Goal: Transaction & Acquisition: Purchase product/service

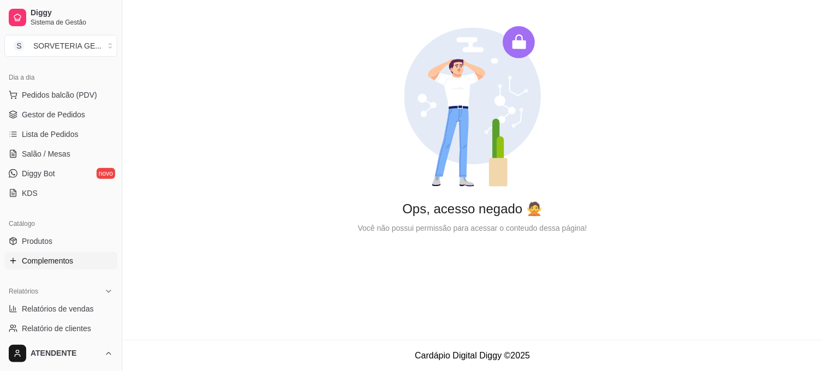
scroll to position [121, 0]
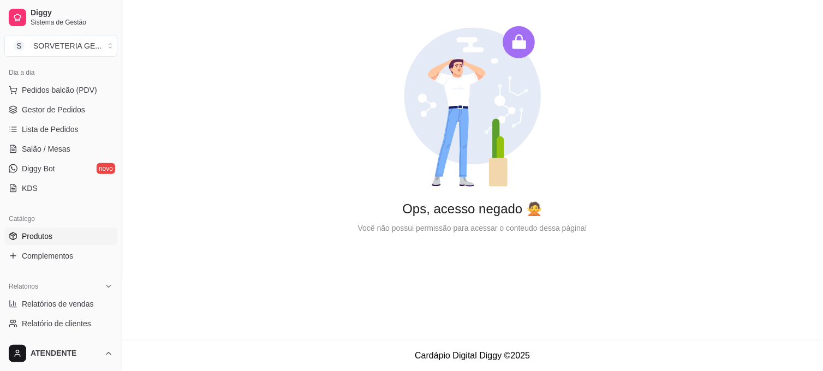
click at [51, 240] on span "Produtos" at bounding box center [37, 236] width 31 height 11
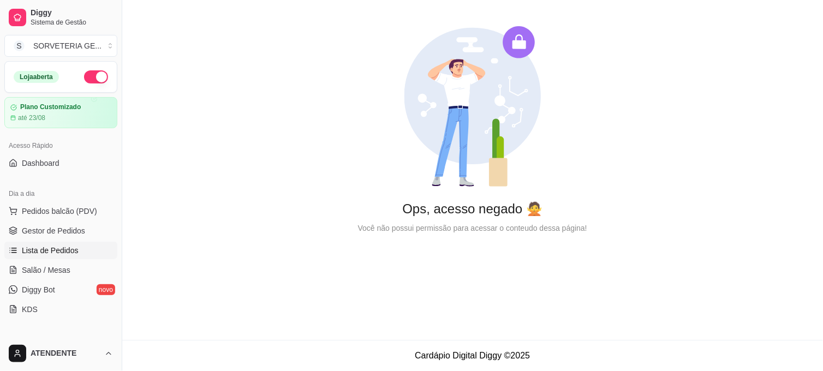
click at [63, 248] on span "Lista de Pedidos" at bounding box center [50, 250] width 57 height 11
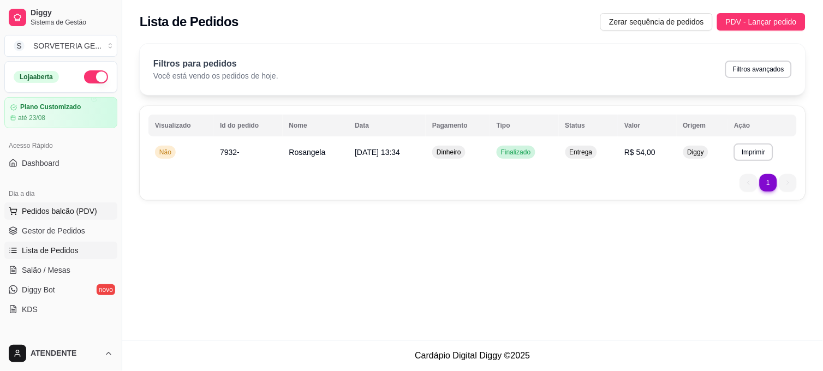
click at [74, 207] on span "Pedidos balcão (PDV)" at bounding box center [59, 211] width 75 height 11
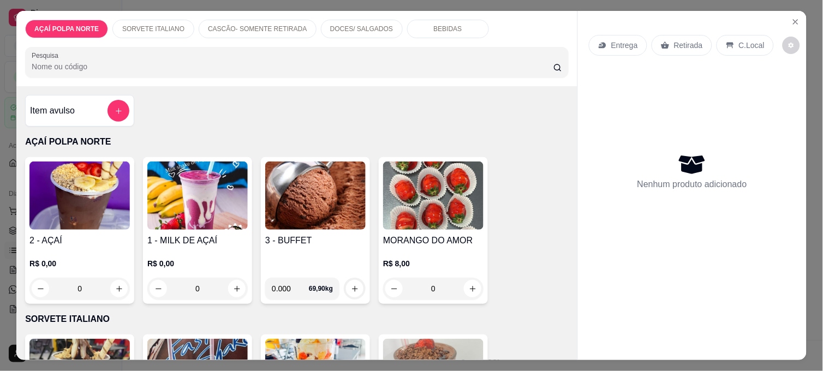
click at [90, 168] on img at bounding box center [79, 196] width 100 height 68
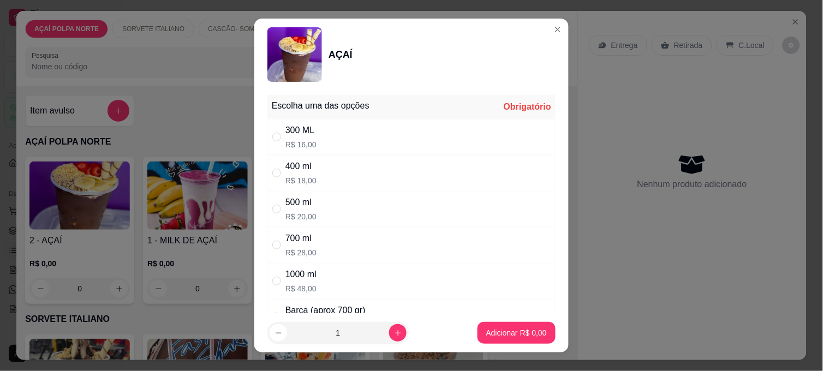
click at [296, 248] on p "R$ 28,00" at bounding box center [300, 252] width 31 height 11
radio input "true"
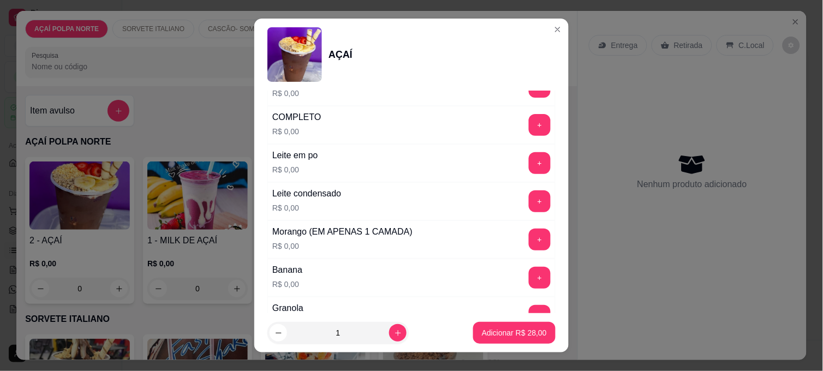
scroll to position [424, 0]
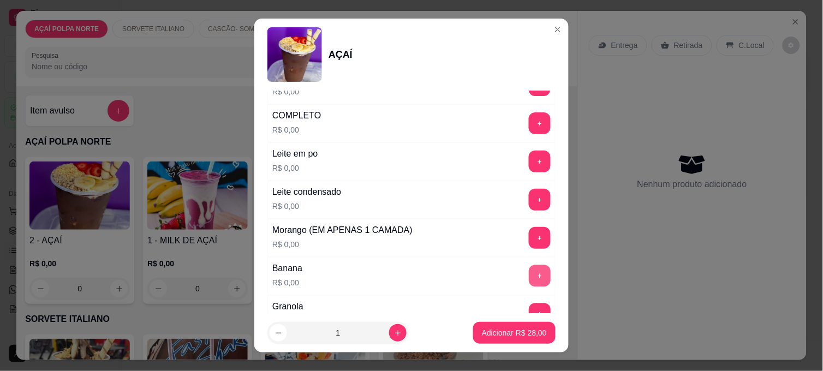
click at [529, 270] on button "+" at bounding box center [540, 276] width 22 height 22
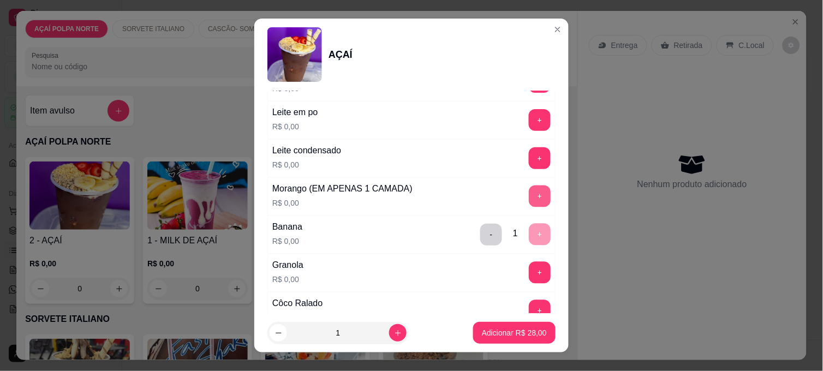
scroll to position [485, 0]
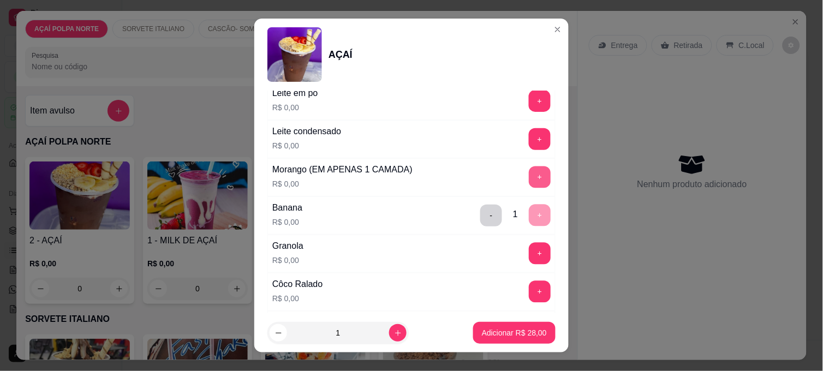
click at [529, 181] on button "+" at bounding box center [540, 177] width 22 height 22
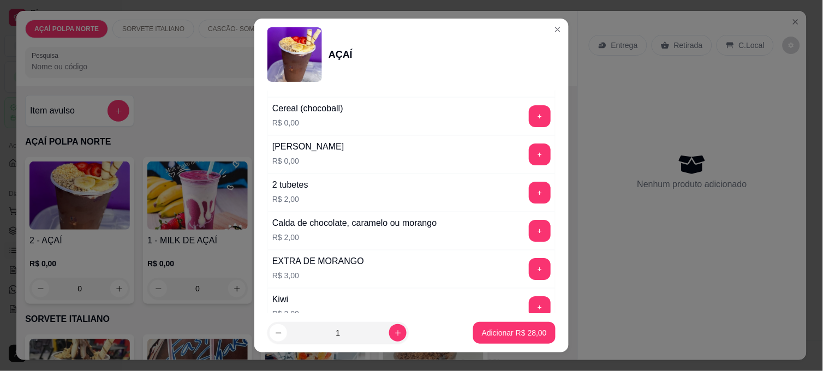
scroll to position [909, 0]
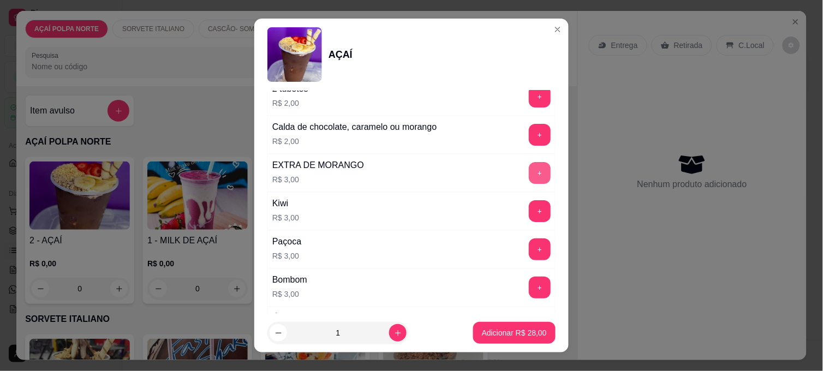
click at [529, 178] on button "+" at bounding box center [540, 173] width 22 height 22
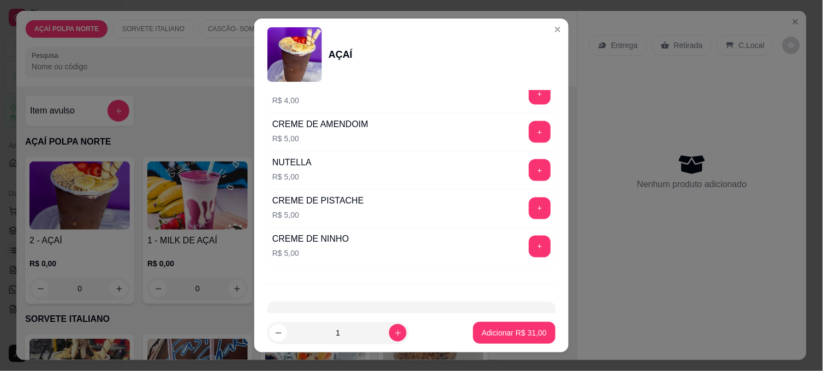
scroll to position [1332, 0]
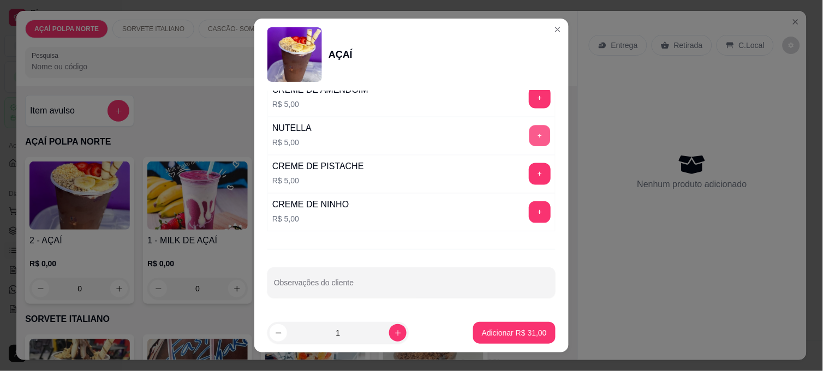
click at [529, 131] on button "+" at bounding box center [539, 136] width 21 height 21
click at [529, 205] on button "+" at bounding box center [540, 212] width 22 height 22
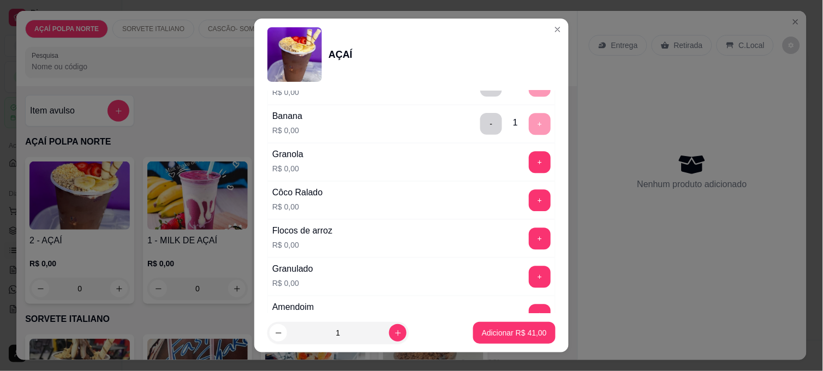
scroll to position [908, 0]
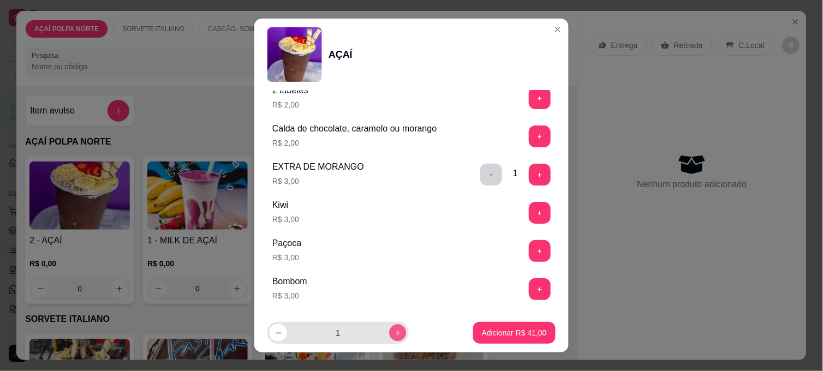
click at [394, 335] on icon "increase-product-quantity" at bounding box center [398, 333] width 8 height 8
type input "2"
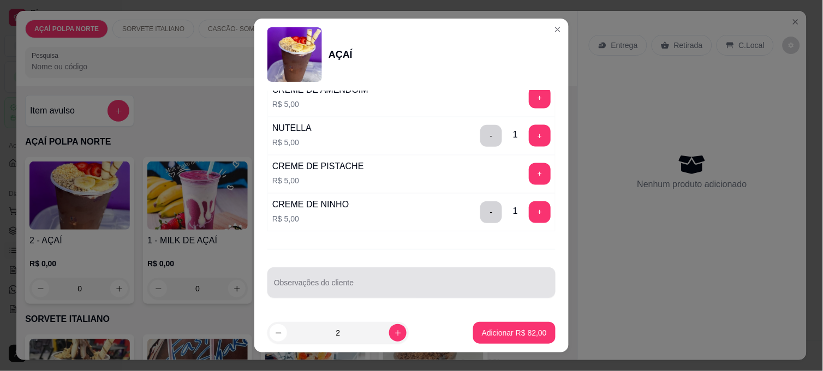
scroll to position [16, 0]
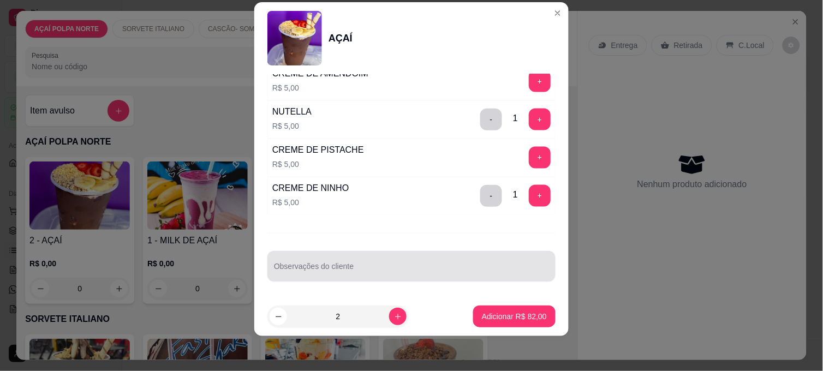
click at [379, 273] on input "Observações do cliente" at bounding box center [411, 270] width 275 height 11
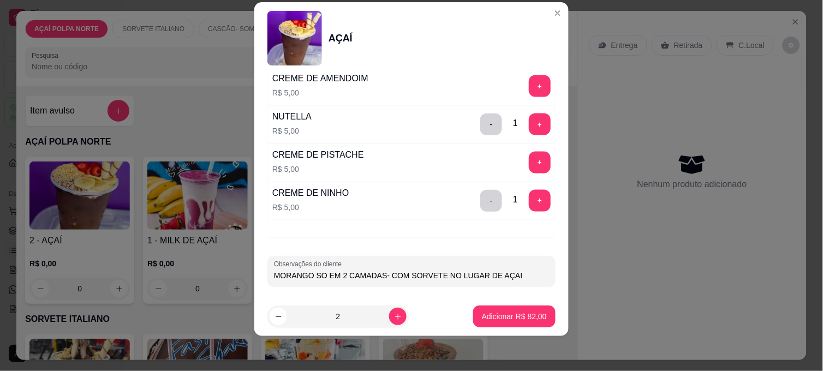
scroll to position [1332, 0]
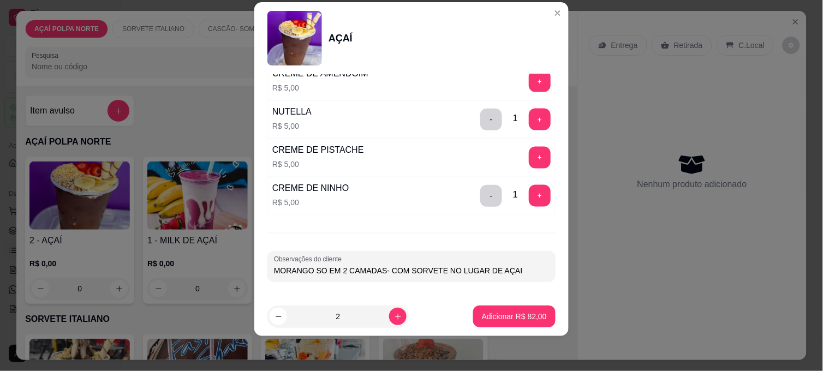
click at [269, 273] on div "Observações do cliente MORANGO SO EM 2 CAMADAS- COM SORVETE NO LUGAR DE AÇAI" at bounding box center [411, 266] width 288 height 31
type input "MORANGO SO EM 2 CAMADAS- COM SORVETE NO LUGAR DE AÇAI COM GOTAS DE CHOCOLATE"
click at [519, 309] on button "Adicionar R$ 82,00" at bounding box center [514, 317] width 82 height 22
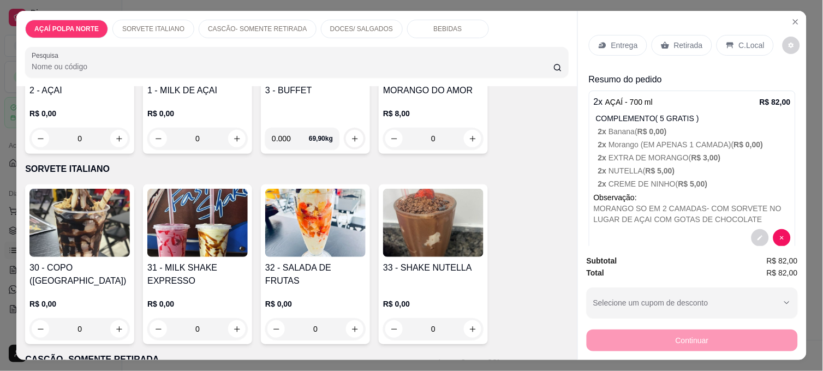
scroll to position [61, 0]
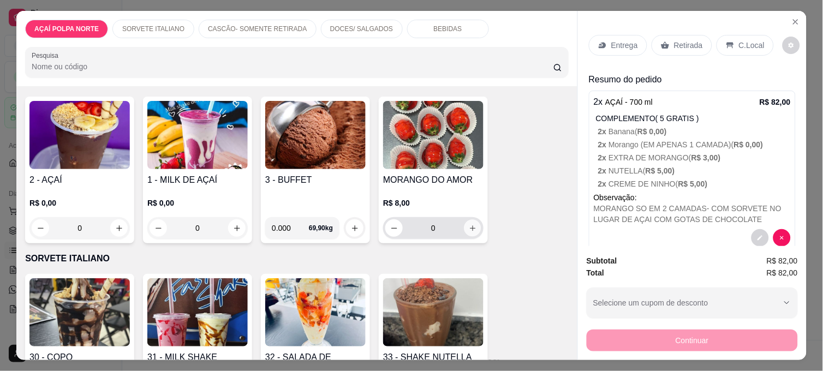
click at [476, 222] on button "increase-product-quantity" at bounding box center [473, 228] width 17 height 17
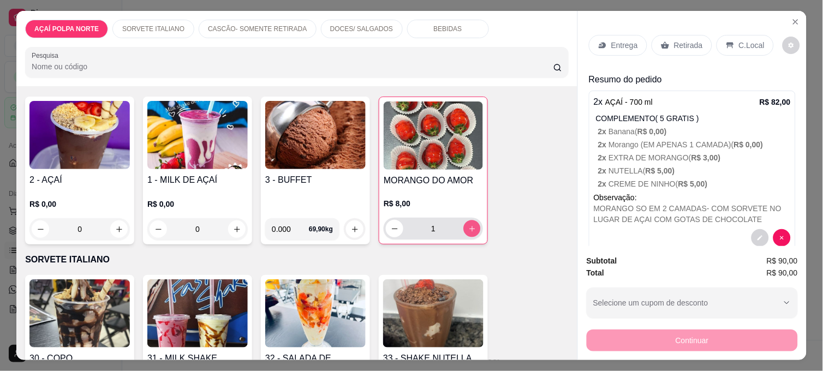
click at [472, 223] on button "increase-product-quantity" at bounding box center [472, 229] width 17 height 17
type input "2"
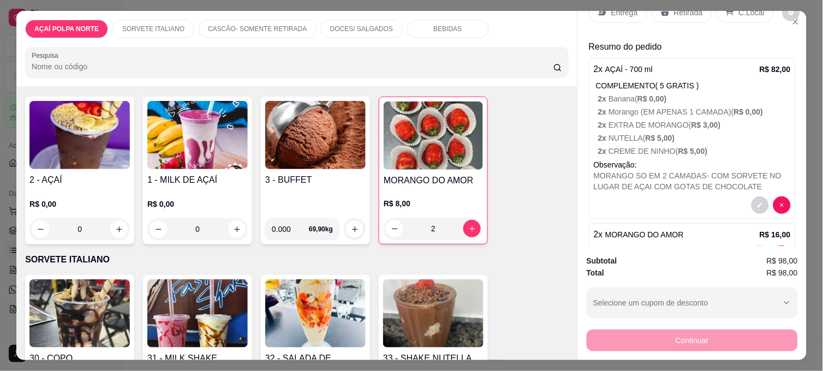
scroll to position [0, 0]
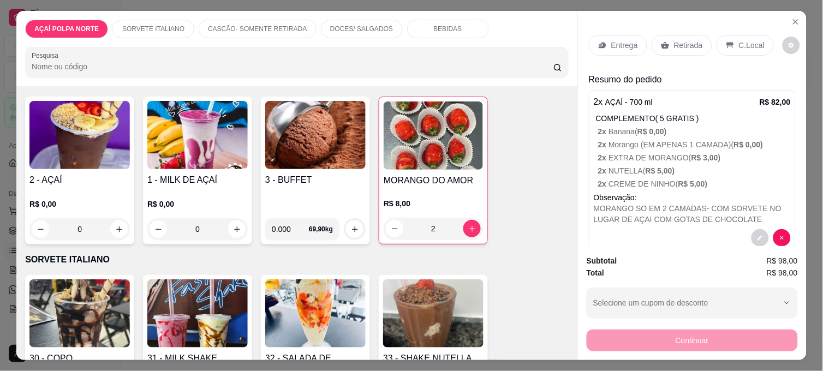
click at [609, 35] on div "Entrega" at bounding box center [618, 45] width 58 height 21
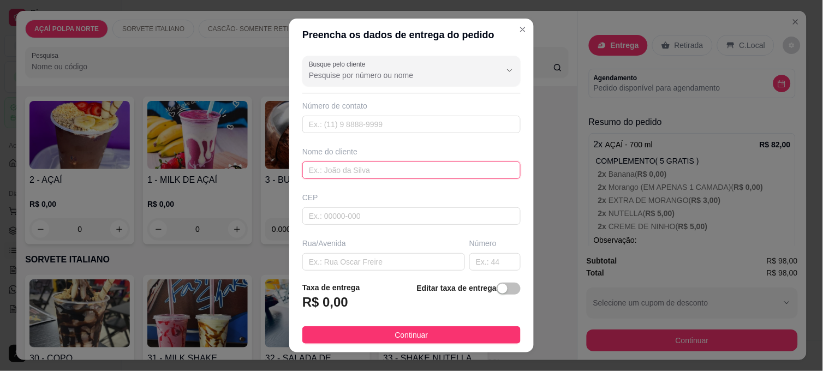
click at [361, 168] on input "text" at bounding box center [411, 170] width 218 height 17
type input "r"
type input "[PERSON_NAME]"
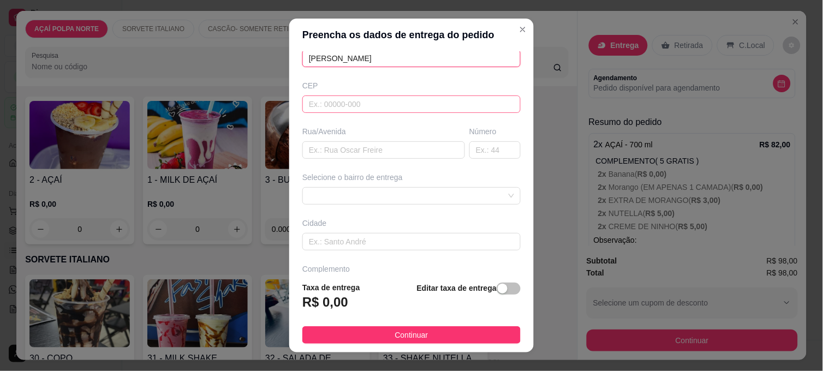
scroll to position [121, 0]
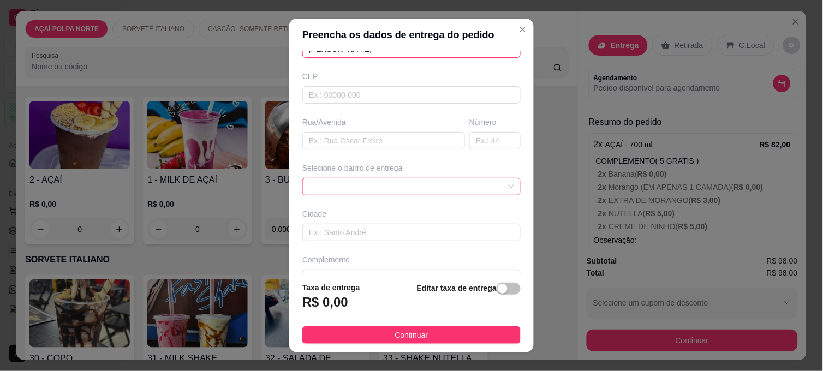
click at [428, 182] on div at bounding box center [411, 186] width 218 height 17
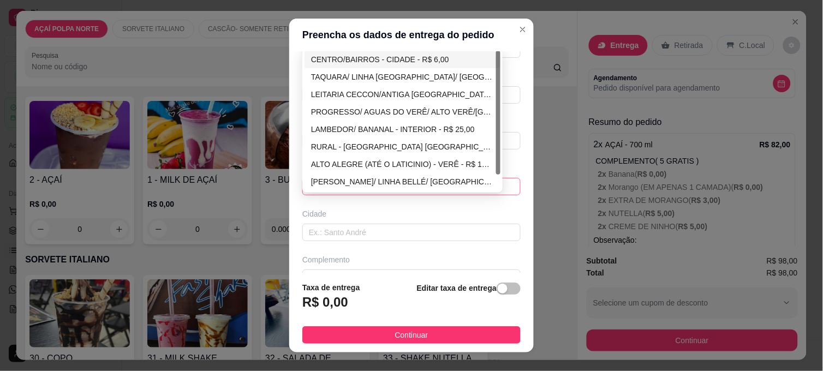
click at [364, 60] on div "CENTRO/BAIRROS - CIDADE - R$ 6,00" at bounding box center [402, 59] width 183 height 12
type input "CIDADE"
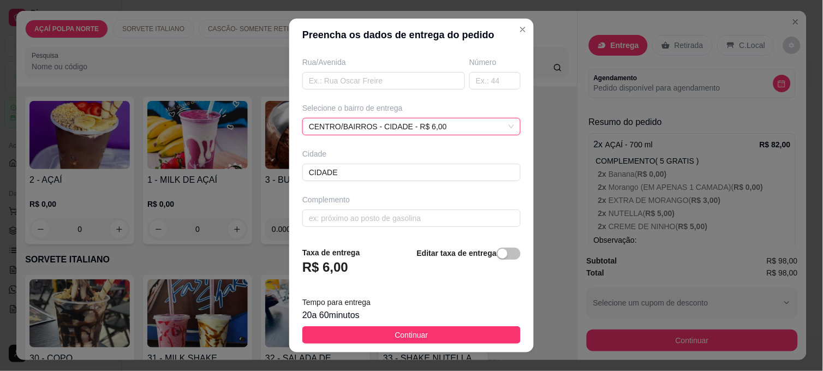
scroll to position [16, 0]
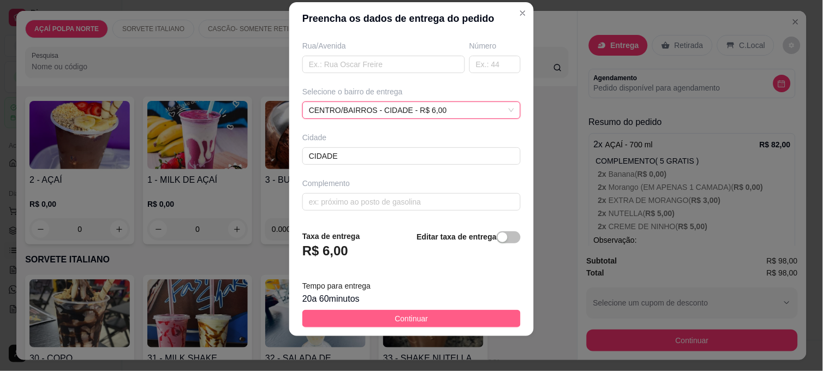
click at [407, 321] on span "Continuar" at bounding box center [411, 319] width 33 height 12
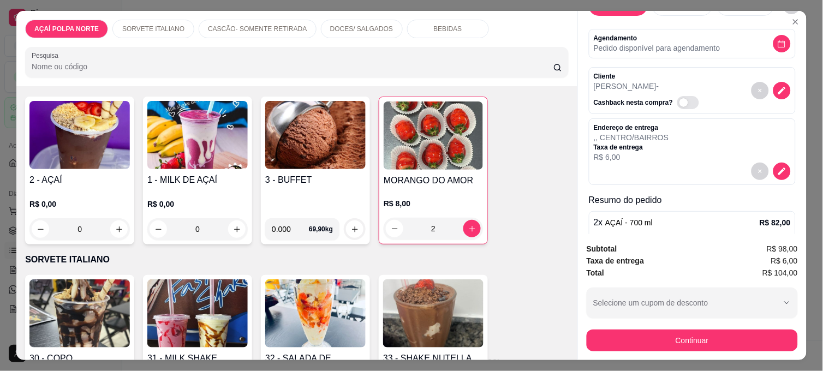
scroll to position [61, 0]
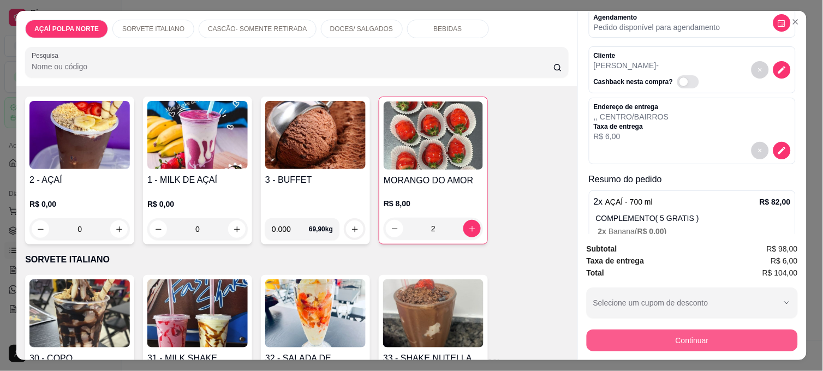
click at [733, 334] on button "Continuar" at bounding box center [692, 341] width 211 height 22
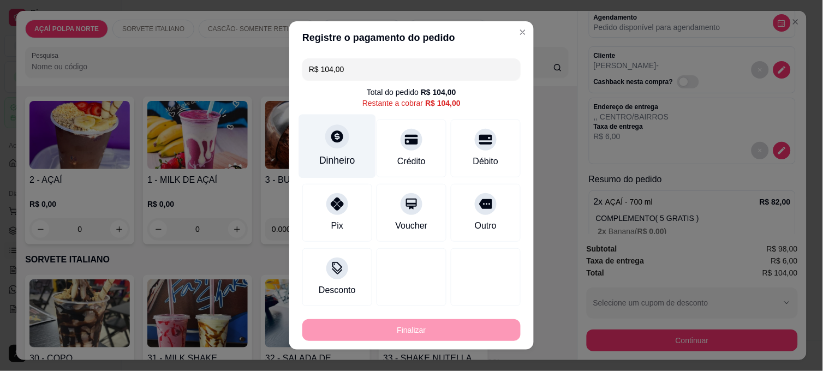
click at [326, 166] on div "Dinheiro" at bounding box center [337, 160] width 36 height 14
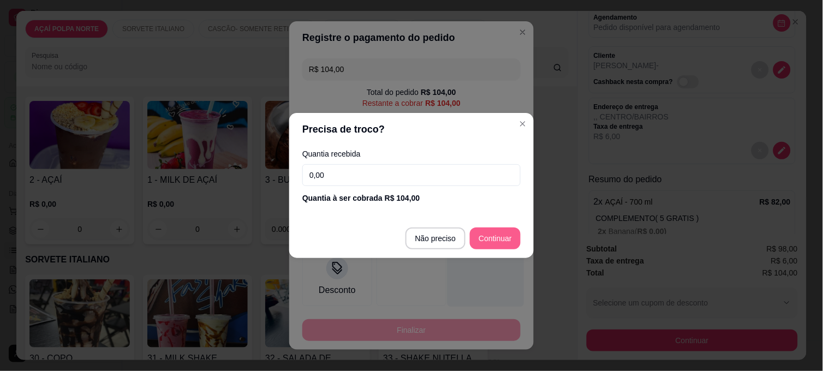
type input "R$ 0,00"
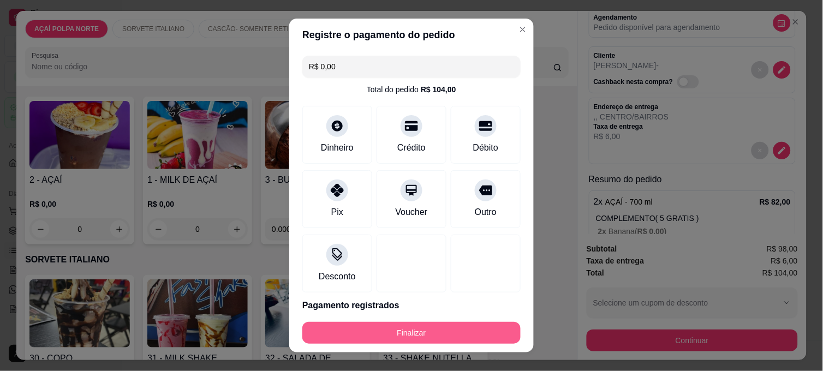
click at [434, 328] on button "Finalizar" at bounding box center [411, 333] width 218 height 22
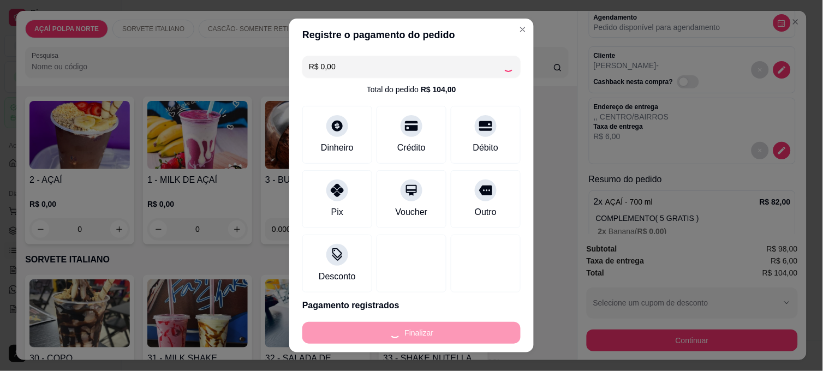
type input "0"
type input "-R$ 104,00"
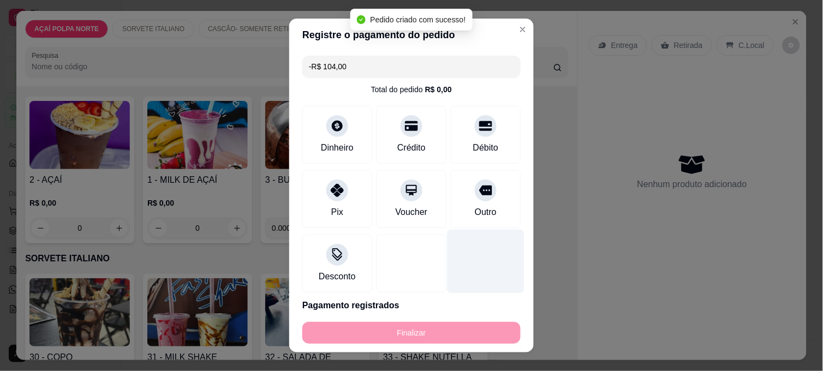
scroll to position [0, 0]
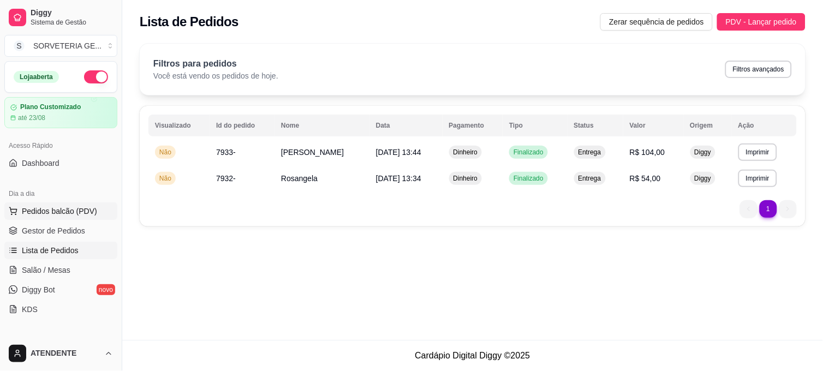
click at [46, 217] on button "Pedidos balcão (PDV)" at bounding box center [60, 211] width 113 height 17
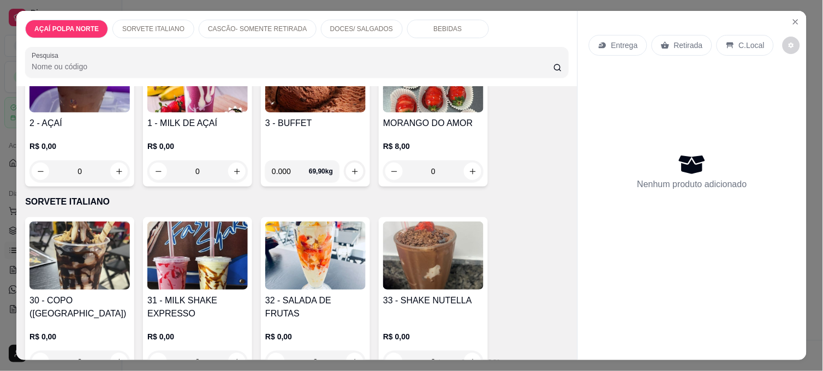
scroll to position [121, 0]
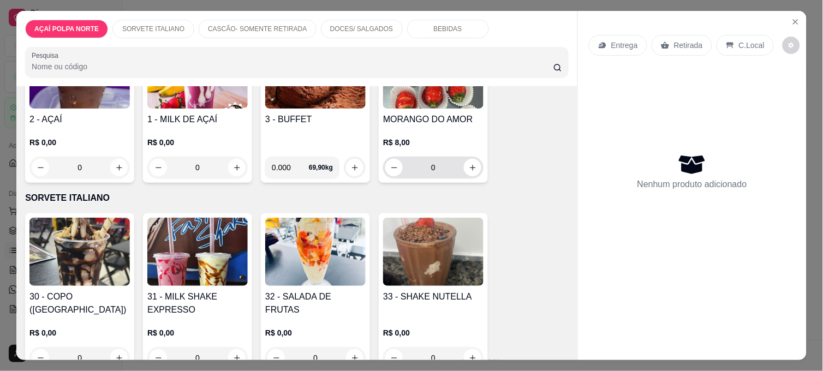
click at [476, 162] on button "increase-product-quantity" at bounding box center [472, 167] width 17 height 17
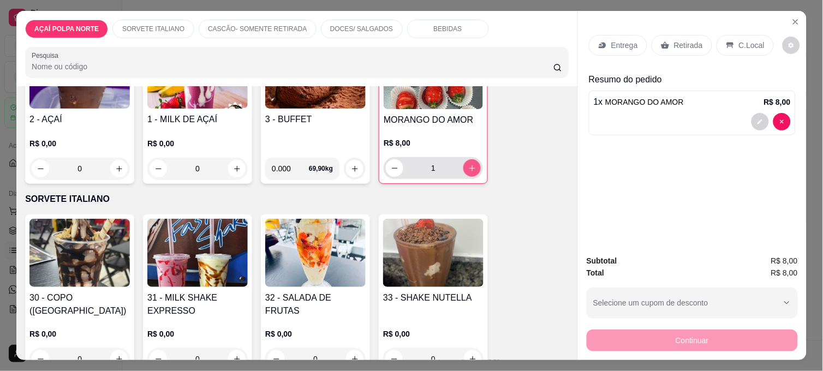
click at [475, 162] on button "increase-product-quantity" at bounding box center [471, 167] width 17 height 17
click at [474, 162] on button "increase-product-quantity" at bounding box center [472, 168] width 17 height 17
click at [474, 162] on button "increase-product-quantity" at bounding box center [471, 167] width 17 height 17
click at [390, 170] on button "decrease-product-quantity" at bounding box center [394, 167] width 17 height 17
click at [390, 170] on button "decrease-product-quantity" at bounding box center [394, 168] width 17 height 17
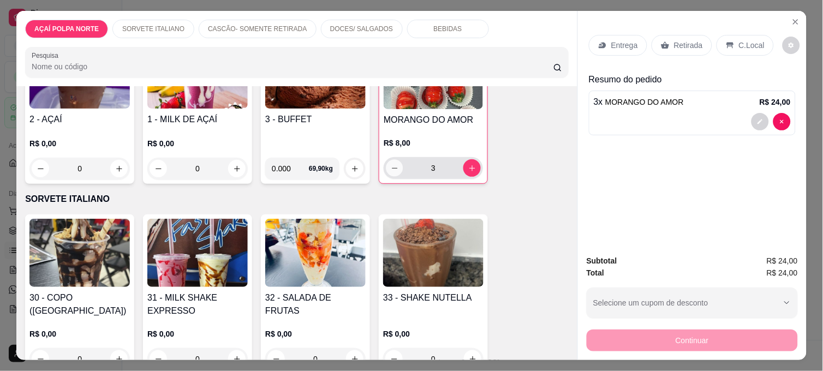
type input "2"
click at [694, 44] on p "Retirada" at bounding box center [688, 45] width 29 height 11
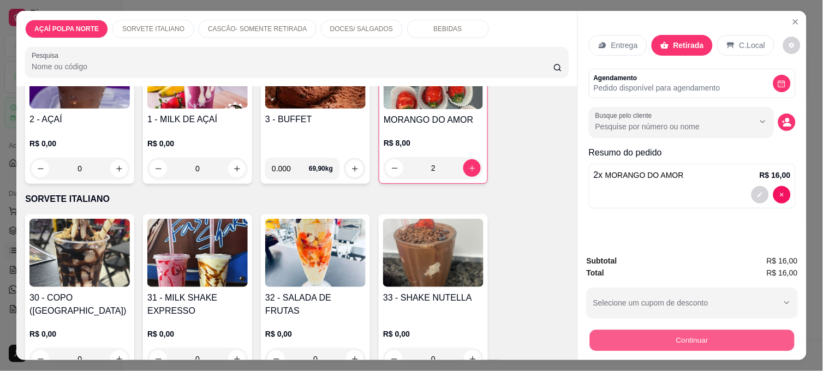
click at [708, 330] on button "Continuar" at bounding box center [692, 340] width 205 height 21
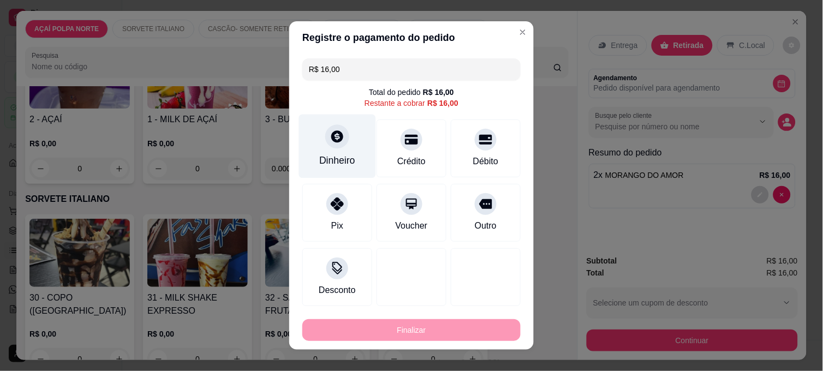
click at [343, 150] on div "Dinheiro" at bounding box center [337, 147] width 77 height 64
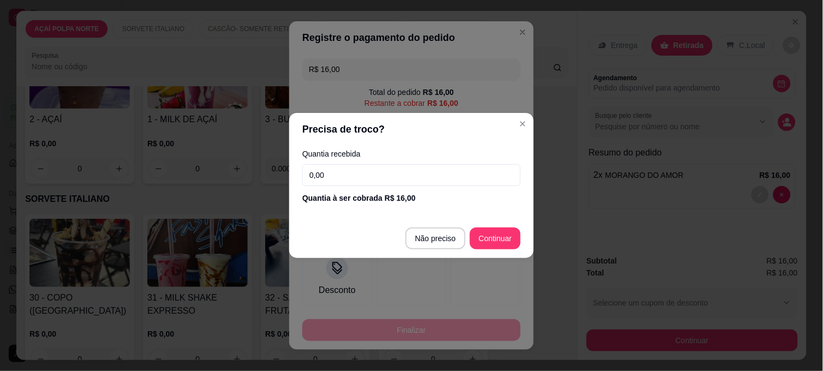
click at [356, 170] on input "0,00" at bounding box center [411, 175] width 218 height 22
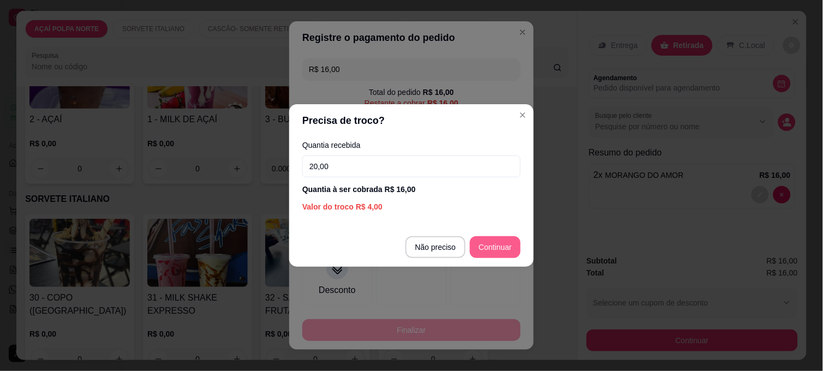
type input "20,00"
type input "R$ 0,00"
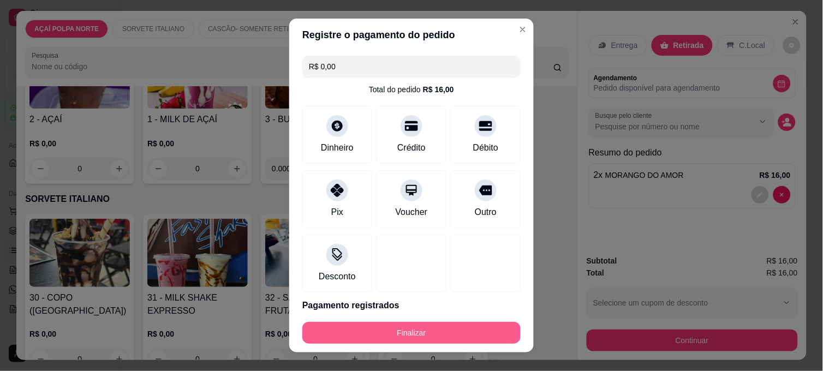
click at [442, 333] on button "Finalizar" at bounding box center [411, 333] width 218 height 22
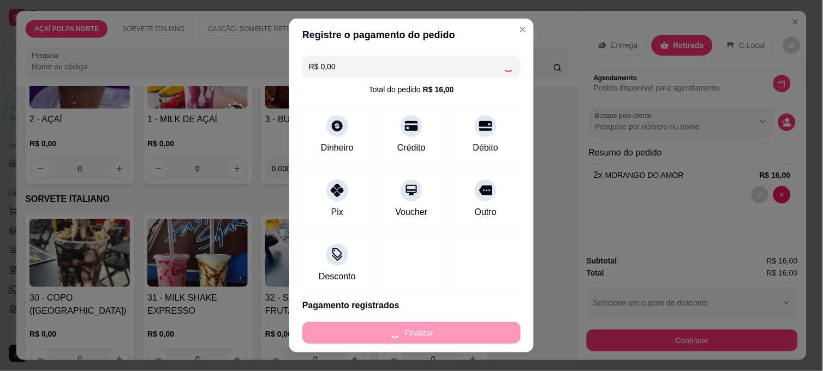
type input "0"
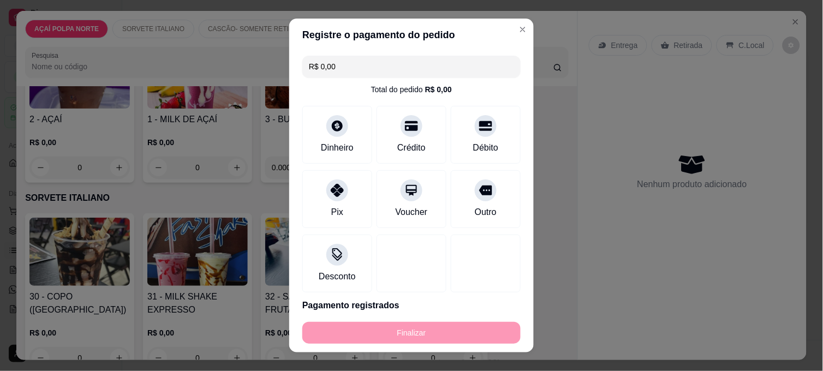
type input "-R$ 16,00"
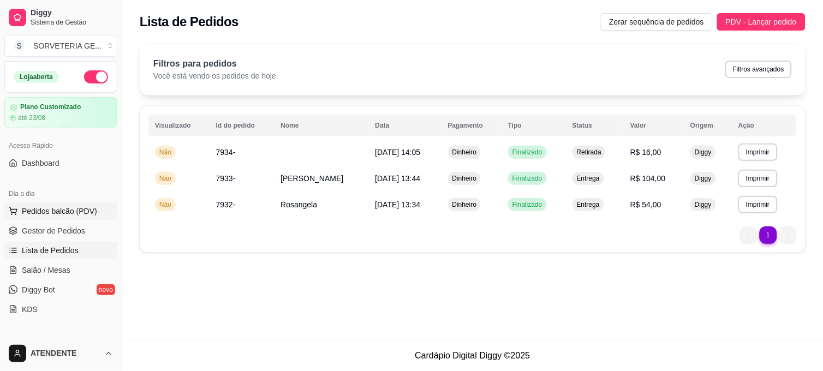
click at [52, 213] on span "Pedidos balcão (PDV)" at bounding box center [59, 211] width 75 height 11
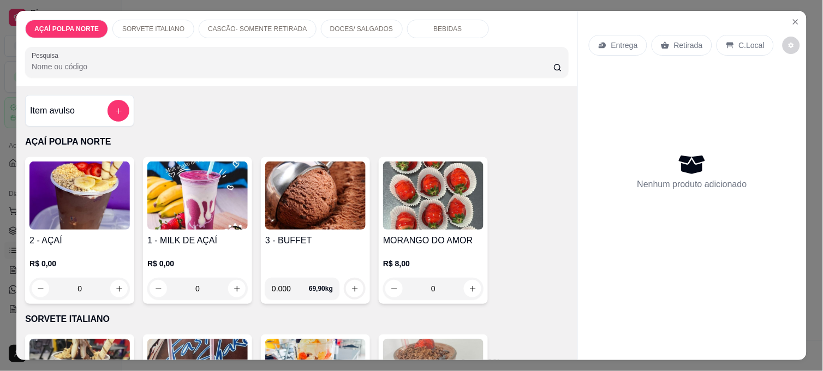
click at [66, 194] on img at bounding box center [79, 196] width 100 height 68
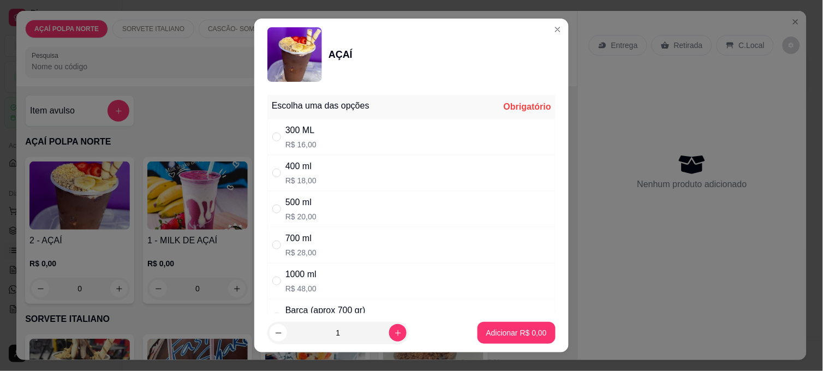
click at [300, 215] on p "R$ 20,00" at bounding box center [300, 216] width 31 height 11
radio input "true"
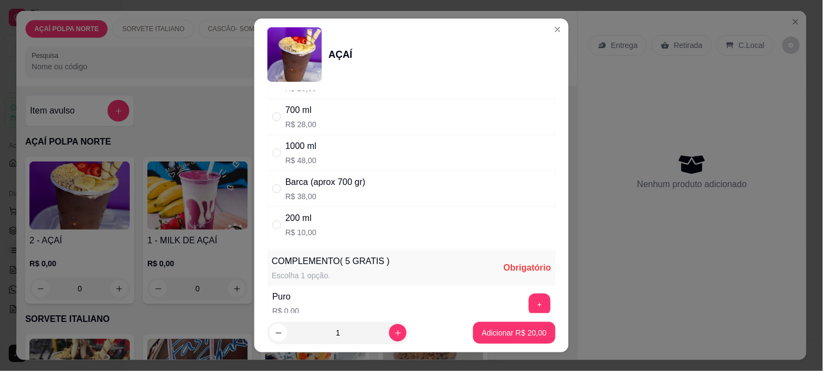
scroll to position [303, 0]
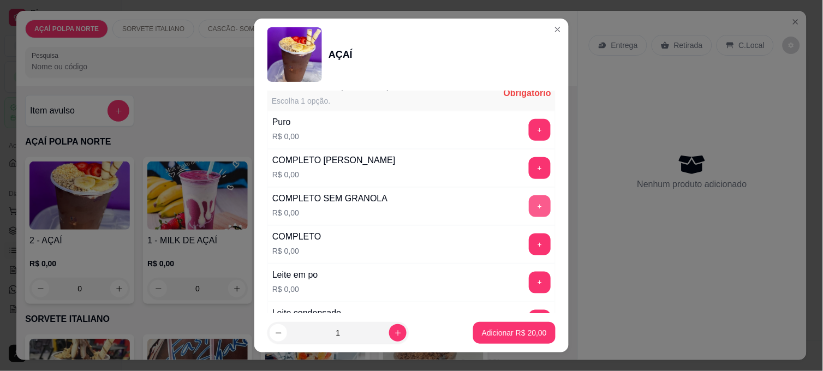
click at [529, 199] on button "+" at bounding box center [540, 206] width 22 height 22
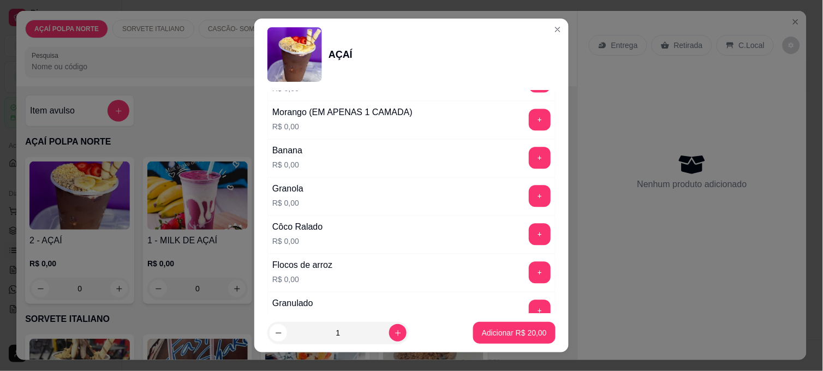
scroll to position [546, 0]
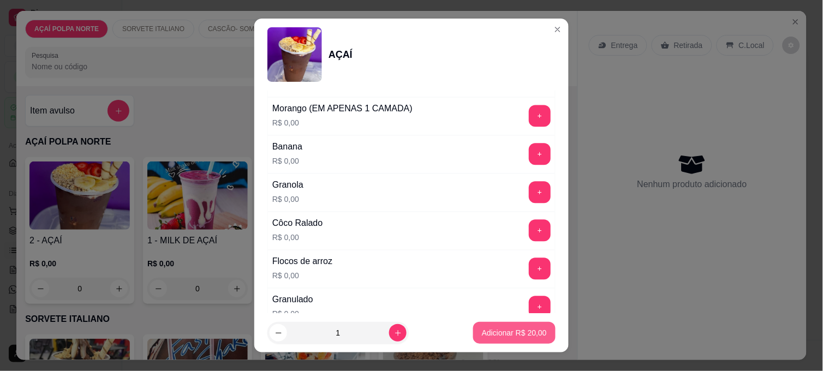
click at [504, 330] on p "Adicionar R$ 20,00" at bounding box center [514, 333] width 65 height 11
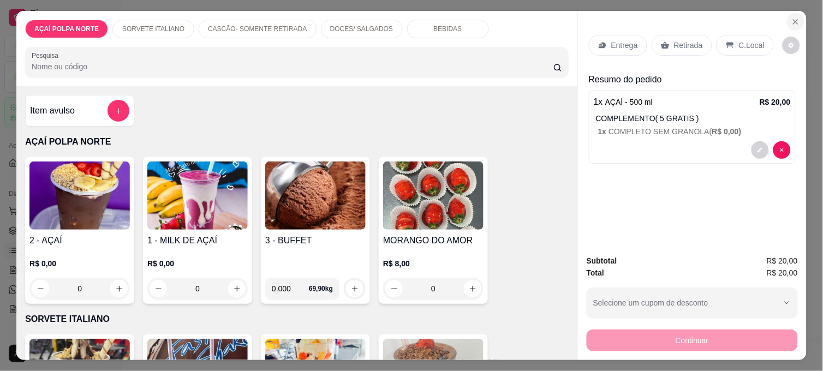
click at [787, 15] on button "Close" at bounding box center [795, 21] width 17 height 17
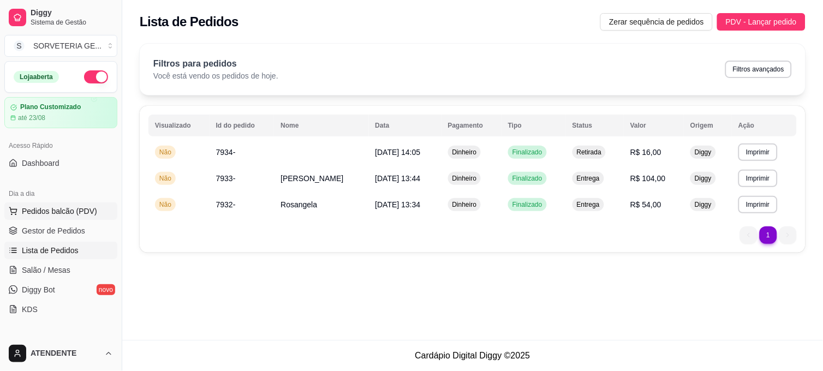
click at [51, 216] on span "Pedidos balcão (PDV)" at bounding box center [59, 211] width 75 height 11
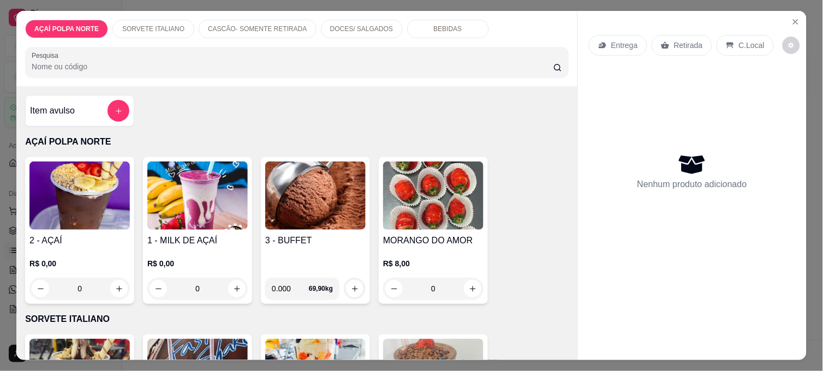
click at [89, 203] on img at bounding box center [79, 196] width 100 height 68
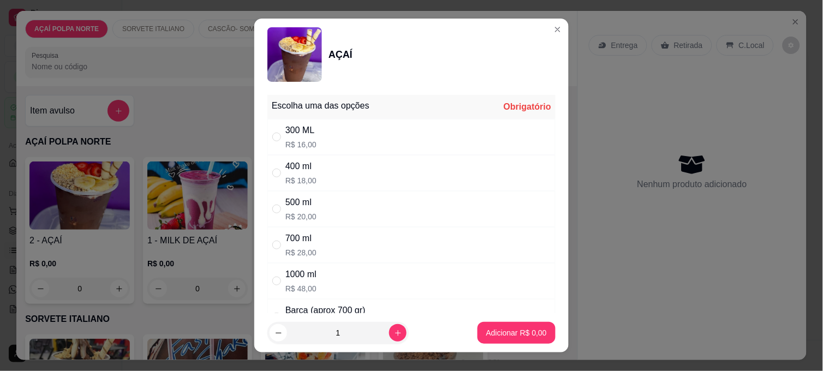
click at [304, 143] on p "R$ 16,00" at bounding box center [300, 144] width 31 height 11
radio input "true"
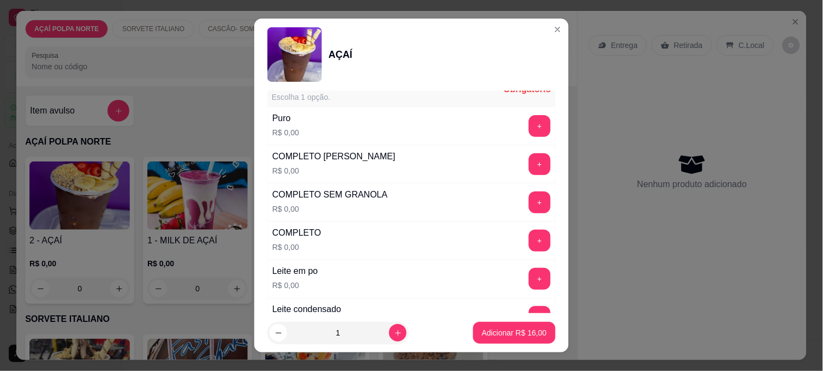
scroll to position [364, 0]
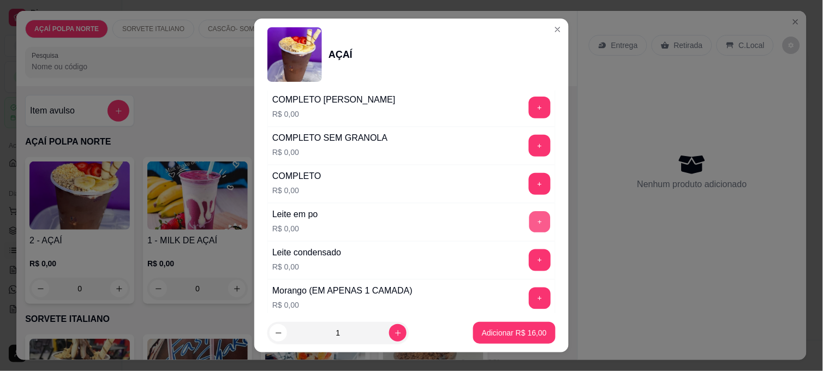
click at [529, 222] on button "+" at bounding box center [539, 222] width 21 height 21
click at [529, 257] on button "+" at bounding box center [540, 260] width 22 height 22
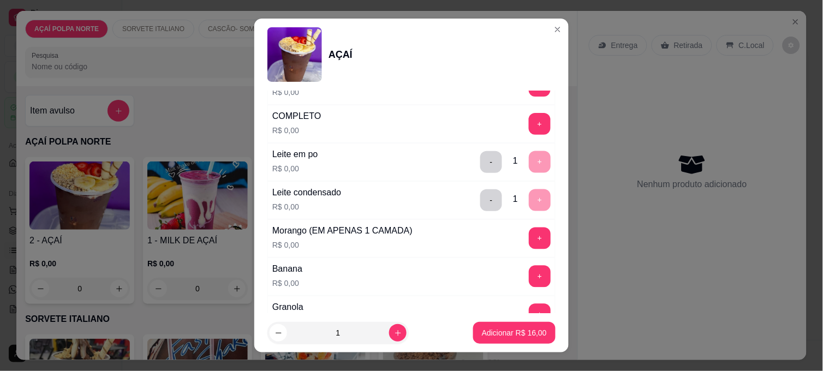
scroll to position [424, 0]
click at [529, 242] on button "+" at bounding box center [540, 238] width 22 height 22
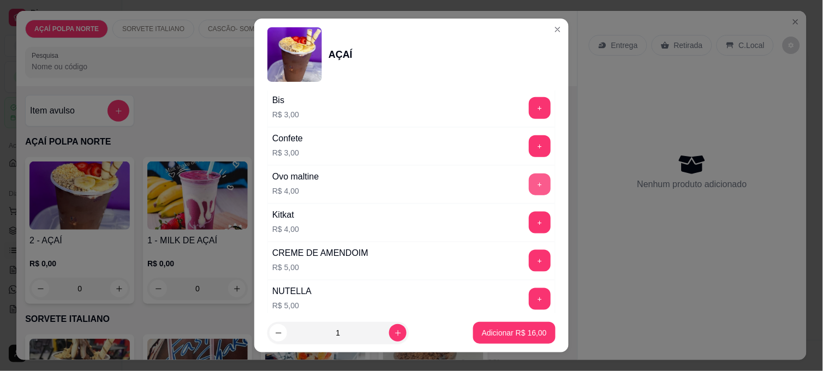
scroll to position [1332, 0]
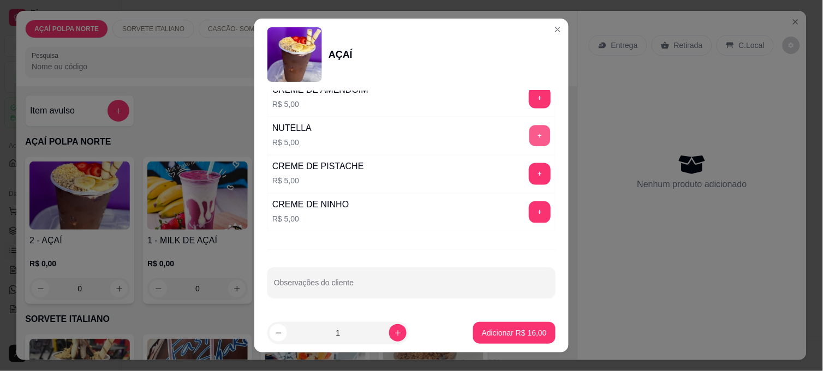
click at [529, 139] on button "+" at bounding box center [539, 136] width 21 height 21
click at [501, 330] on p "Adicionar R$ 21,00" at bounding box center [514, 333] width 63 height 10
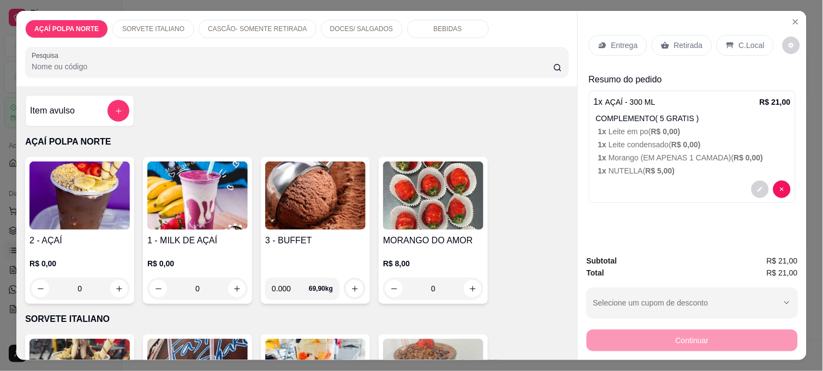
click at [56, 206] on img at bounding box center [79, 196] width 100 height 68
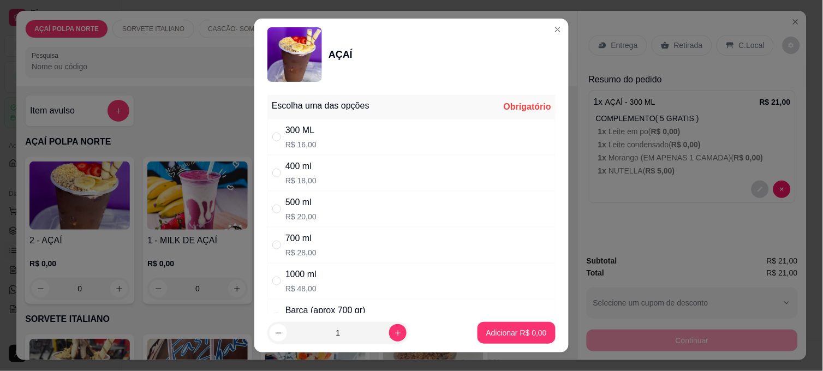
click at [299, 144] on p "R$ 16,00" at bounding box center [300, 144] width 31 height 11
radio input "true"
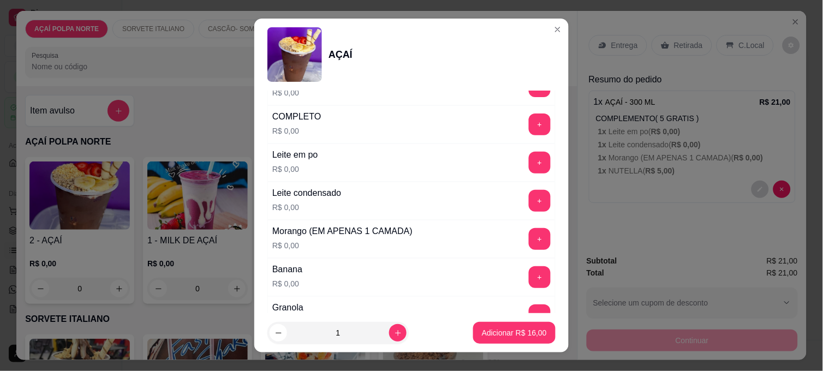
scroll to position [424, 0]
click at [529, 166] on button "+" at bounding box center [540, 162] width 22 height 22
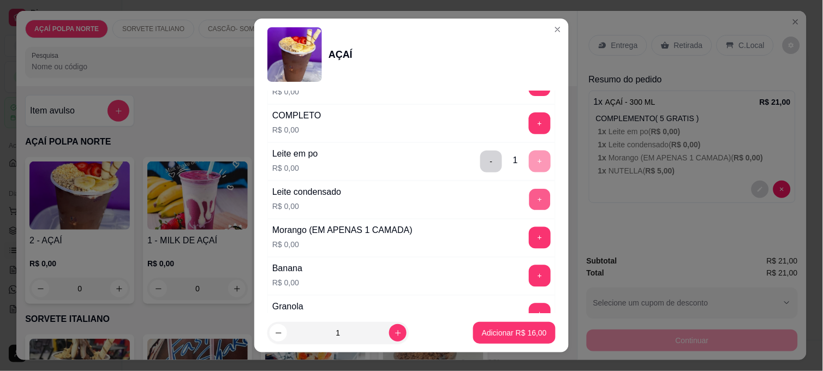
click at [529, 195] on button "+" at bounding box center [539, 199] width 21 height 21
click at [529, 237] on button "+" at bounding box center [540, 238] width 22 height 22
click at [480, 240] on button "-" at bounding box center [491, 238] width 22 height 22
click at [483, 205] on div "- 1 +" at bounding box center [515, 200] width 79 height 22
click at [475, 188] on div "Leite condensado R$ 0,00 - 1 +" at bounding box center [411, 200] width 288 height 38
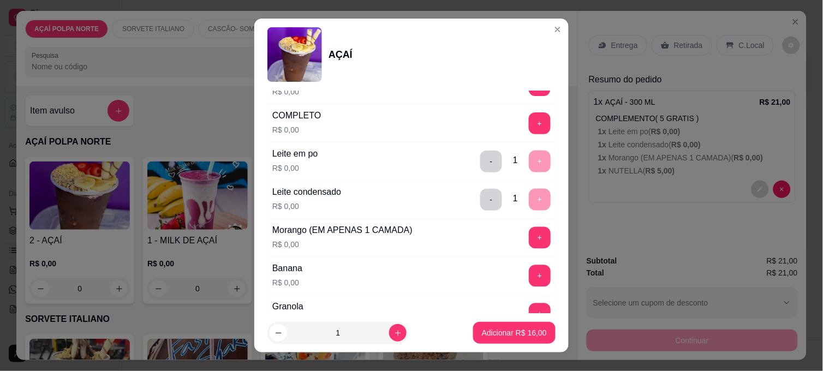
click at [468, 175] on div "Leite em po R$ 0,00 - 1 +" at bounding box center [411, 161] width 288 height 38
click at [467, 187] on div "Leite condensado R$ 0,00 - 1 +" at bounding box center [411, 200] width 288 height 38
click at [480, 199] on button "-" at bounding box center [491, 200] width 22 height 22
click at [480, 167] on button "-" at bounding box center [491, 162] width 22 height 22
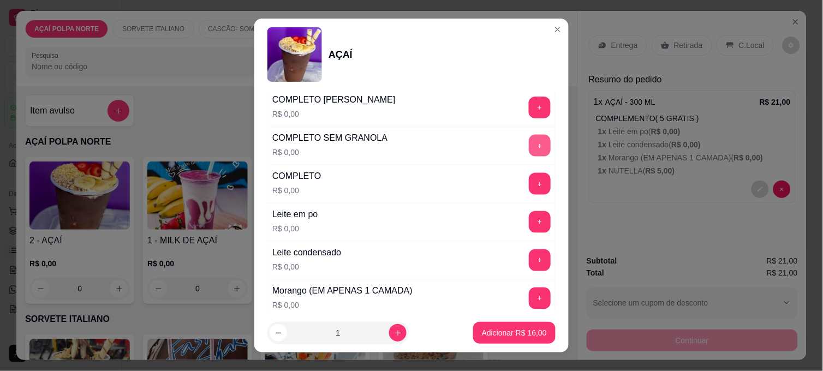
click at [529, 146] on button "+" at bounding box center [540, 146] width 22 height 22
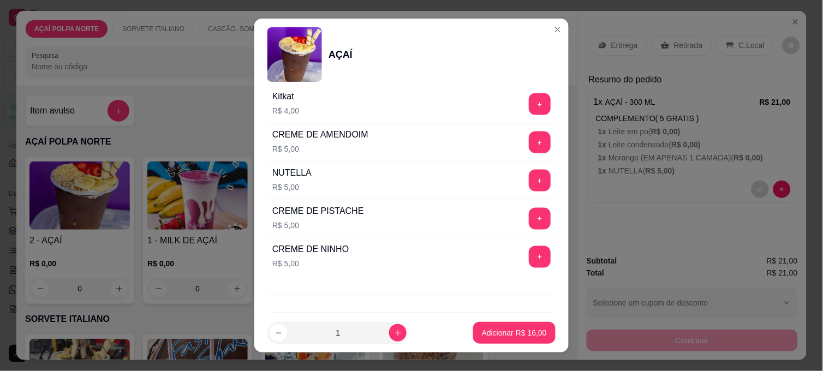
scroll to position [1332, 0]
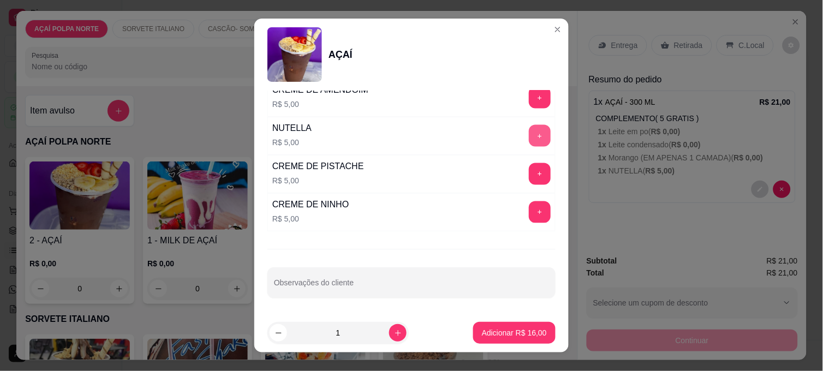
click at [529, 145] on button "+" at bounding box center [540, 136] width 22 height 22
click at [527, 329] on p "Adicionar R$ 21,00" at bounding box center [514, 333] width 65 height 11
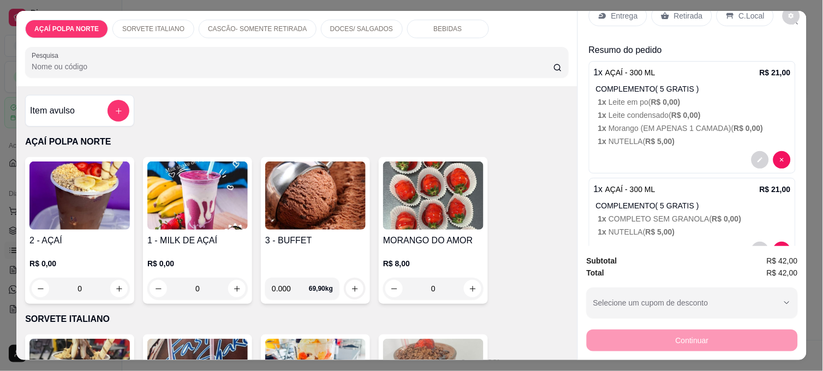
scroll to position [0, 0]
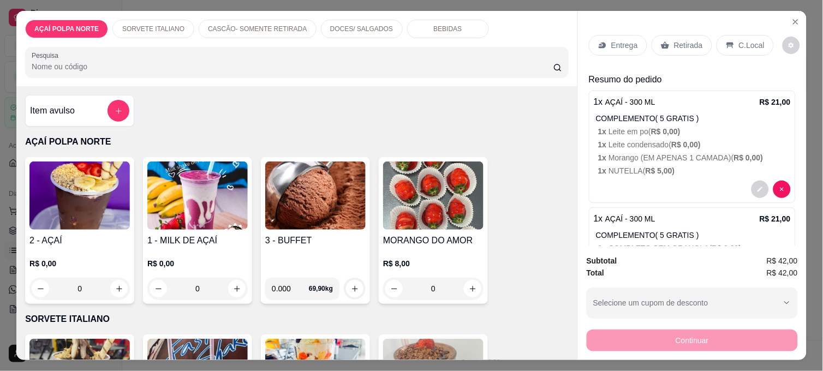
click at [739, 40] on p "C.Local" at bounding box center [752, 45] width 26 height 11
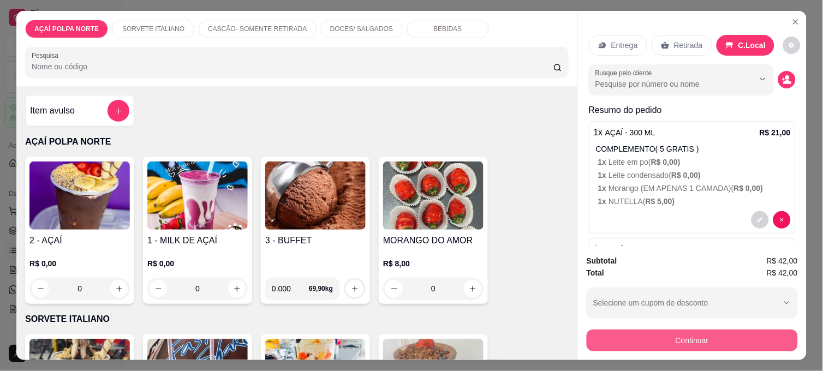
click at [706, 330] on button "Continuar" at bounding box center [692, 341] width 211 height 22
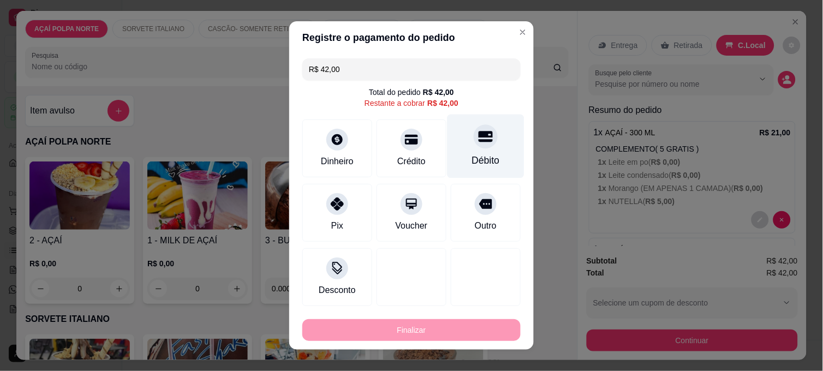
click at [474, 146] on div at bounding box center [486, 136] width 24 height 24
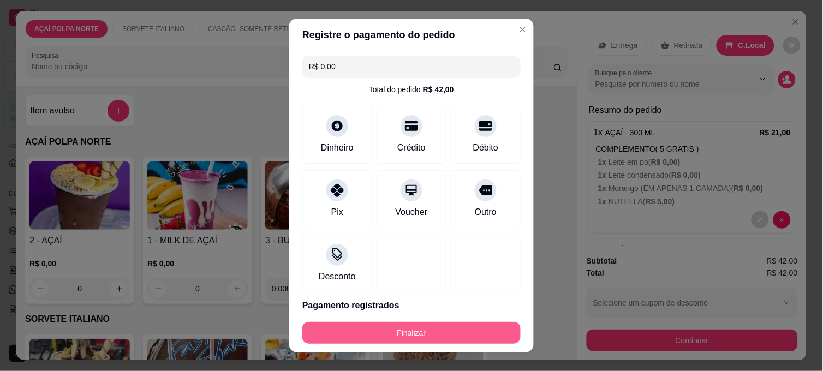
click at [448, 329] on button "Finalizar" at bounding box center [411, 333] width 218 height 22
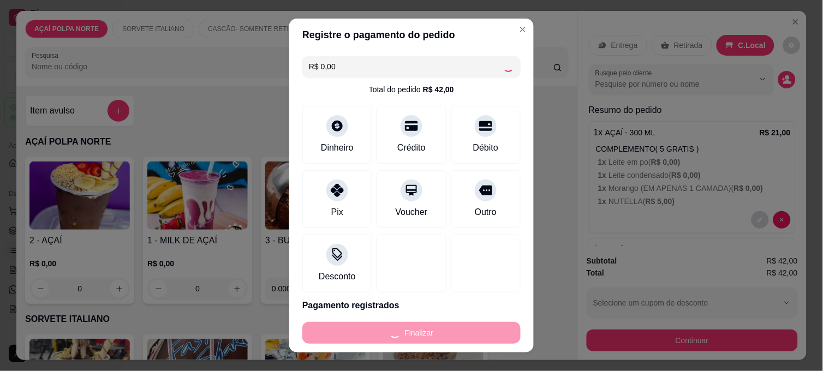
type input "-R$ 42,00"
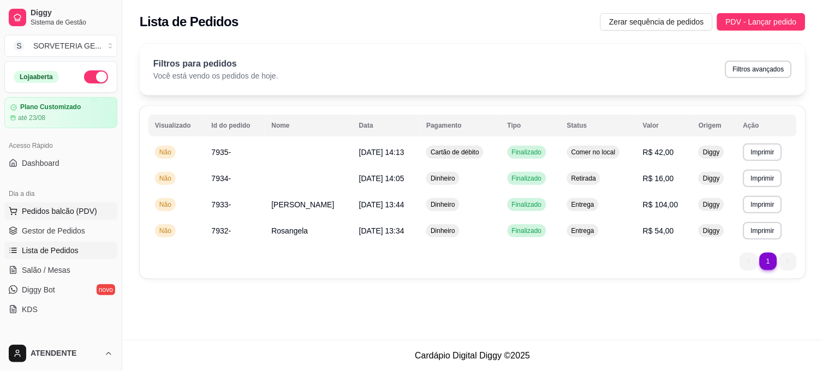
click at [60, 210] on span "Pedidos balcão (PDV)" at bounding box center [59, 211] width 75 height 11
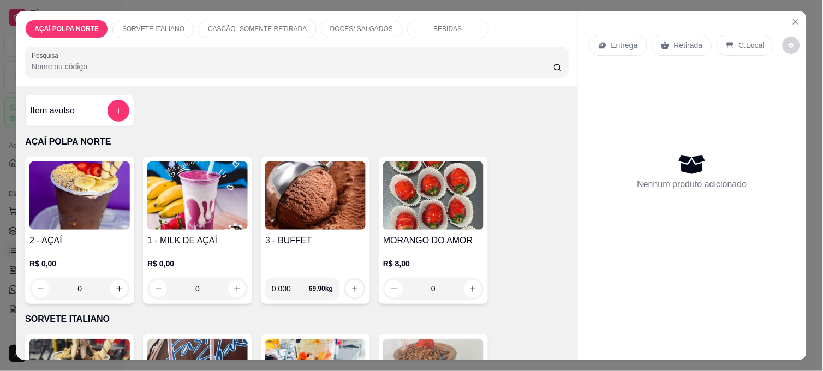
click at [79, 205] on img at bounding box center [79, 196] width 100 height 68
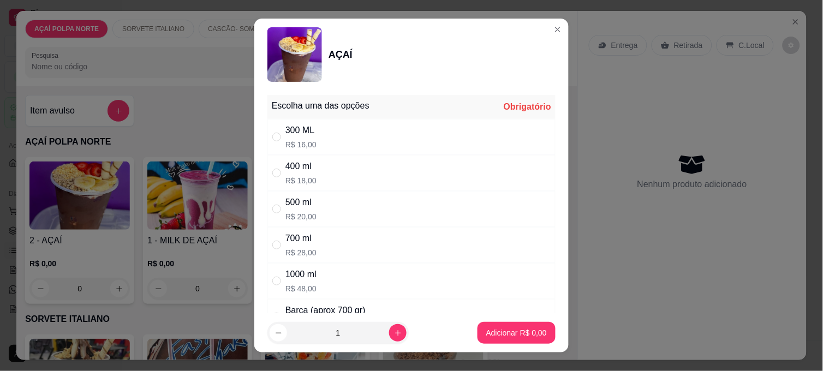
click at [297, 204] on div "500 ml" at bounding box center [300, 202] width 31 height 13
radio input "true"
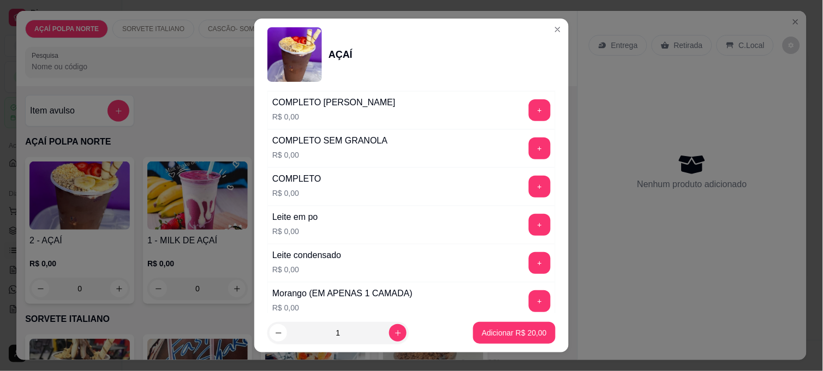
scroll to position [364, 0]
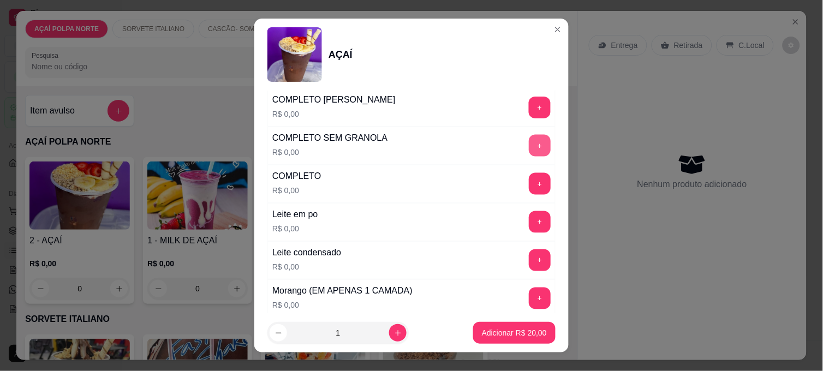
click at [529, 146] on button "+" at bounding box center [540, 146] width 22 height 22
click at [515, 329] on p "Adicionar R$ 20,00" at bounding box center [514, 333] width 65 height 11
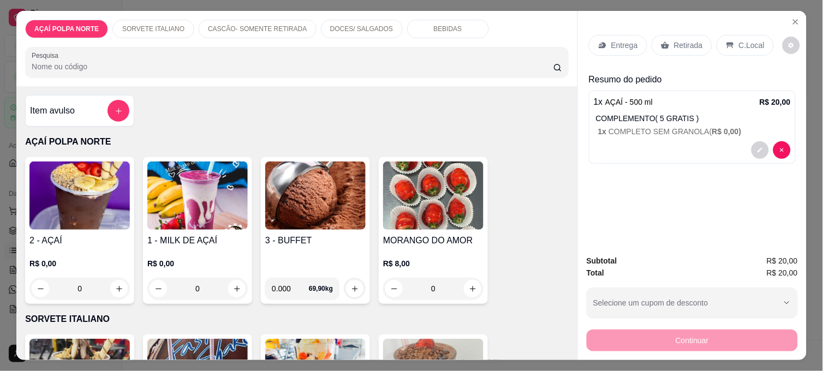
click at [689, 40] on p "Retirada" at bounding box center [688, 45] width 29 height 11
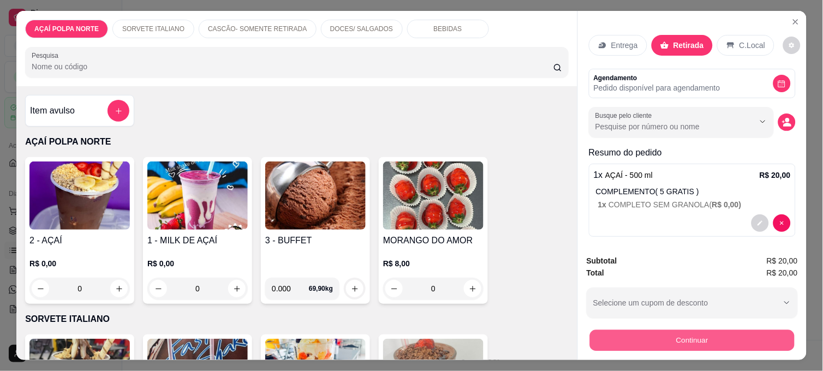
click at [695, 331] on button "Continuar" at bounding box center [692, 340] width 205 height 21
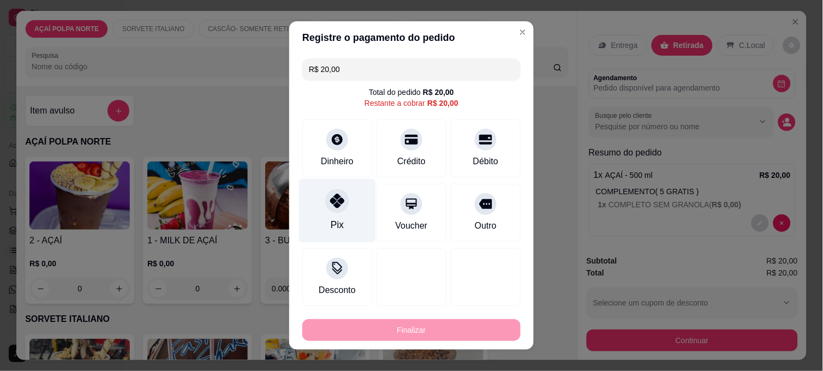
click at [336, 210] on div at bounding box center [337, 201] width 24 height 24
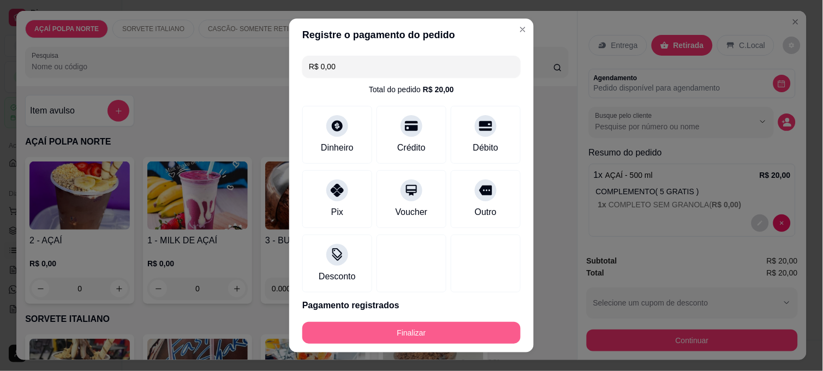
click at [439, 325] on button "Finalizar" at bounding box center [411, 333] width 218 height 22
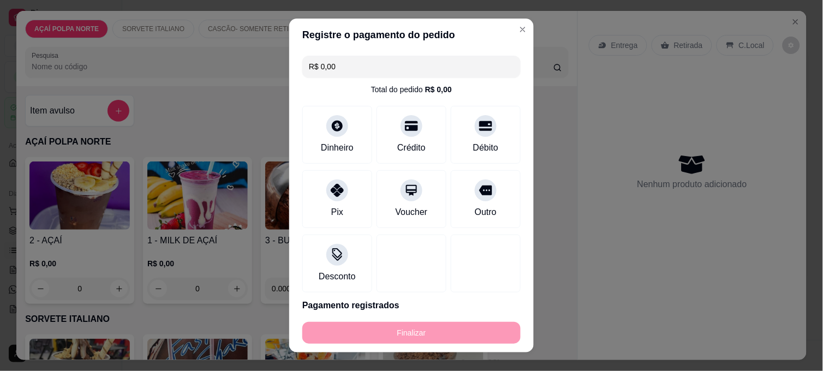
type input "-R$ 20,00"
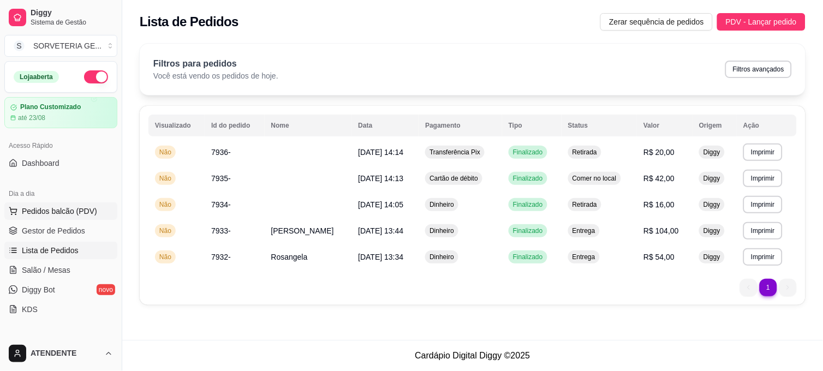
click at [51, 211] on span "Pedidos balcão (PDV)" at bounding box center [59, 211] width 75 height 11
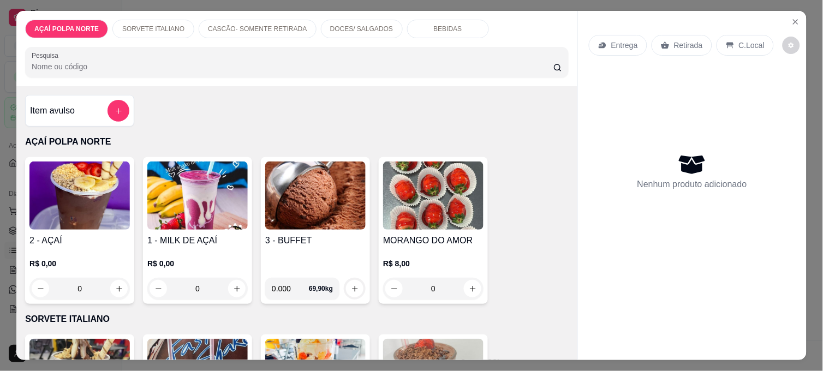
click at [90, 198] on img at bounding box center [79, 196] width 100 height 68
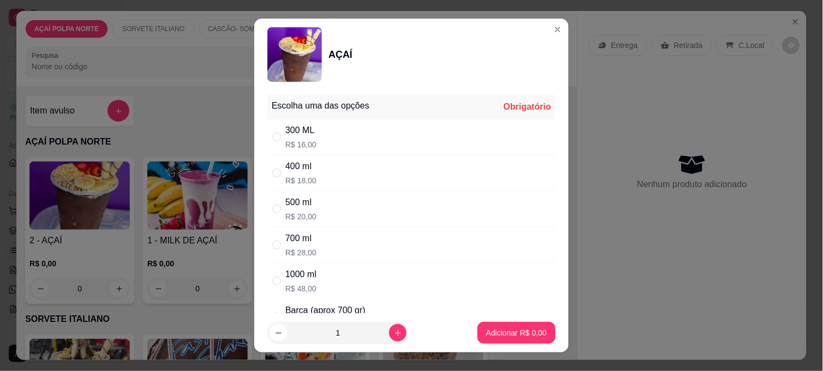
click at [306, 215] on p "R$ 20,00" at bounding box center [300, 216] width 31 height 11
radio input "true"
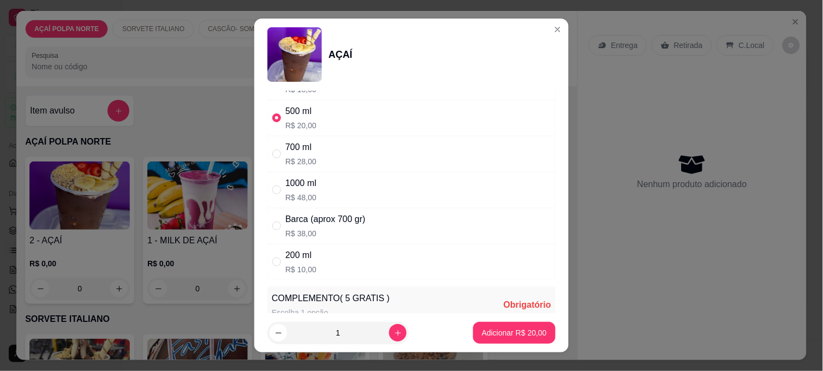
scroll to position [303, 0]
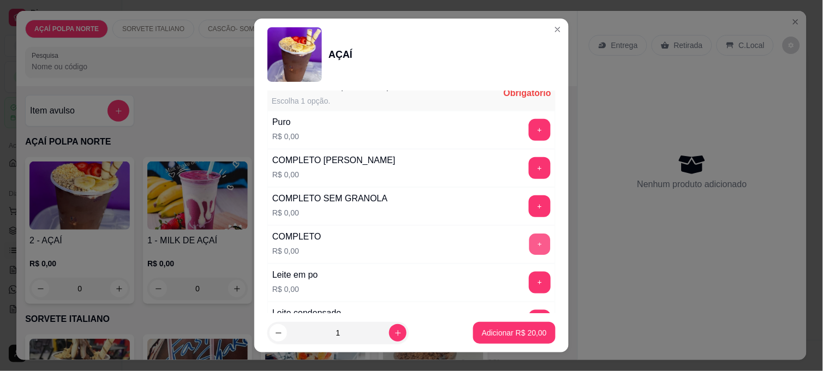
click at [529, 242] on button "+" at bounding box center [539, 244] width 21 height 21
click at [497, 334] on p "Adicionar R$ 20,00" at bounding box center [514, 333] width 65 height 11
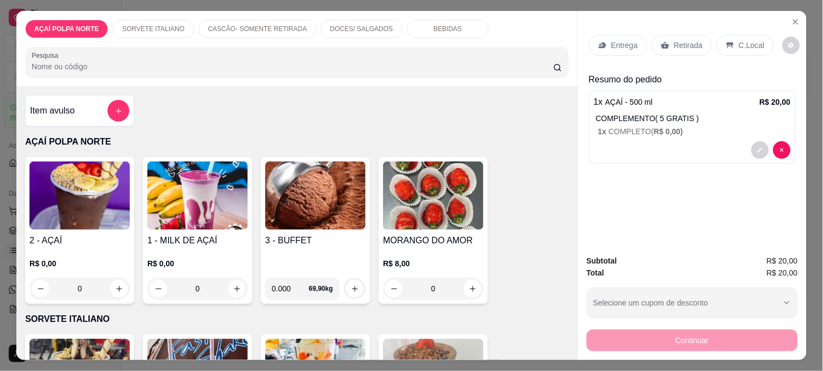
click at [68, 204] on img at bounding box center [79, 196] width 100 height 68
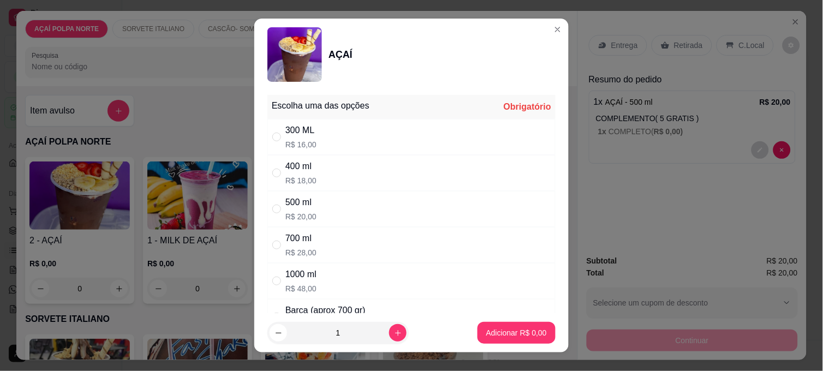
click at [302, 200] on div "500 ml" at bounding box center [300, 202] width 31 height 13
radio input "true"
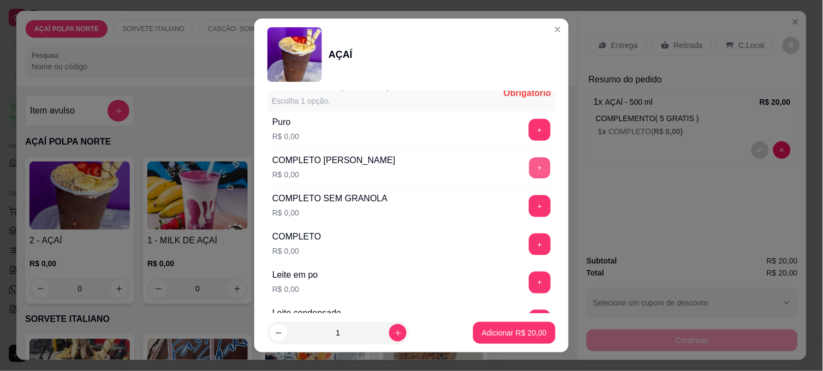
click at [529, 171] on button "+" at bounding box center [539, 168] width 21 height 21
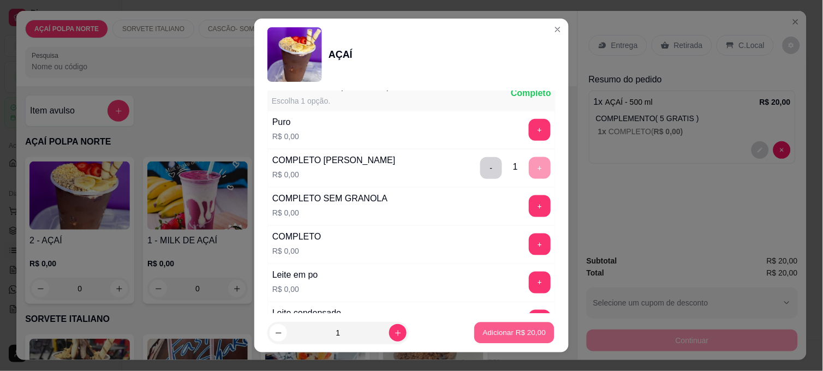
click at [489, 328] on p "Adicionar R$ 20,00" at bounding box center [514, 333] width 63 height 10
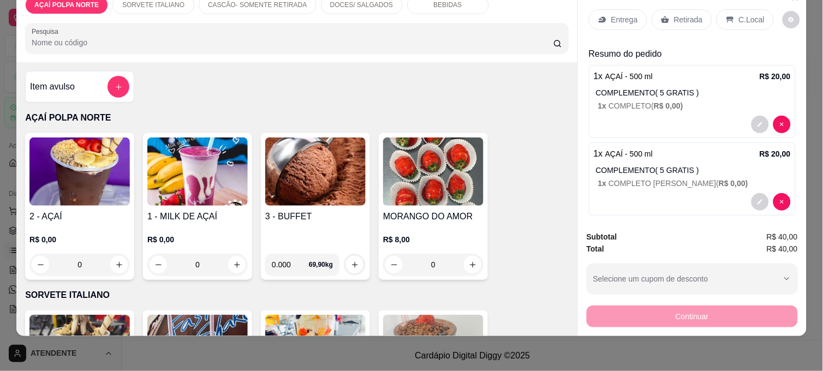
scroll to position [0, 0]
click at [679, 16] on p "Retirada" at bounding box center [688, 21] width 29 height 11
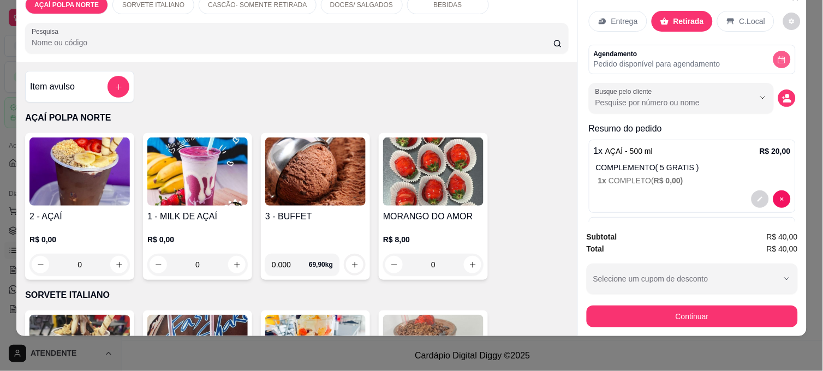
click at [778, 56] on icon "decrease-product-quantity" at bounding box center [781, 59] width 7 height 7
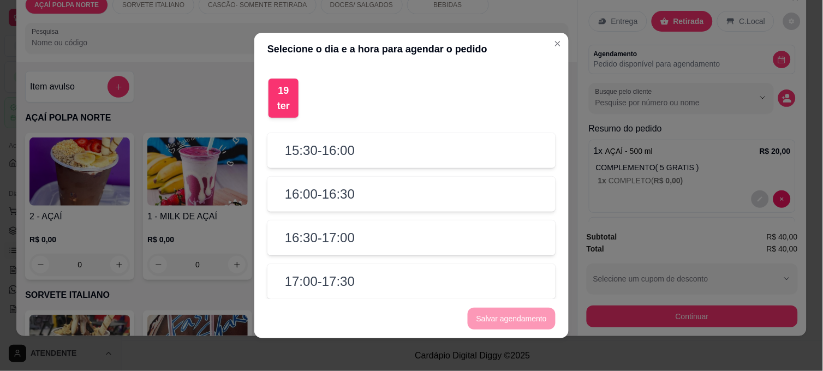
click at [298, 146] on h2 "15:30 - 16:00" at bounding box center [320, 150] width 70 height 17
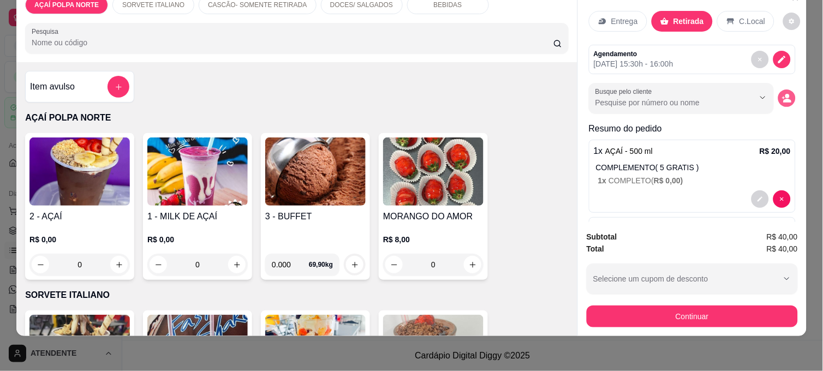
click at [781, 90] on button "decrease-product-quantity" at bounding box center [786, 98] width 17 height 17
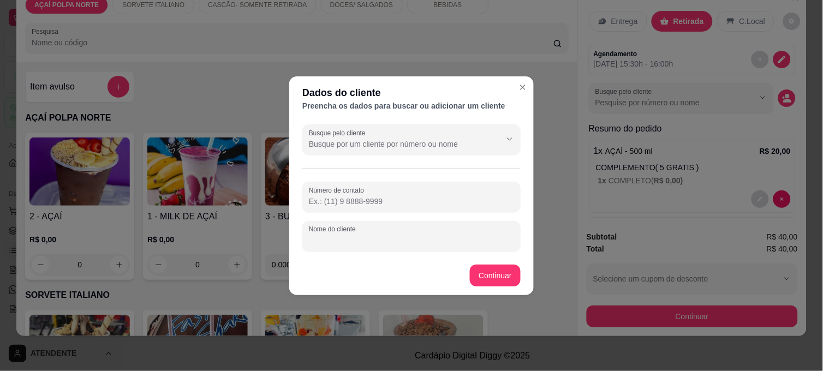
click at [354, 237] on input "Nome do cliente" at bounding box center [411, 240] width 205 height 11
type input "SOL"
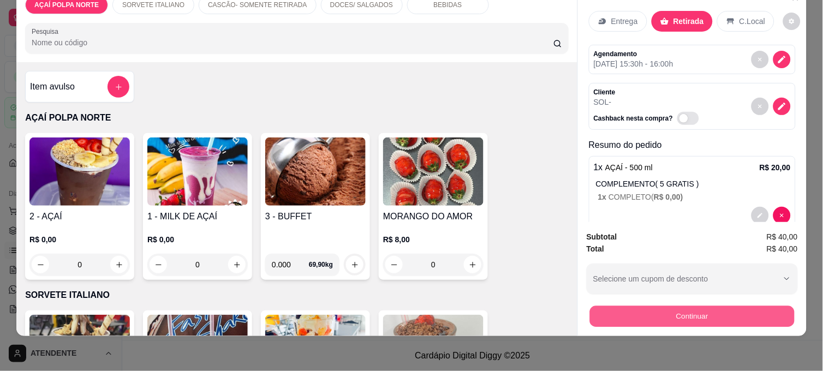
click at [683, 306] on button "Continuar" at bounding box center [692, 316] width 205 height 21
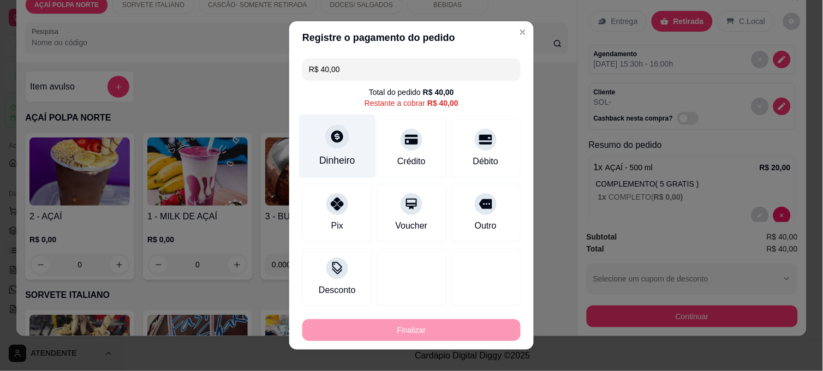
click at [336, 160] on div "Dinheiro" at bounding box center [337, 160] width 36 height 14
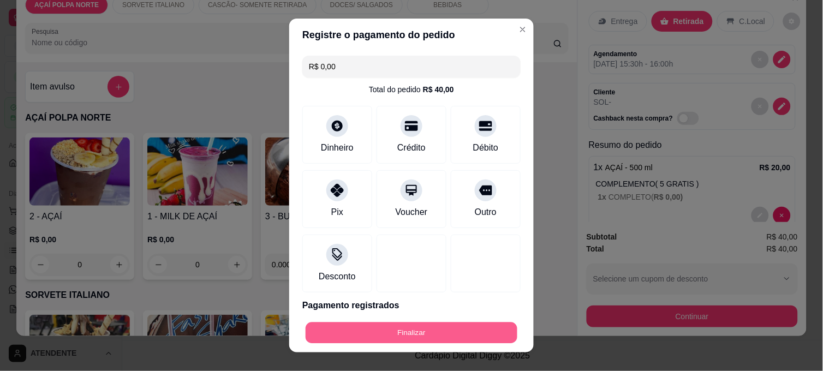
click at [394, 330] on button "Finalizar" at bounding box center [412, 333] width 212 height 21
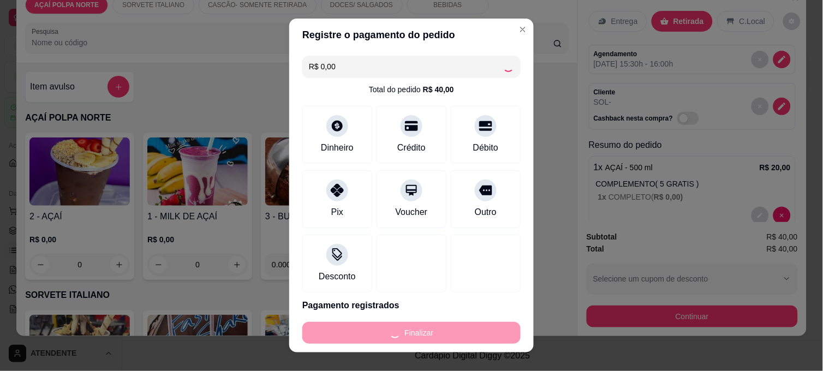
type input "-R$ 40,00"
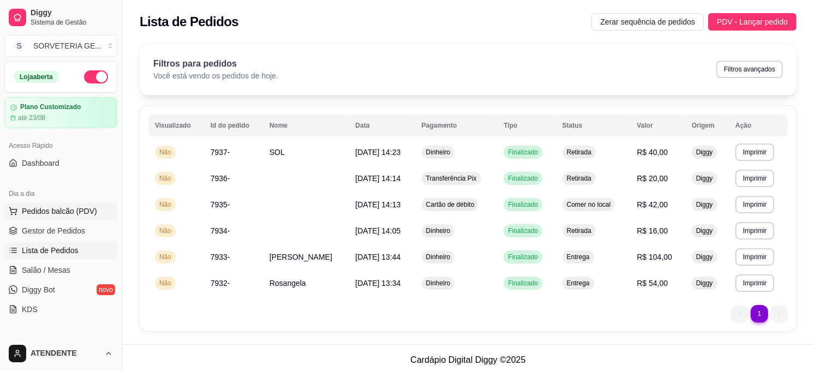
click at [64, 207] on span "Pedidos balcão (PDV)" at bounding box center [59, 211] width 75 height 11
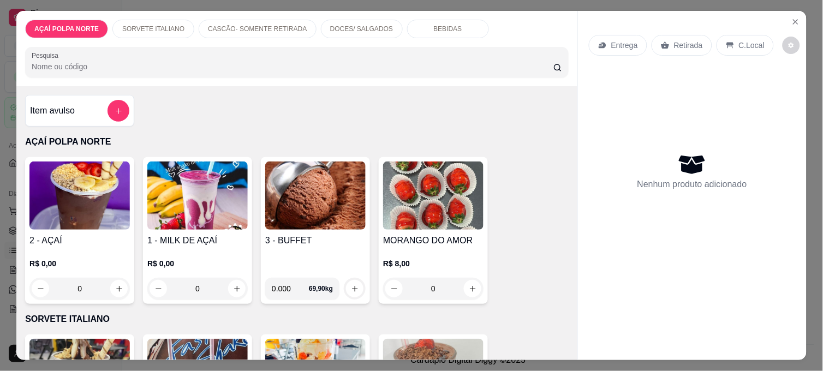
click at [454, 198] on img at bounding box center [433, 196] width 100 height 68
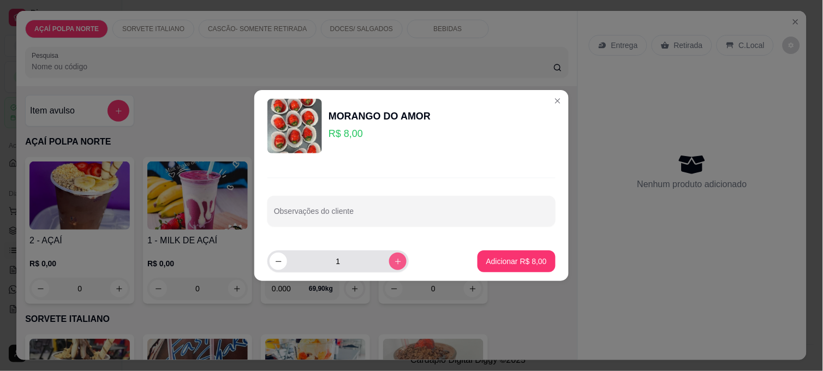
click at [394, 258] on icon "increase-product-quantity" at bounding box center [398, 262] width 8 height 8
type input "2"
click at [389, 214] on input "Observações do cliente" at bounding box center [411, 215] width 275 height 11
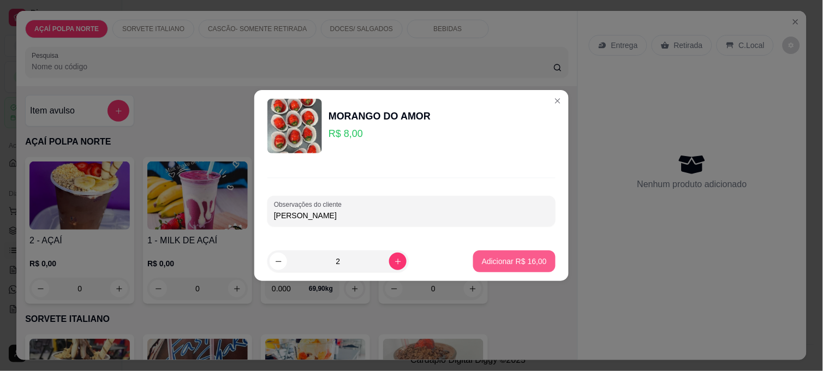
type input "[PERSON_NAME]"
click at [517, 260] on p "Adicionar R$ 16,00" at bounding box center [514, 261] width 65 height 11
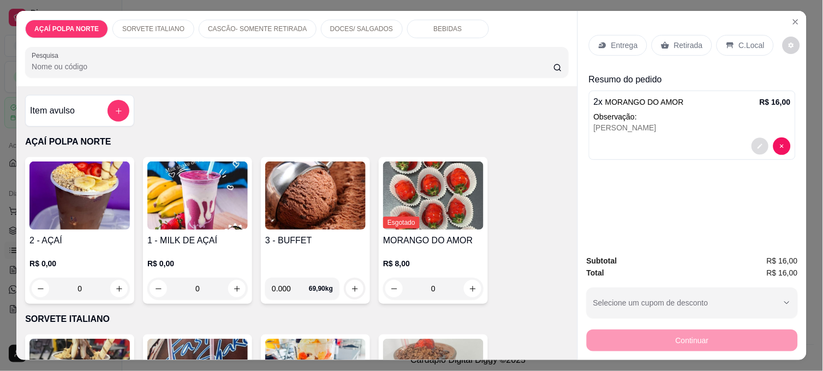
click at [752, 138] on button "decrease-product-quantity" at bounding box center [760, 146] width 17 height 17
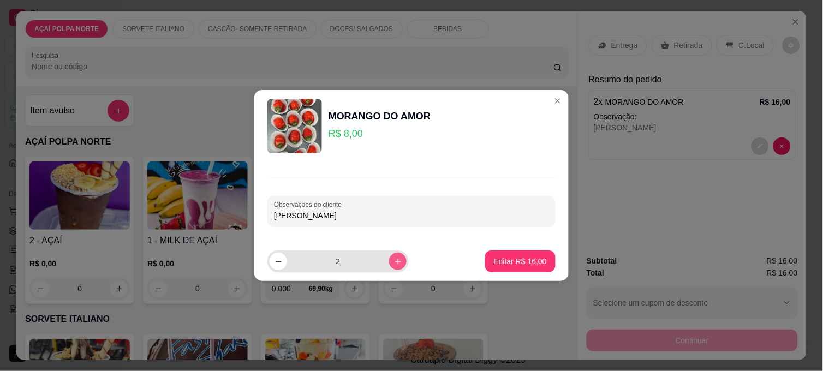
click at [396, 264] on button "increase-product-quantity" at bounding box center [397, 261] width 17 height 17
type input "4"
click at [520, 264] on p "Editar R$ 32,00" at bounding box center [520, 261] width 51 height 10
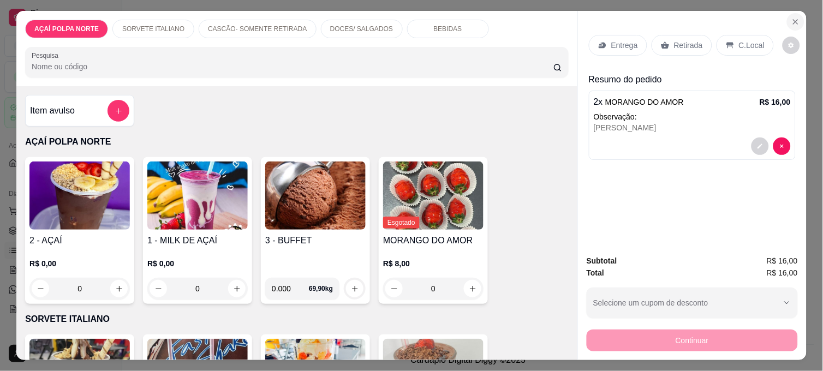
click at [787, 20] on button "Close" at bounding box center [795, 21] width 17 height 17
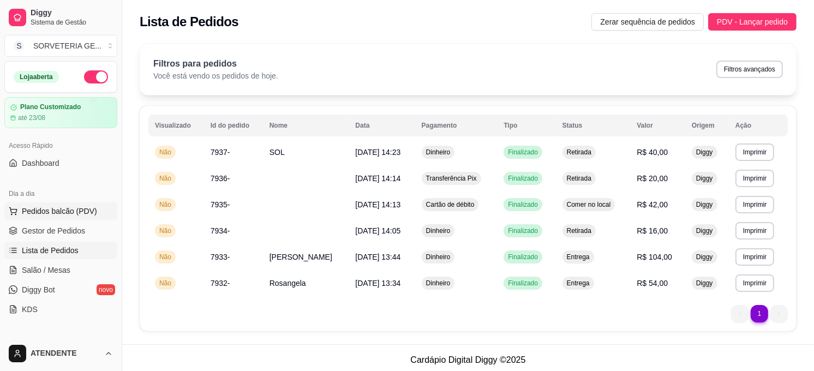
click at [69, 216] on span "Pedidos balcão (PDV)" at bounding box center [59, 211] width 75 height 11
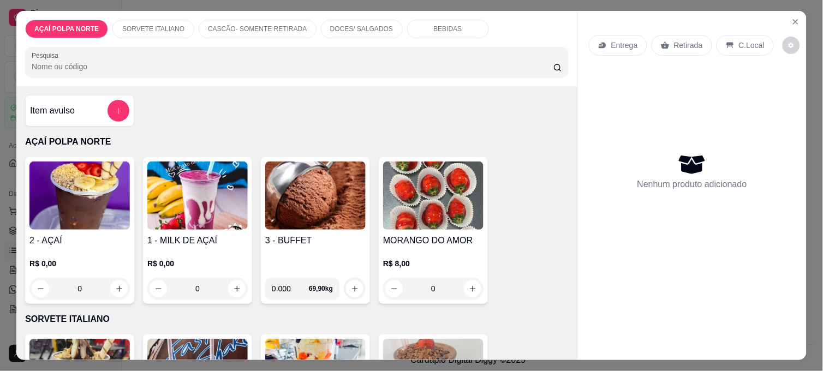
click at [448, 188] on img at bounding box center [433, 196] width 100 height 68
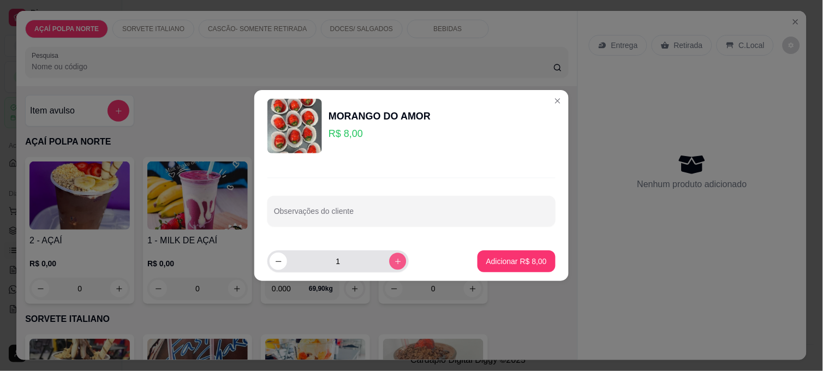
click at [396, 259] on button "increase-product-quantity" at bounding box center [397, 261] width 17 height 17
click at [277, 262] on icon "decrease-product-quantity" at bounding box center [279, 262] width 8 height 8
type input "2"
click at [520, 260] on p "Adicionar R$ 16,00" at bounding box center [514, 261] width 65 height 11
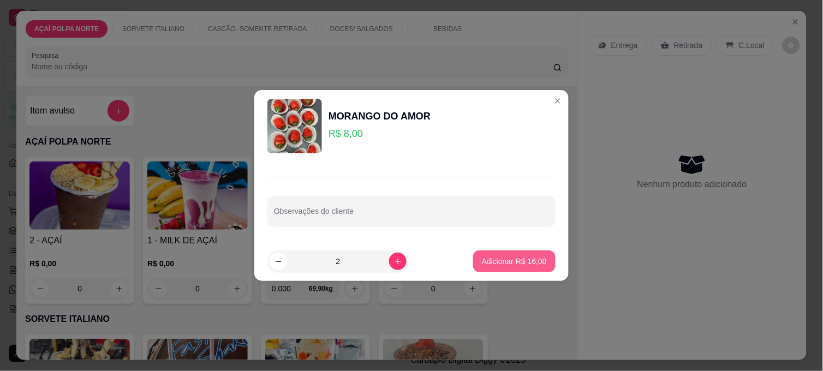
type input "2"
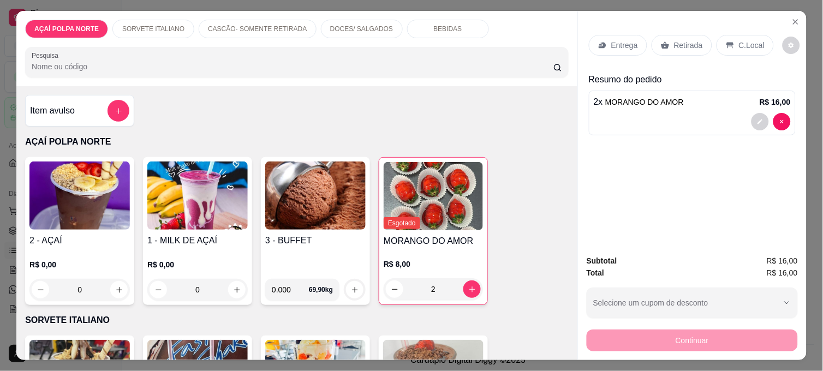
click at [684, 44] on p "Retirada" at bounding box center [688, 45] width 29 height 11
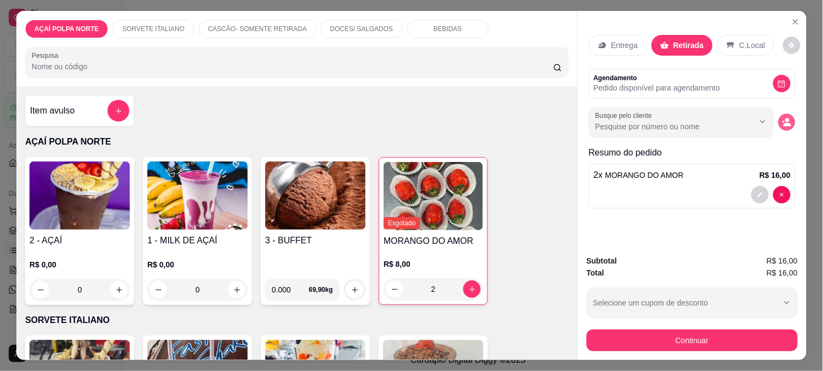
click at [785, 118] on circle "decrease-product-quantity" at bounding box center [787, 120] width 4 height 4
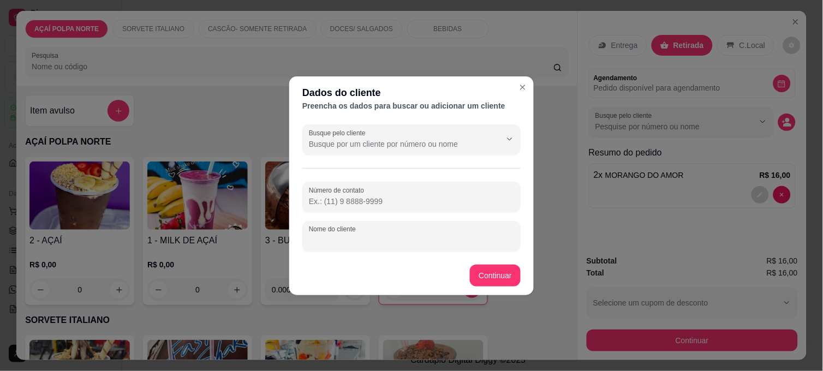
click at [356, 237] on input "Nome do cliente" at bounding box center [411, 240] width 205 height 11
type input "MILKA"
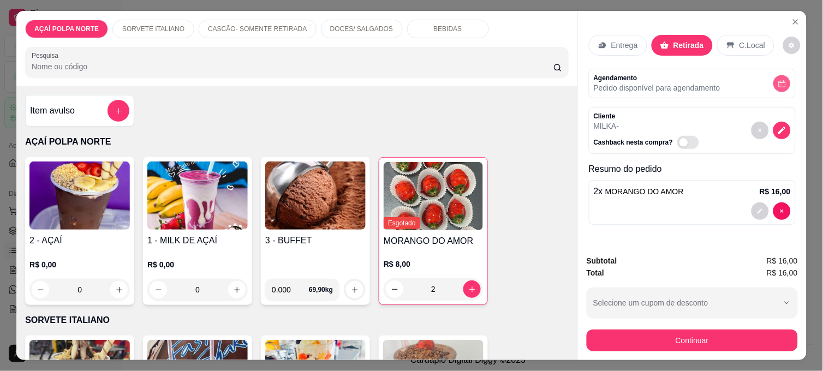
click at [778, 80] on icon "decrease-product-quantity" at bounding box center [782, 84] width 8 height 8
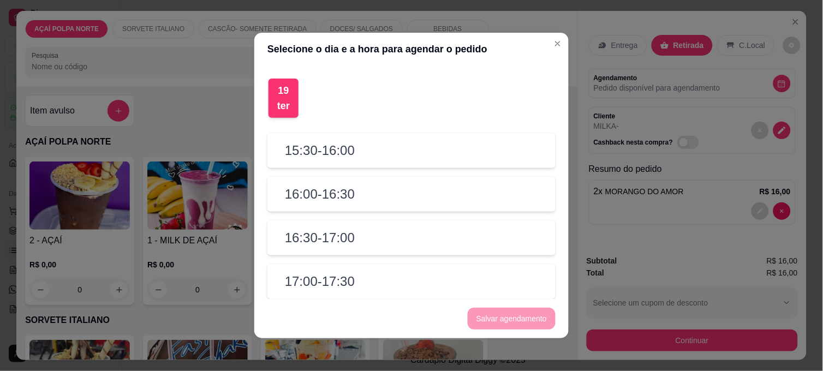
drag, startPoint x: 348, startPoint y: 281, endPoint x: 349, endPoint y: 287, distance: 6.1
click at [347, 281] on div "17:00 - 17:30" at bounding box center [411, 281] width 288 height 35
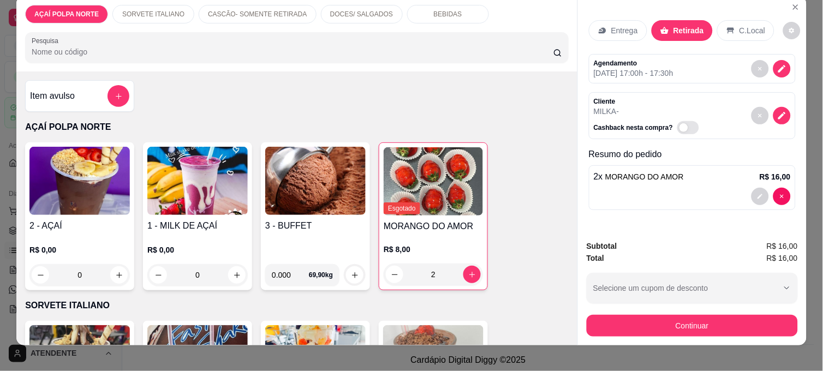
scroll to position [28, 0]
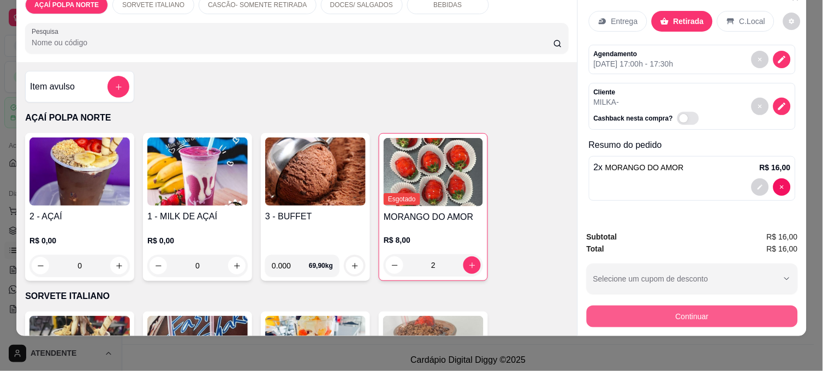
click at [639, 308] on button "Continuar" at bounding box center [692, 317] width 211 height 22
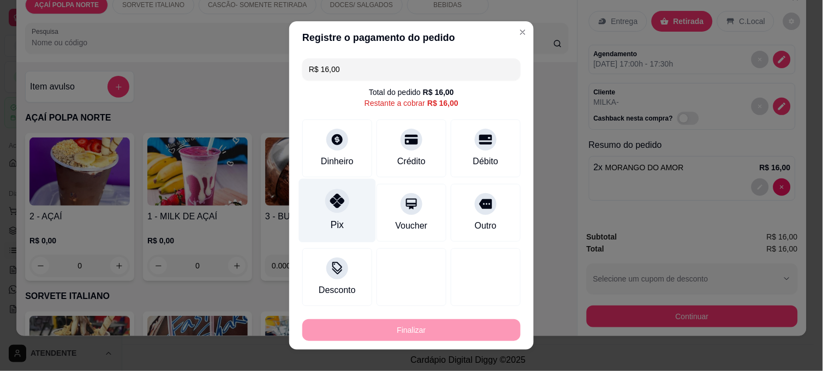
click at [330, 203] on icon at bounding box center [337, 201] width 14 height 14
type input "R$ 0,00"
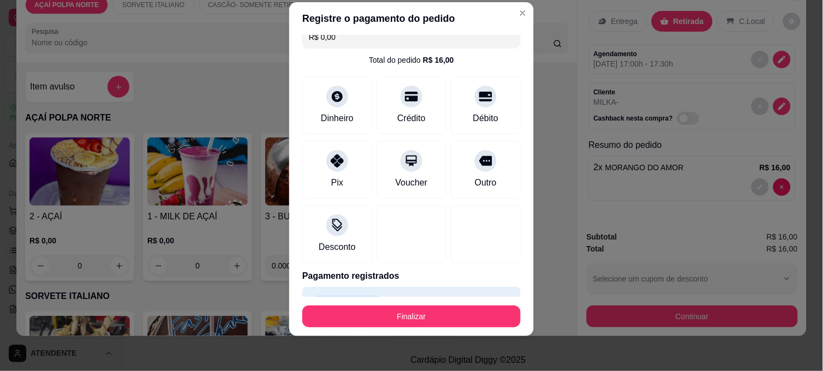
scroll to position [0, 0]
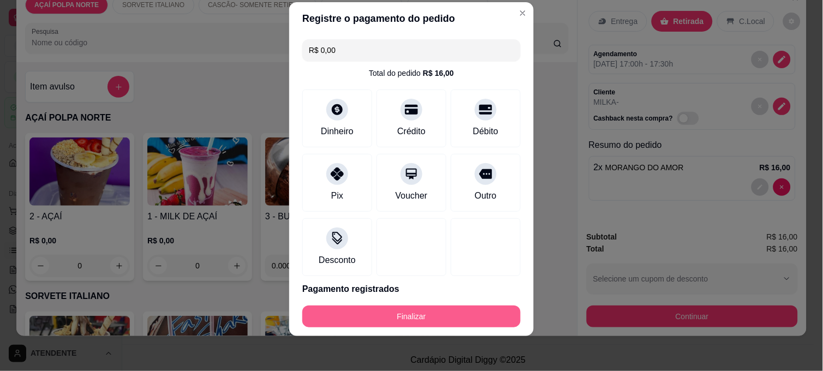
click at [428, 320] on button "Finalizar" at bounding box center [411, 317] width 218 height 22
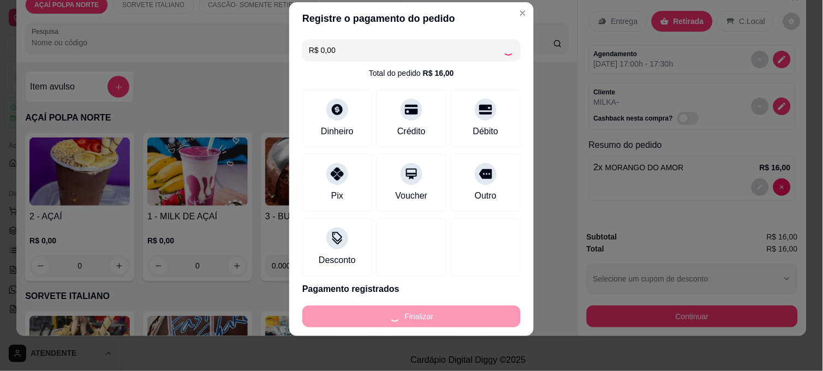
type input "0"
type input "-R$ 16,00"
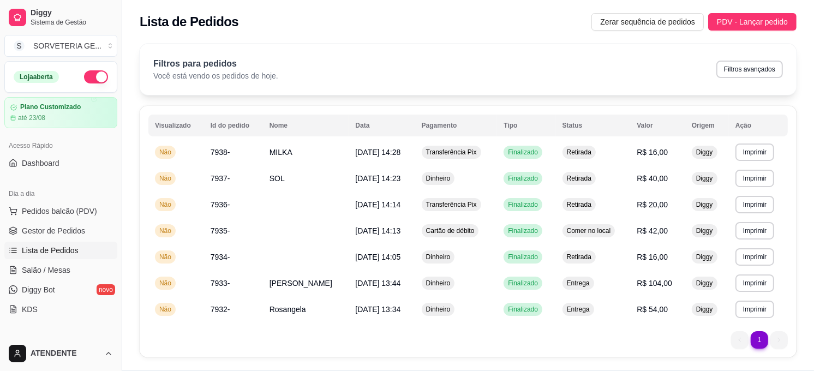
click at [63, 200] on div "Dia a dia" at bounding box center [60, 193] width 113 height 17
click at [63, 204] on button "Pedidos balcão (PDV)" at bounding box center [60, 211] width 113 height 17
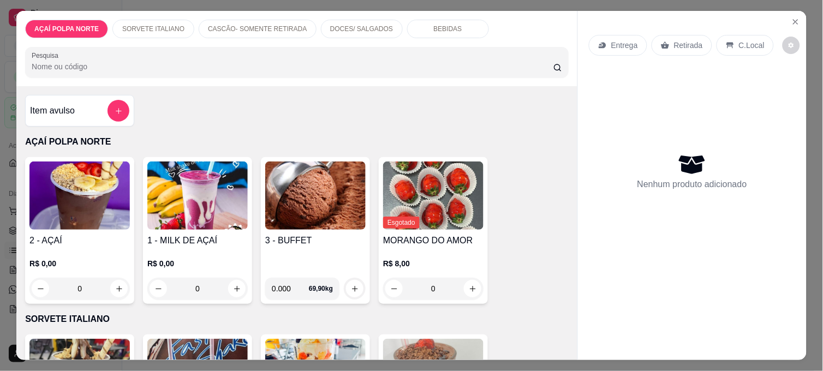
click at [102, 175] on img at bounding box center [79, 196] width 100 height 68
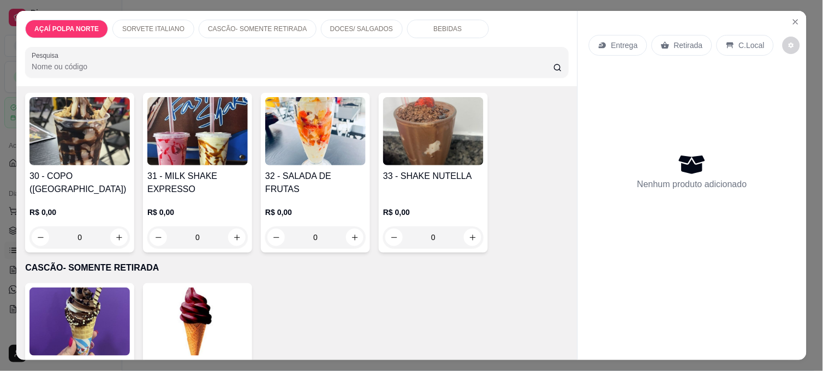
scroll to position [242, 0]
click at [97, 311] on img at bounding box center [79, 321] width 100 height 68
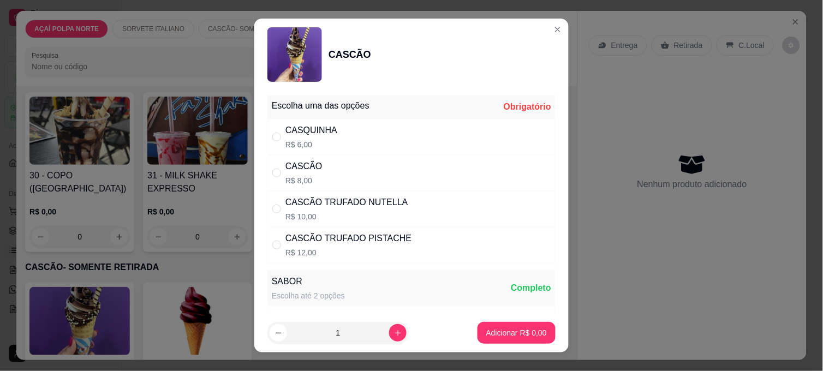
click at [302, 204] on div "CASCÃO TRUFADO NUTELLA" at bounding box center [346, 202] width 123 height 13
radio input "true"
click at [491, 325] on button "Adicionar R$ 10,00" at bounding box center [514, 333] width 82 height 22
type input "1"
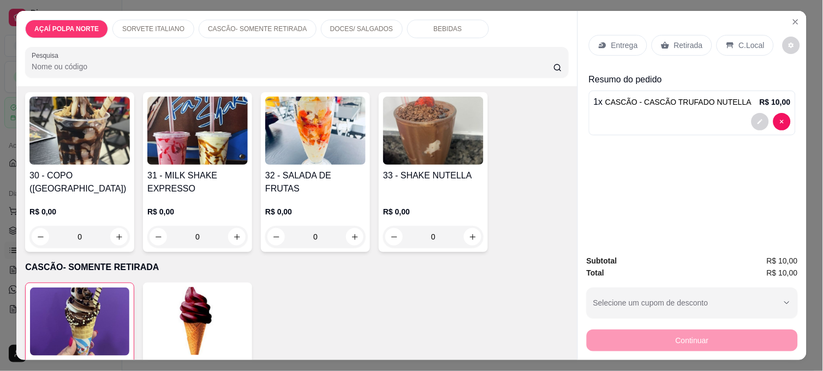
click at [728, 41] on icon at bounding box center [730, 45] width 9 height 9
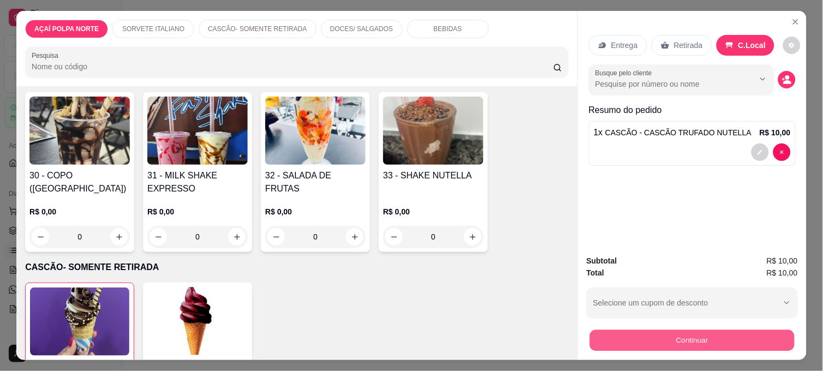
click at [688, 339] on button "Continuar" at bounding box center [692, 340] width 205 height 21
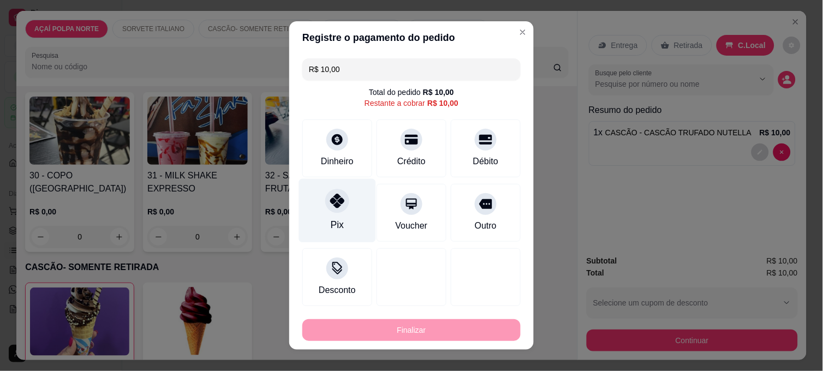
click at [344, 211] on div "Pix" at bounding box center [337, 211] width 77 height 64
type input "R$ 0,00"
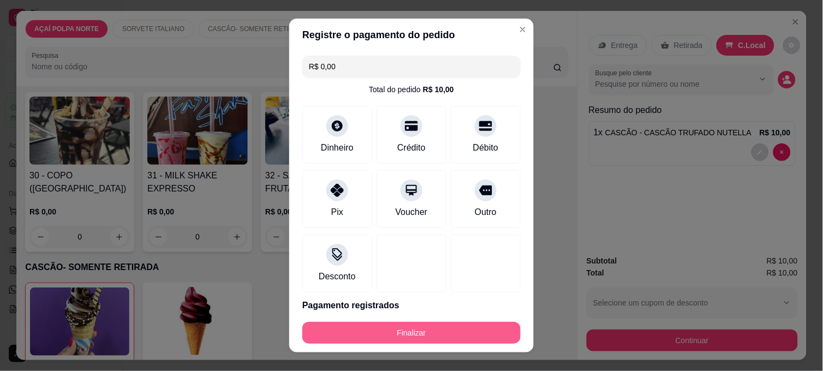
click at [433, 334] on button "Finalizar" at bounding box center [411, 333] width 218 height 22
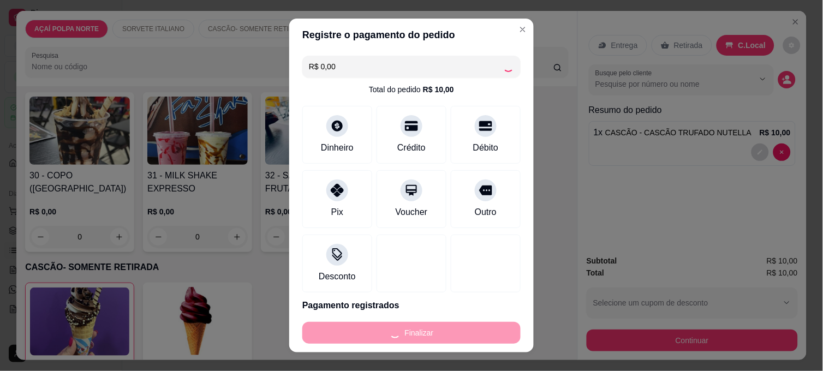
type input "0"
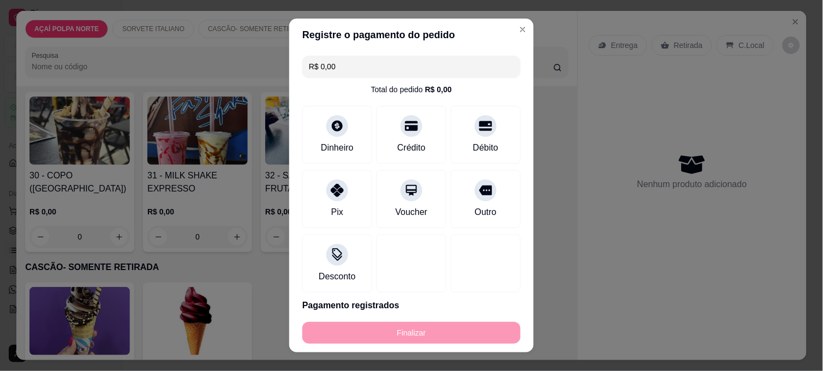
type input "-R$ 10,00"
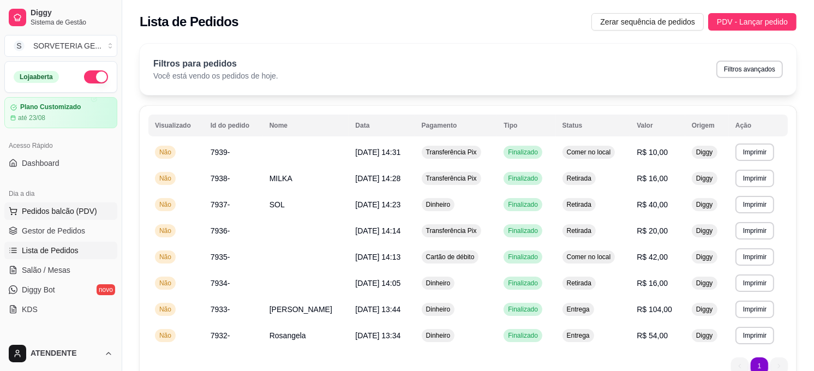
click at [75, 216] on span "Pedidos balcão (PDV)" at bounding box center [59, 211] width 75 height 11
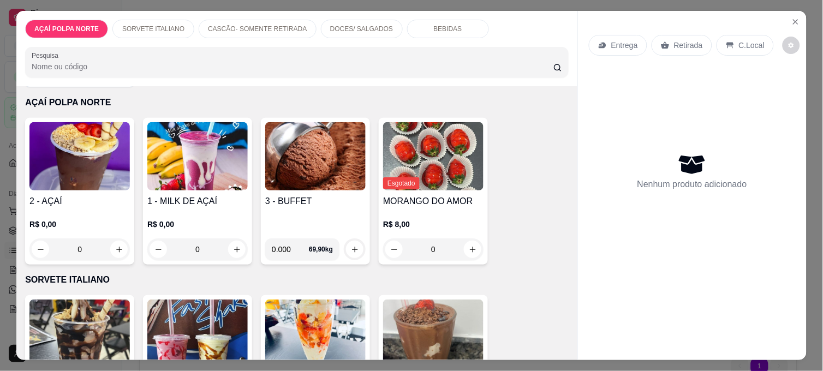
scroll to position [61, 0]
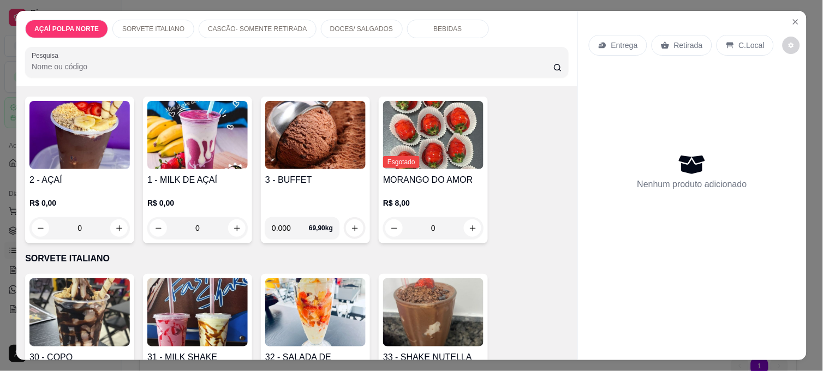
click at [97, 155] on img at bounding box center [79, 135] width 100 height 68
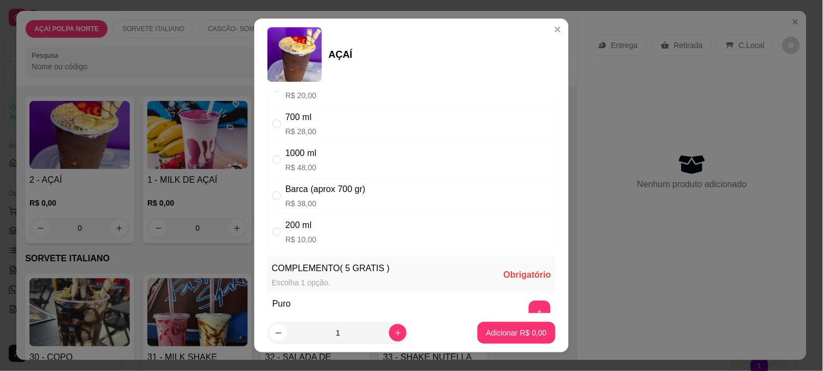
click at [293, 230] on div "200 ml" at bounding box center [300, 225] width 31 height 13
radio input "true"
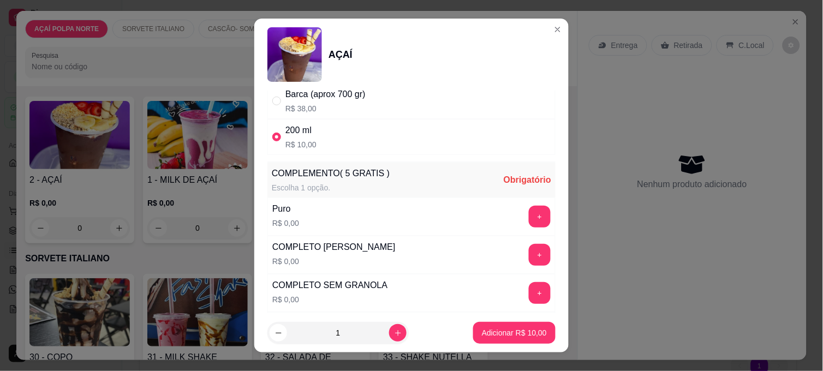
scroll to position [364, 0]
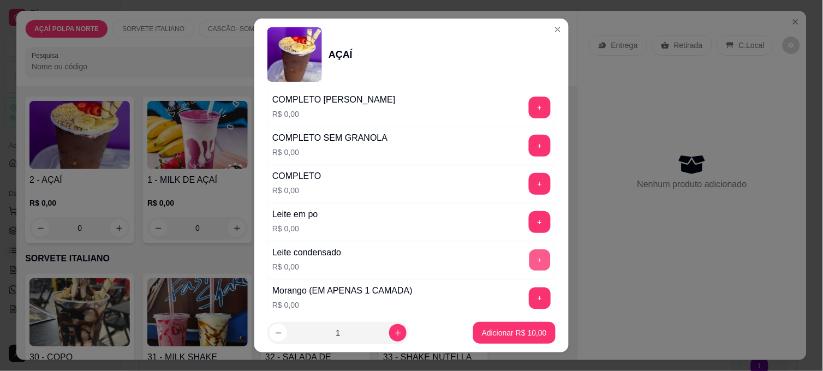
click at [529, 263] on button "+" at bounding box center [539, 260] width 21 height 21
click at [480, 260] on button "-" at bounding box center [491, 260] width 22 height 22
click at [529, 184] on button "+" at bounding box center [540, 184] width 22 height 22
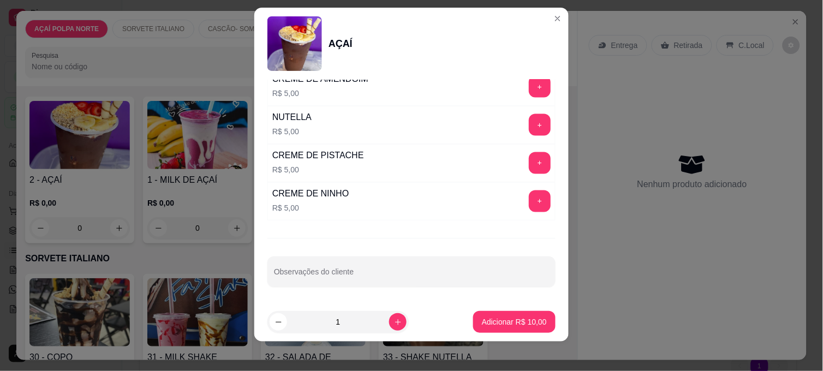
scroll to position [16, 0]
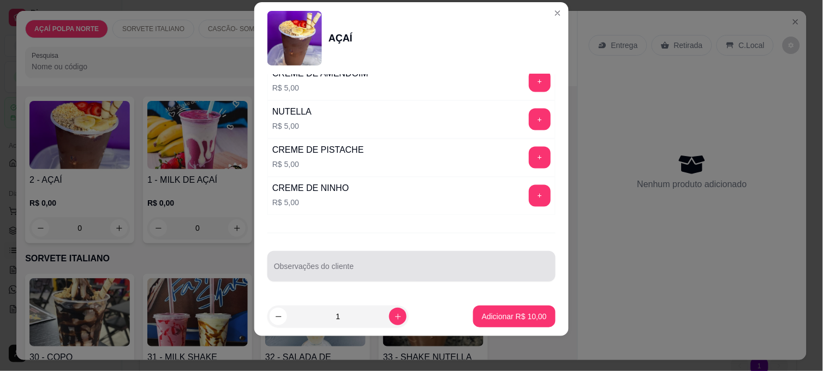
click at [388, 258] on div at bounding box center [411, 266] width 275 height 22
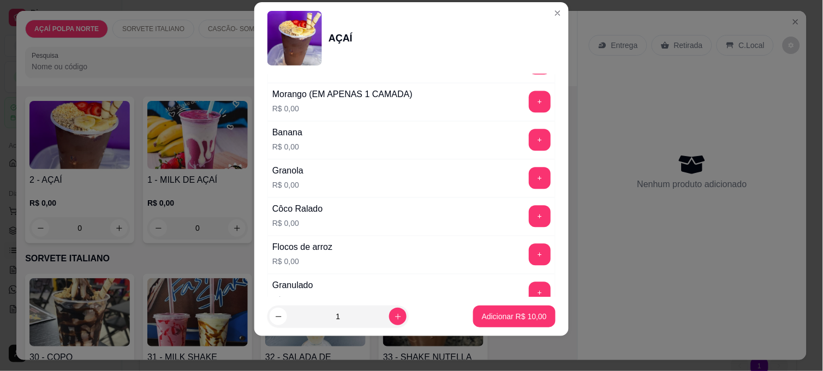
scroll to position [362, 0]
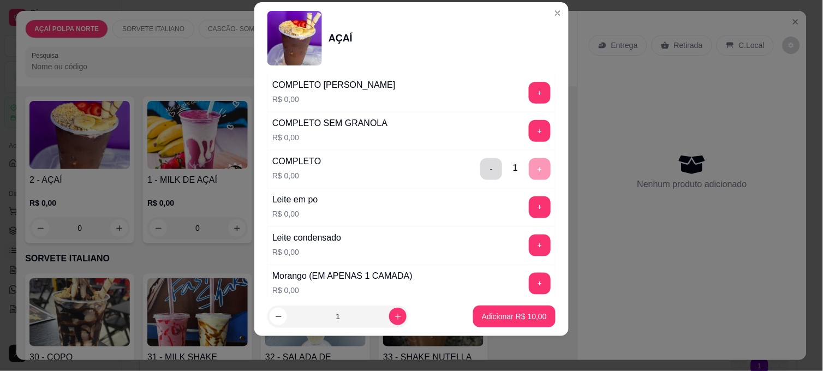
click at [480, 171] on button "-" at bounding box center [491, 169] width 22 height 22
click at [529, 253] on button "+" at bounding box center [540, 246] width 22 height 22
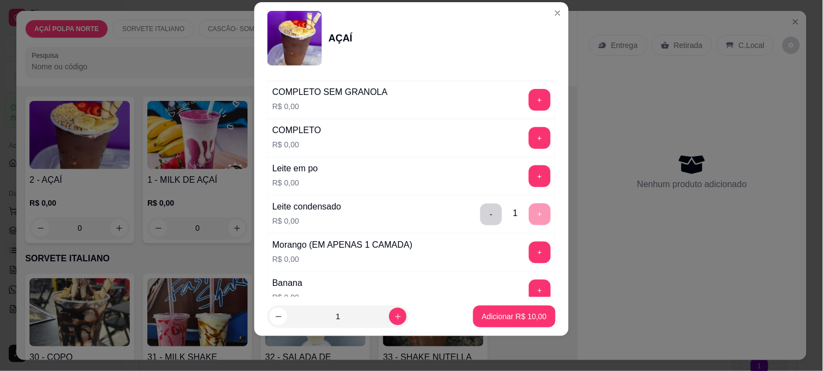
scroll to position [422, 0]
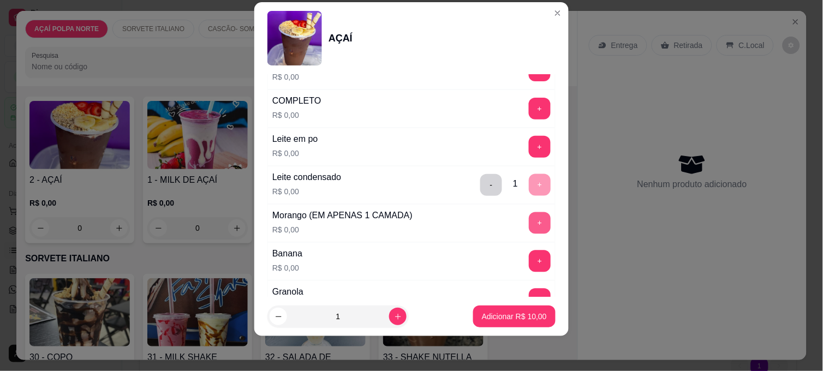
click at [529, 230] on button "+" at bounding box center [540, 223] width 22 height 22
click at [529, 259] on button "+" at bounding box center [540, 262] width 22 height 22
click at [481, 189] on button "-" at bounding box center [491, 185] width 21 height 21
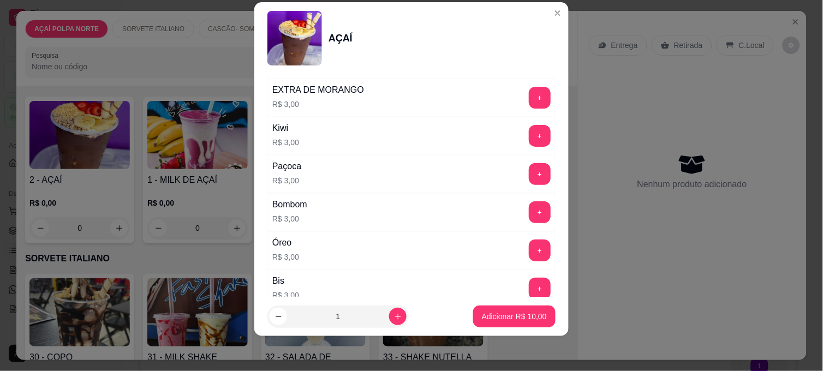
scroll to position [1332, 0]
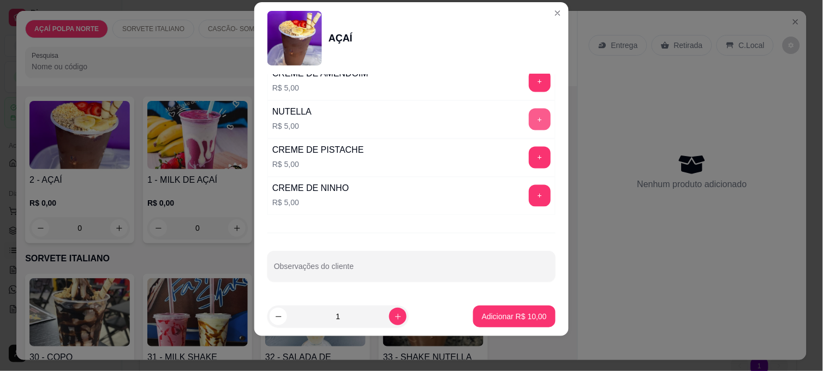
click at [529, 115] on button "+" at bounding box center [540, 120] width 22 height 22
click at [513, 305] on footer "1 Adicionar R$ 15,00" at bounding box center [411, 316] width 314 height 39
click at [515, 308] on button "Adicionar R$ 15,00" at bounding box center [514, 316] width 80 height 21
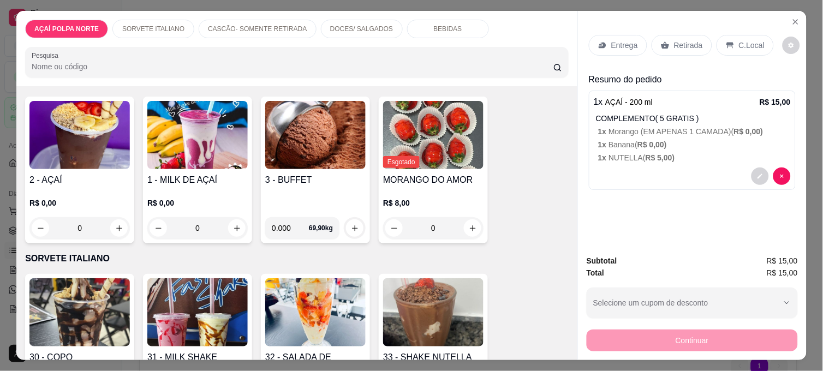
click at [91, 146] on img at bounding box center [79, 135] width 100 height 68
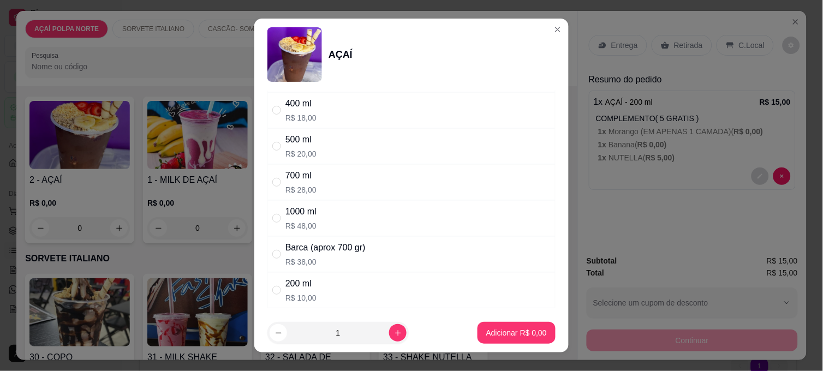
scroll to position [182, 0]
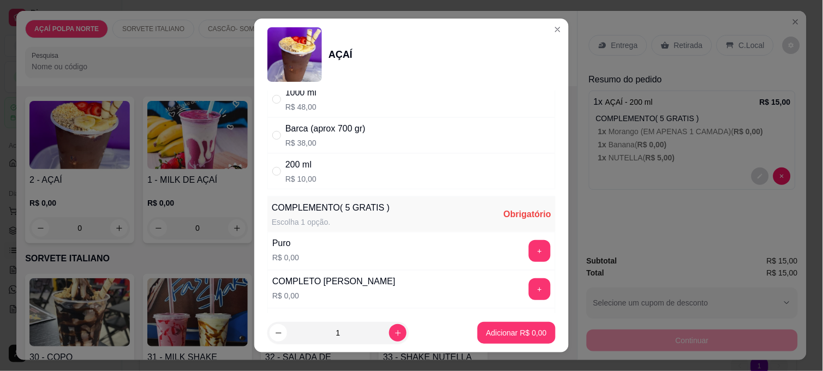
click at [295, 178] on p "R$ 10,00" at bounding box center [300, 179] width 31 height 11
radio input "true"
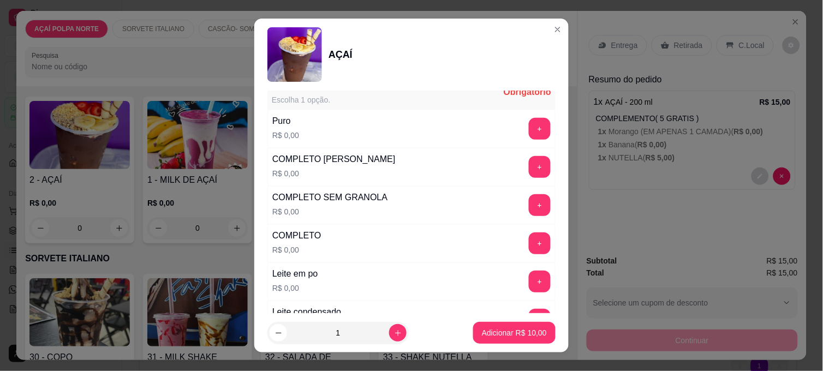
scroll to position [303, 0]
click at [529, 204] on button "+" at bounding box center [540, 206] width 22 height 22
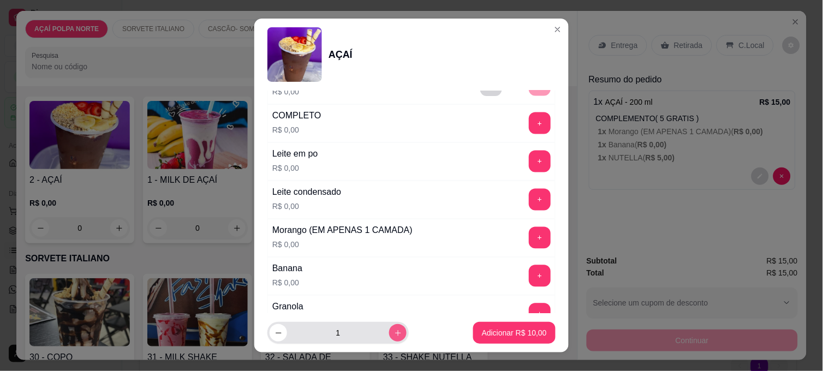
click at [394, 335] on icon "increase-product-quantity" at bounding box center [398, 333] width 8 height 8
type input "2"
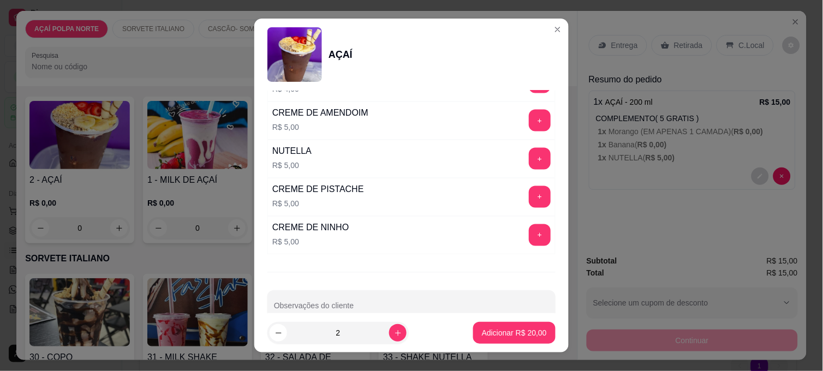
scroll to position [1332, 0]
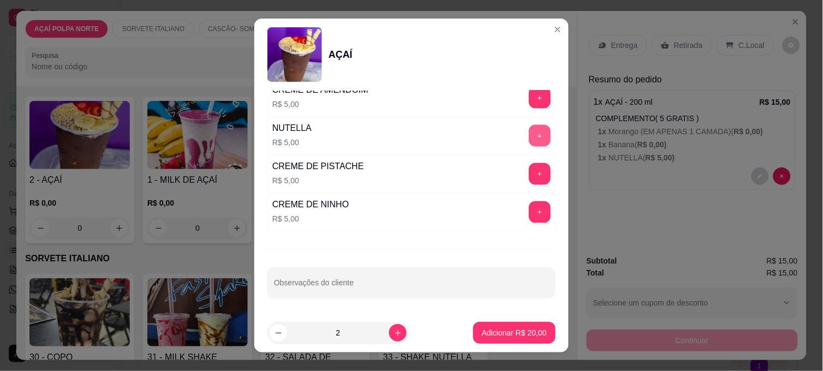
click at [529, 139] on button "+" at bounding box center [540, 136] width 22 height 22
click at [480, 139] on button "-" at bounding box center [491, 136] width 22 height 22
click at [507, 336] on p "Adicionar R$ 30,00" at bounding box center [514, 333] width 65 height 11
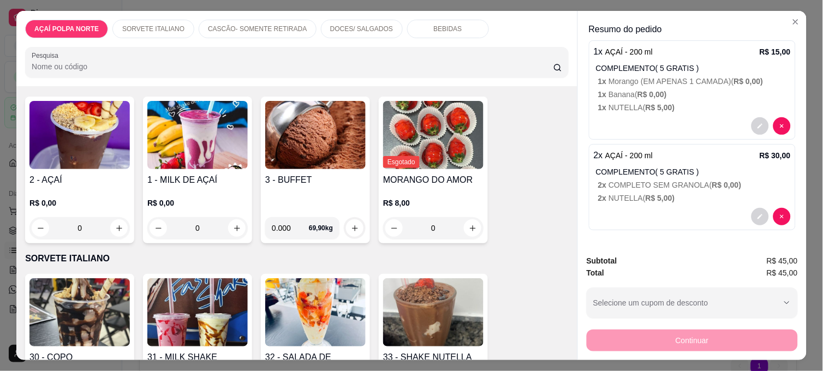
scroll to position [0, 0]
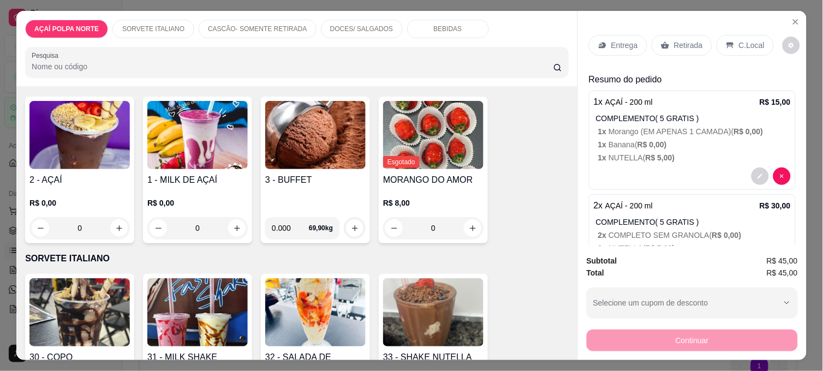
click at [749, 40] on p "C.Local" at bounding box center [752, 45] width 26 height 11
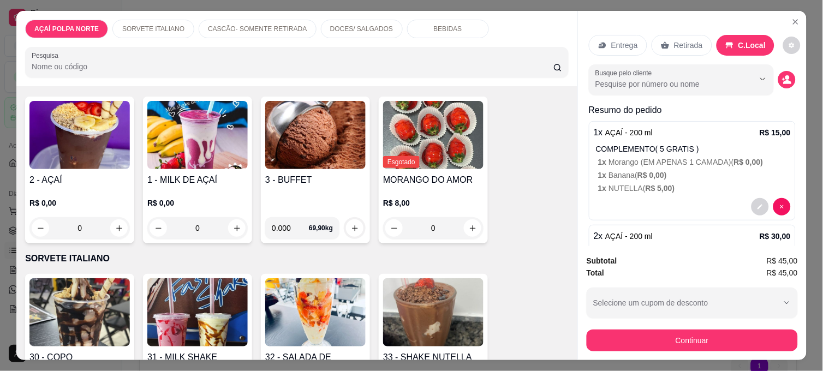
click at [677, 35] on div "Retirada" at bounding box center [682, 45] width 61 height 21
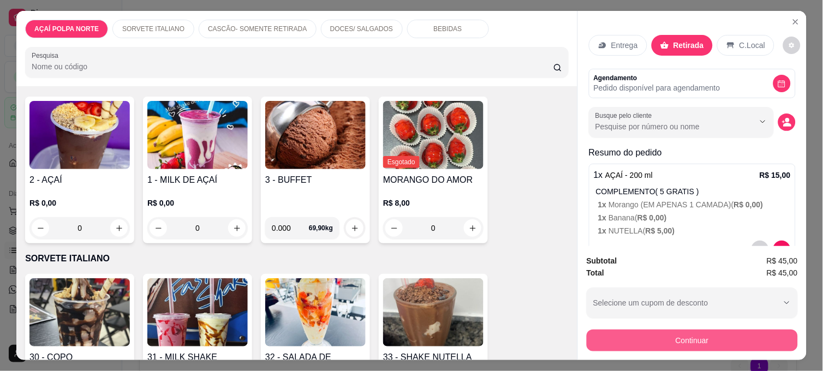
click at [711, 333] on button "Continuar" at bounding box center [692, 341] width 211 height 22
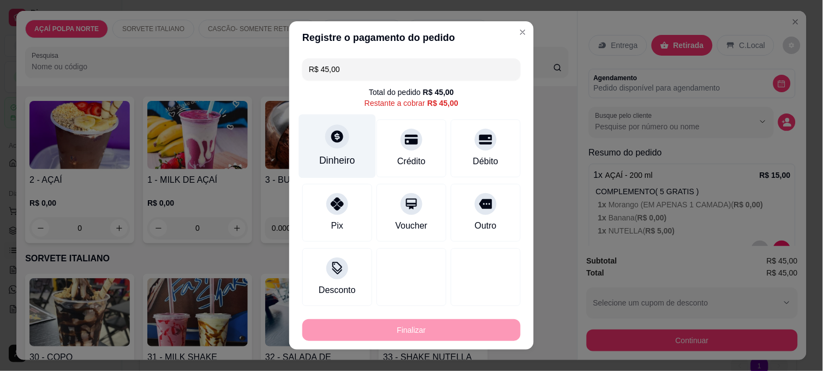
click at [349, 157] on div "Dinheiro" at bounding box center [337, 147] width 77 height 64
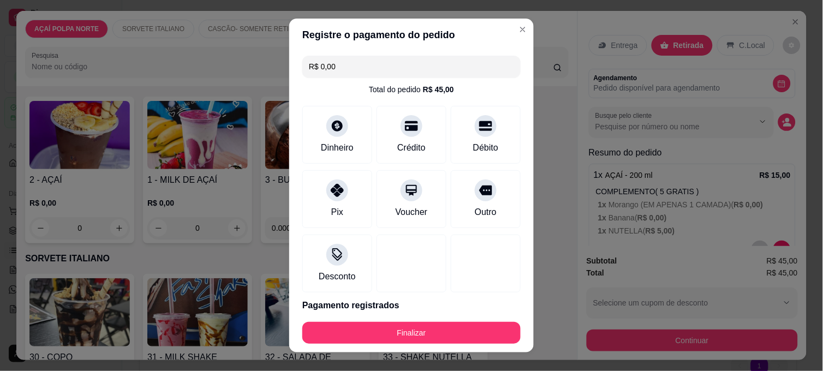
click at [460, 324] on button "Finalizar" at bounding box center [411, 333] width 218 height 22
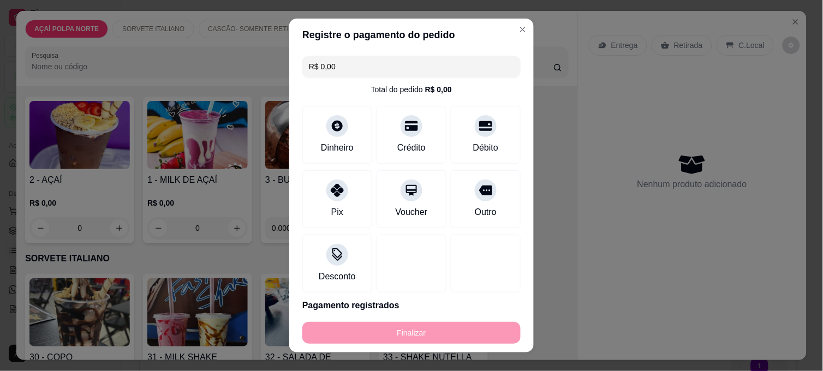
type input "-R$ 45,00"
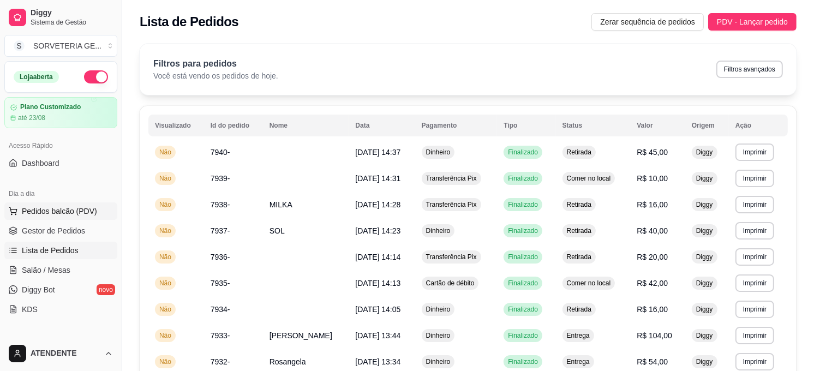
click at [93, 207] on span "Pedidos balcão (PDV)" at bounding box center [59, 211] width 75 height 11
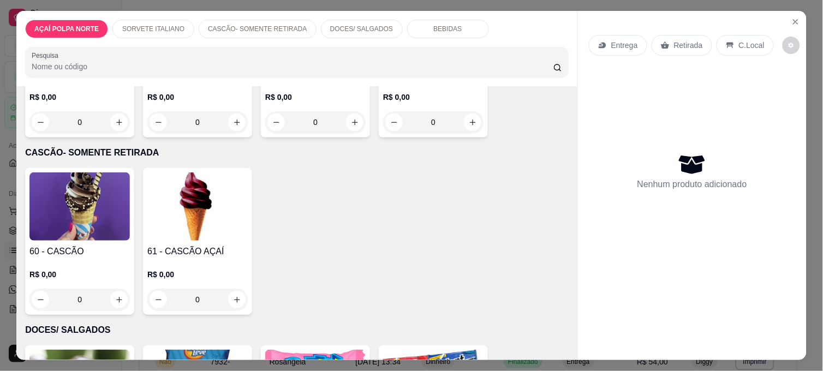
scroll to position [364, 0]
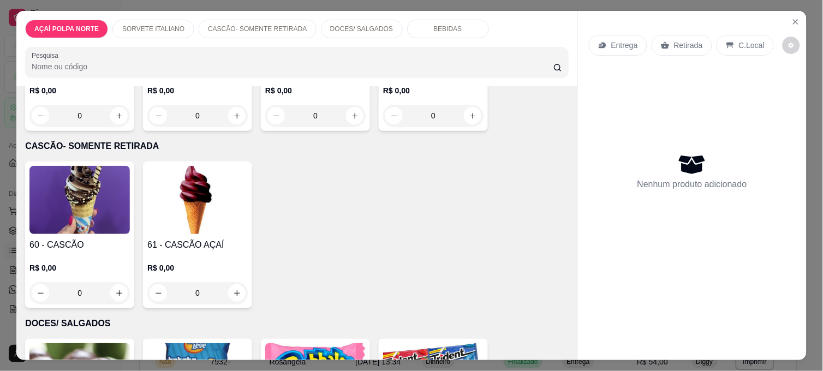
click at [84, 210] on img at bounding box center [79, 200] width 100 height 68
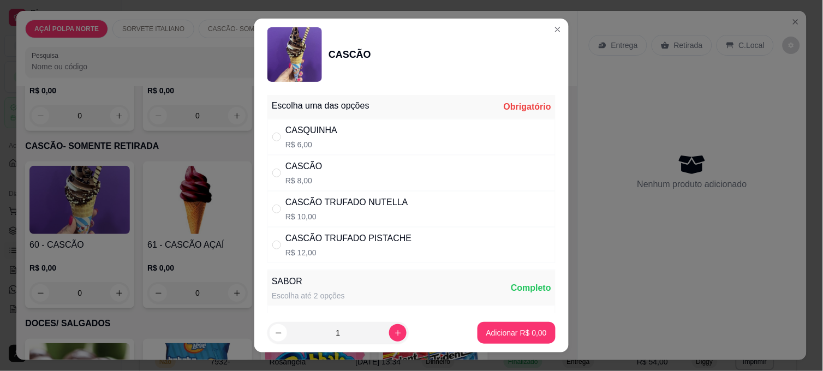
click at [367, 171] on div "CASCÃO R$ 8,00" at bounding box center [411, 173] width 288 height 36
radio input "true"
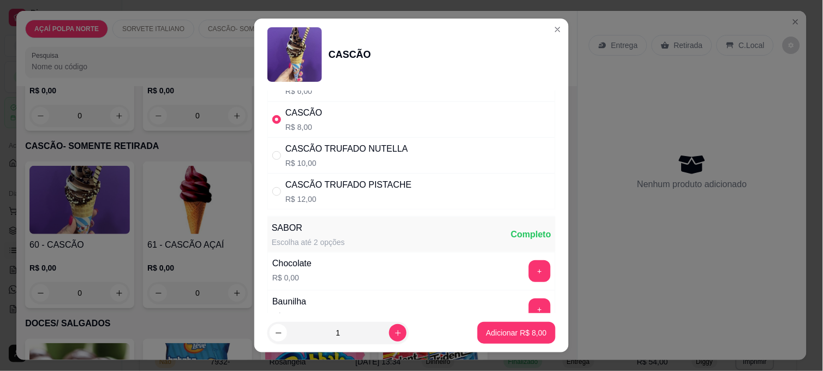
scroll to position [121, 0]
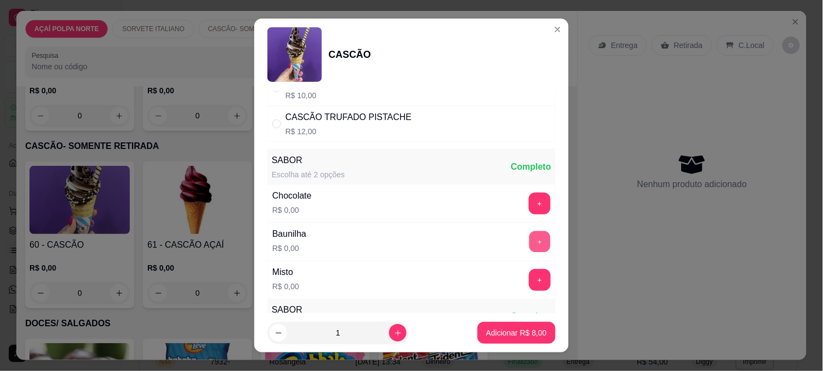
click at [529, 243] on button "+" at bounding box center [539, 241] width 21 height 21
click at [513, 333] on p "Adicionar R$ 8,00" at bounding box center [516, 333] width 61 height 11
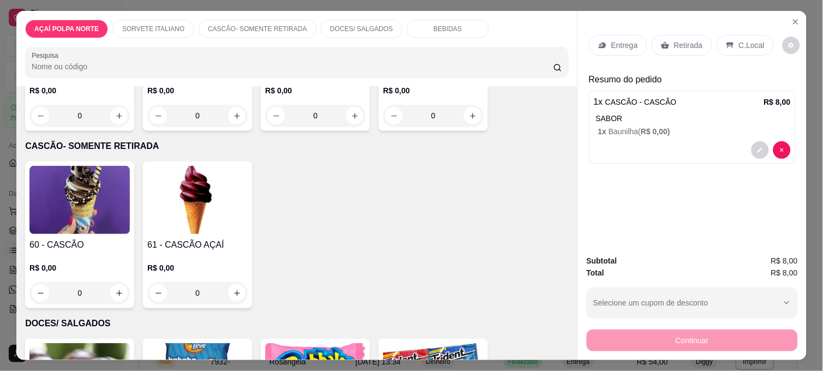
click at [746, 40] on p "C.Local" at bounding box center [752, 45] width 26 height 11
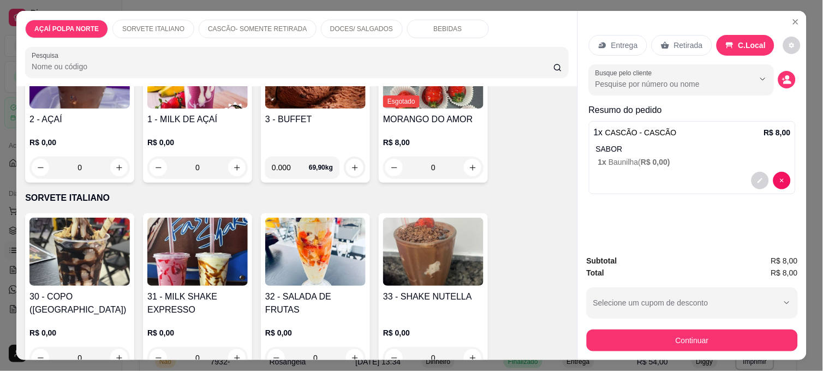
scroll to position [0, 0]
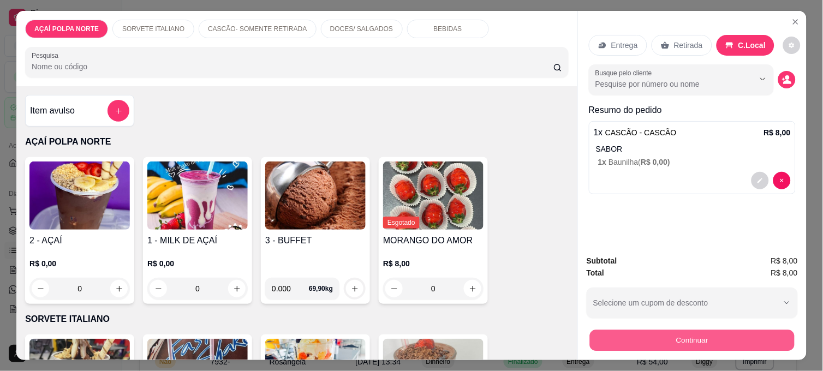
click at [752, 337] on button "Continuar" at bounding box center [692, 340] width 205 height 21
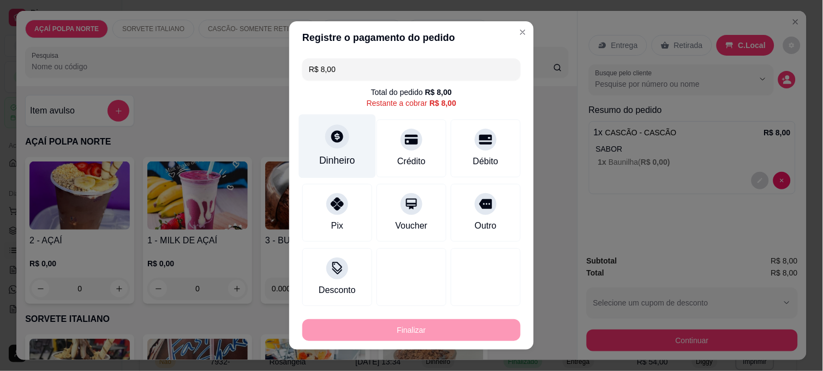
click at [342, 153] on div "Dinheiro" at bounding box center [337, 147] width 77 height 64
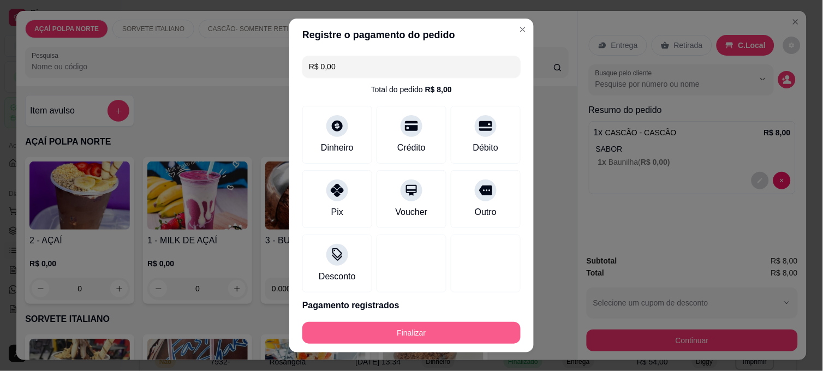
click at [462, 325] on button "Finalizar" at bounding box center [411, 333] width 218 height 22
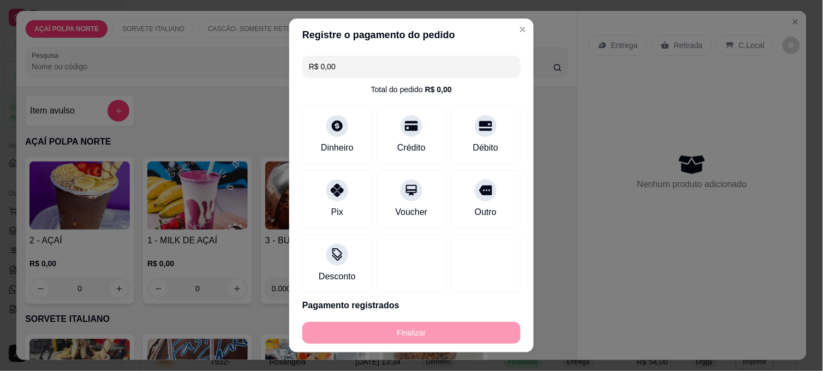
type input "-R$ 8,00"
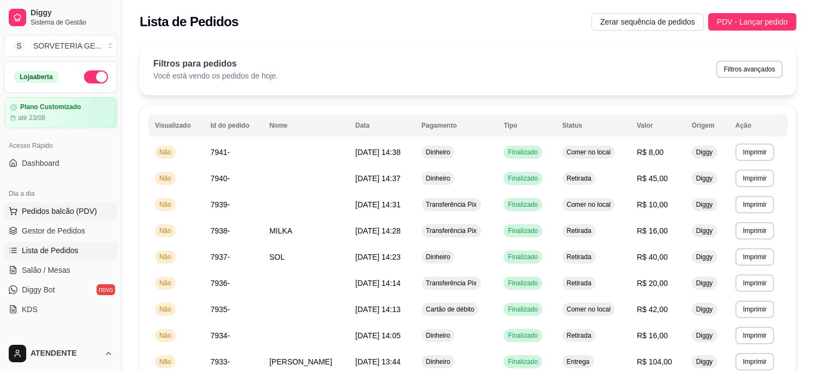
click at [67, 215] on span "Pedidos balcão (PDV)" at bounding box center [59, 211] width 75 height 11
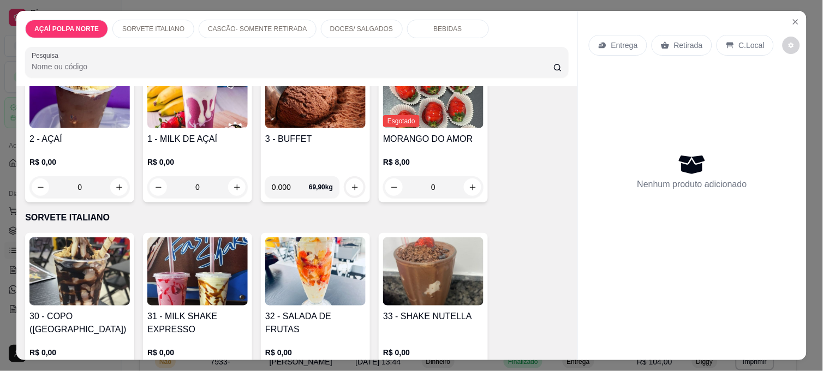
scroll to position [121, 0]
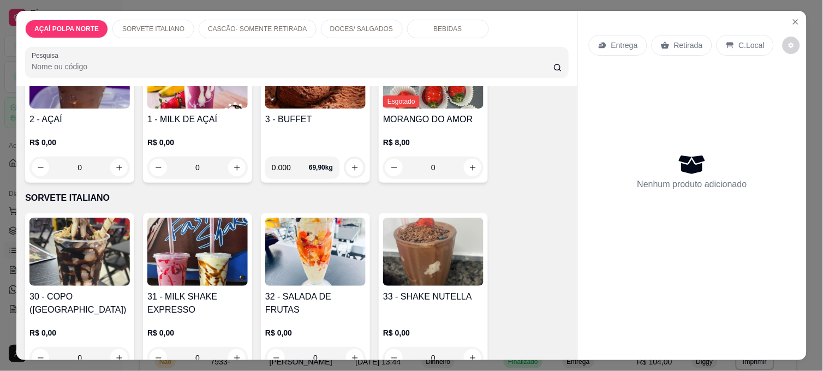
click at [84, 132] on div "R$ 0,00 0" at bounding box center [79, 152] width 100 height 52
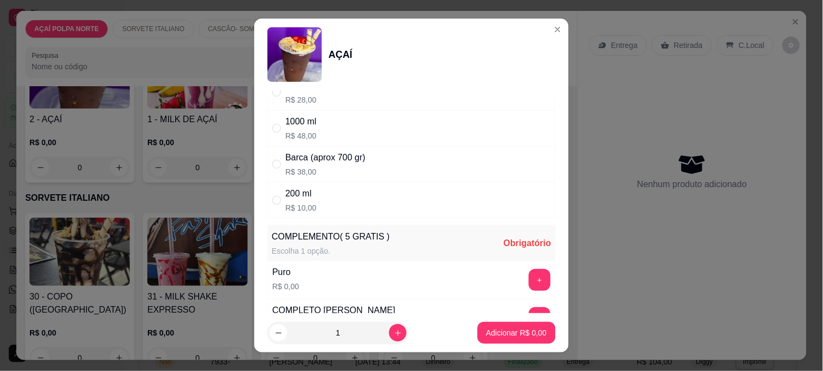
scroll to position [182, 0]
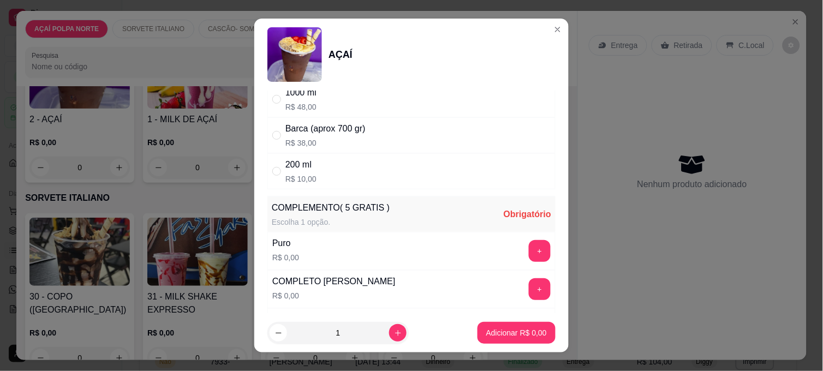
click at [391, 175] on div "200 ml R$ 10,00" at bounding box center [411, 171] width 288 height 36
radio input "true"
click at [390, 337] on button "increase-product-quantity" at bounding box center [397, 332] width 17 height 17
type input "2"
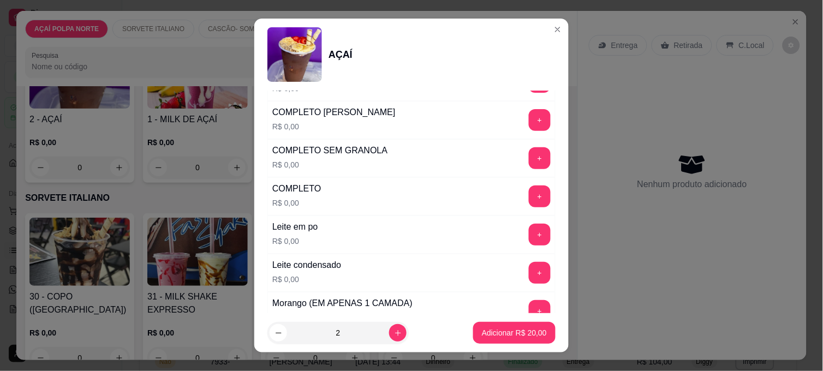
scroll to position [364, 0]
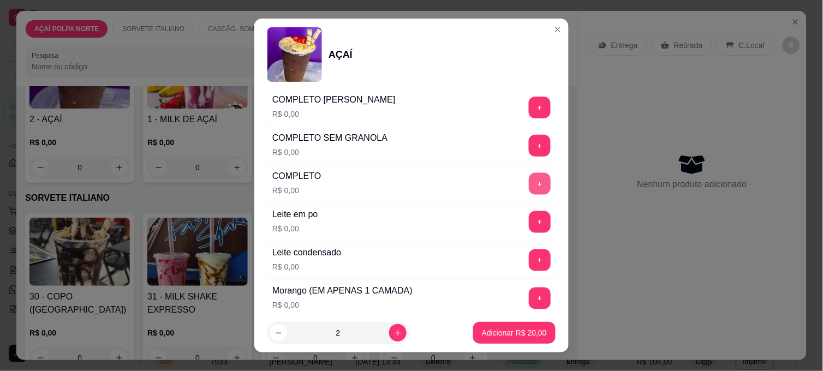
click at [529, 184] on button "+" at bounding box center [540, 184] width 22 height 22
click at [529, 335] on p "Adicionar R$ 20,00" at bounding box center [514, 333] width 65 height 11
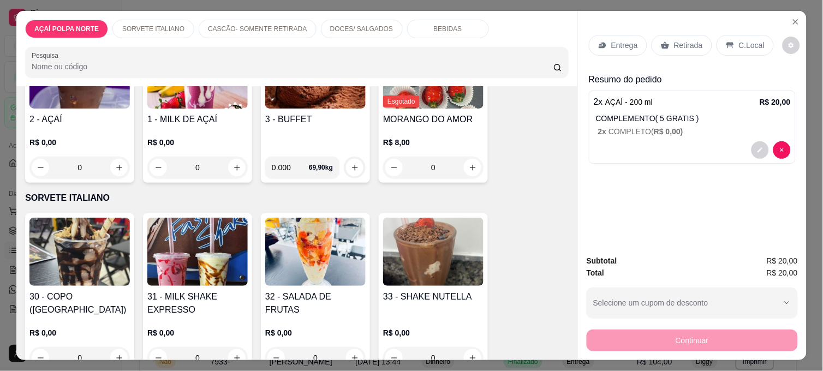
click at [744, 40] on p "C.Local" at bounding box center [752, 45] width 26 height 11
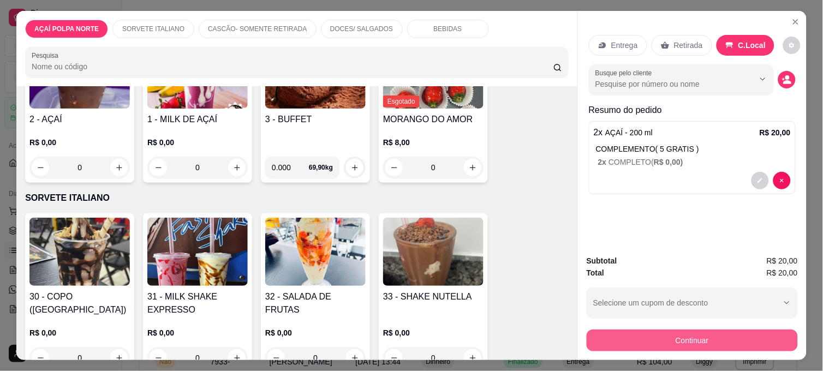
click at [753, 335] on button "Continuar" at bounding box center [692, 341] width 211 height 22
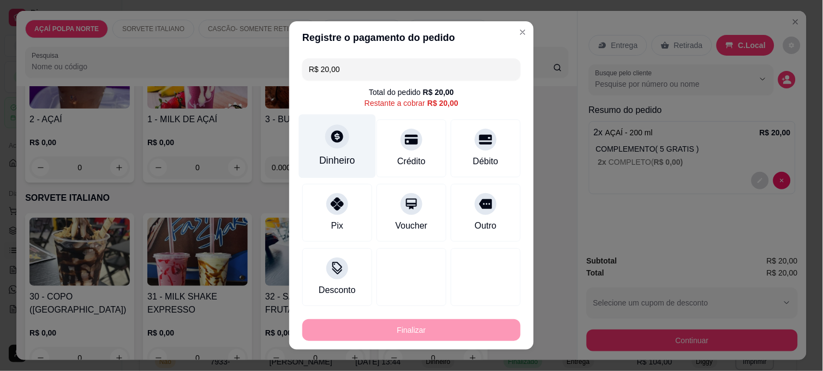
click at [340, 144] on div at bounding box center [337, 136] width 24 height 24
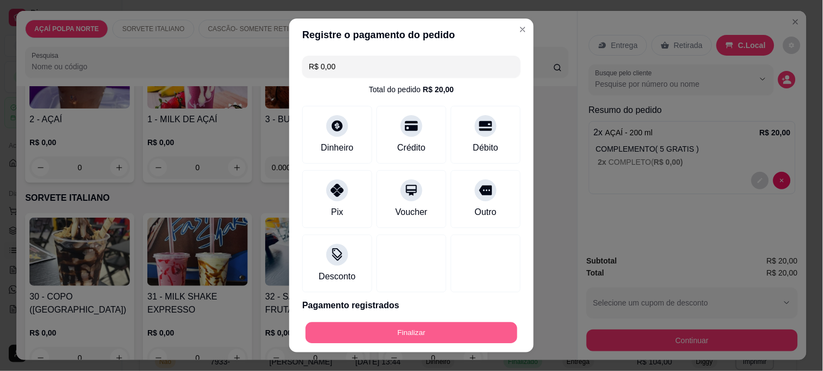
click at [477, 333] on button "Finalizar" at bounding box center [412, 333] width 212 height 21
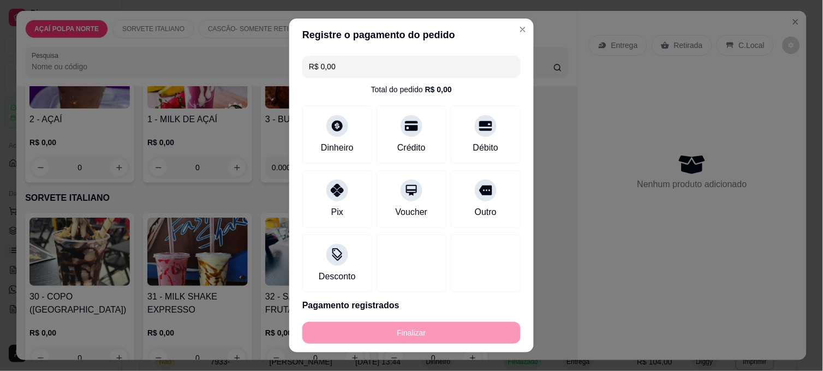
type input "-R$ 20,00"
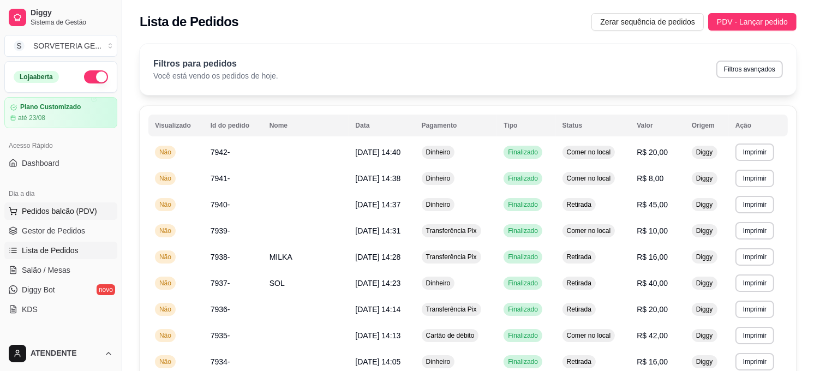
click at [76, 210] on span "Pedidos balcão (PDV)" at bounding box center [59, 211] width 75 height 11
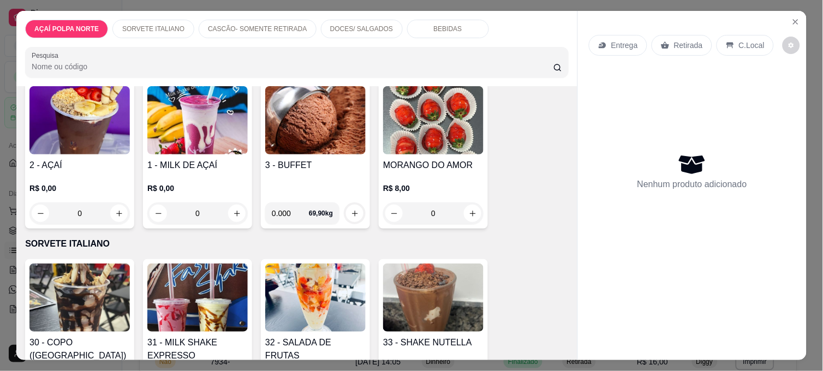
scroll to position [121, 0]
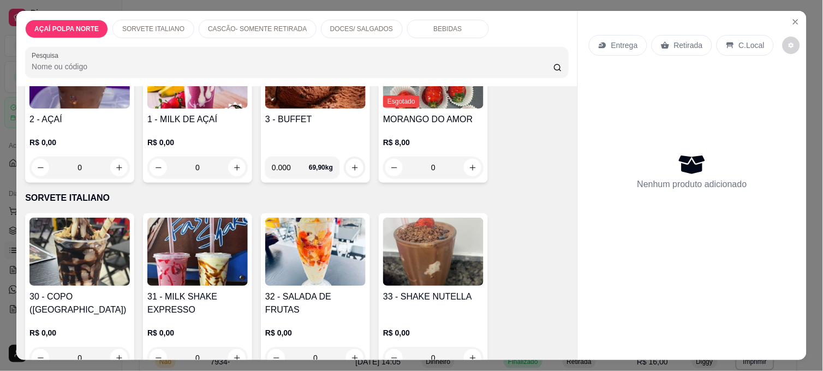
click at [201, 231] on img at bounding box center [197, 252] width 100 height 68
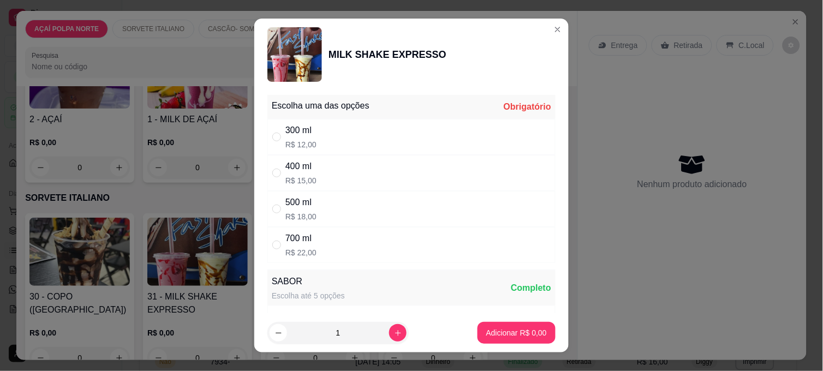
click at [362, 209] on div "500 ml R$ 18,00" at bounding box center [411, 209] width 288 height 36
radio input "true"
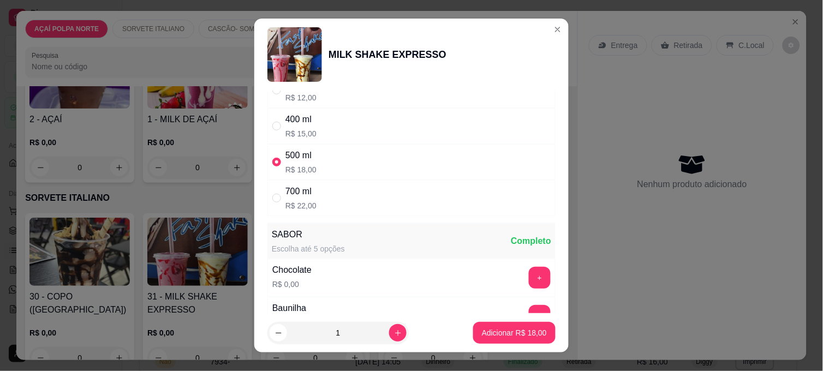
scroll to position [182, 0]
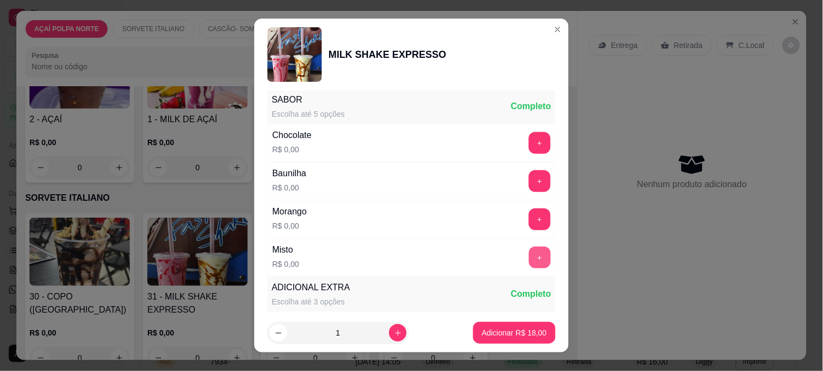
click at [529, 250] on button "+" at bounding box center [540, 258] width 22 height 22
click at [521, 335] on p "Adicionar R$ 18,00" at bounding box center [514, 333] width 65 height 11
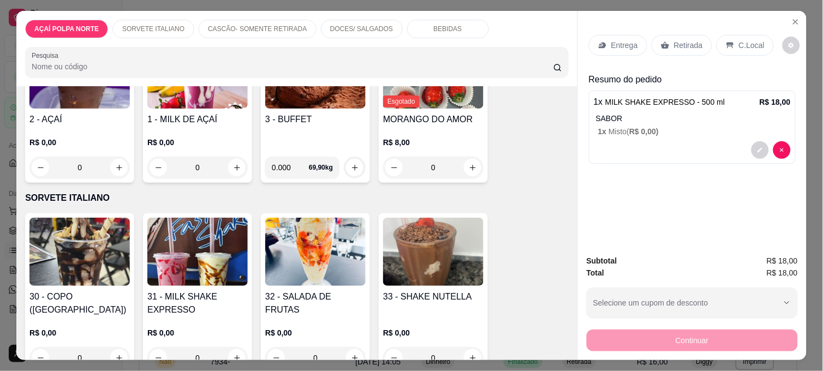
click at [741, 41] on p "C.Local" at bounding box center [752, 45] width 26 height 11
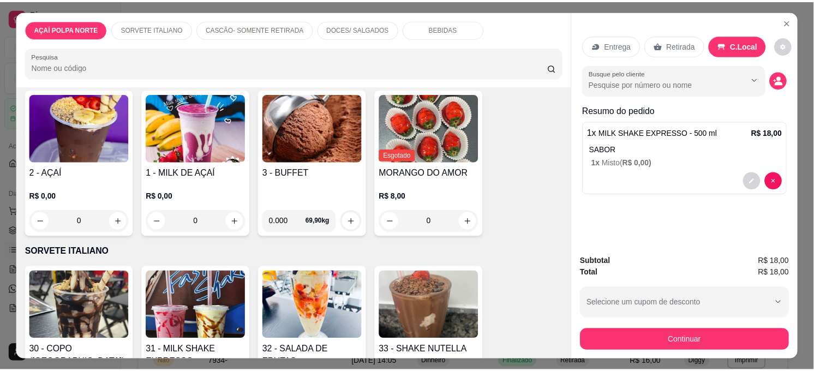
scroll to position [0, 0]
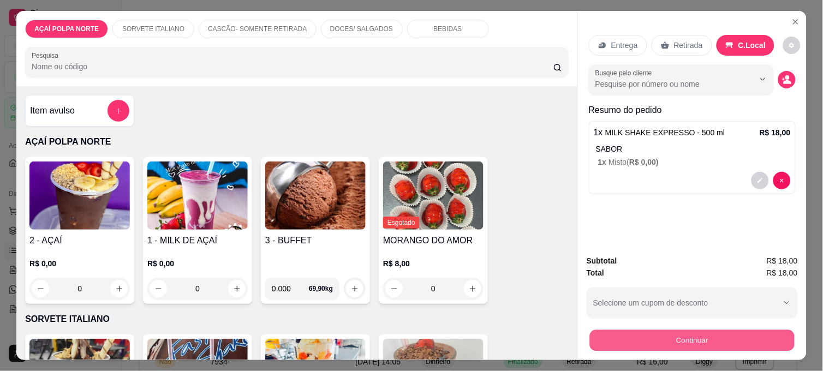
click at [713, 336] on button "Continuar" at bounding box center [692, 340] width 205 height 21
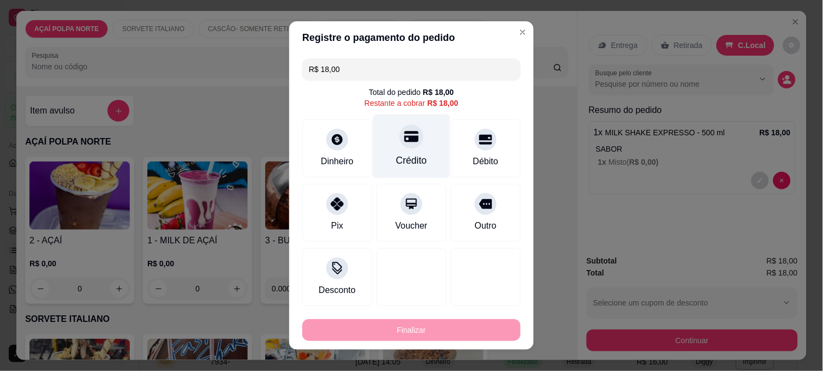
click at [390, 140] on div "Crédito" at bounding box center [411, 147] width 77 height 64
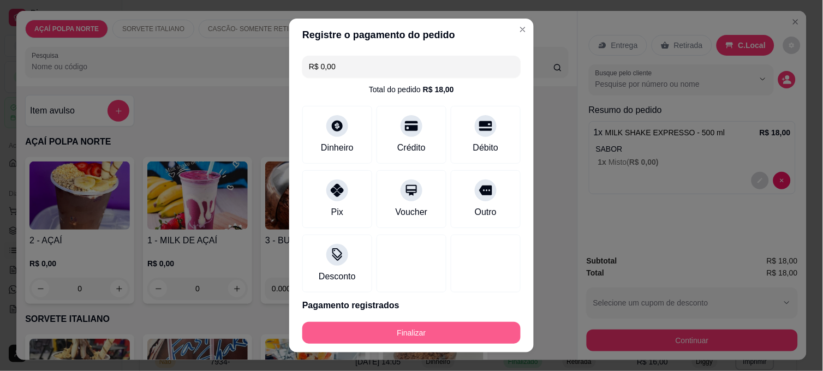
click at [477, 334] on button "Finalizar" at bounding box center [411, 333] width 218 height 22
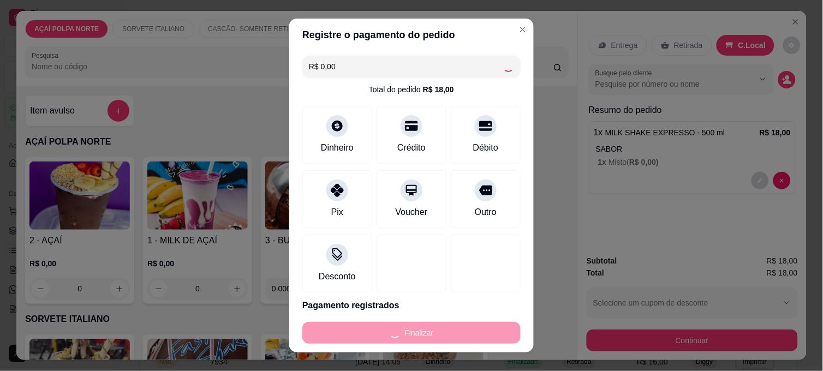
type input "-R$ 18,00"
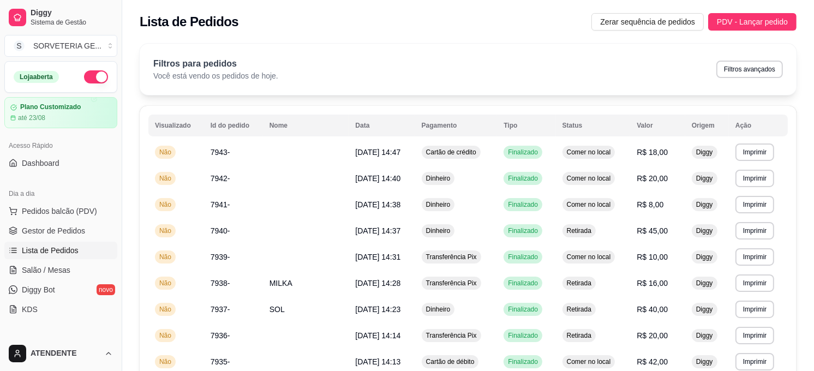
scroll to position [61, 0]
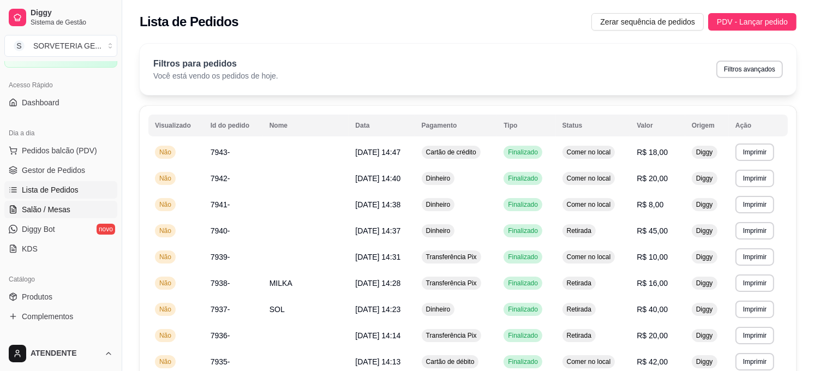
click at [67, 203] on link "Salão / Mesas" at bounding box center [60, 209] width 113 height 17
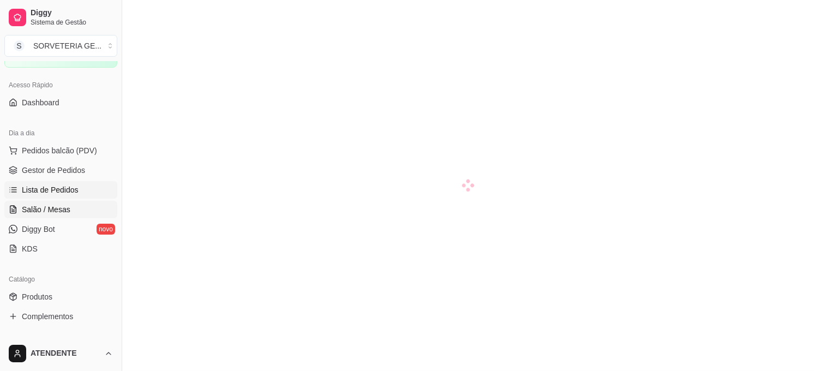
click at [64, 186] on span "Lista de Pedidos" at bounding box center [50, 189] width 57 height 11
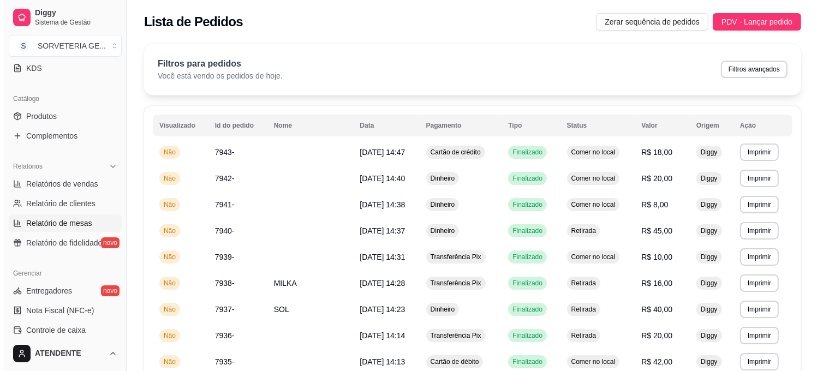
scroll to position [242, 0]
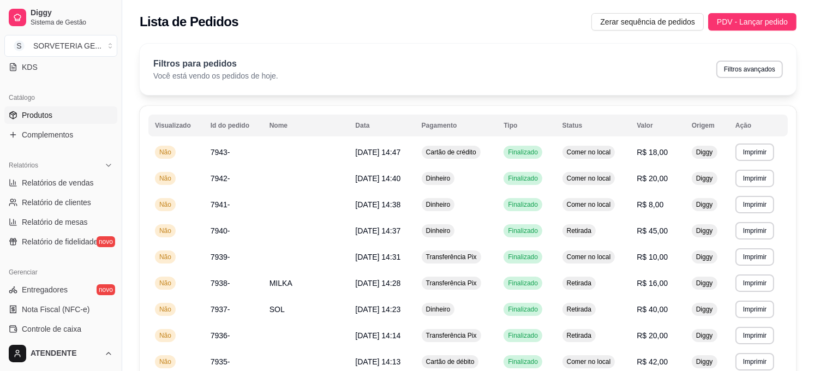
click at [42, 118] on span "Produtos" at bounding box center [37, 115] width 31 height 11
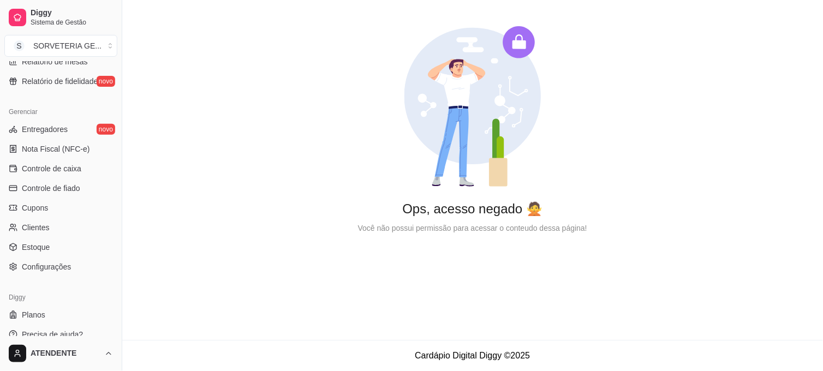
scroll to position [414, 0]
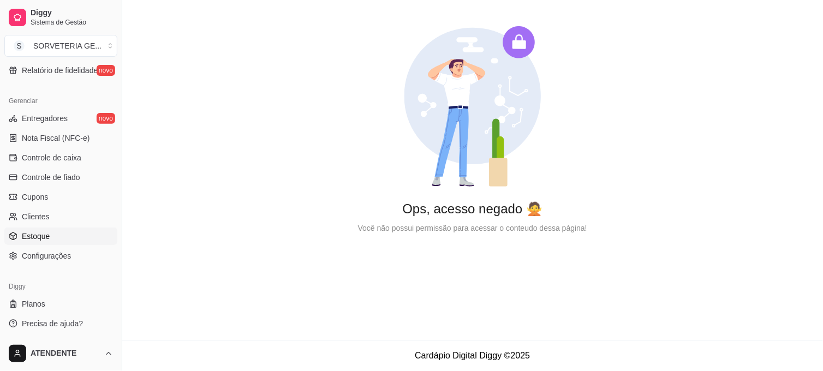
click at [55, 235] on link "Estoque" at bounding box center [60, 236] width 113 height 17
click at [57, 216] on link "Clientes" at bounding box center [60, 216] width 113 height 17
click at [58, 201] on link "Cupons" at bounding box center [60, 196] width 113 height 17
click at [69, 172] on span "Controle de fiado" at bounding box center [51, 177] width 58 height 11
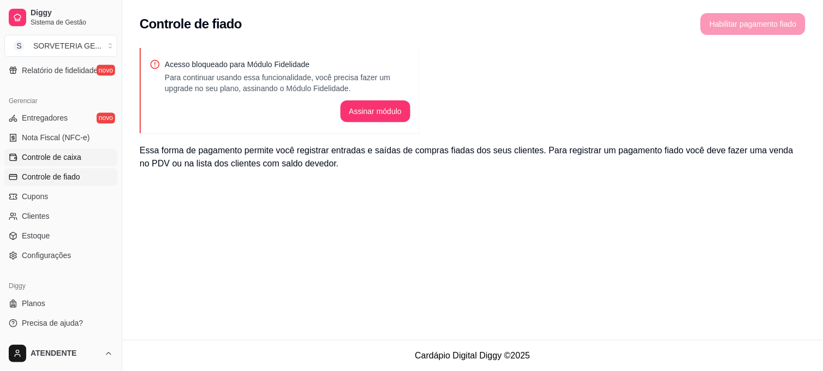
click at [51, 154] on span "Controle de caixa" at bounding box center [51, 157] width 59 height 11
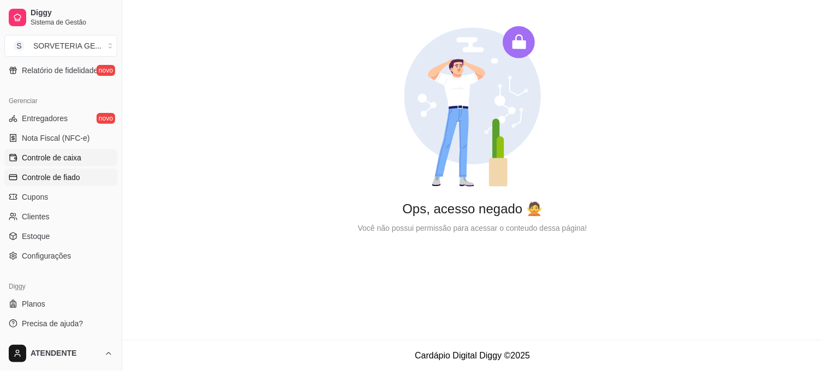
click at [75, 169] on link "Controle de fiado" at bounding box center [60, 177] width 113 height 17
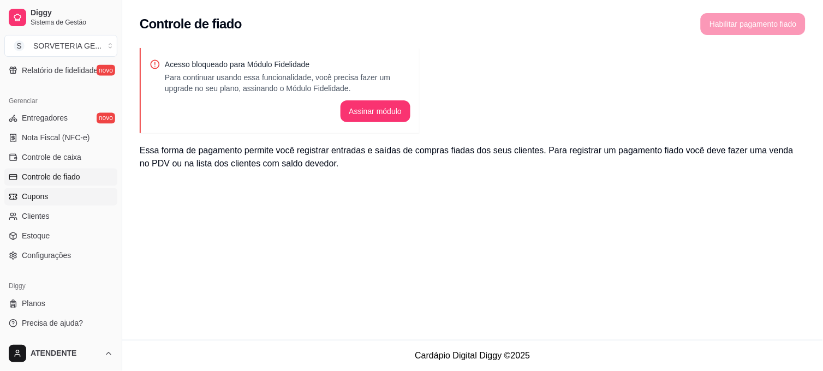
click at [60, 193] on link "Cupons" at bounding box center [60, 196] width 113 height 17
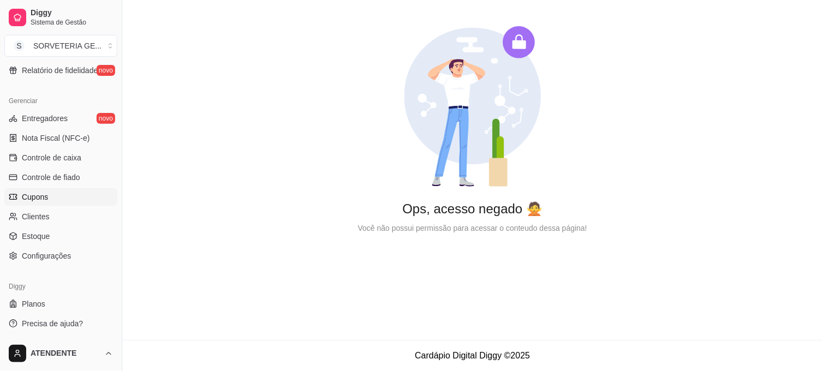
click at [33, 225] on ul "Entregadores novo Nota Fiscal (NFC-e) Controle de caixa Controle de fiado Cupon…" at bounding box center [60, 187] width 113 height 155
click at [40, 215] on span "Clientes" at bounding box center [36, 216] width 28 height 11
click at [48, 235] on span "Estoque" at bounding box center [36, 236] width 28 height 11
click at [58, 248] on link "Configurações" at bounding box center [60, 255] width 113 height 17
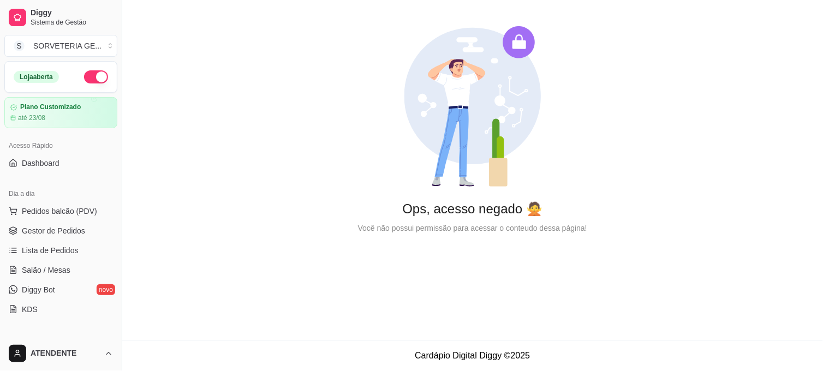
click at [84, 73] on button "button" at bounding box center [96, 76] width 24 height 13
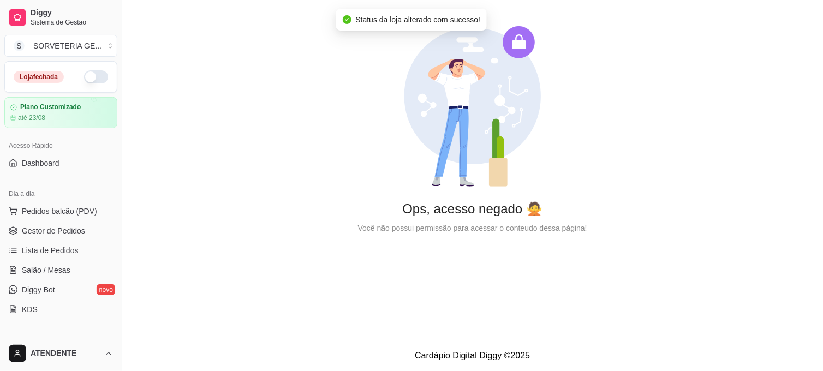
click at [90, 73] on button "button" at bounding box center [96, 76] width 24 height 13
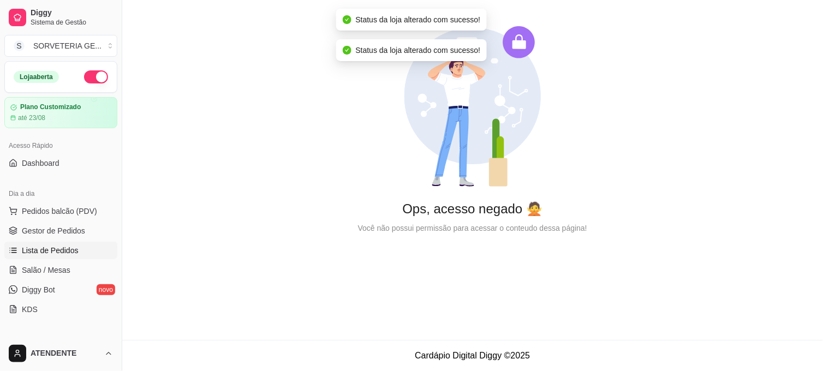
click at [59, 254] on span "Lista de Pedidos" at bounding box center [50, 250] width 57 height 11
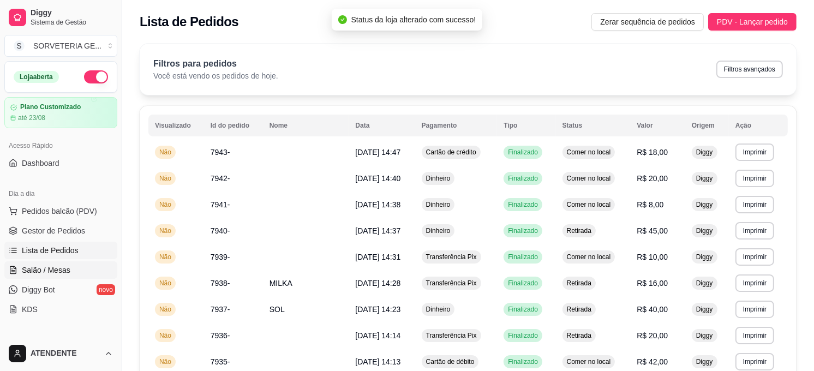
click at [44, 269] on span "Salão / Mesas" at bounding box center [46, 270] width 49 height 11
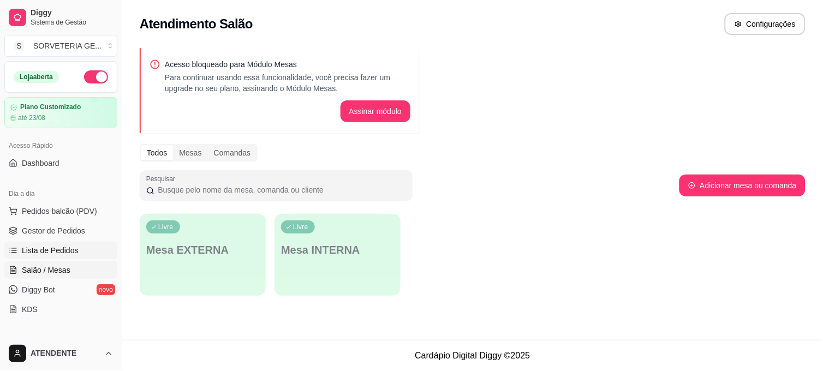
click at [63, 248] on span "Lista de Pedidos" at bounding box center [50, 250] width 57 height 11
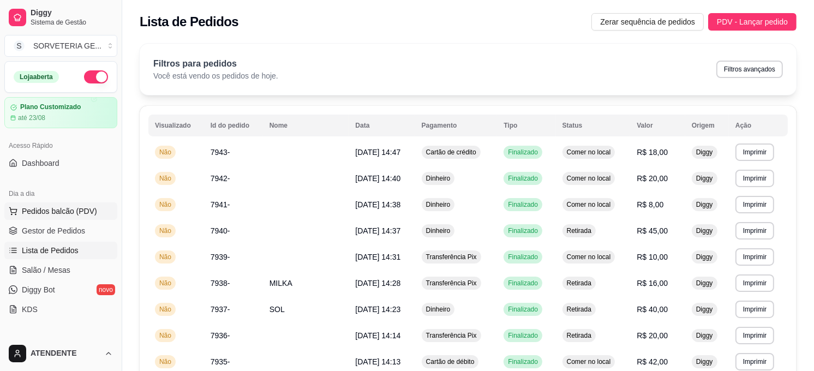
click at [79, 212] on span "Pedidos balcão (PDV)" at bounding box center [59, 211] width 75 height 11
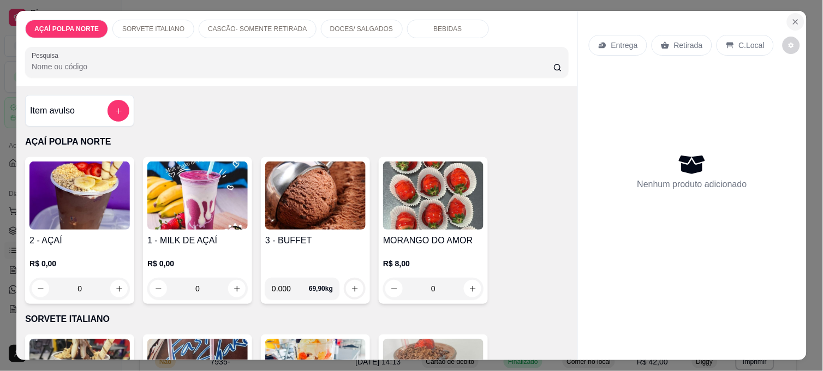
click at [791, 17] on icon "Close" at bounding box center [795, 21] width 9 height 9
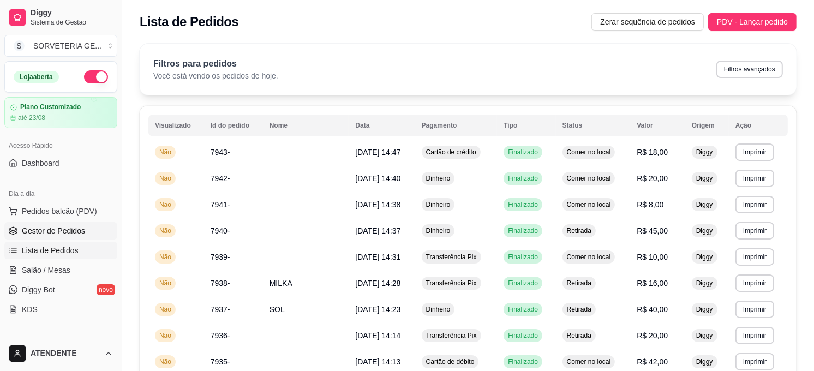
click at [80, 227] on span "Gestor de Pedidos" at bounding box center [53, 230] width 63 height 11
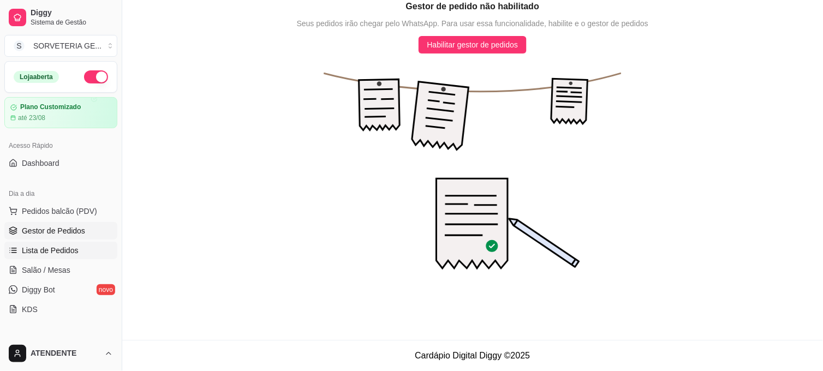
click at [51, 247] on span "Lista de Pedidos" at bounding box center [50, 250] width 57 height 11
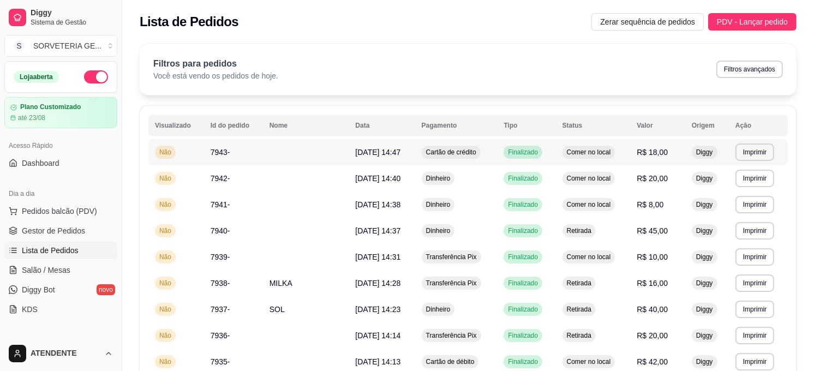
click at [230, 151] on td "7943-" at bounding box center [233, 152] width 59 height 26
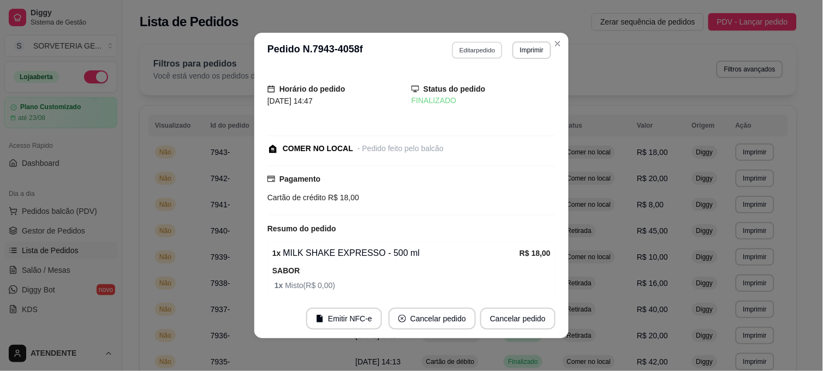
click at [471, 53] on button "Editar pedido" at bounding box center [477, 49] width 51 height 17
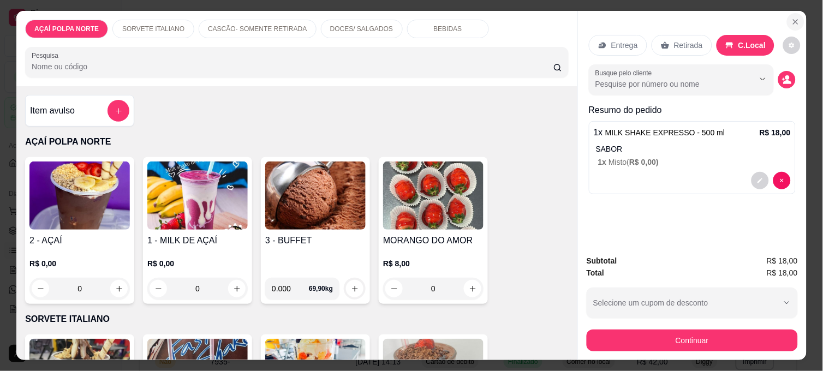
click at [794, 13] on button "Close" at bounding box center [795, 21] width 17 height 17
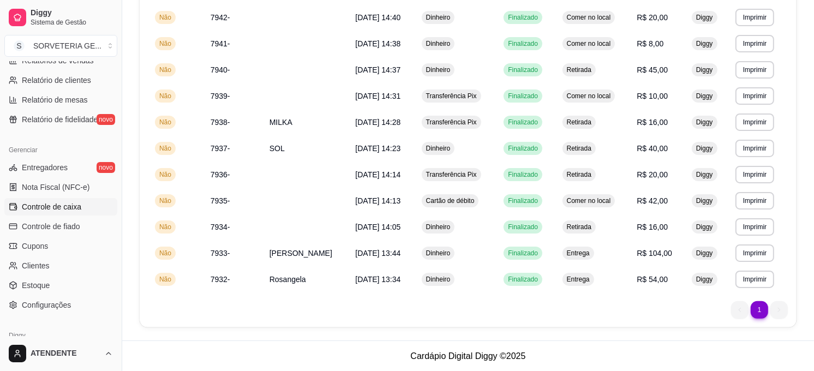
scroll to position [414, 0]
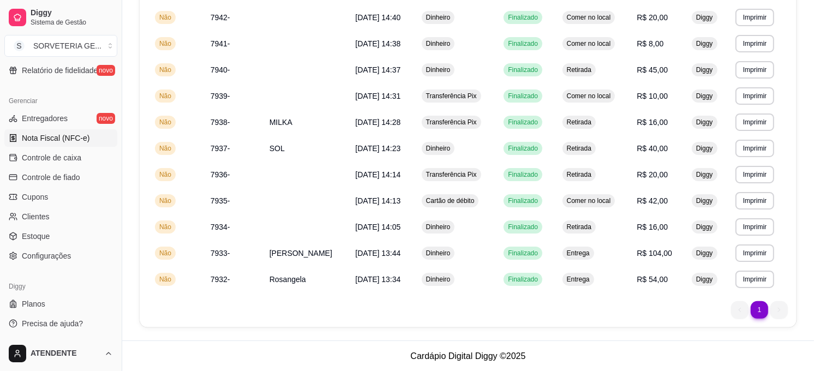
click at [56, 141] on span "Nota Fiscal (NFC-e)" at bounding box center [56, 138] width 68 height 11
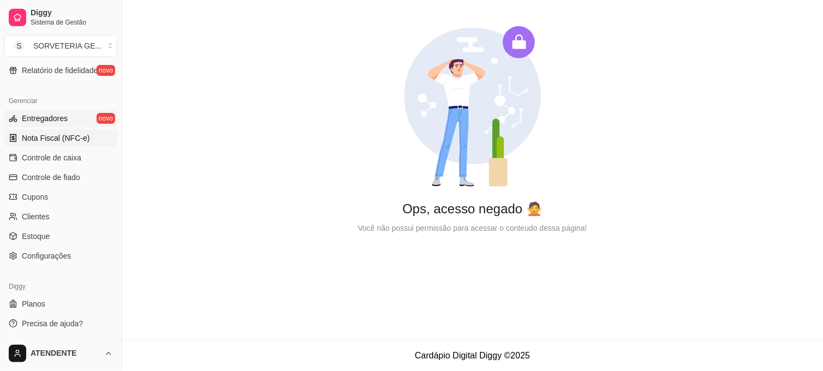
click at [55, 120] on span "Entregadores" at bounding box center [45, 118] width 46 height 11
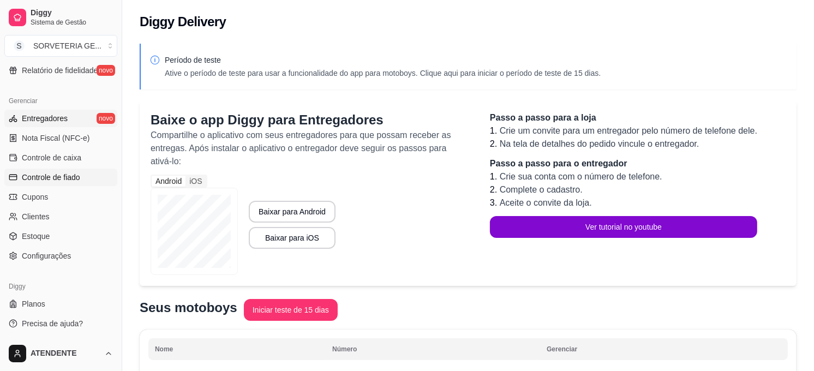
click at [46, 186] on link "Controle de fiado" at bounding box center [60, 177] width 113 height 17
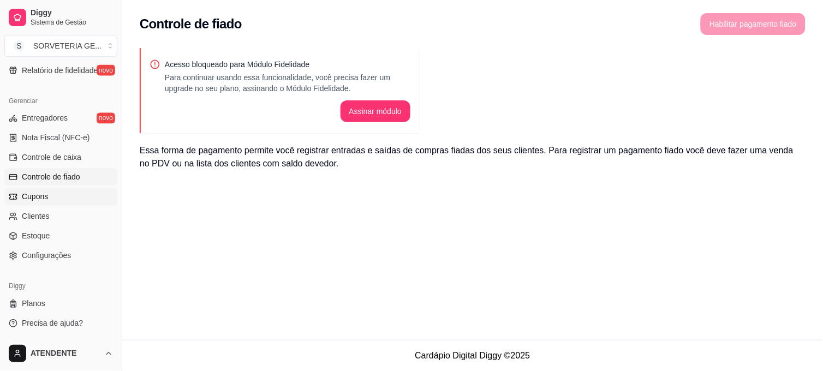
click at [56, 198] on link "Cupons" at bounding box center [60, 196] width 113 height 17
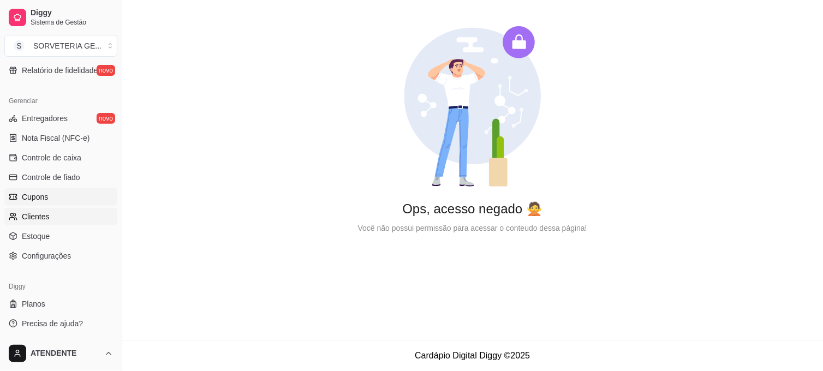
click at [51, 217] on link "Clientes" at bounding box center [60, 216] width 113 height 17
click at [57, 237] on link "Estoque" at bounding box center [60, 236] width 113 height 17
click at [68, 248] on link "Configurações" at bounding box center [60, 255] width 113 height 17
click at [79, 299] on link "Planos" at bounding box center [60, 303] width 113 height 17
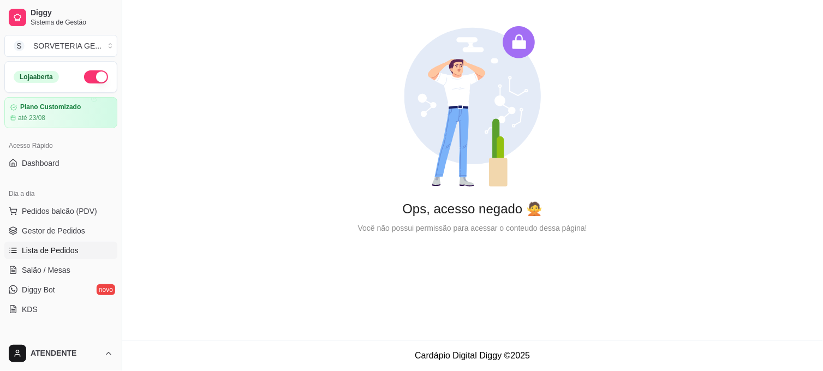
click at [60, 252] on span "Lista de Pedidos" at bounding box center [50, 250] width 57 height 11
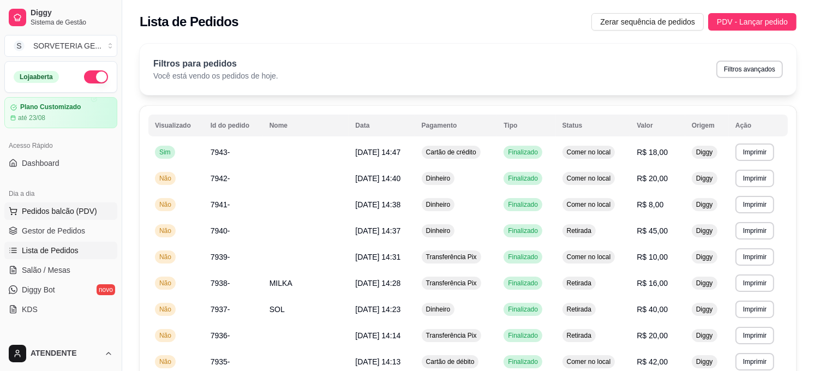
click at [69, 205] on button "Pedidos balcão (PDV)" at bounding box center [60, 211] width 113 height 17
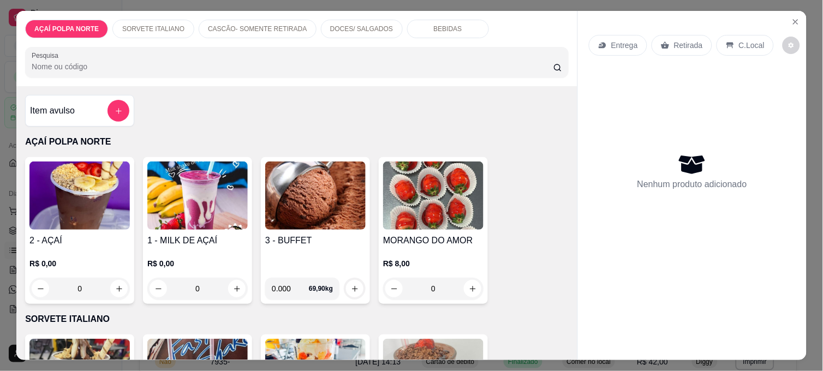
scroll to position [61, 0]
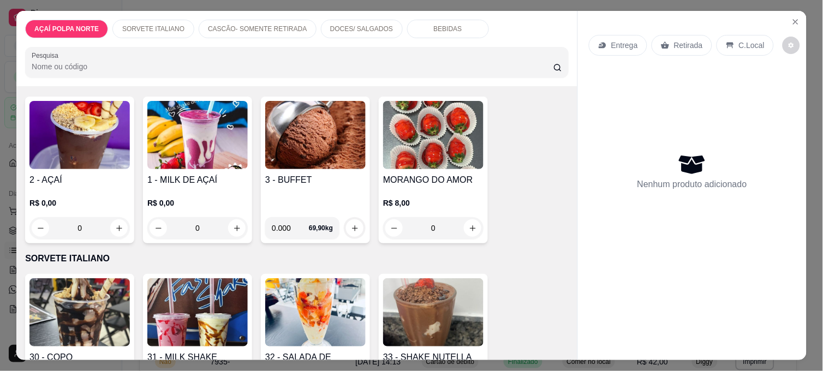
click at [180, 287] on img at bounding box center [197, 312] width 100 height 68
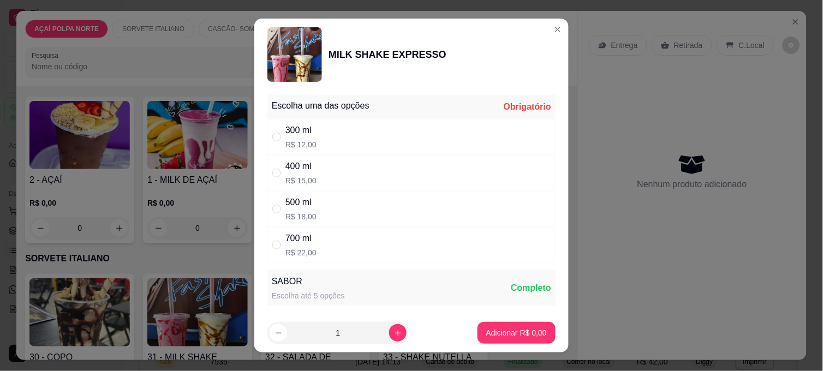
click at [380, 133] on div "300 ml R$ 12,00" at bounding box center [411, 137] width 288 height 36
radio input "true"
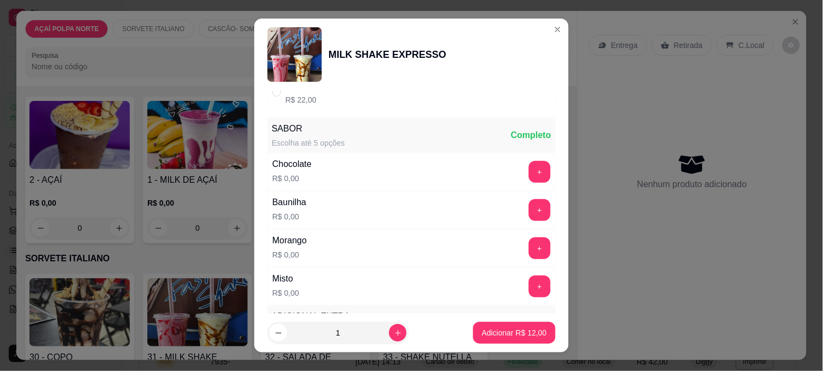
scroll to position [182, 0]
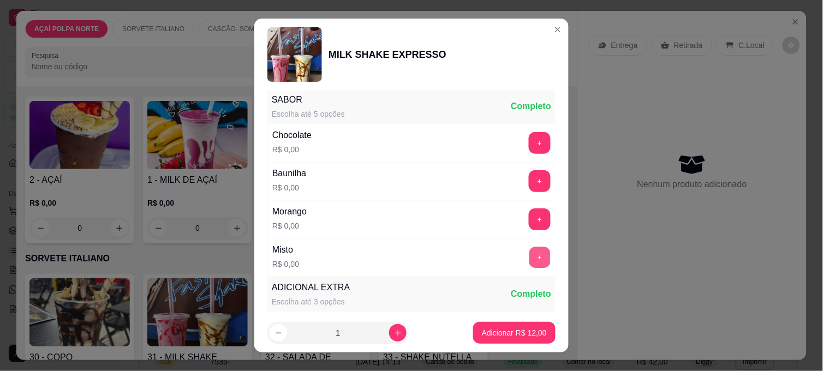
click at [529, 259] on button "+" at bounding box center [539, 257] width 21 height 21
click at [527, 337] on p "Adicionar R$ 12,00" at bounding box center [514, 333] width 65 height 11
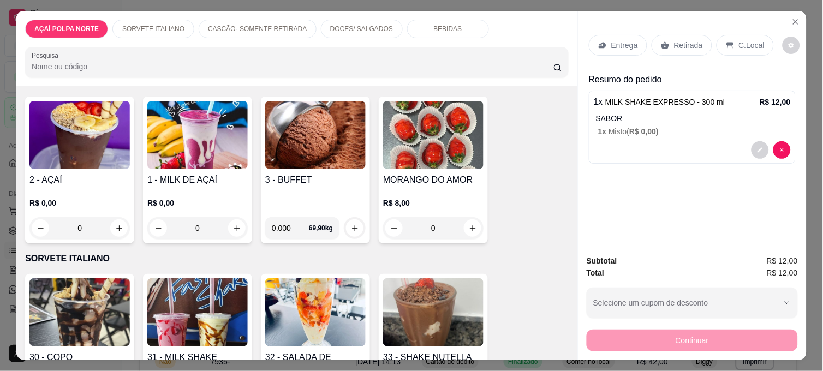
click at [694, 44] on p "Retirada" at bounding box center [688, 45] width 29 height 11
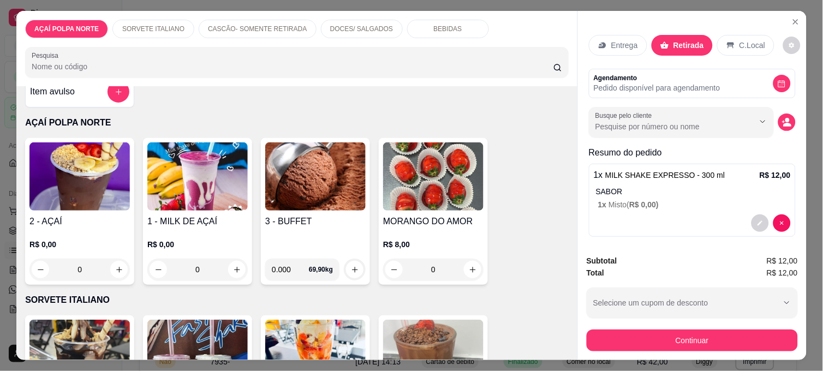
scroll to position [0, 0]
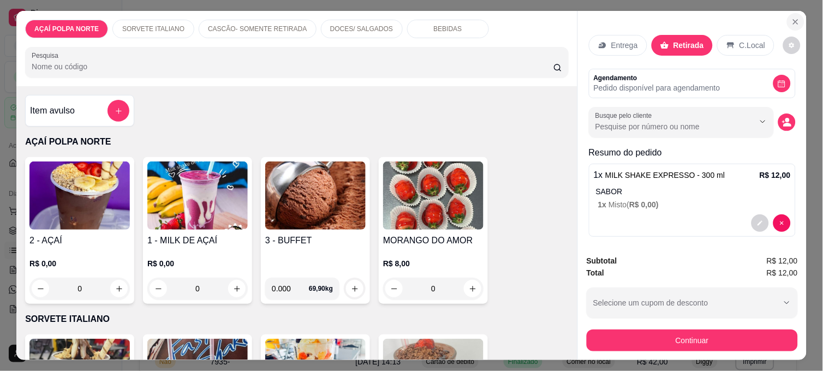
click at [790, 22] on button "Close" at bounding box center [795, 21] width 17 height 17
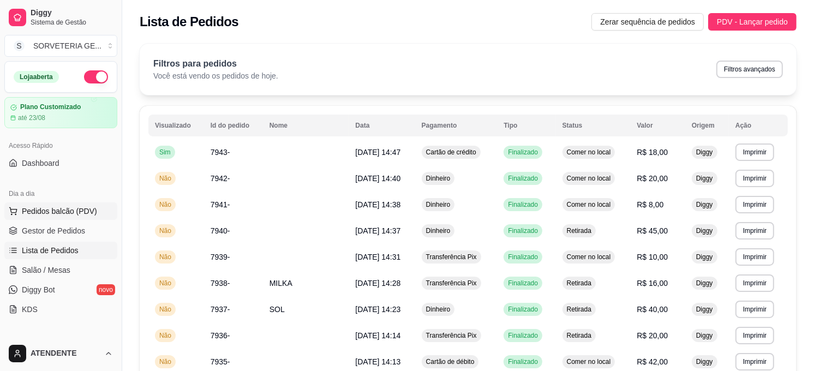
click at [90, 215] on span "Pedidos balcão (PDV)" at bounding box center [59, 211] width 75 height 11
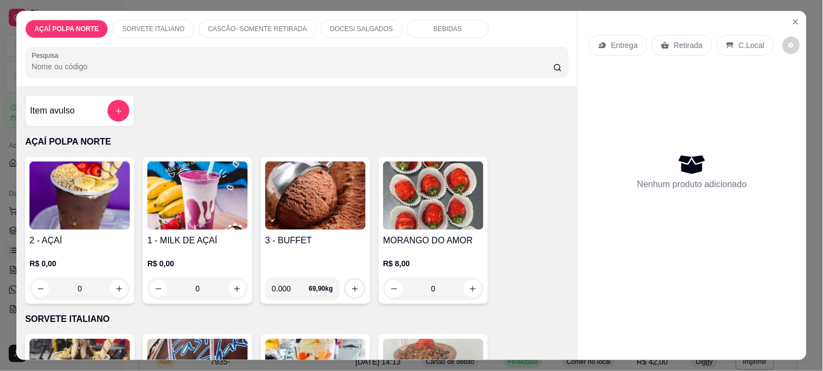
click at [78, 238] on h4 "2 - AÇAÍ" at bounding box center [79, 240] width 100 height 13
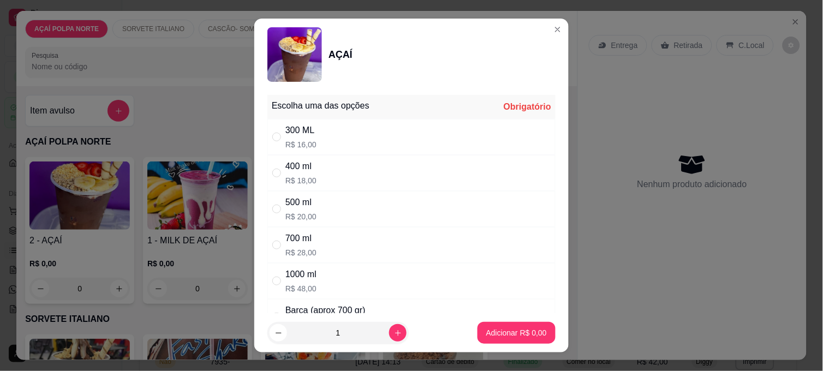
click at [369, 130] on div "300 ML R$ 16,00" at bounding box center [411, 137] width 288 height 36
radio input "true"
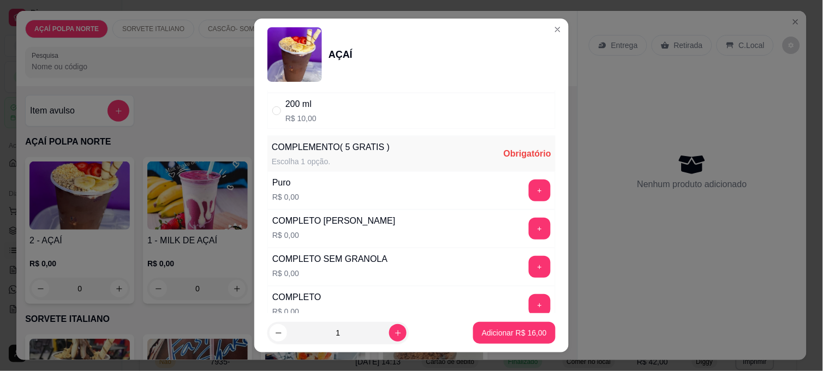
scroll to position [364, 0]
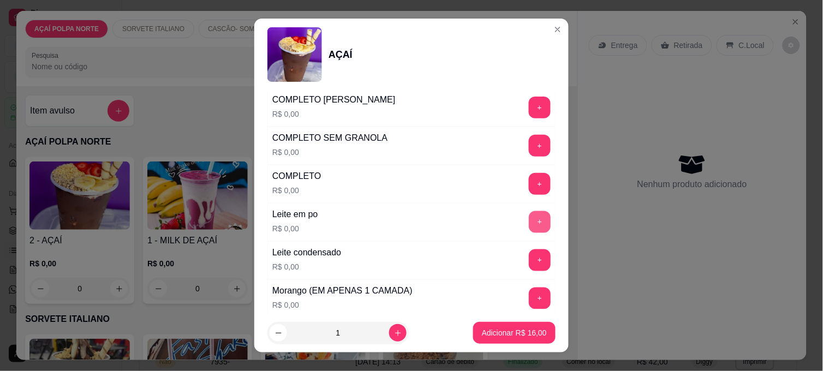
click at [529, 220] on button "+" at bounding box center [540, 222] width 22 height 22
click at [529, 260] on button "+" at bounding box center [540, 260] width 22 height 22
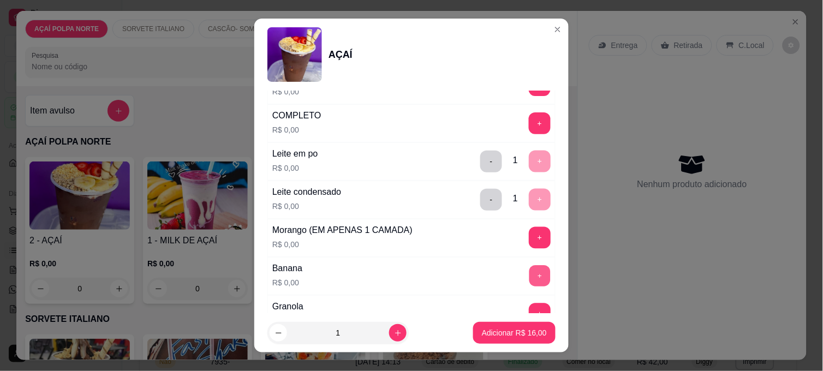
click at [529, 282] on button "+" at bounding box center [539, 276] width 21 height 21
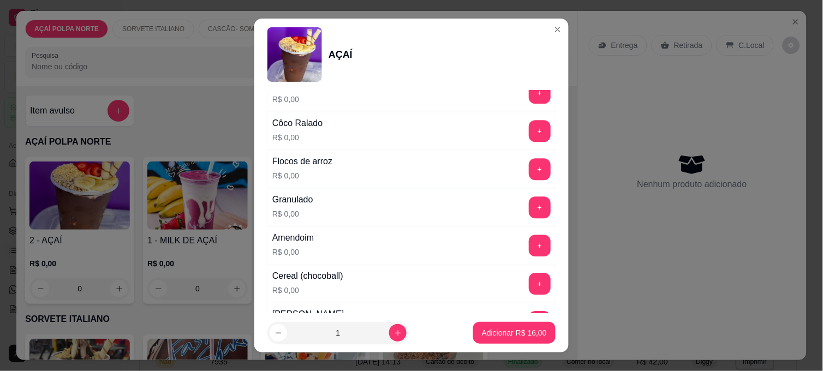
scroll to position [667, 0]
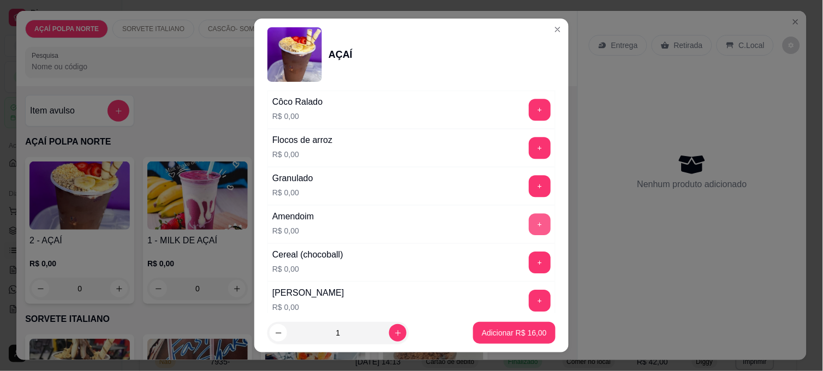
click at [529, 224] on button "+" at bounding box center [540, 224] width 22 height 22
click at [521, 330] on p "Adicionar R$ 16,00" at bounding box center [514, 333] width 65 height 11
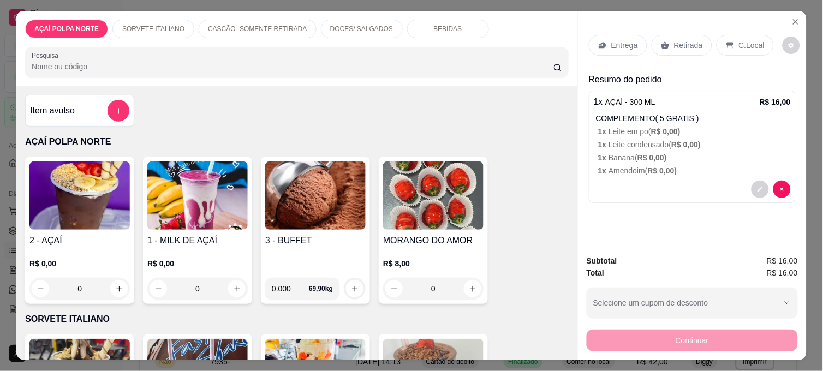
click at [739, 42] on p "C.Local" at bounding box center [752, 45] width 26 height 11
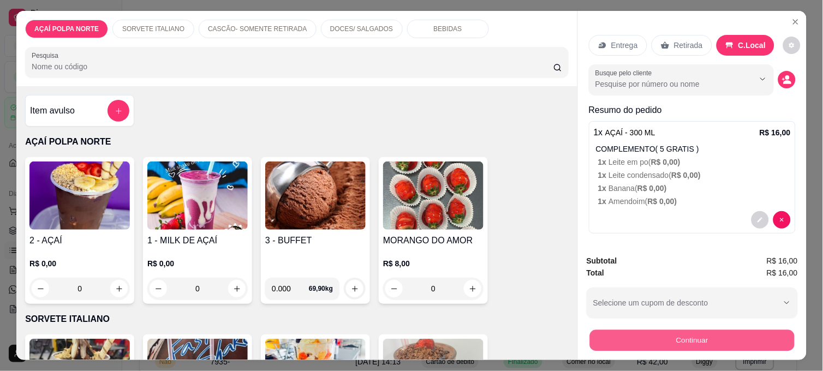
click at [740, 331] on button "Continuar" at bounding box center [692, 340] width 205 height 21
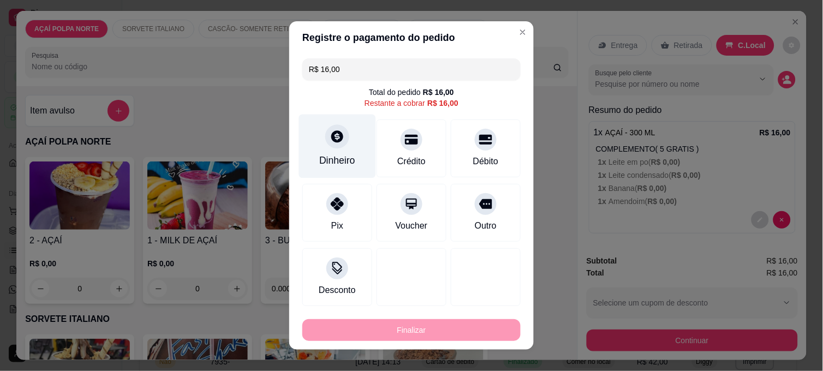
click at [331, 138] on icon at bounding box center [337, 136] width 12 height 12
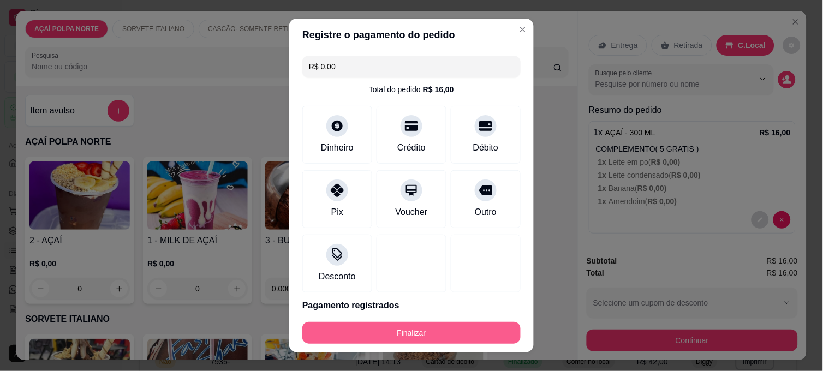
click at [478, 337] on button "Finalizar" at bounding box center [411, 333] width 218 height 22
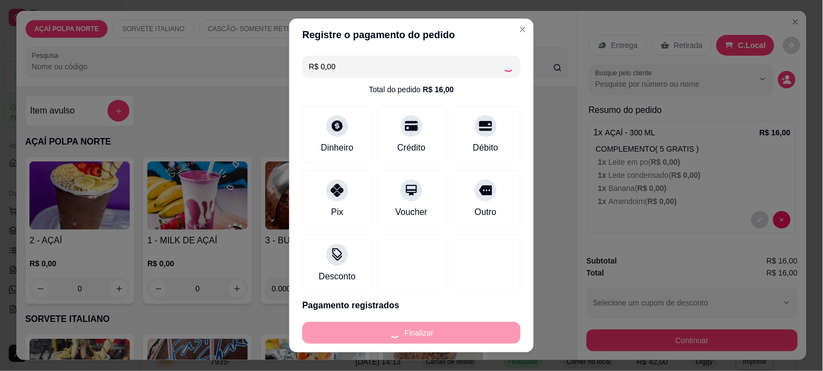
type input "-R$ 16,00"
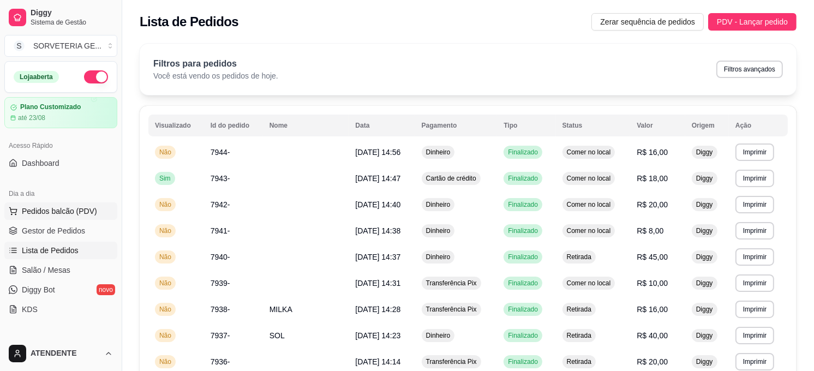
click at [56, 213] on span "Pedidos balcão (PDV)" at bounding box center [59, 211] width 75 height 11
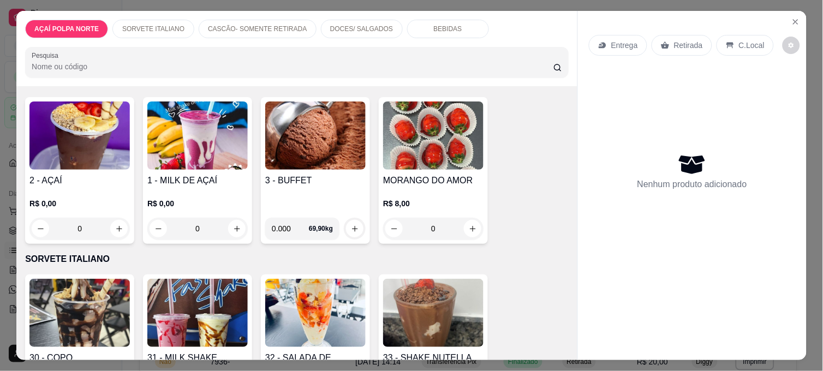
scroll to position [61, 0]
click at [209, 293] on img at bounding box center [197, 312] width 100 height 68
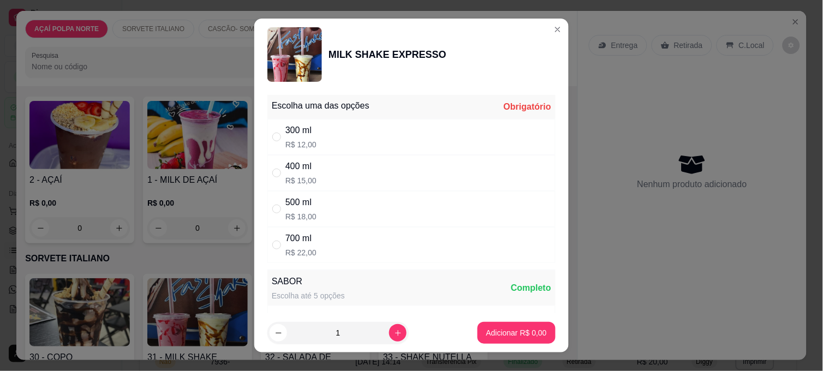
click at [293, 129] on div "300 ml" at bounding box center [300, 130] width 31 height 13
radio input "true"
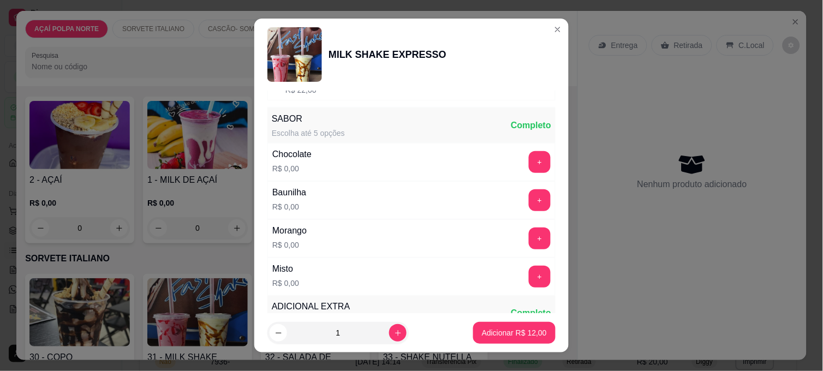
scroll to position [182, 0]
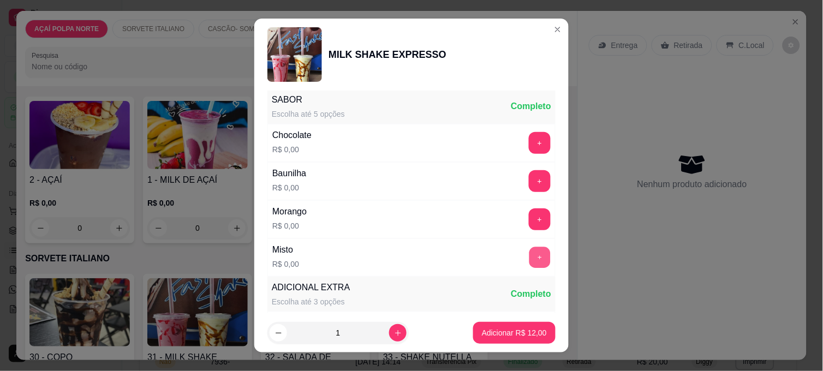
click at [529, 253] on button "+" at bounding box center [539, 257] width 21 height 21
click at [522, 331] on p "Adicionar R$ 12,00" at bounding box center [514, 333] width 65 height 11
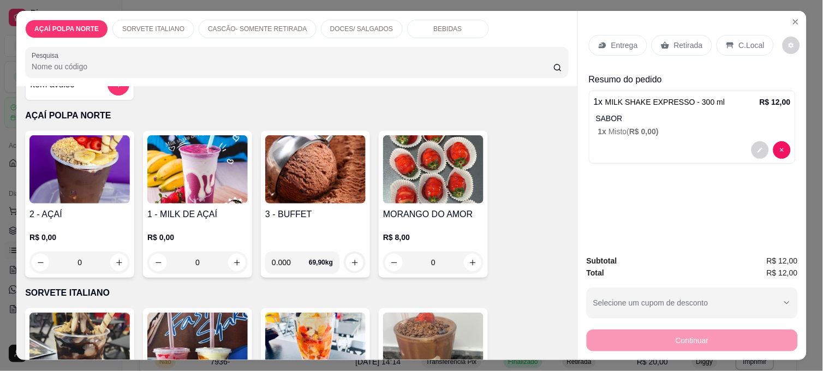
scroll to position [0, 0]
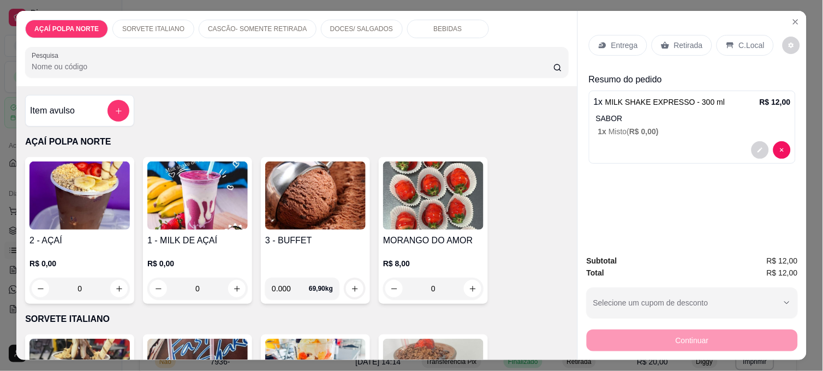
click at [330, 278] on div "0.000 69,90 kg" at bounding box center [302, 289] width 74 height 22
click at [340, 269] on div "0.000 69,90 kg" at bounding box center [315, 284] width 100 height 31
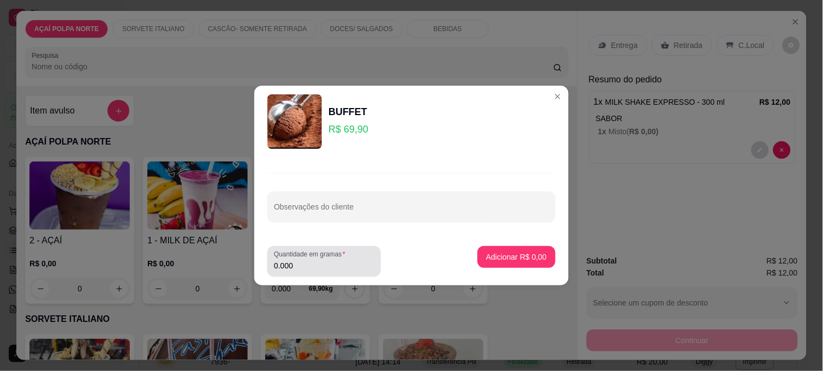
click at [356, 257] on div "0.000" at bounding box center [324, 262] width 100 height 22
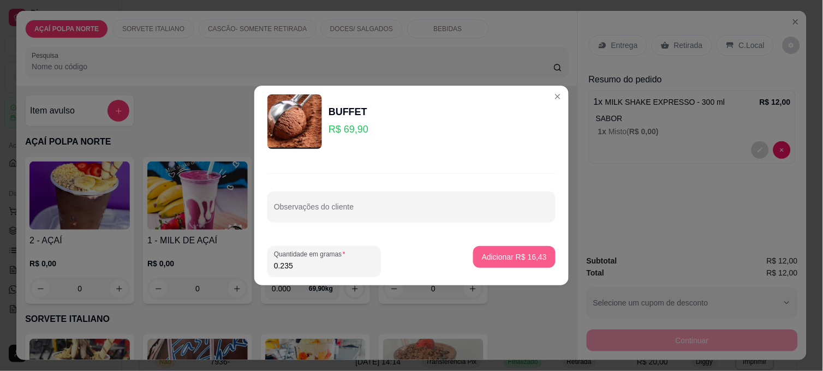
type input "0.235"
click at [508, 259] on p "Adicionar R$ 16,43" at bounding box center [514, 257] width 65 height 11
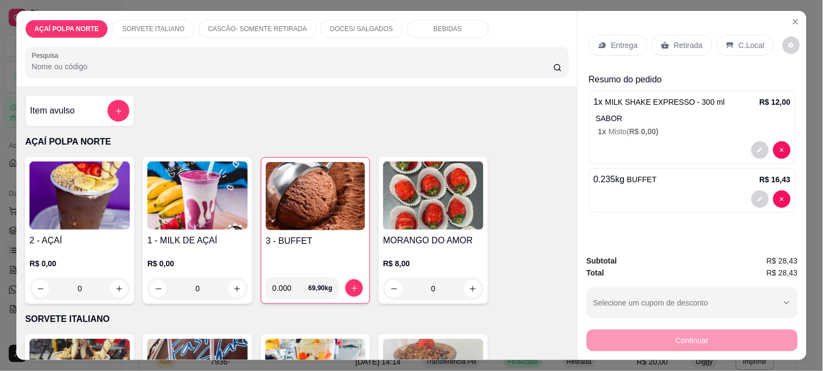
click at [686, 40] on p "Retirada" at bounding box center [688, 45] width 29 height 11
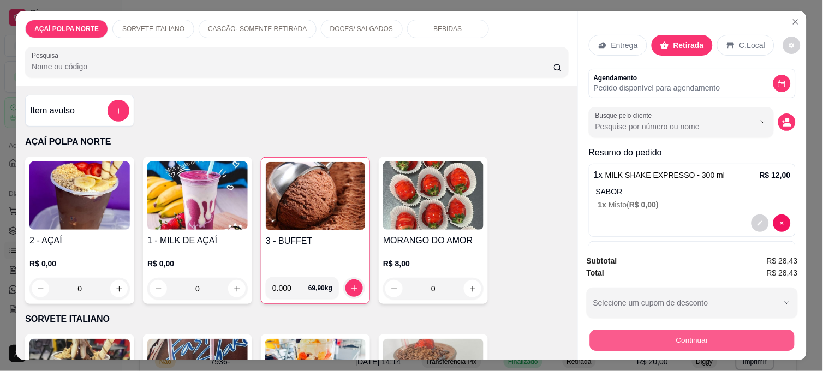
click at [698, 330] on button "Continuar" at bounding box center [692, 340] width 205 height 21
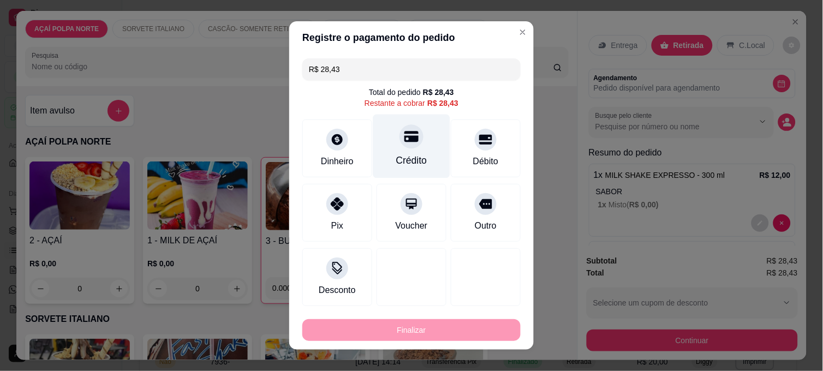
click at [412, 157] on div "Crédito" at bounding box center [411, 160] width 31 height 14
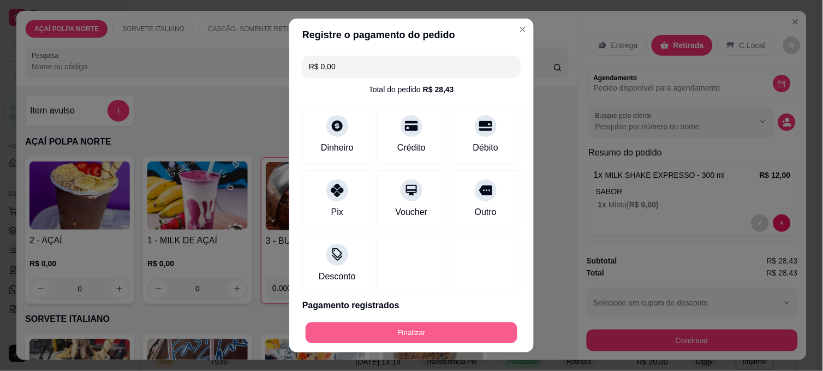
click at [410, 332] on button "Finalizar" at bounding box center [412, 333] width 212 height 21
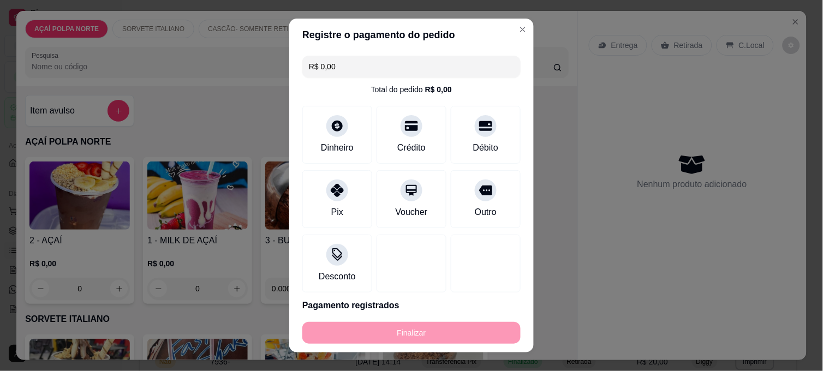
type input "-R$ 28,43"
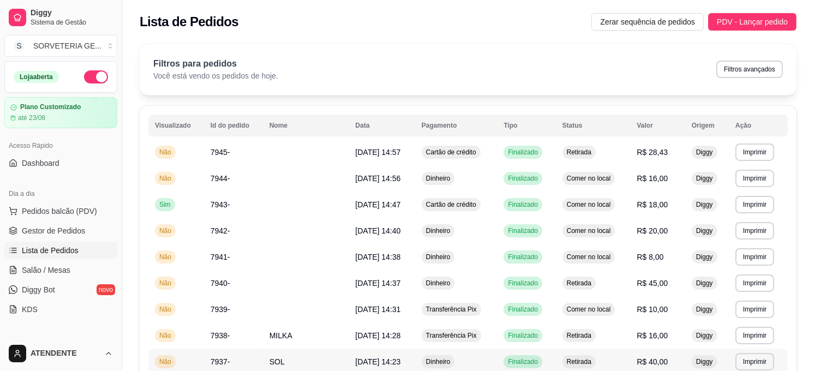
click at [349, 362] on td "[DATE] 14:23" at bounding box center [382, 362] width 66 height 26
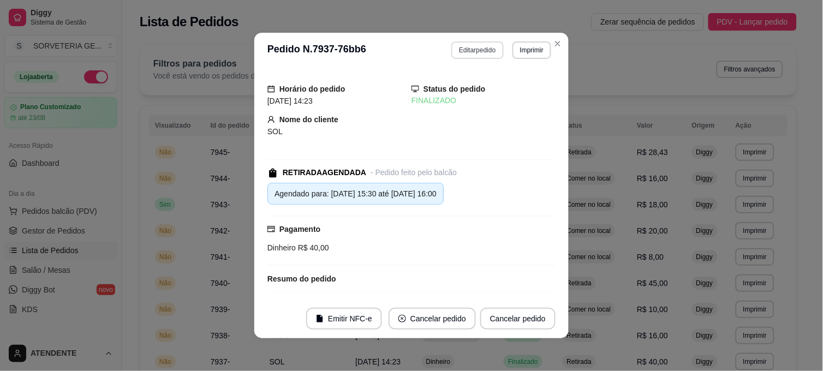
click at [480, 53] on button "Editar pedido" at bounding box center [477, 49] width 52 height 17
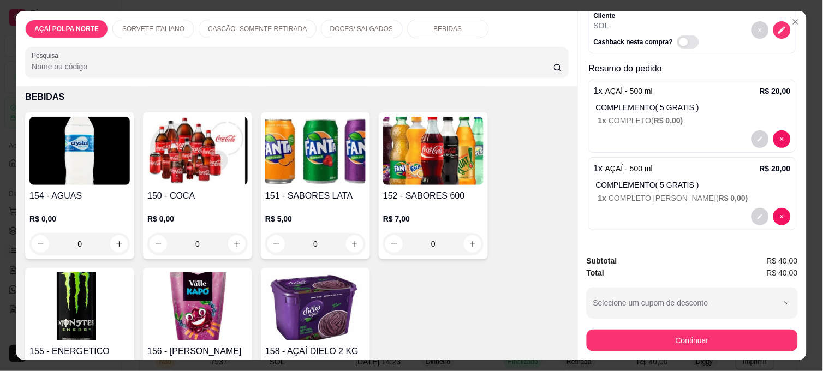
scroll to position [788, 0]
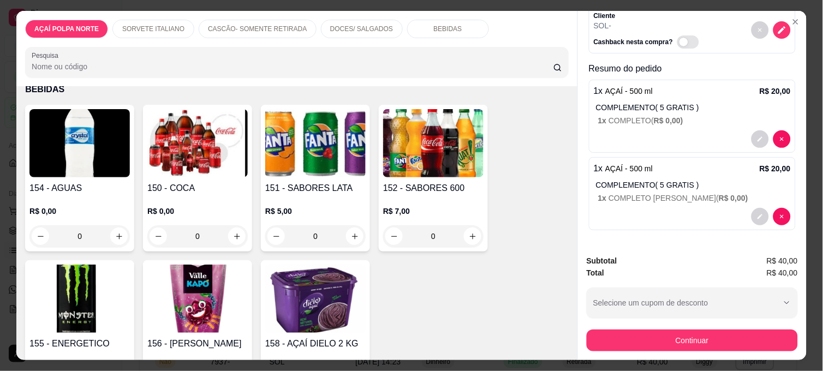
click at [92, 174] on div "154 - AGUAS R$ 0,00 0" at bounding box center [79, 178] width 109 height 147
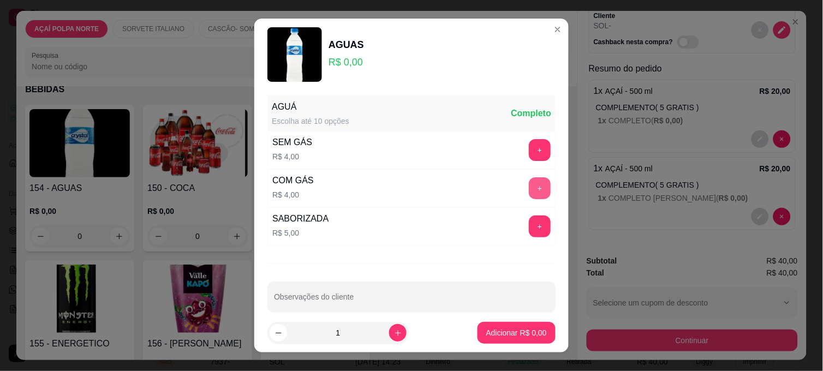
click at [529, 183] on button "+" at bounding box center [540, 188] width 22 height 22
click at [521, 329] on p "Adicionar R$ 4,00" at bounding box center [516, 333] width 61 height 11
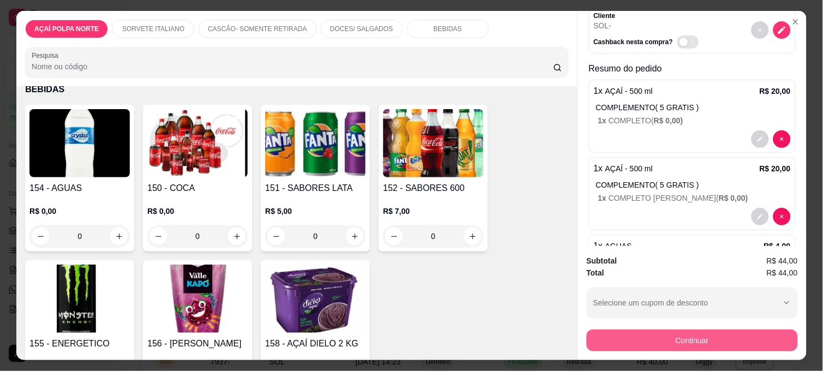
click at [668, 341] on button "Continuar" at bounding box center [692, 341] width 211 height 22
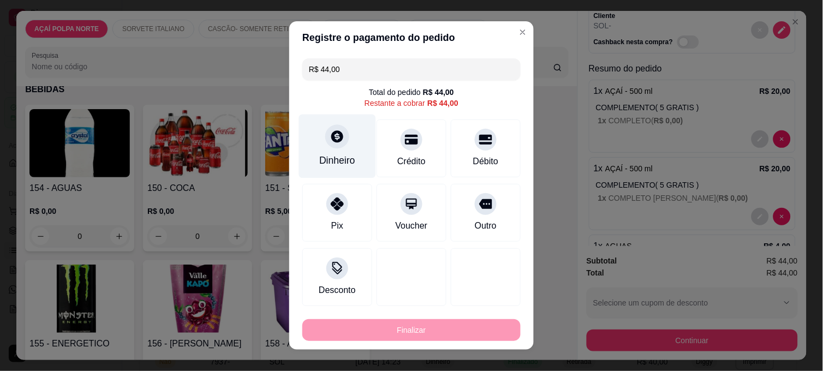
click at [319, 153] on div "Dinheiro" at bounding box center [337, 147] width 77 height 64
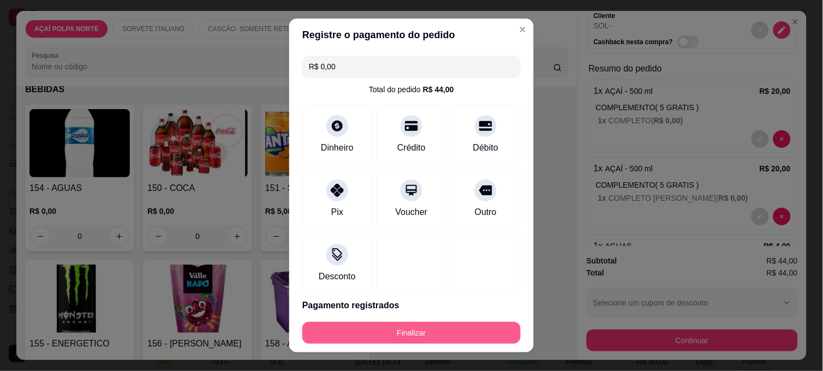
click at [483, 334] on button "Finalizar" at bounding box center [411, 333] width 218 height 22
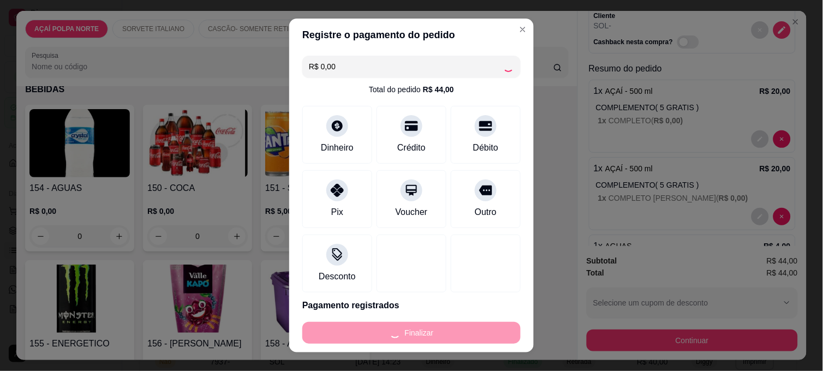
type input "-R$ 44,00"
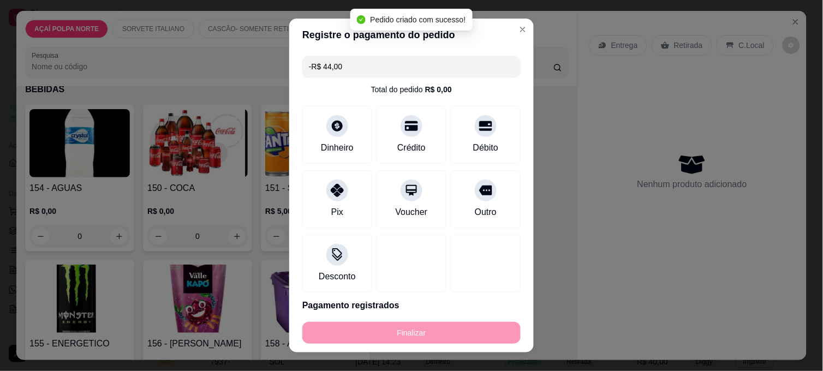
scroll to position [0, 0]
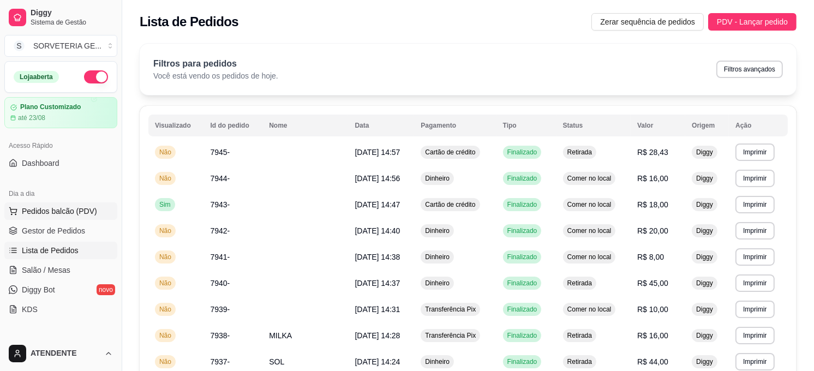
click at [46, 206] on span "Pedidos balcão (PDV)" at bounding box center [59, 211] width 75 height 11
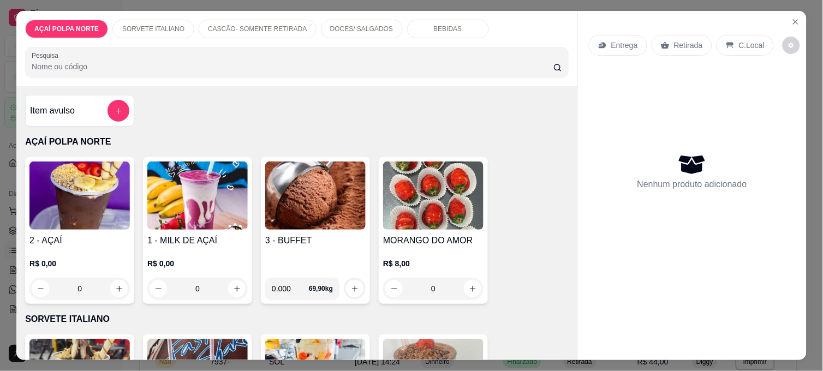
click at [79, 200] on img at bounding box center [79, 196] width 100 height 68
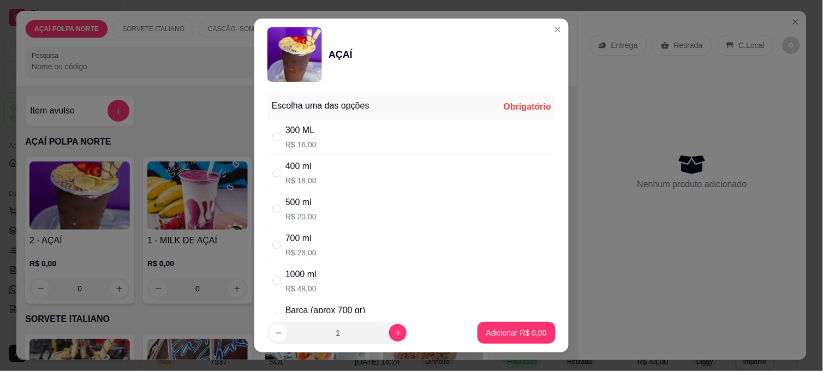
click at [356, 140] on div "300 ML R$ 16,00" at bounding box center [411, 137] width 288 height 36
radio input "true"
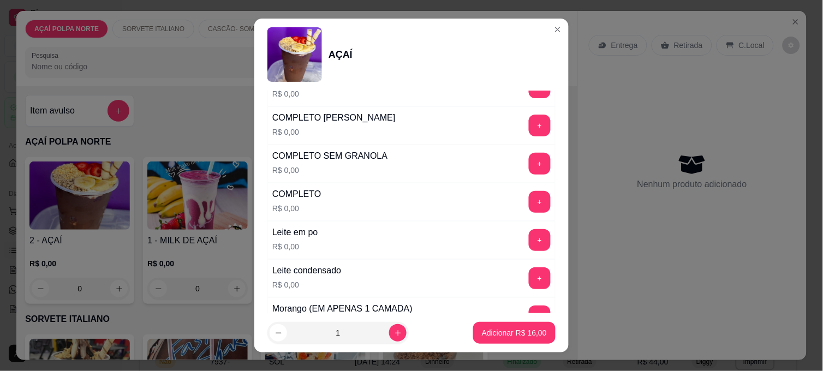
scroll to position [364, 0]
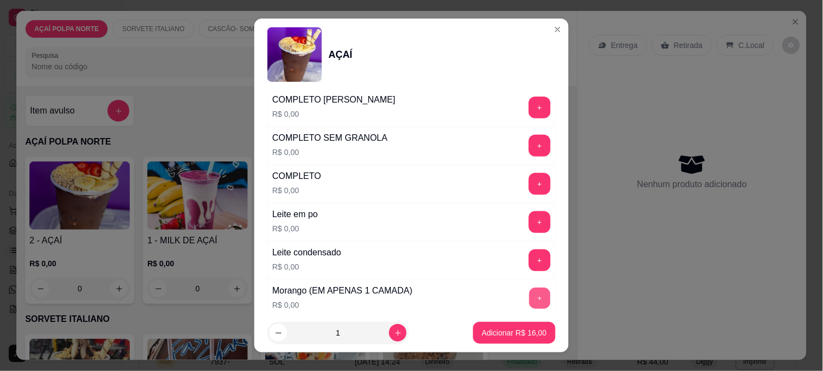
click at [529, 293] on button "+" at bounding box center [539, 298] width 21 height 21
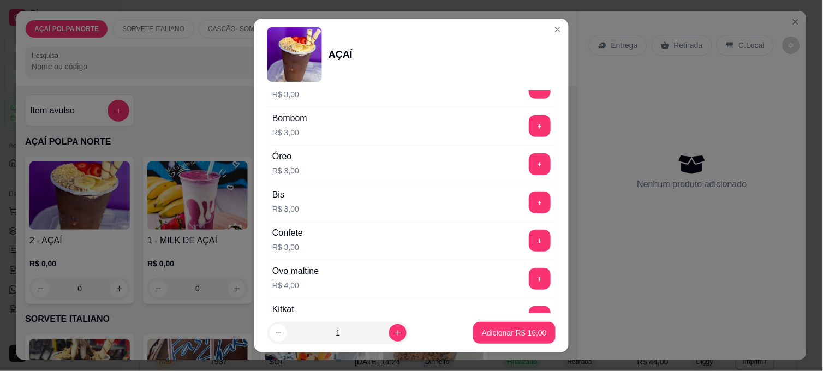
scroll to position [1092, 0]
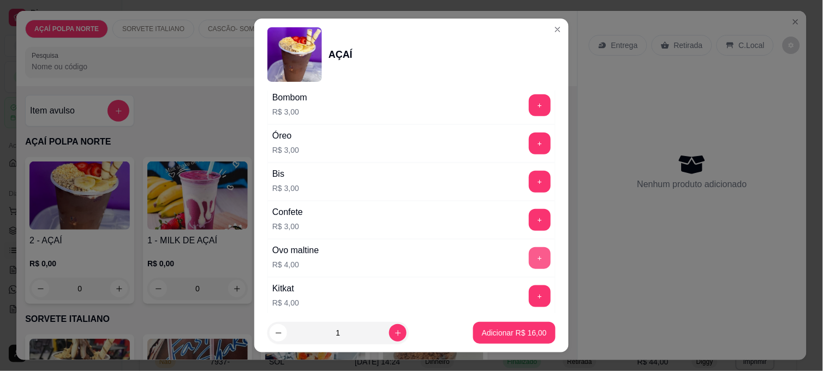
click at [529, 260] on button "+" at bounding box center [540, 258] width 22 height 22
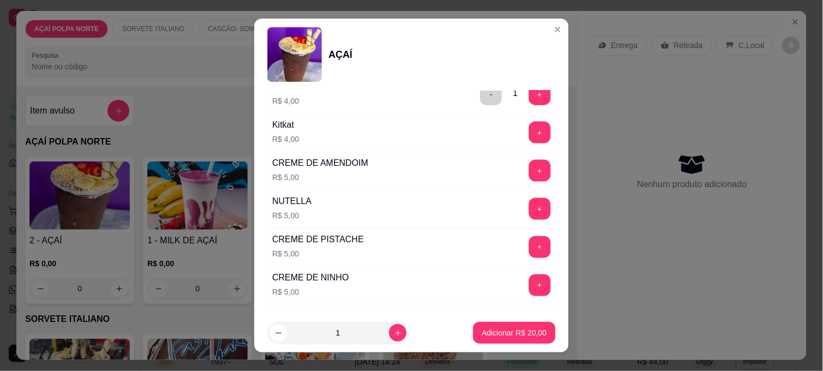
scroll to position [1332, 0]
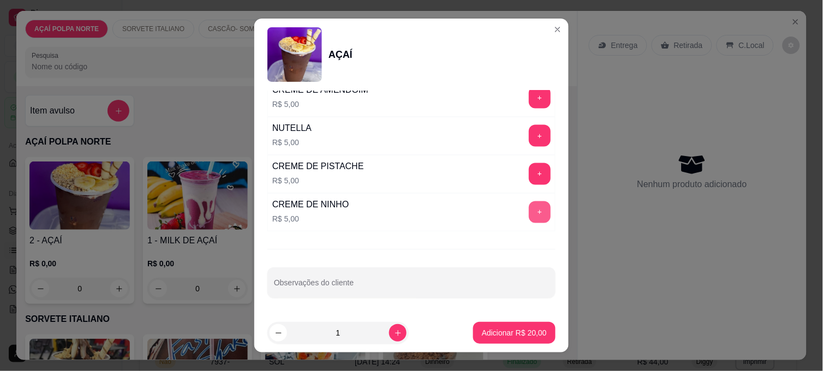
click at [529, 211] on button "+" at bounding box center [540, 212] width 22 height 22
click at [480, 211] on button "-" at bounding box center [491, 212] width 22 height 22
click at [529, 178] on button "+" at bounding box center [540, 174] width 22 height 22
click at [522, 330] on p "Adicionar R$ 25,00" at bounding box center [514, 333] width 63 height 10
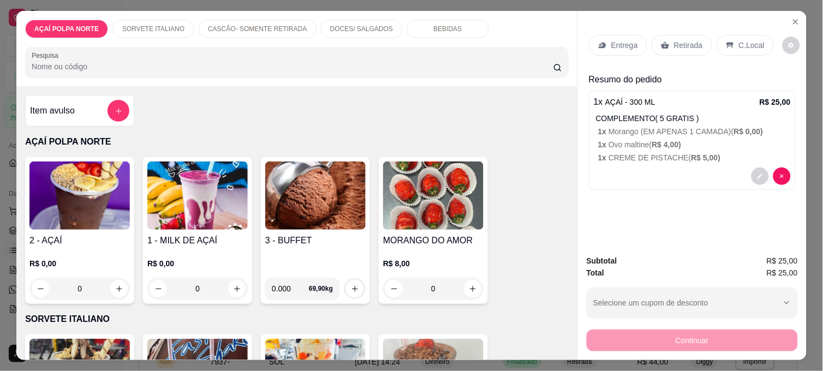
click at [732, 40] on div "C.Local" at bounding box center [745, 45] width 57 height 21
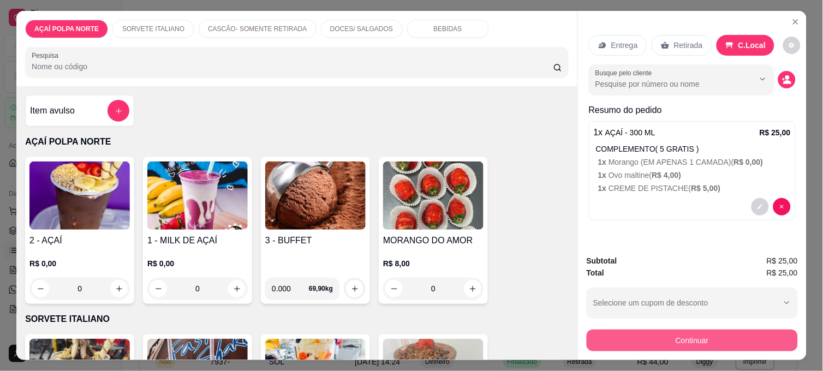
click at [708, 335] on button "Continuar" at bounding box center [692, 341] width 211 height 22
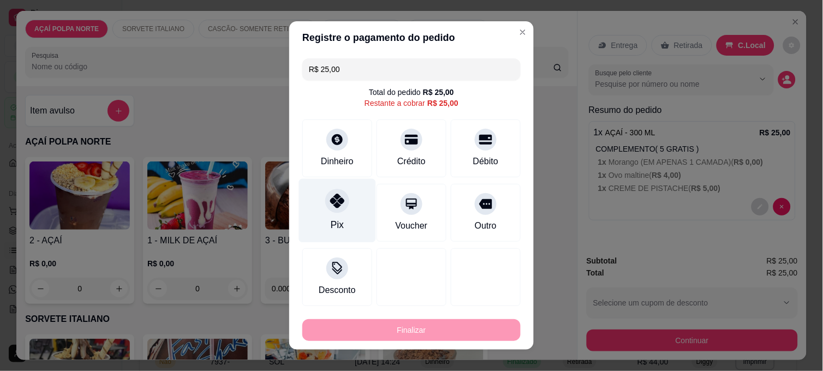
click at [324, 217] on div "Pix" at bounding box center [337, 211] width 77 height 64
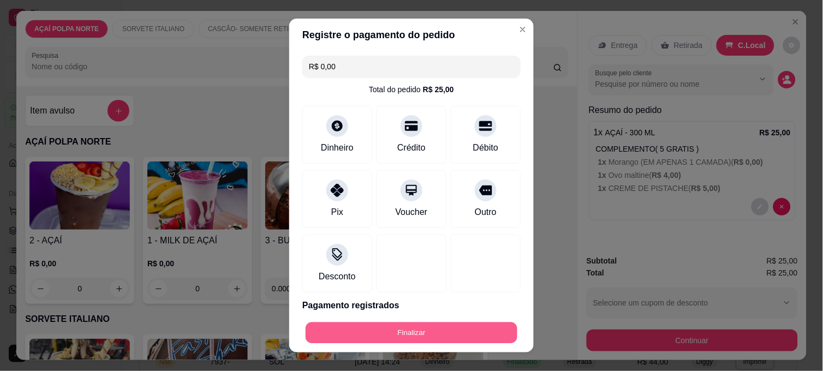
click at [444, 330] on button "Finalizar" at bounding box center [412, 333] width 212 height 21
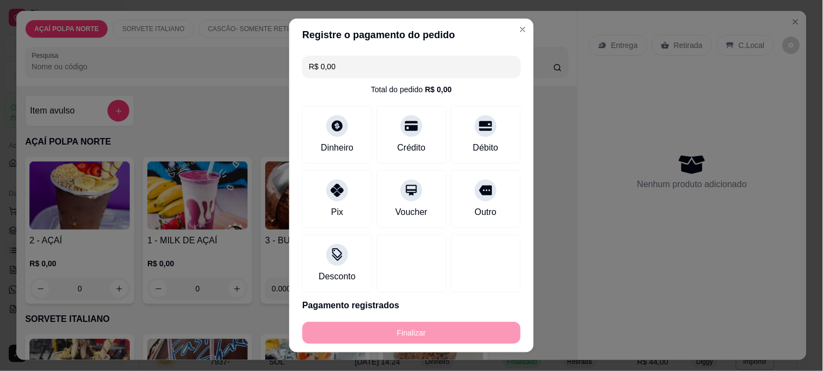
type input "-R$ 25,00"
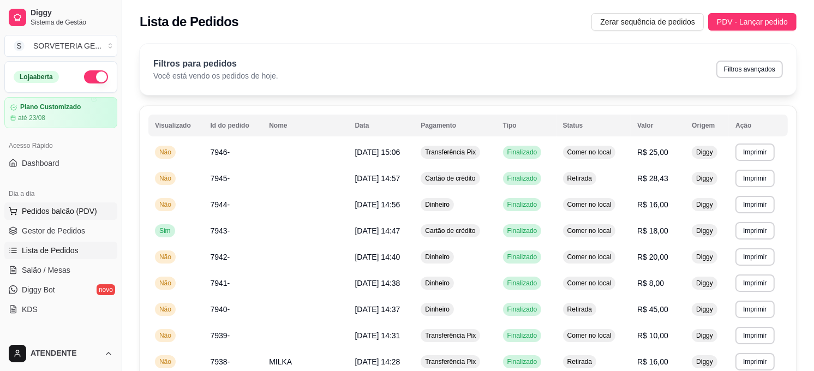
click at [57, 211] on span "Pedidos balcão (PDV)" at bounding box center [59, 211] width 75 height 11
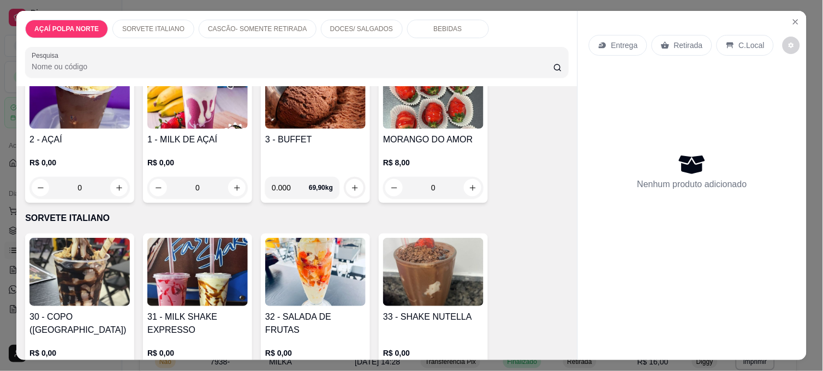
scroll to position [121, 0]
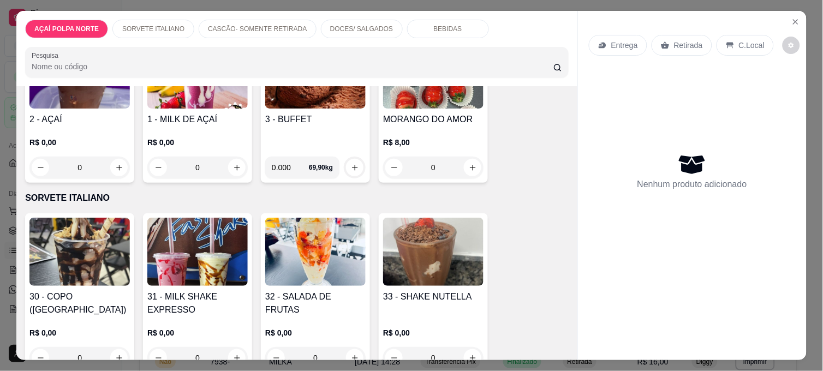
click at [94, 248] on img at bounding box center [79, 252] width 100 height 68
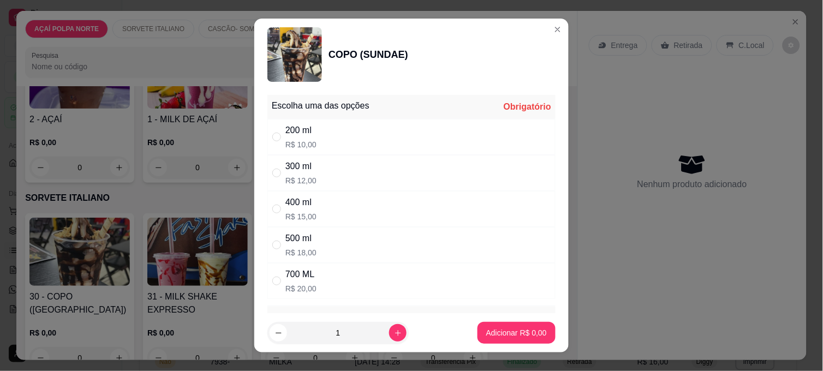
click at [331, 172] on div "300 ml R$ 12,00" at bounding box center [411, 173] width 288 height 36
radio input "true"
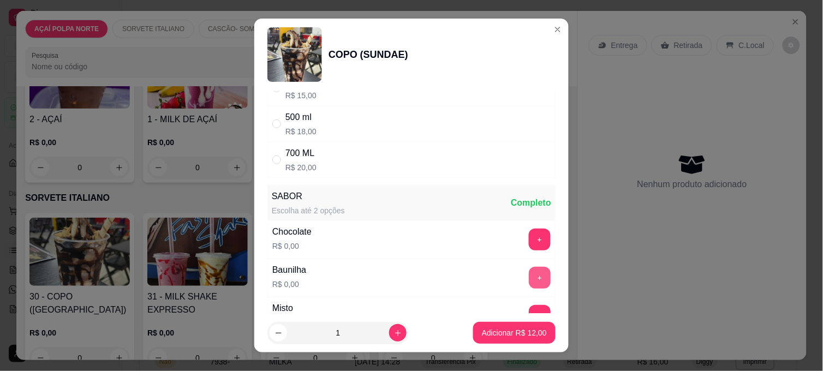
click at [529, 277] on button "+" at bounding box center [540, 278] width 22 height 22
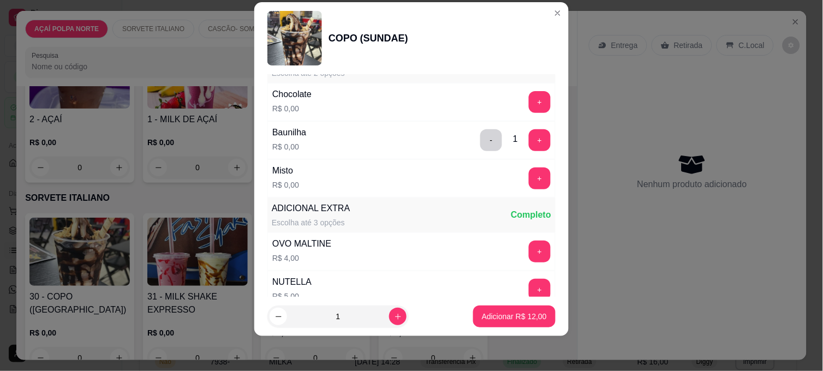
scroll to position [0, 0]
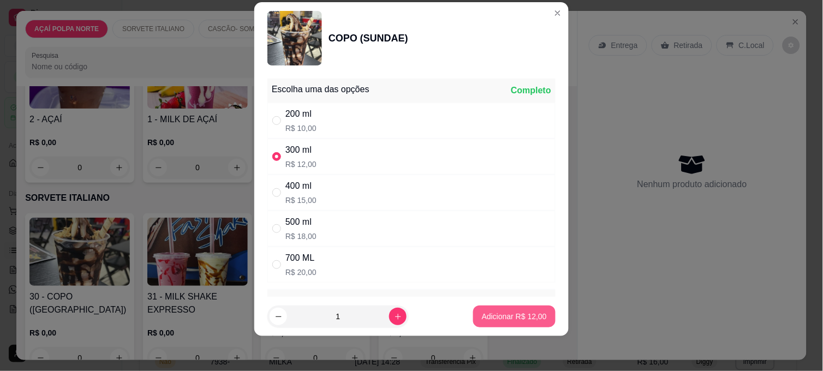
click at [516, 317] on p "Adicionar R$ 12,00" at bounding box center [514, 316] width 65 height 11
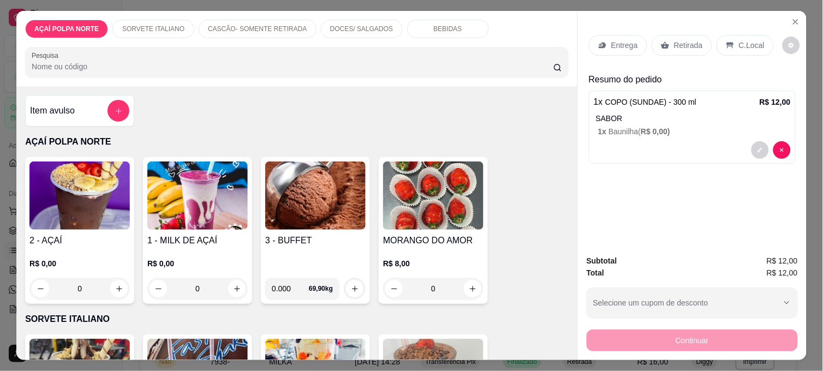
click at [739, 40] on p "C.Local" at bounding box center [752, 45] width 26 height 11
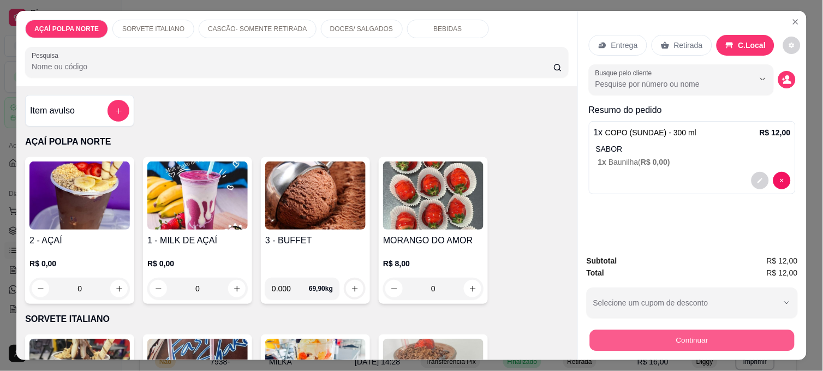
click at [705, 335] on button "Continuar" at bounding box center [692, 340] width 205 height 21
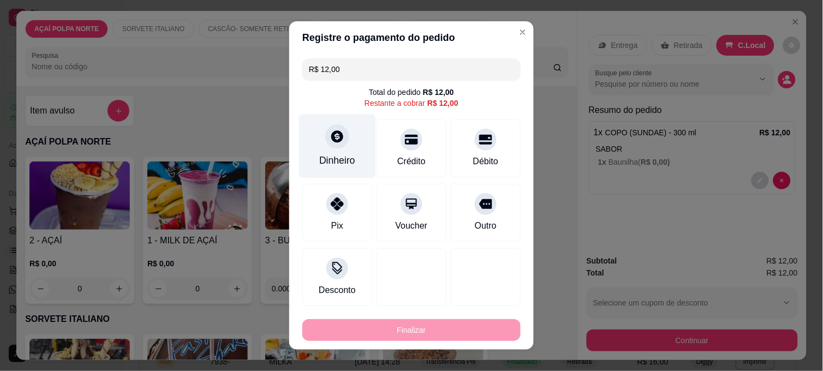
click at [337, 153] on div "Dinheiro" at bounding box center [337, 147] width 77 height 64
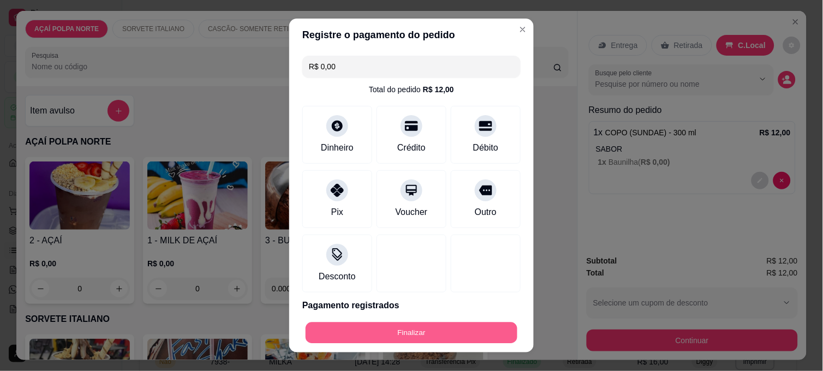
click at [486, 335] on button "Finalizar" at bounding box center [412, 333] width 212 height 21
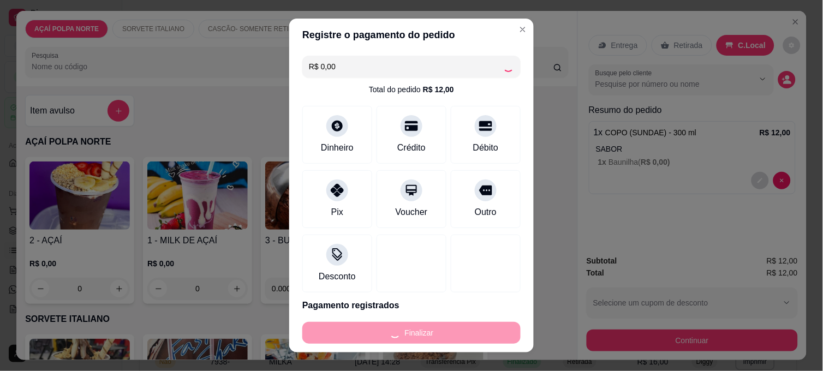
type input "-R$ 12,00"
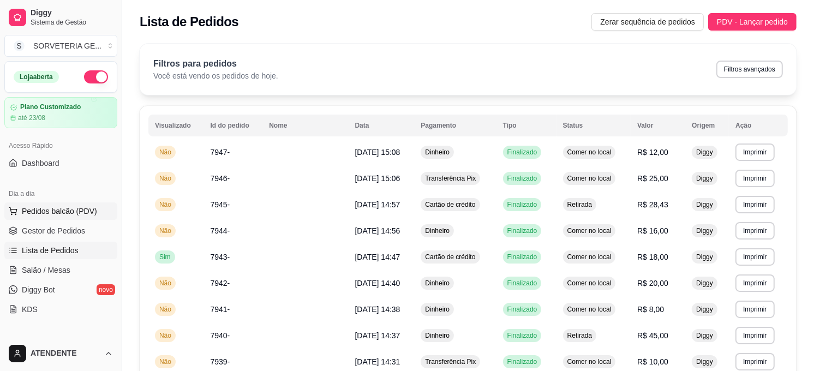
click at [85, 210] on span "Pedidos balcão (PDV)" at bounding box center [59, 211] width 75 height 11
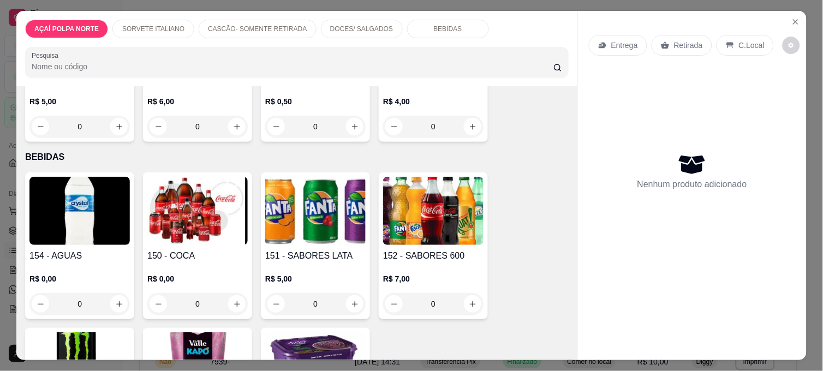
scroll to position [728, 0]
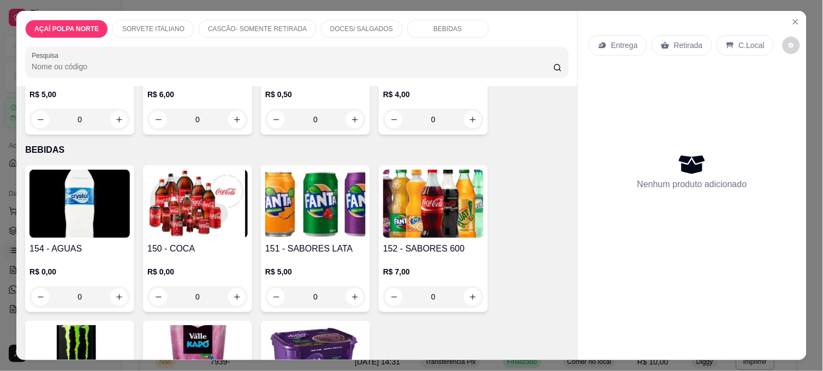
click at [192, 194] on img at bounding box center [197, 204] width 100 height 68
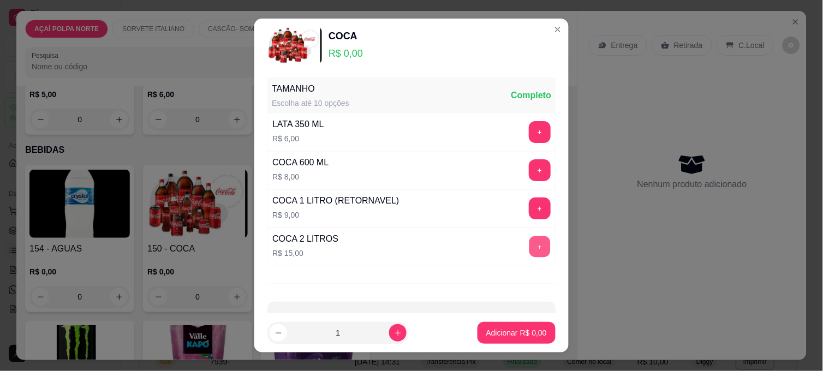
click at [529, 247] on button "+" at bounding box center [539, 246] width 21 height 21
click at [495, 334] on p "Adicionar R$ 15,00" at bounding box center [514, 333] width 65 height 11
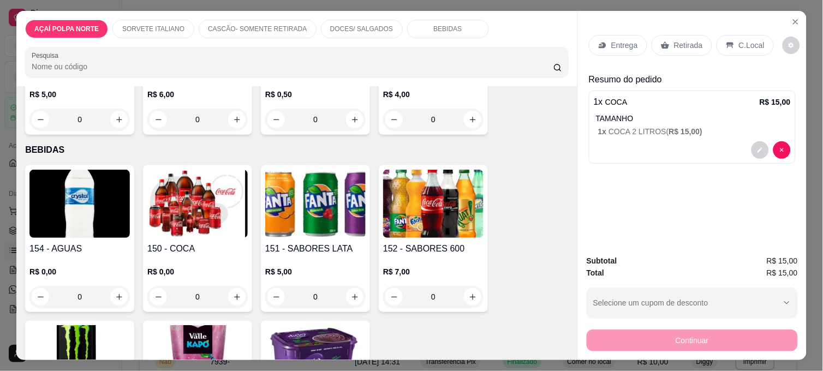
click at [739, 41] on p "C.Local" at bounding box center [752, 45] width 26 height 11
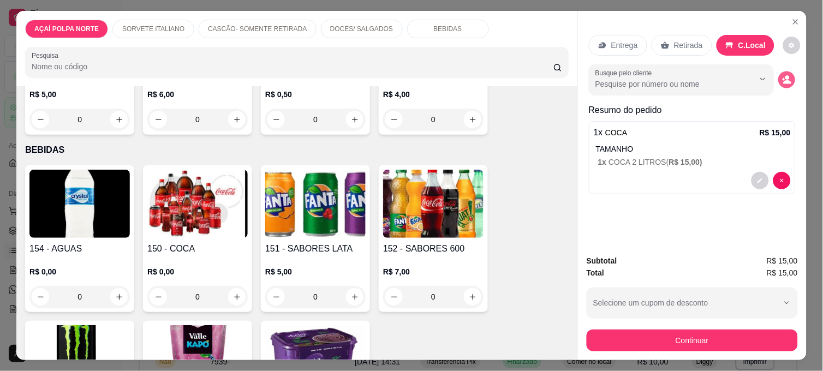
click at [784, 80] on icon "decrease-product-quantity" at bounding box center [788, 82] width 8 height 4
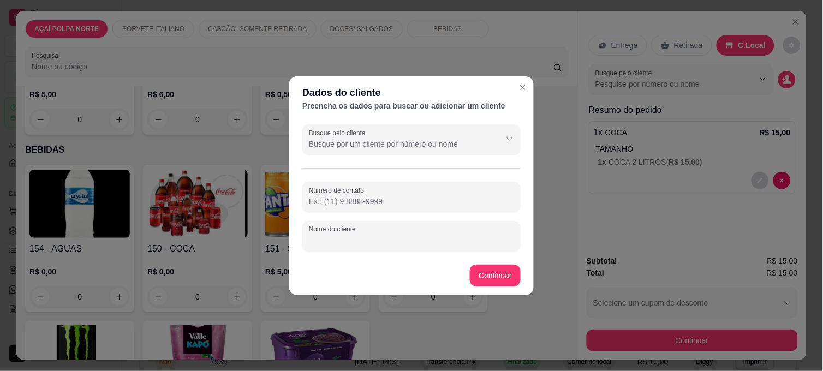
click at [331, 240] on input "Nome do cliente" at bounding box center [411, 240] width 205 height 11
type input "F"
type input "funcionario maicon [side]"
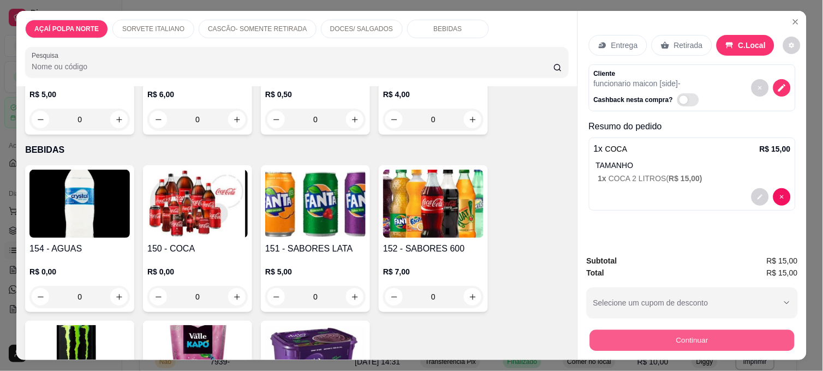
click at [689, 337] on button "Continuar" at bounding box center [692, 340] width 205 height 21
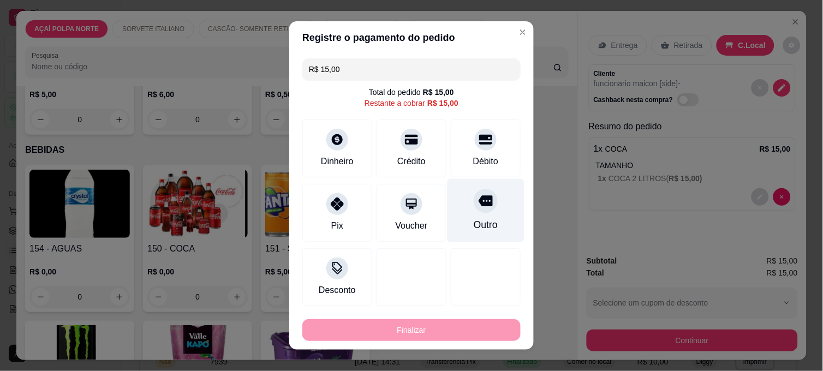
click at [486, 210] on div "Outro" at bounding box center [486, 211] width 77 height 64
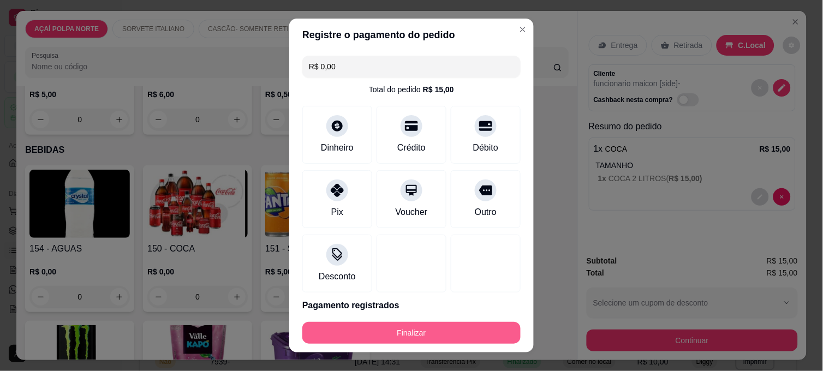
click at [489, 331] on button "Finalizar" at bounding box center [411, 333] width 218 height 22
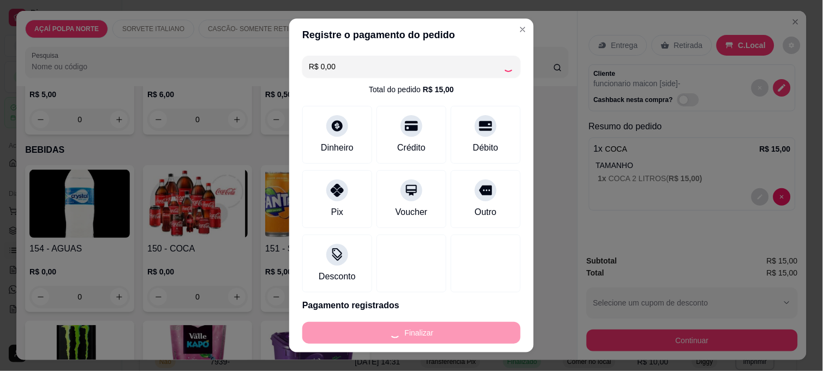
type input "-R$ 15,00"
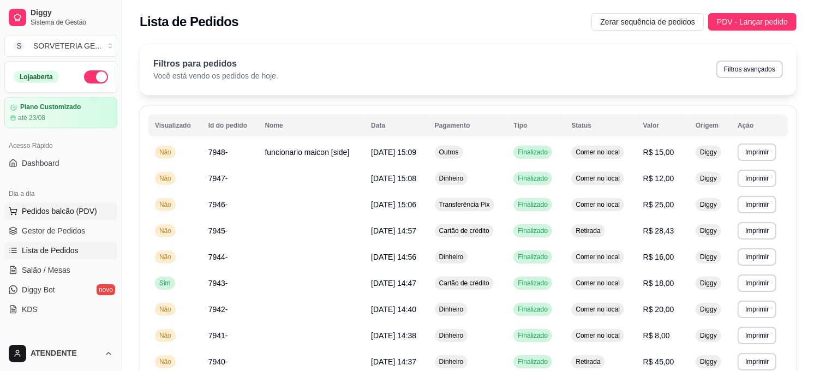
click at [50, 212] on span "Pedidos balcão (PDV)" at bounding box center [59, 211] width 75 height 11
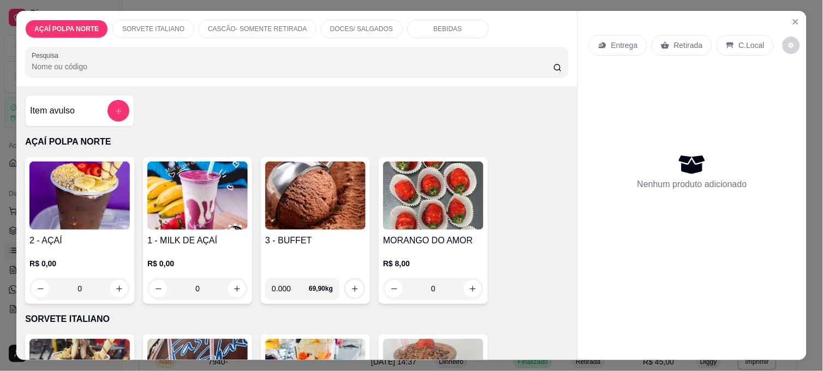
click at [57, 215] on img at bounding box center [79, 196] width 100 height 68
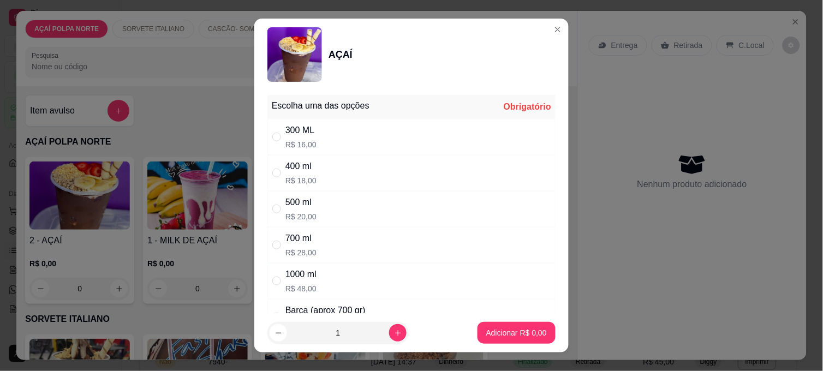
click at [340, 201] on div "500 ml R$ 20,00" at bounding box center [411, 209] width 288 height 36
radio input "true"
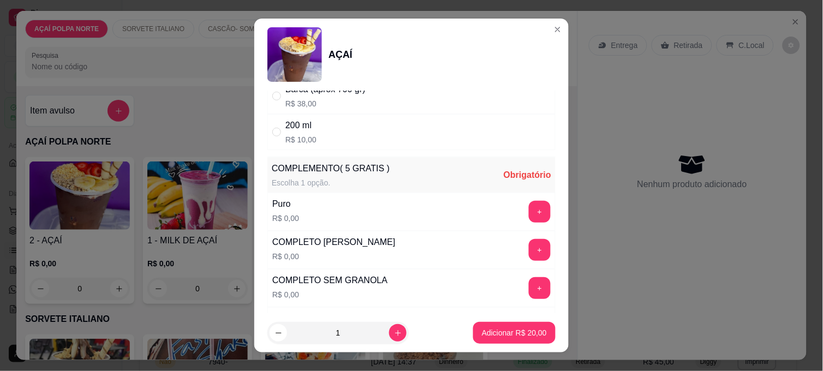
scroll to position [242, 0]
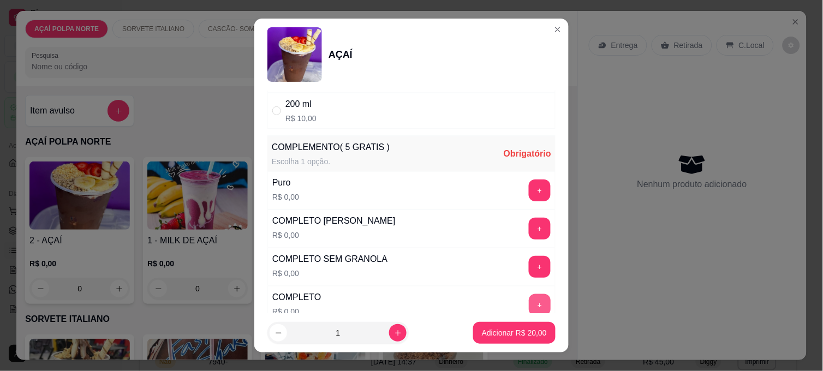
click at [529, 306] on button "+" at bounding box center [540, 305] width 22 height 22
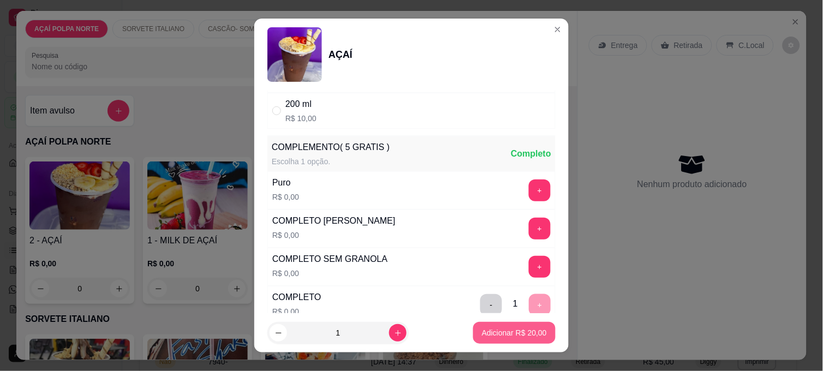
click at [520, 331] on p "Adicionar R$ 20,00" at bounding box center [514, 333] width 65 height 11
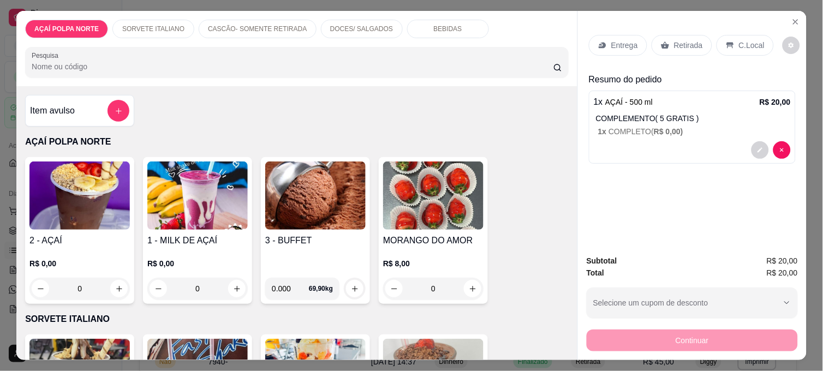
click at [739, 40] on p "C.Local" at bounding box center [752, 45] width 26 height 11
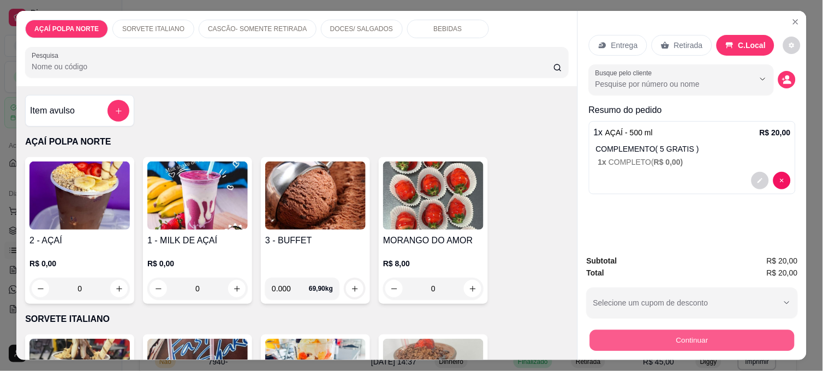
click at [705, 336] on button "Continuar" at bounding box center [692, 340] width 205 height 21
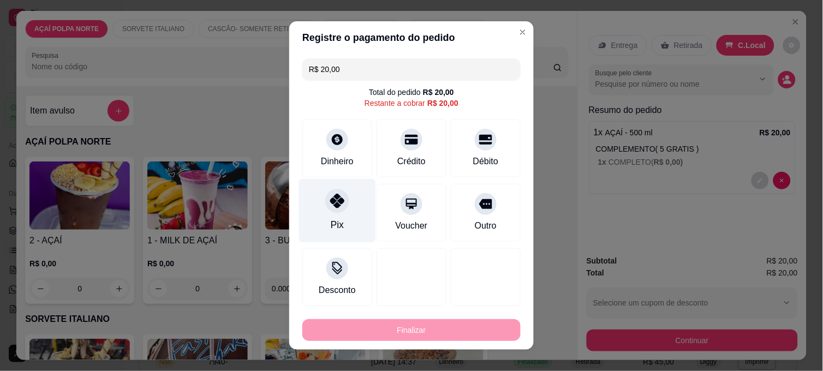
click at [336, 189] on div at bounding box center [337, 201] width 24 height 24
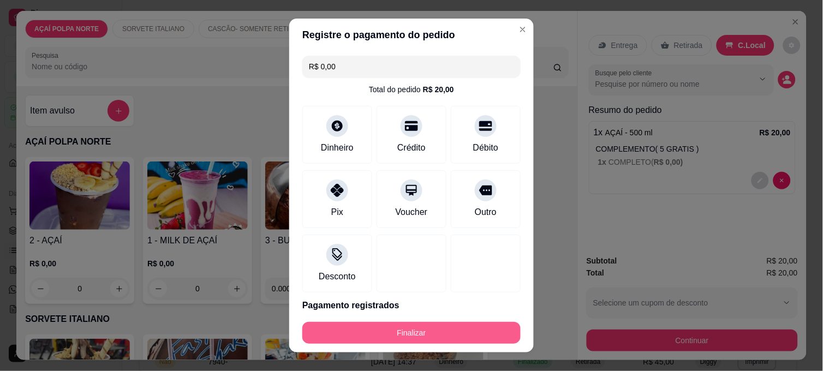
click at [398, 328] on button "Finalizar" at bounding box center [411, 333] width 218 height 22
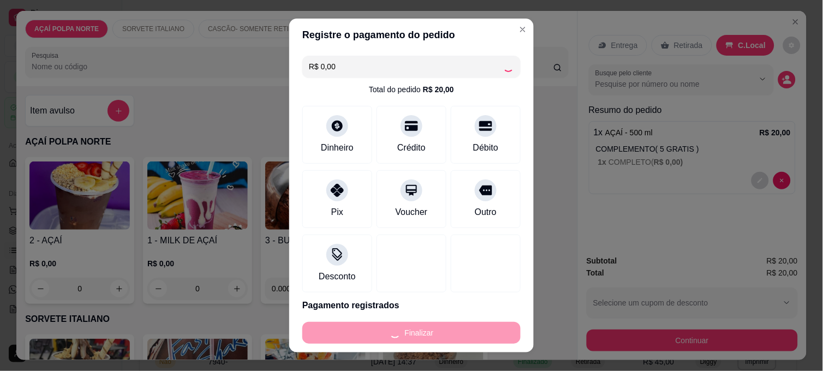
type input "-R$ 20,00"
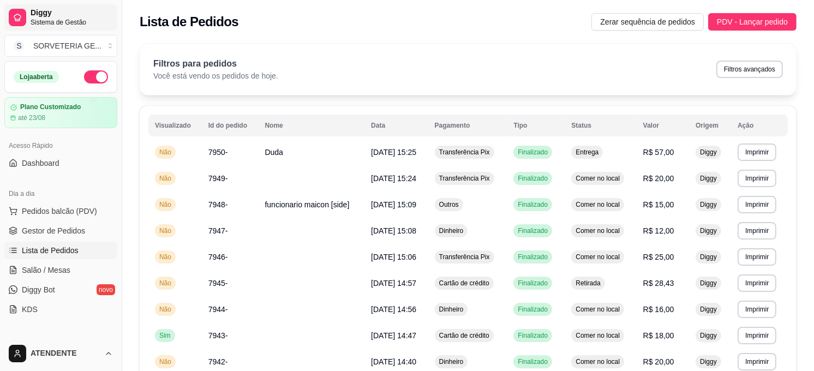
click at [67, 22] on span "Sistema de Gestão" at bounding box center [72, 22] width 82 height 9
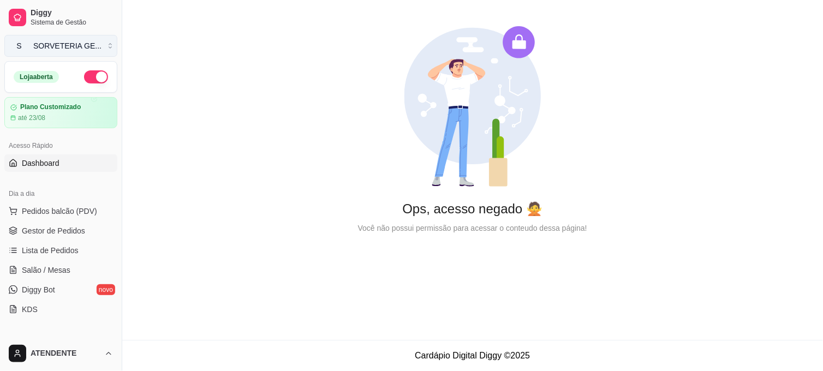
click at [35, 49] on div "SORVETERIA GE ..." at bounding box center [67, 45] width 68 height 11
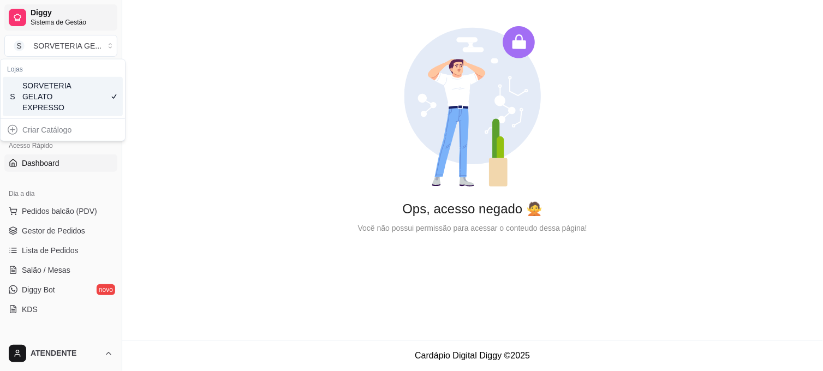
click at [47, 26] on link "Diggy Sistema de Gestão" at bounding box center [60, 17] width 113 height 26
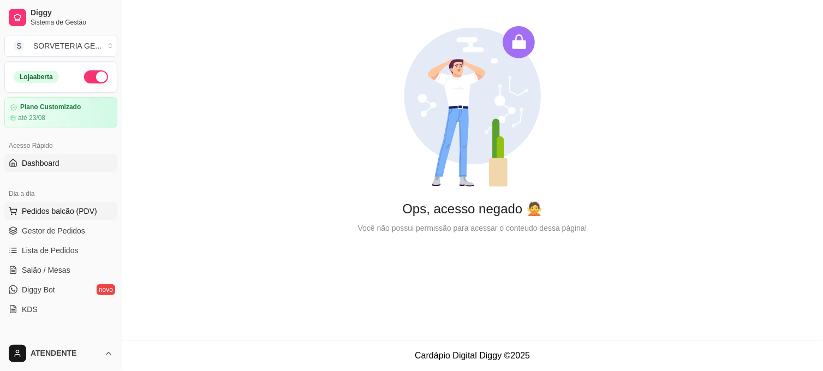
click at [47, 213] on span "Pedidos balcão (PDV)" at bounding box center [59, 211] width 75 height 11
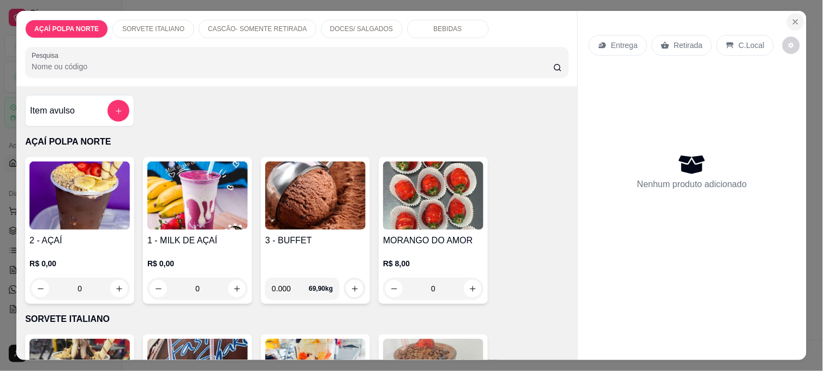
click at [791, 18] on icon "Close" at bounding box center [795, 21] width 9 height 9
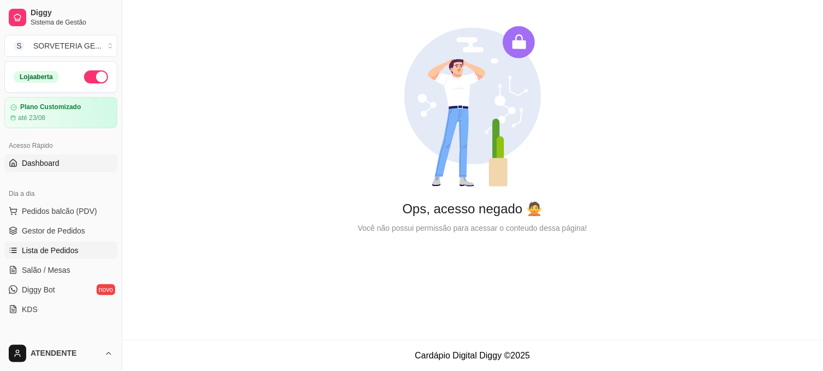
click at [53, 249] on span "Lista de Pedidos" at bounding box center [50, 250] width 57 height 11
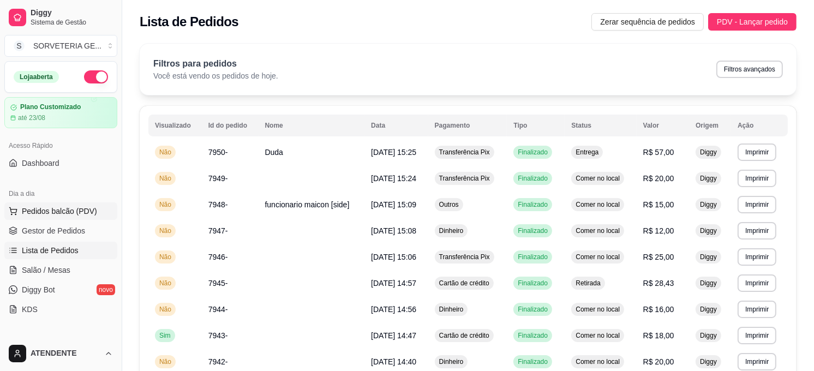
click at [72, 211] on span "Pedidos balcão (PDV)" at bounding box center [59, 211] width 75 height 11
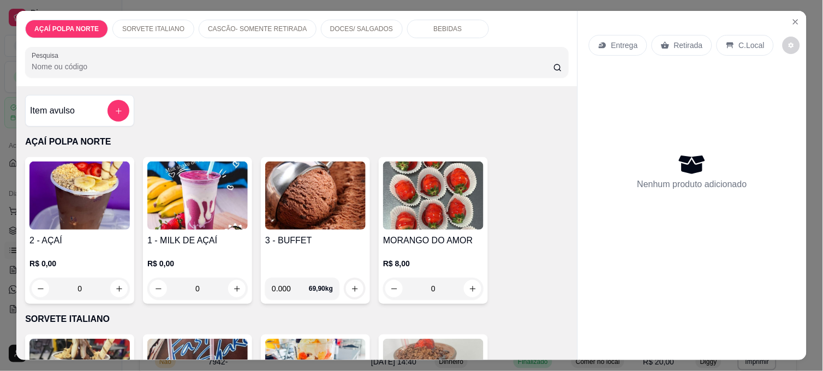
click at [83, 199] on img at bounding box center [79, 196] width 100 height 68
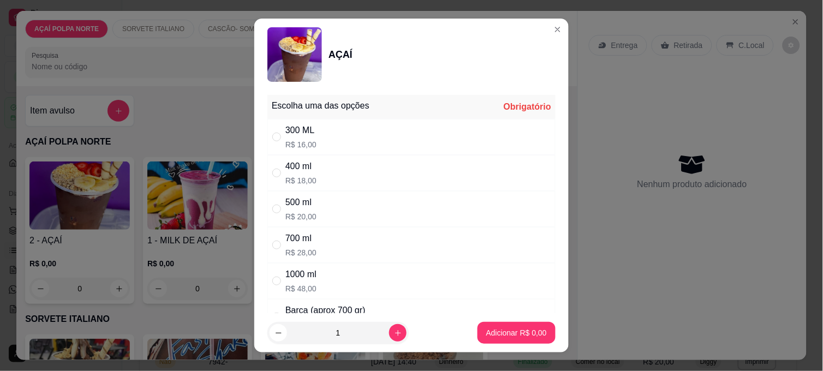
click at [368, 136] on div "300 ML R$ 16,00" at bounding box center [411, 137] width 288 height 36
radio input "true"
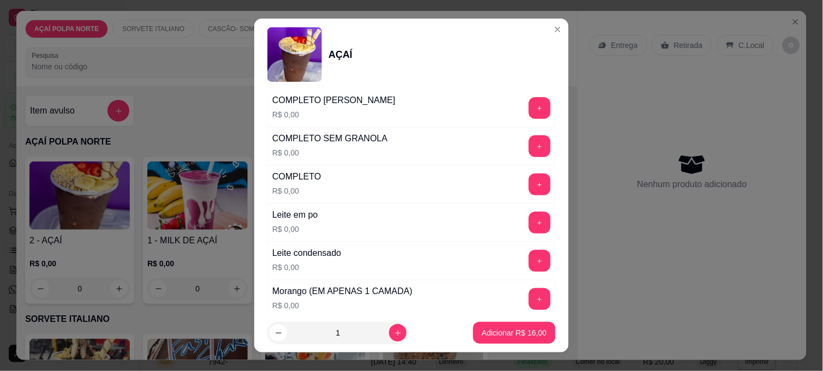
scroll to position [364, 0]
click at [529, 225] on button "+" at bounding box center [540, 222] width 22 height 22
click at [529, 258] on button "+" at bounding box center [540, 260] width 22 height 22
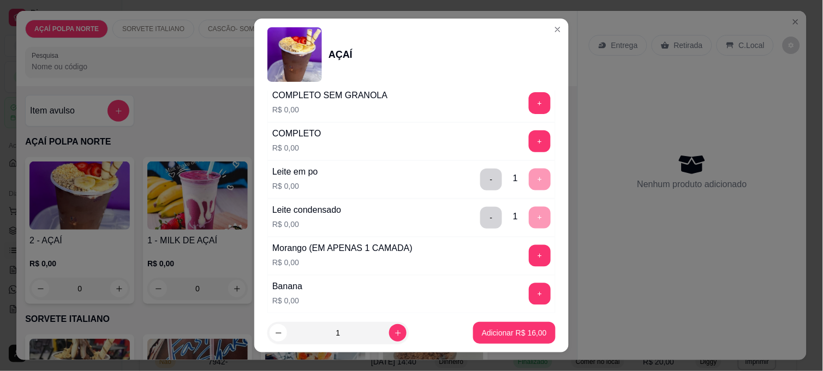
scroll to position [424, 0]
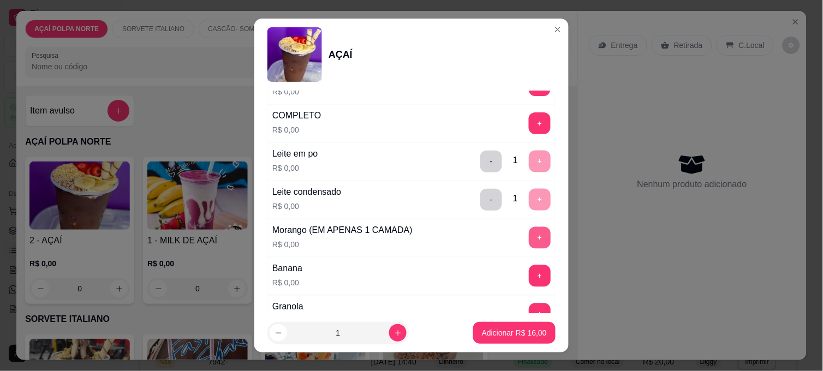
click at [529, 241] on button "+" at bounding box center [540, 238] width 22 height 22
click at [506, 329] on p "Adicionar R$ 16,00" at bounding box center [514, 333] width 65 height 11
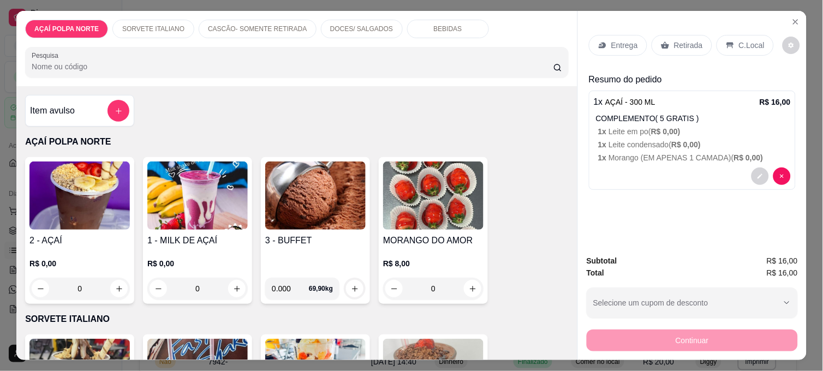
click at [618, 41] on p "Entrega" at bounding box center [624, 45] width 27 height 11
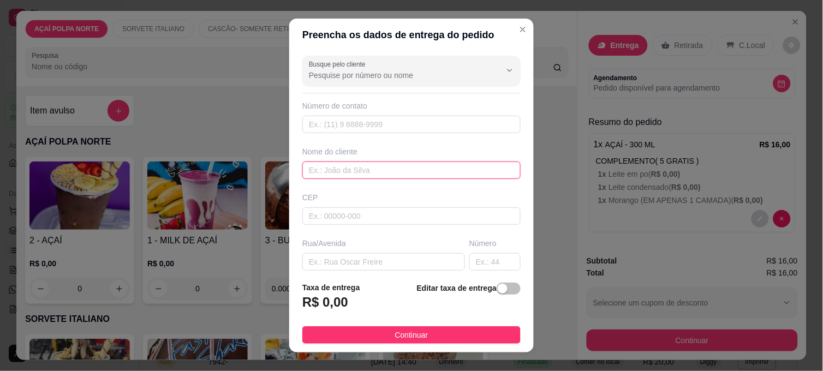
click at [354, 171] on input "text" at bounding box center [411, 170] width 218 height 17
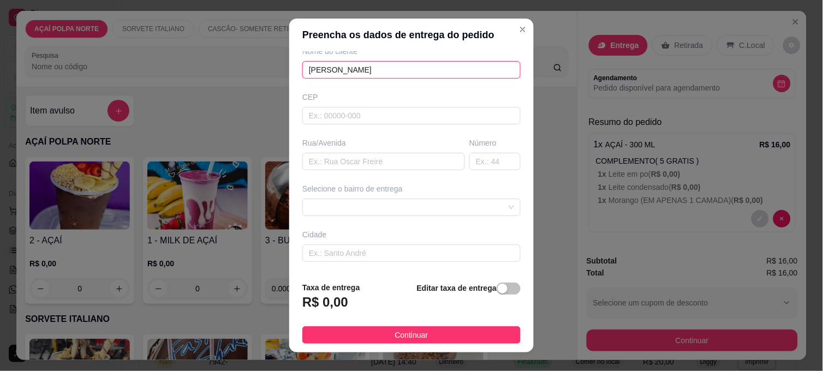
scroll to position [121, 0]
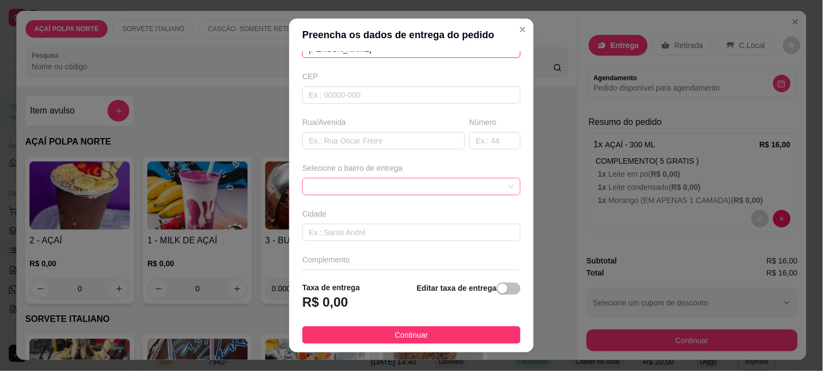
click at [479, 186] on div at bounding box center [411, 186] width 218 height 17
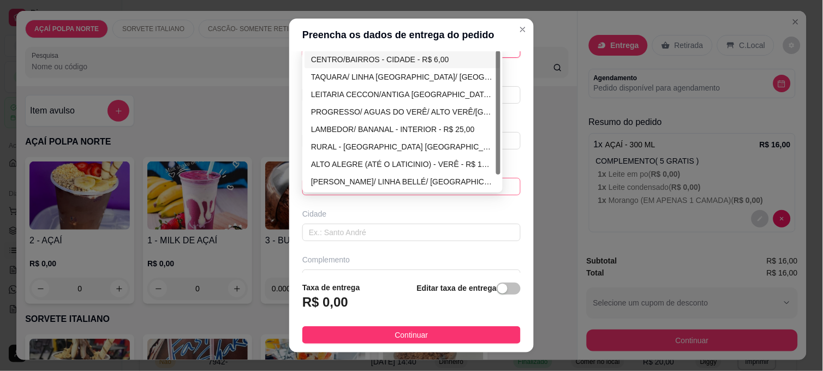
type input "[PERSON_NAME]"
click at [425, 58] on div "CENTRO/BAIRROS - CIDADE - R$ 6,00" at bounding box center [402, 59] width 183 height 12
type input "CIDADE"
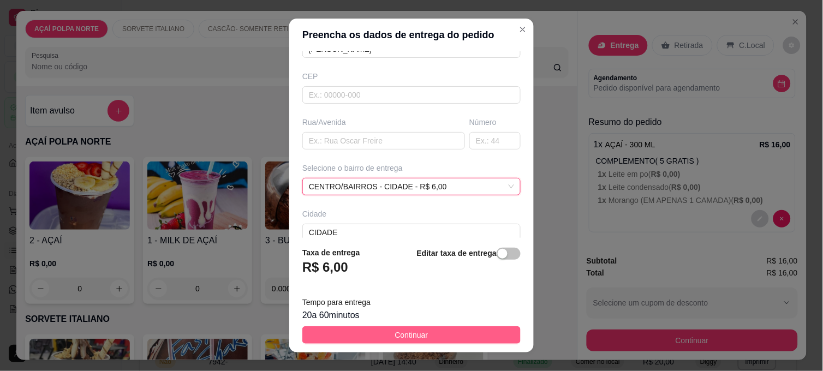
click at [451, 337] on button "Continuar" at bounding box center [411, 334] width 218 height 17
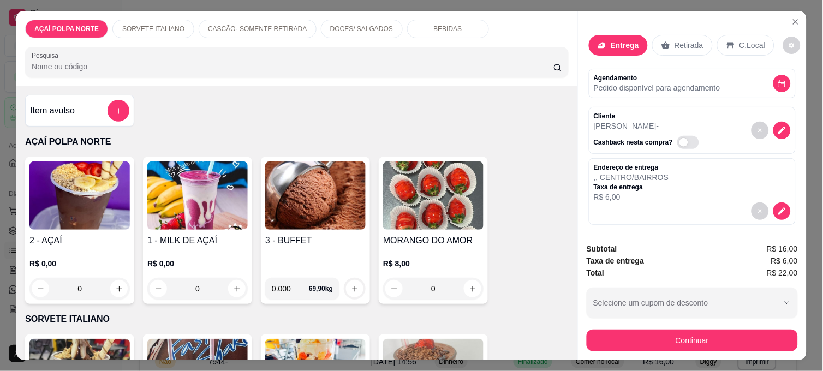
click at [658, 330] on button "Continuar" at bounding box center [692, 341] width 211 height 22
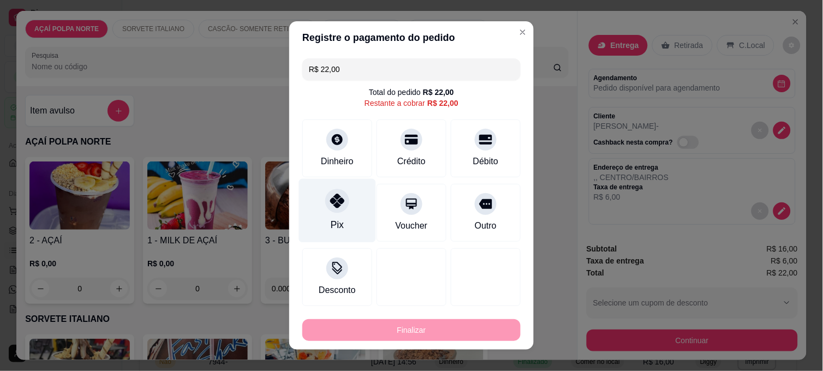
click at [332, 210] on div at bounding box center [337, 201] width 24 height 24
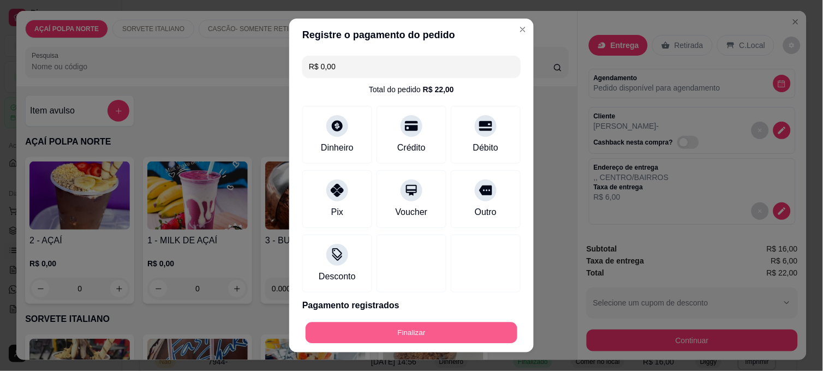
click at [450, 326] on button "Finalizar" at bounding box center [412, 333] width 212 height 21
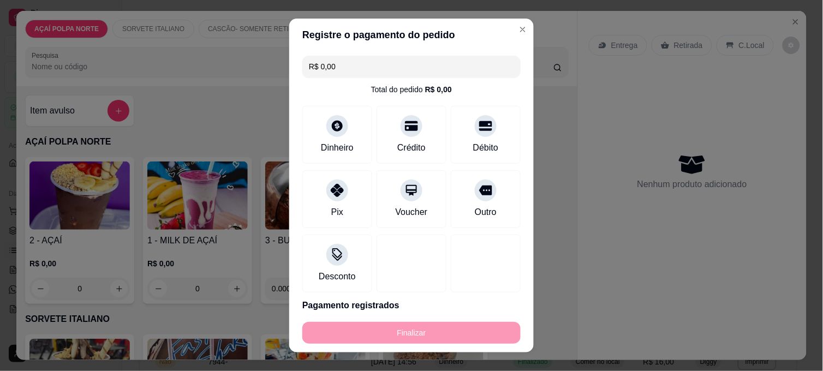
type input "-R$ 22,00"
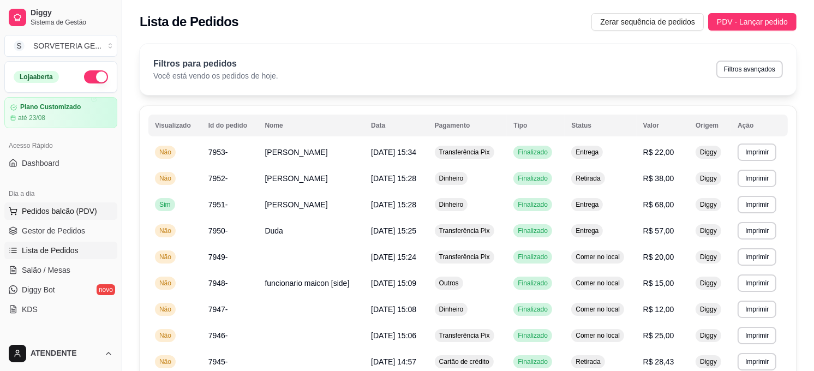
click at [45, 210] on span "Pedidos balcão (PDV)" at bounding box center [59, 211] width 75 height 11
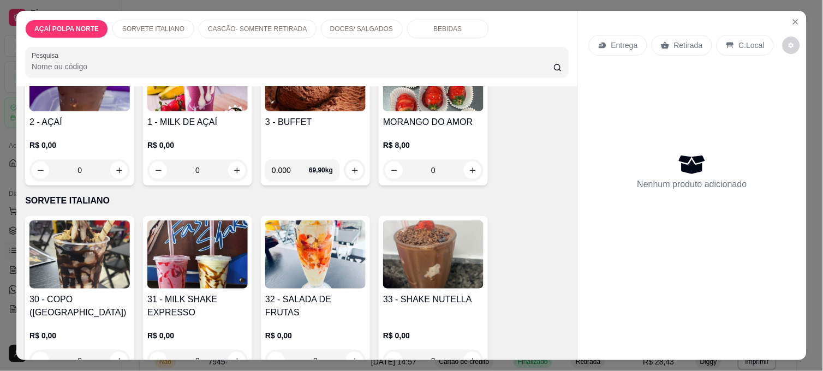
scroll to position [61, 0]
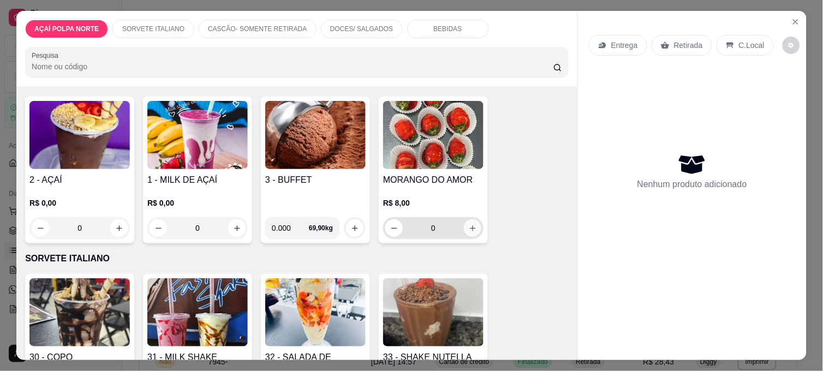
click at [469, 224] on icon "increase-product-quantity" at bounding box center [473, 228] width 8 height 8
type input "1"
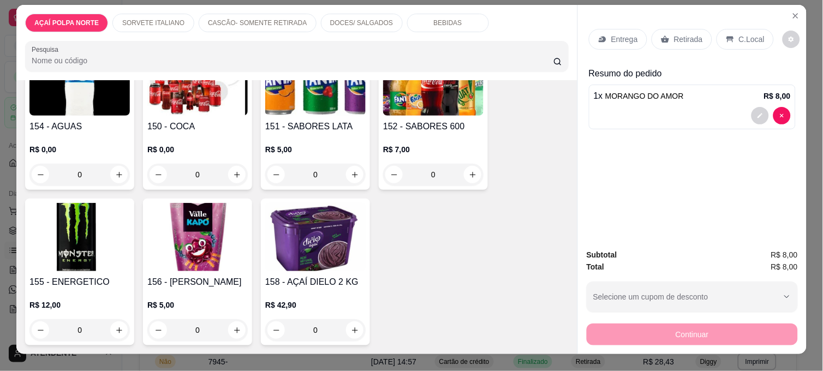
scroll to position [0, 0]
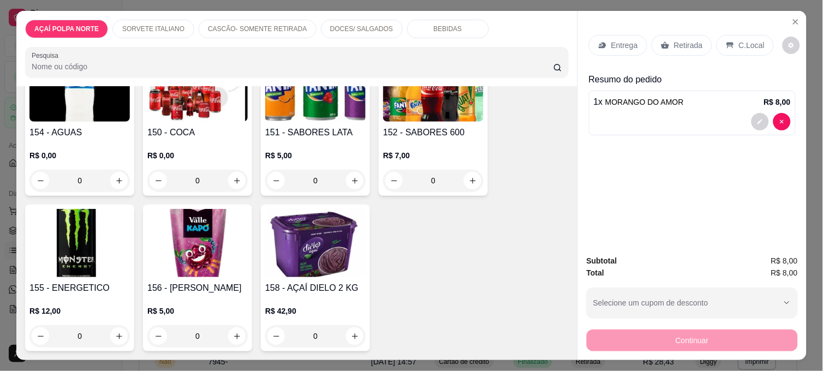
click at [110, 174] on div "0" at bounding box center [79, 181] width 100 height 22
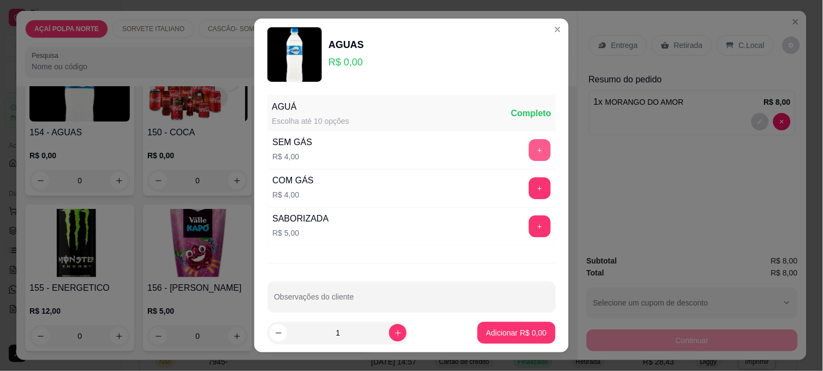
click at [529, 153] on button "+" at bounding box center [540, 150] width 22 height 22
click at [513, 332] on p "Adicionar R$ 4,00" at bounding box center [516, 333] width 61 height 11
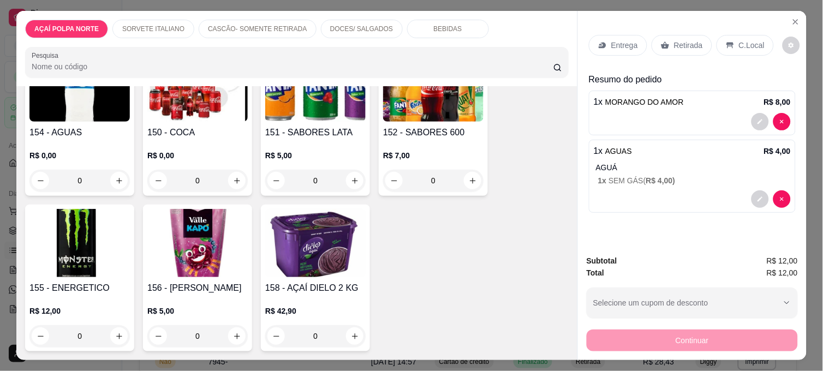
click at [748, 44] on p "C.Local" at bounding box center [752, 45] width 26 height 11
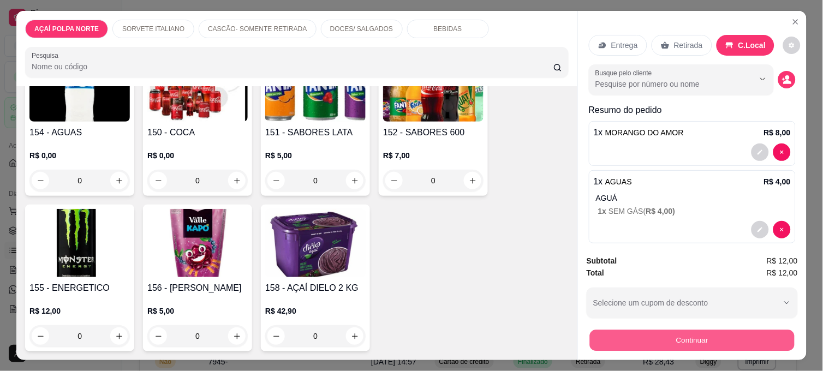
click at [699, 333] on button "Continuar" at bounding box center [692, 340] width 205 height 21
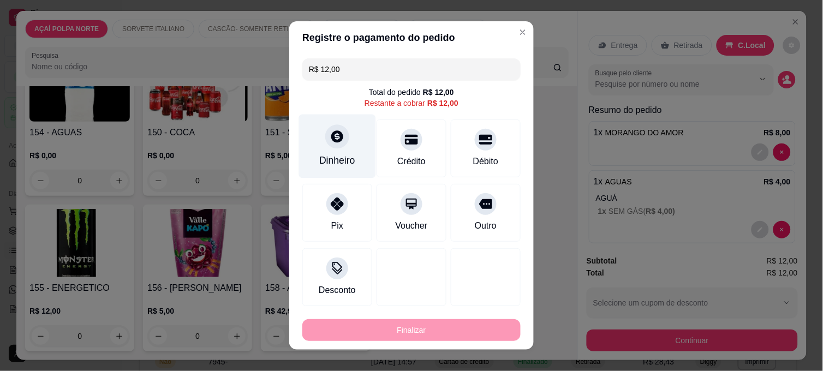
click at [335, 163] on div "Dinheiro" at bounding box center [337, 160] width 36 height 14
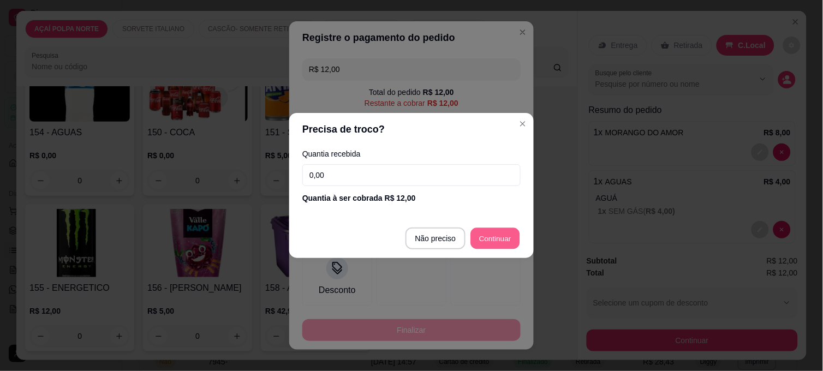
type input "R$ 0,00"
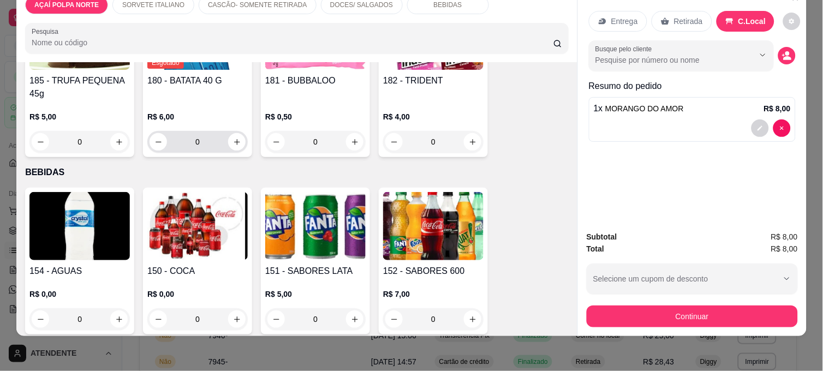
scroll to position [784, 0]
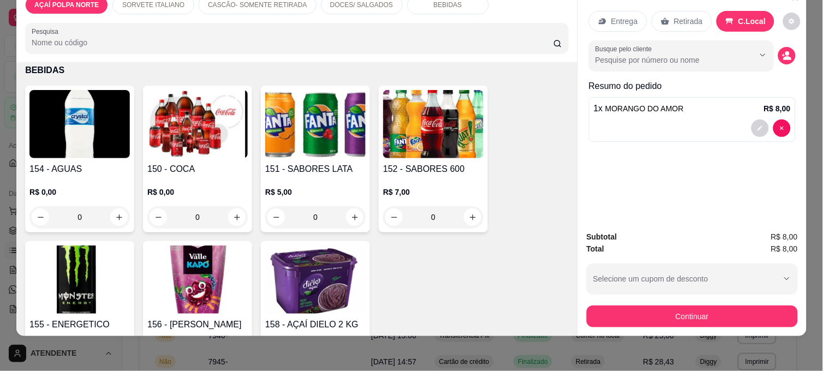
click at [219, 128] on img at bounding box center [197, 124] width 100 height 68
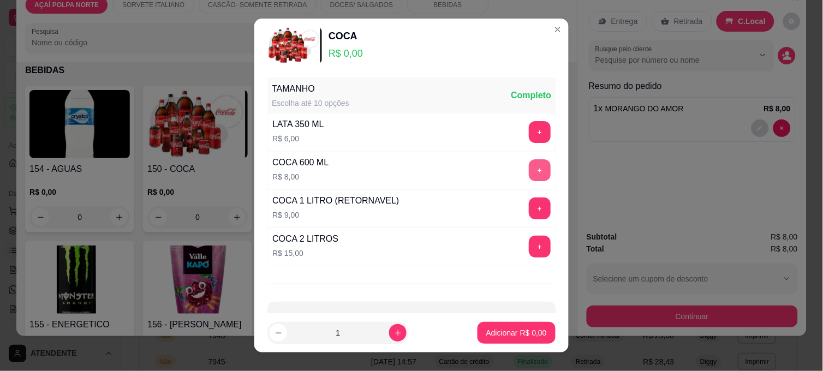
click at [529, 165] on button "+" at bounding box center [540, 170] width 22 height 22
click at [524, 324] on button "Adicionar R$ 8,00" at bounding box center [517, 333] width 78 height 22
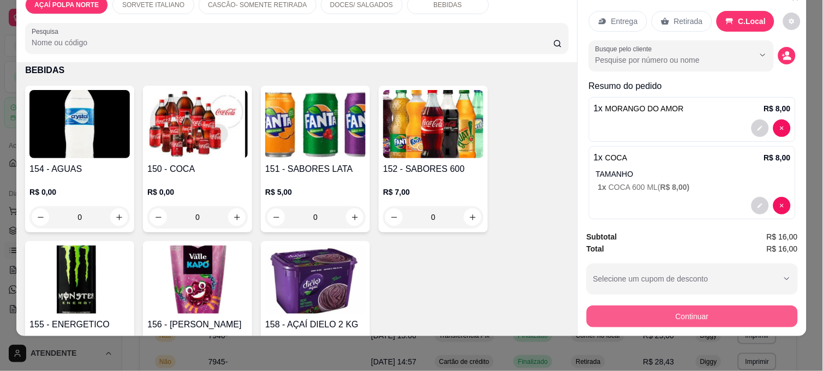
click at [662, 306] on button "Continuar" at bounding box center [692, 317] width 211 height 22
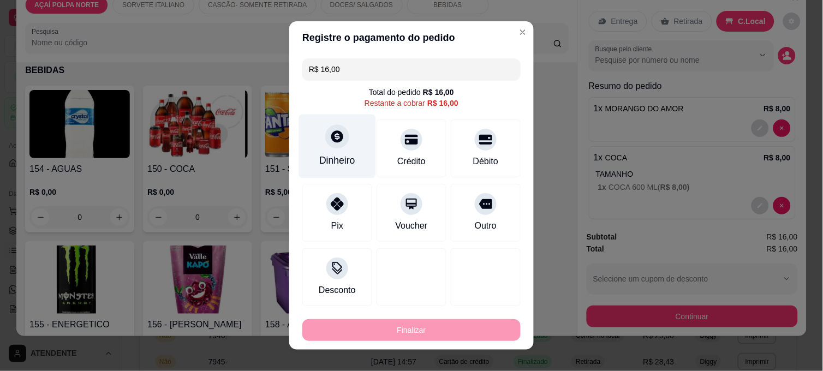
click at [326, 150] on div "Dinheiro" at bounding box center [337, 147] width 77 height 64
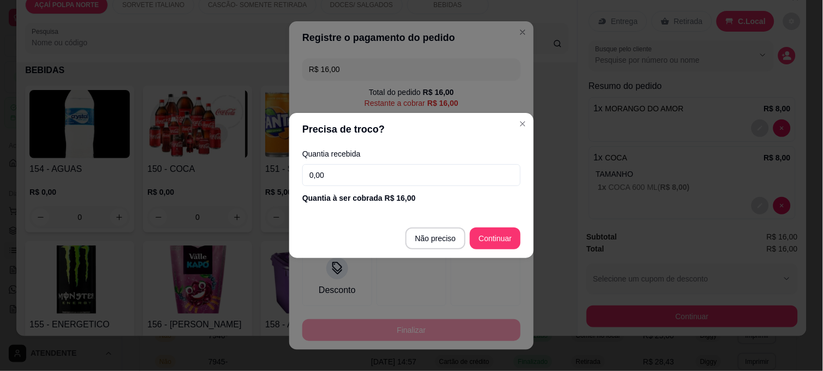
click at [362, 179] on input "0,00" at bounding box center [411, 175] width 218 height 22
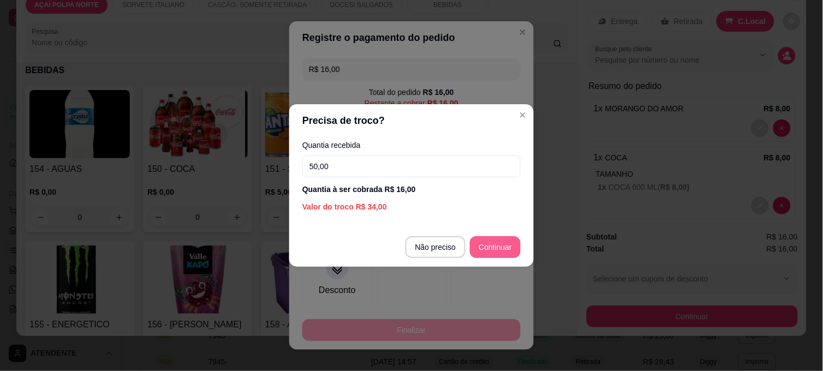
type input "50,00"
type input "R$ 0,00"
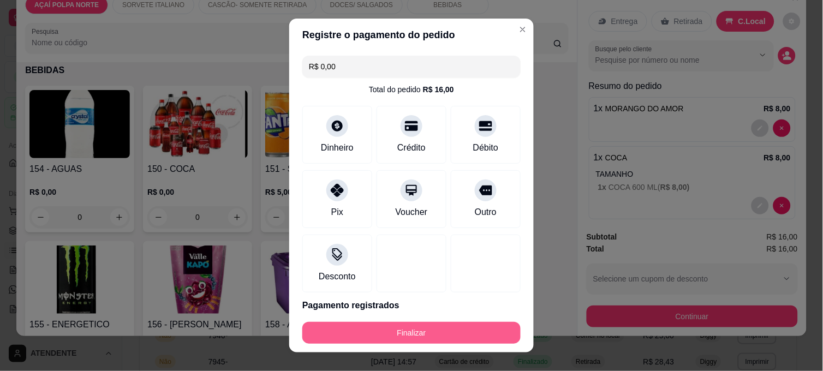
click at [479, 324] on button "Finalizar" at bounding box center [411, 333] width 218 height 22
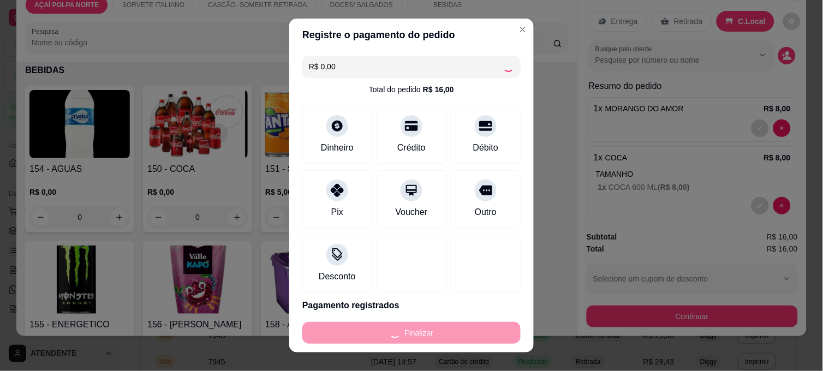
type input "0"
type input "-R$ 16,00"
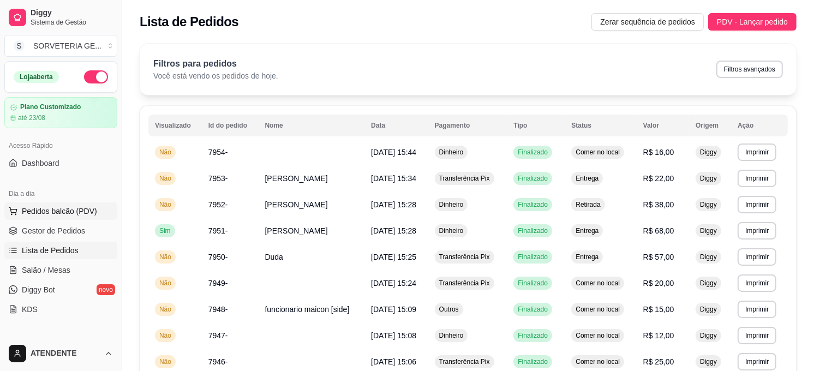
click at [64, 214] on span "Pedidos balcão (PDV)" at bounding box center [59, 211] width 75 height 11
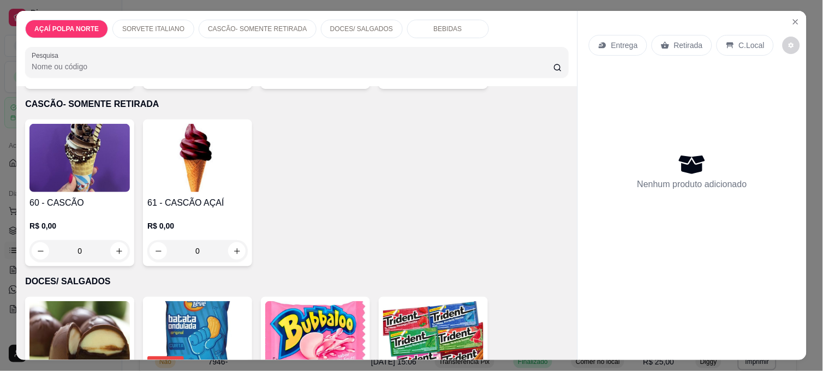
scroll to position [424, 0]
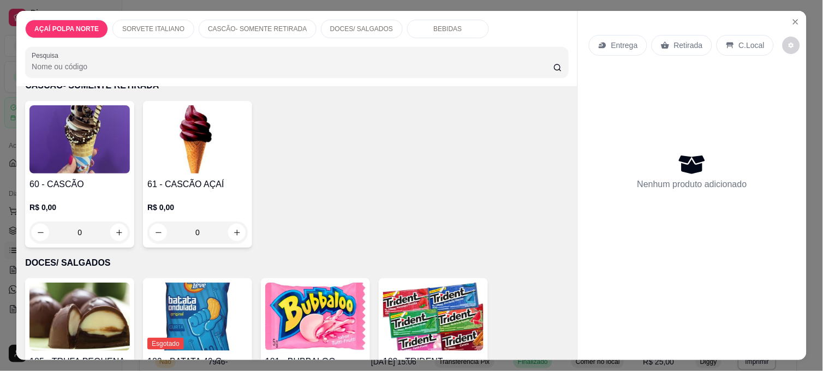
click at [100, 208] on p "R$ 0,00" at bounding box center [79, 207] width 100 height 11
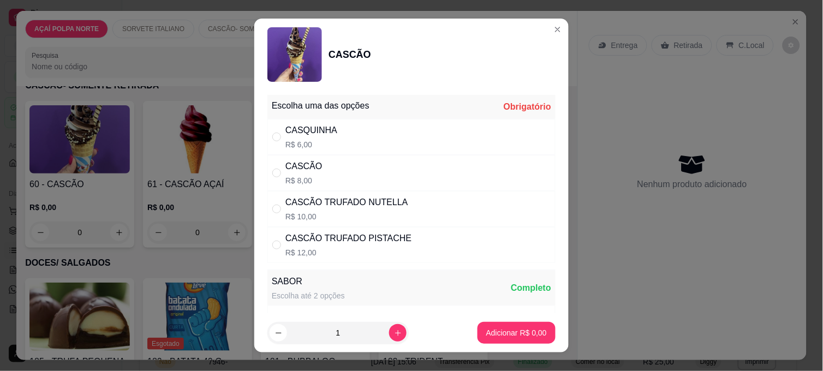
click at [359, 206] on div "CASCÃO TRUFADO NUTELLA" at bounding box center [346, 202] width 123 height 13
radio input "true"
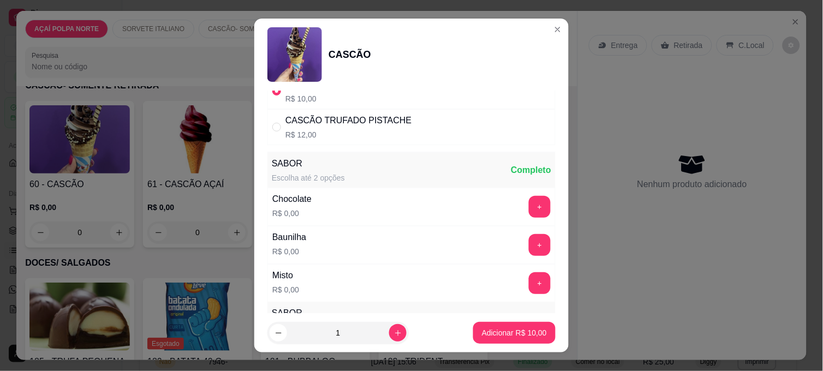
scroll to position [121, 0]
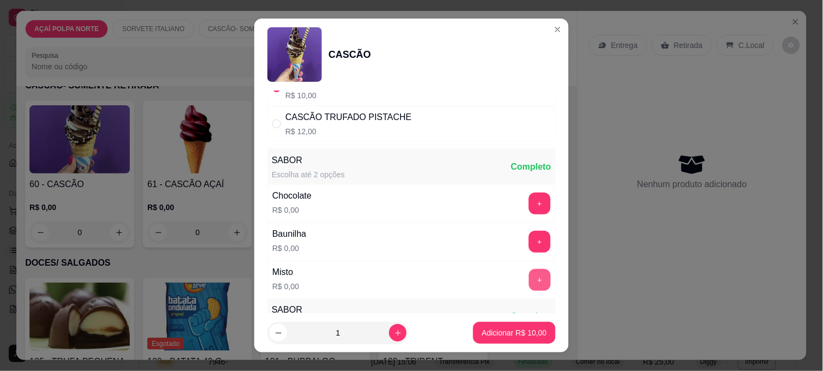
click at [529, 275] on button "+" at bounding box center [540, 280] width 22 height 22
click at [533, 334] on button "Adicionar R$ 10,00" at bounding box center [514, 333] width 82 height 22
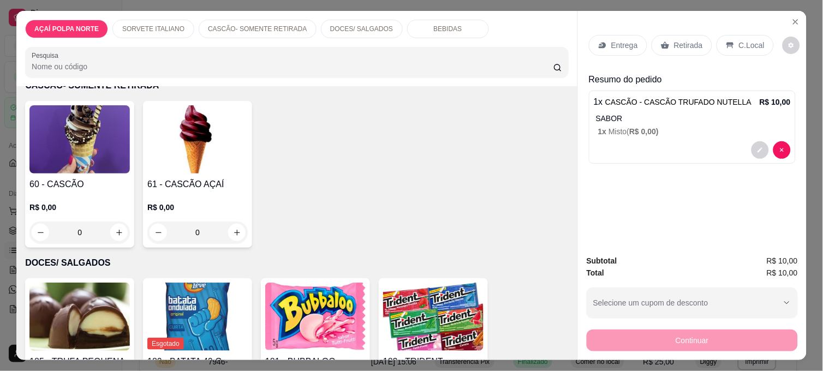
click at [686, 41] on p "Retirada" at bounding box center [688, 45] width 29 height 11
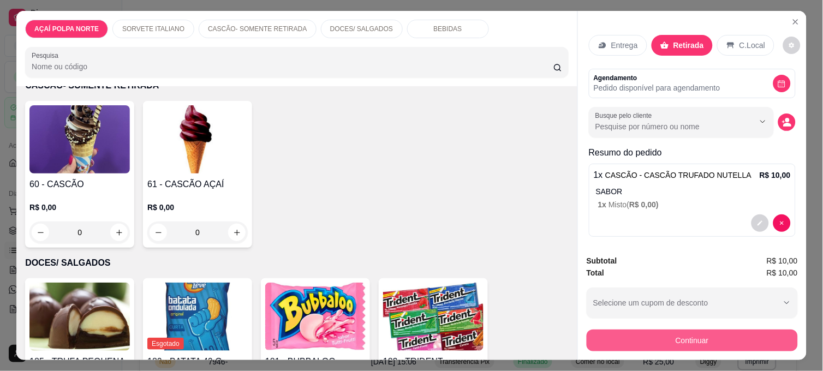
click at [696, 330] on button "Continuar" at bounding box center [692, 341] width 211 height 22
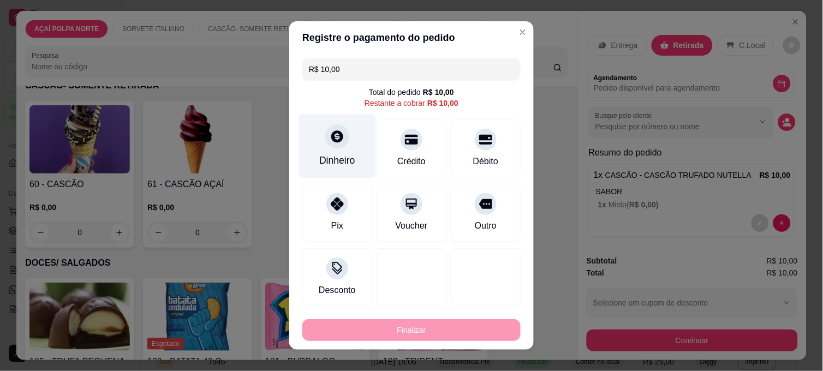
click at [347, 164] on div "Dinheiro" at bounding box center [337, 160] width 36 height 14
click at [344, 170] on input "0,00" at bounding box center [411, 175] width 218 height 22
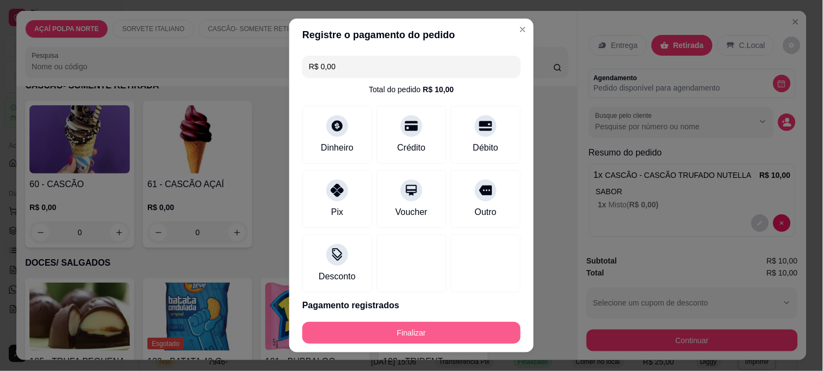
click at [400, 334] on button "Finalizar" at bounding box center [411, 333] width 218 height 22
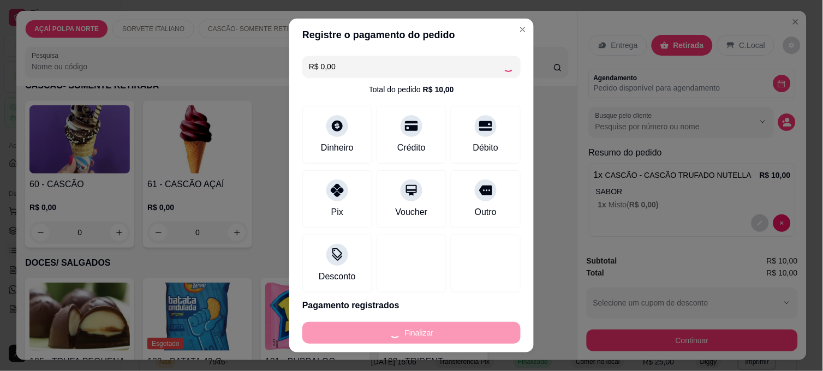
type input "-R$ 10,00"
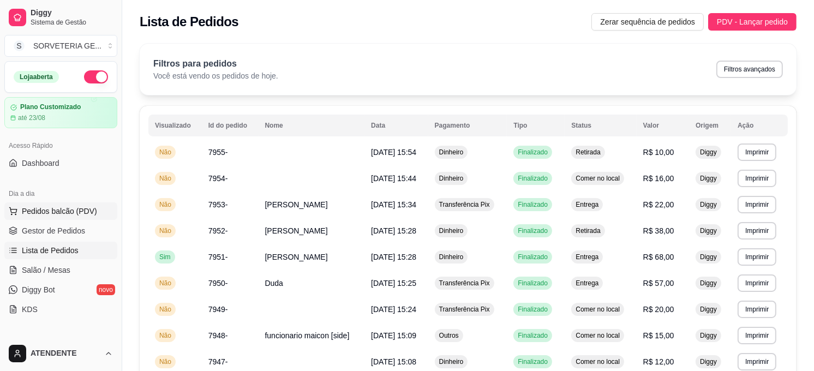
click at [47, 206] on span "Pedidos balcão (PDV)" at bounding box center [59, 211] width 75 height 11
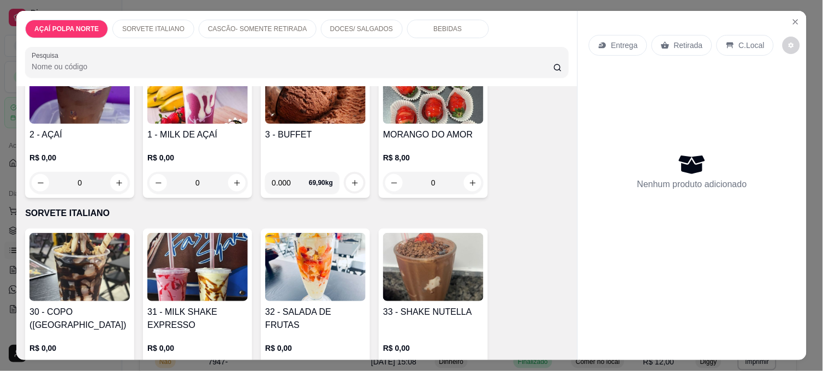
scroll to position [121, 0]
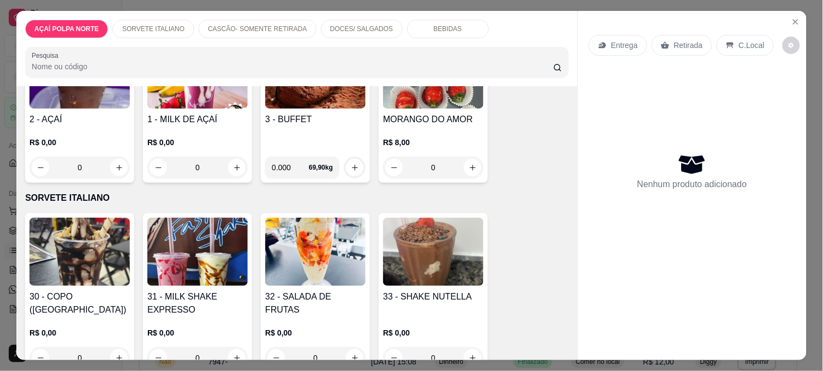
click at [93, 107] on div "2 - AÇAÍ R$ 0,00 0" at bounding box center [79, 109] width 109 height 147
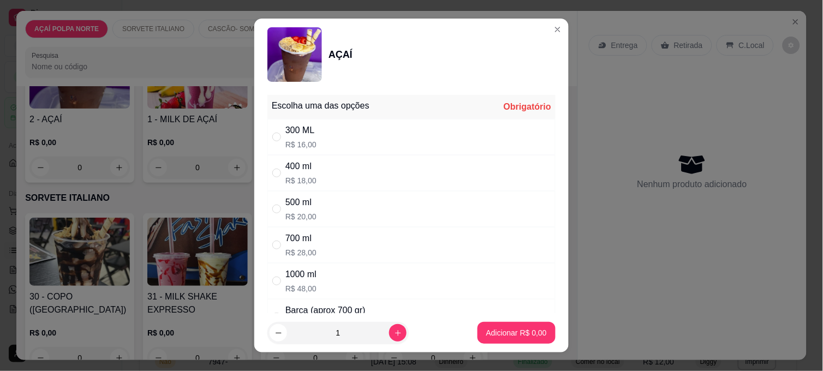
click at [309, 217] on p "R$ 20,00" at bounding box center [300, 216] width 31 height 11
radio input "true"
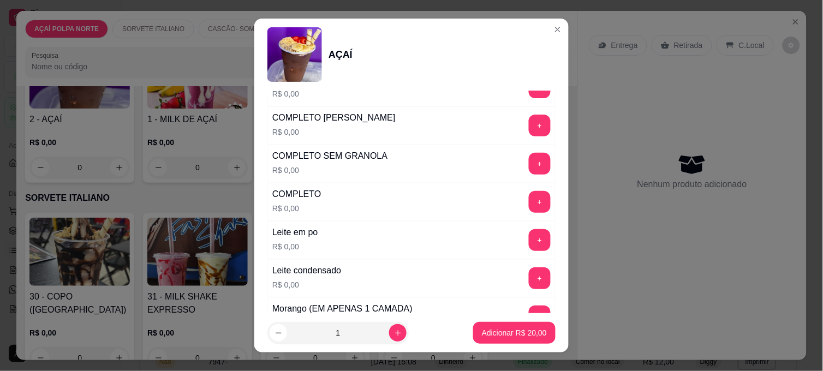
scroll to position [364, 0]
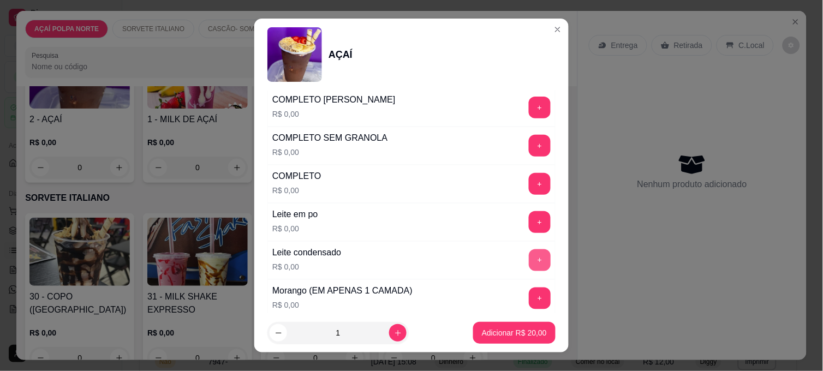
click at [529, 257] on button "+" at bounding box center [540, 260] width 22 height 22
click at [535, 329] on button "Adicionar R$ 20,00" at bounding box center [514, 333] width 80 height 21
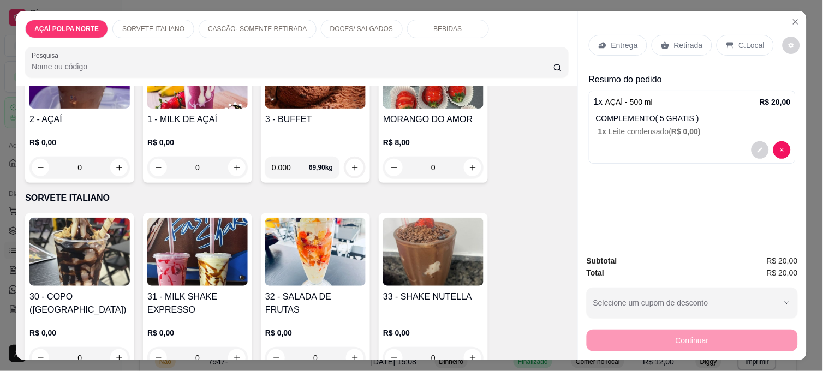
click at [699, 41] on div "Retirada" at bounding box center [682, 45] width 61 height 21
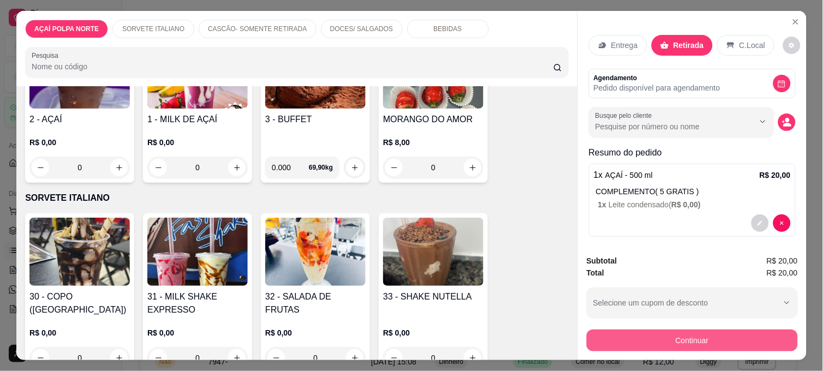
click at [717, 331] on button "Continuar" at bounding box center [692, 341] width 211 height 22
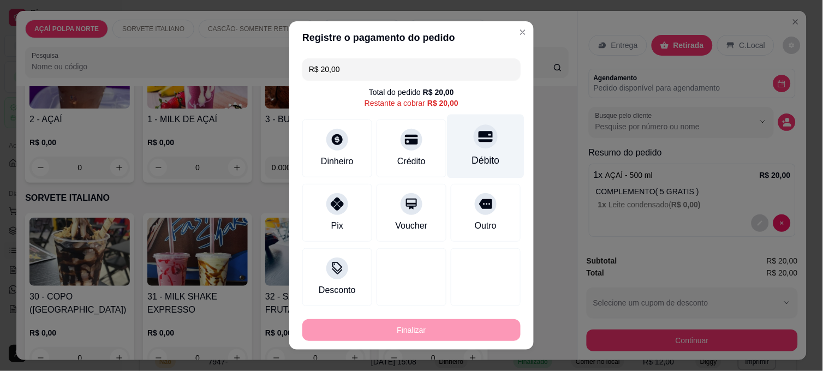
click at [454, 160] on div "Débito" at bounding box center [486, 147] width 77 height 64
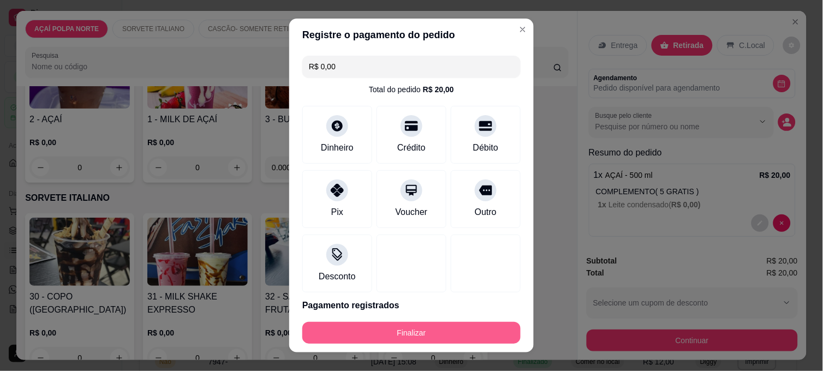
click at [438, 328] on button "Finalizar" at bounding box center [411, 333] width 218 height 22
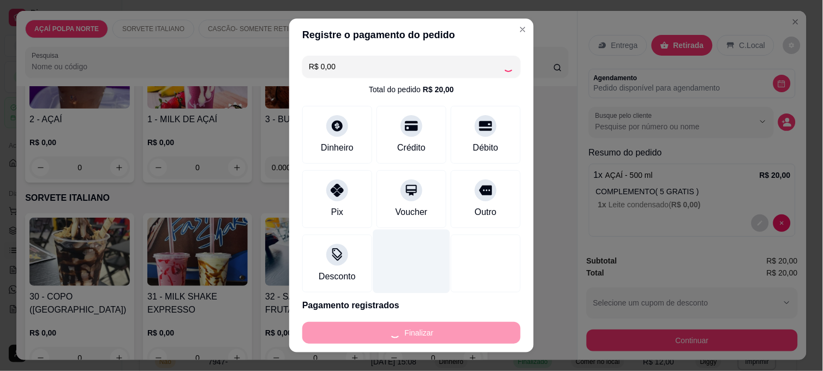
type input "-R$ 20,00"
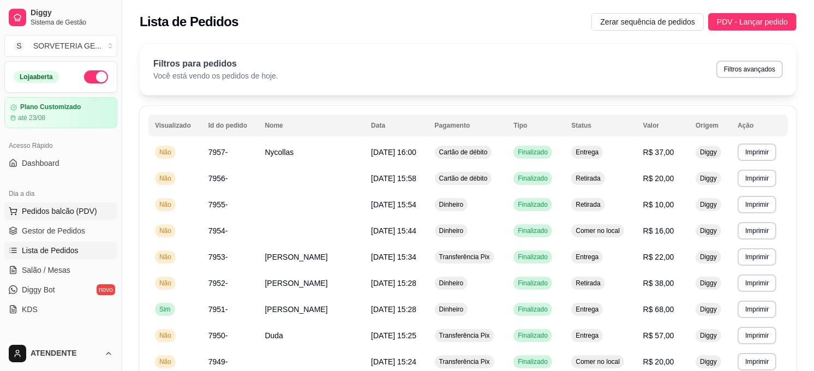
click at [78, 215] on span "Pedidos balcão (PDV)" at bounding box center [59, 211] width 75 height 11
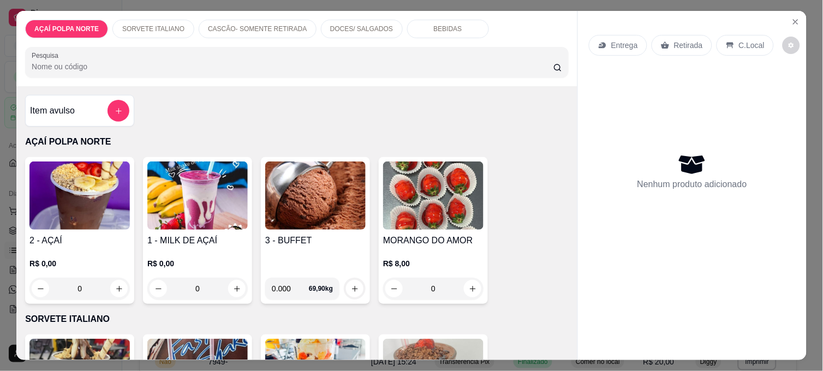
click at [86, 210] on img at bounding box center [79, 196] width 100 height 68
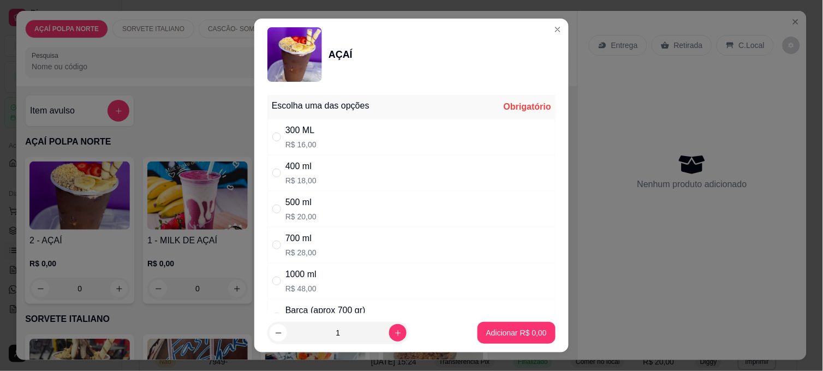
click at [301, 134] on div "300 ML" at bounding box center [300, 130] width 31 height 13
radio input "true"
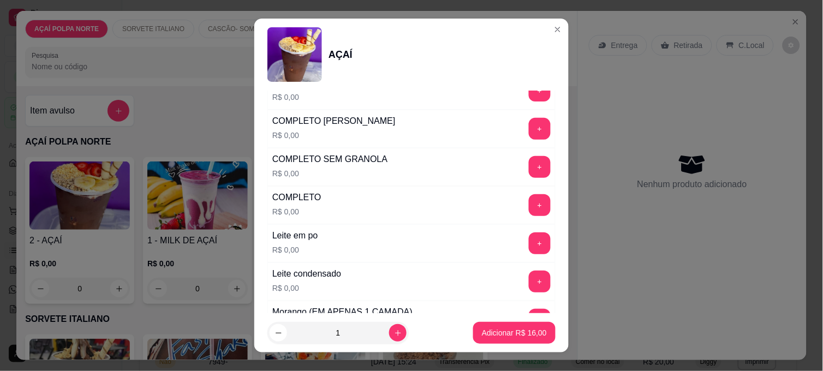
scroll to position [364, 0]
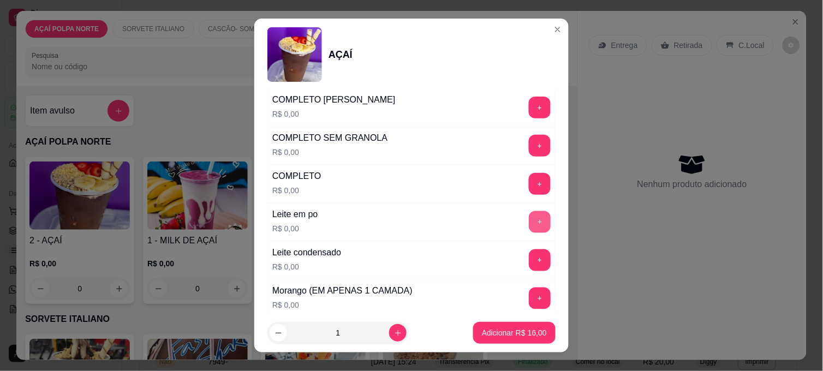
click at [529, 225] on button "+" at bounding box center [540, 222] width 22 height 22
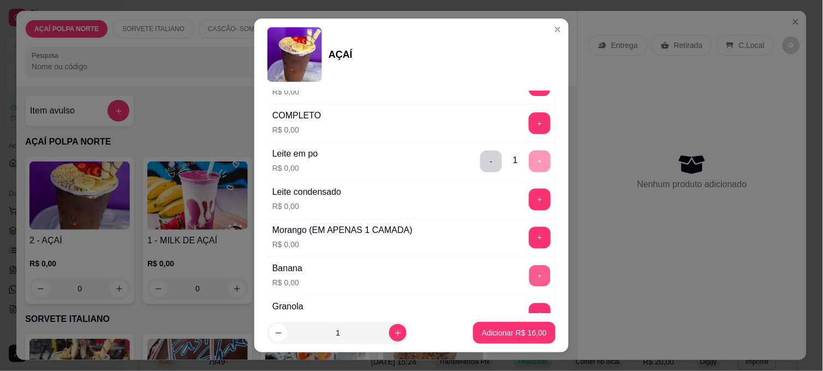
click at [529, 271] on button "+" at bounding box center [539, 276] width 21 height 21
click at [529, 244] on button "+" at bounding box center [539, 238] width 21 height 21
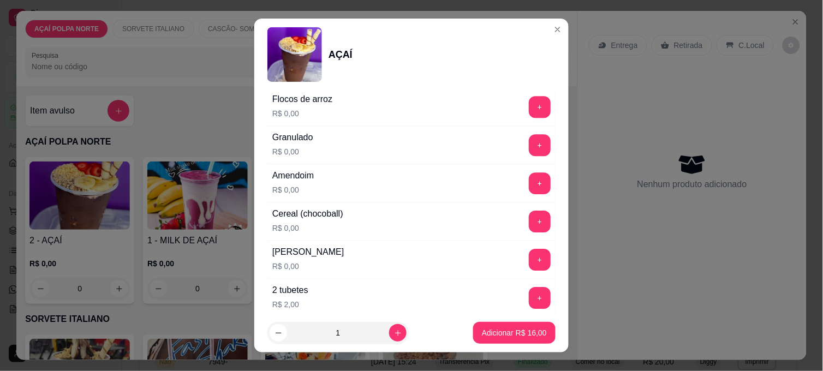
scroll to position [728, 0]
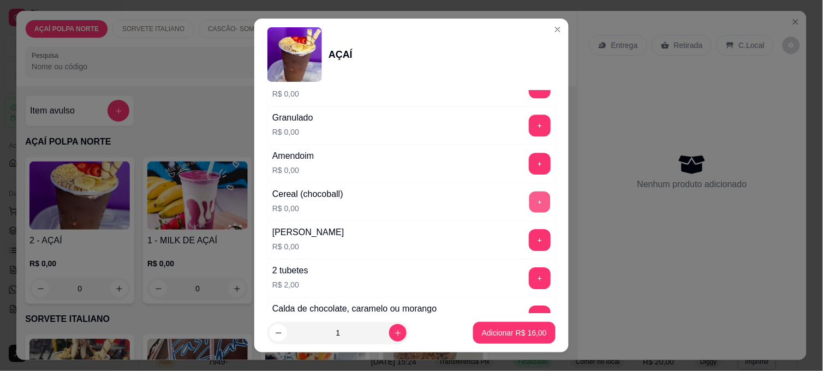
click at [529, 206] on button "+" at bounding box center [539, 202] width 21 height 21
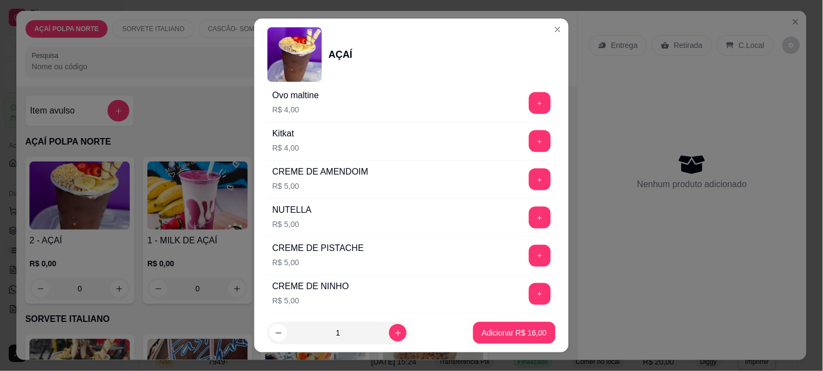
scroll to position [1273, 0]
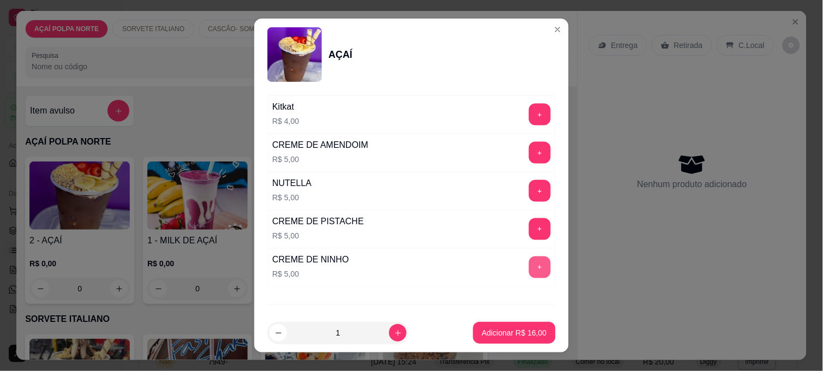
click at [529, 278] on button "+" at bounding box center [540, 268] width 22 height 22
click at [515, 337] on p "Adicionar R$ 21,00" at bounding box center [514, 333] width 65 height 11
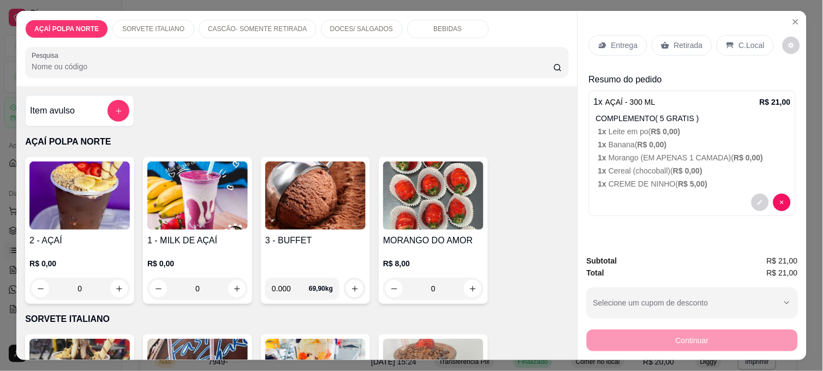
click at [471, 286] on icon "increase-product-quantity" at bounding box center [473, 289] width 8 height 8
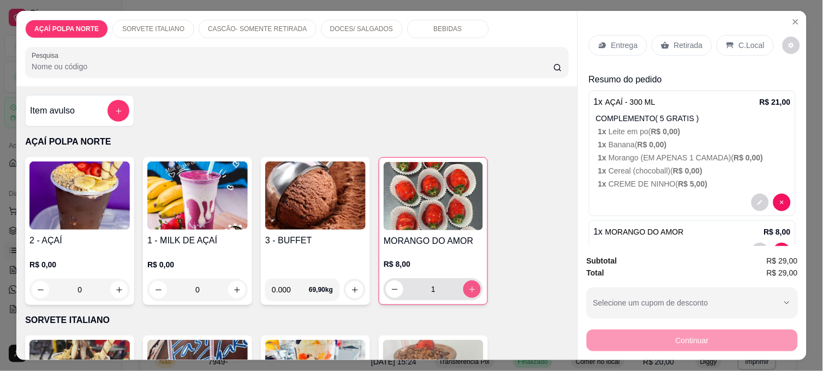
type input "1"
click at [696, 44] on p "Retirada" at bounding box center [688, 45] width 29 height 11
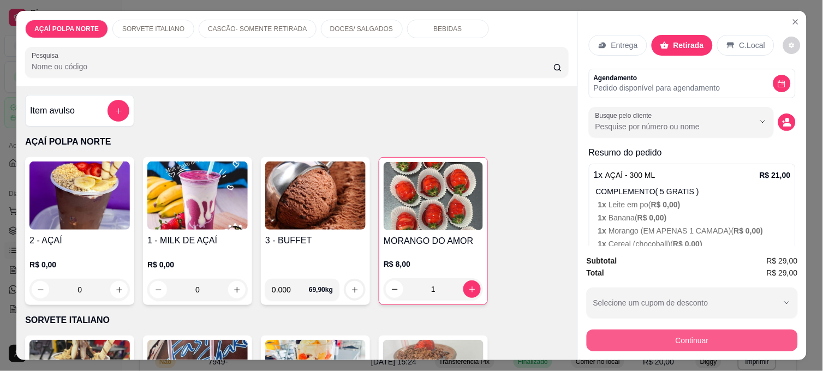
click at [738, 335] on button "Continuar" at bounding box center [692, 341] width 211 height 22
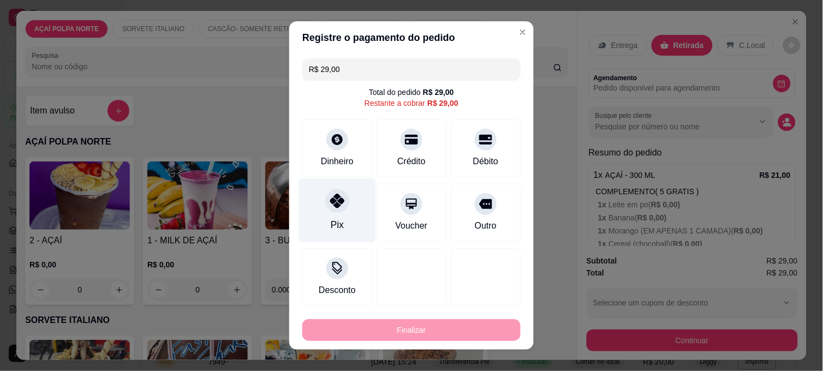
click at [331, 227] on div "Pix" at bounding box center [337, 225] width 13 height 14
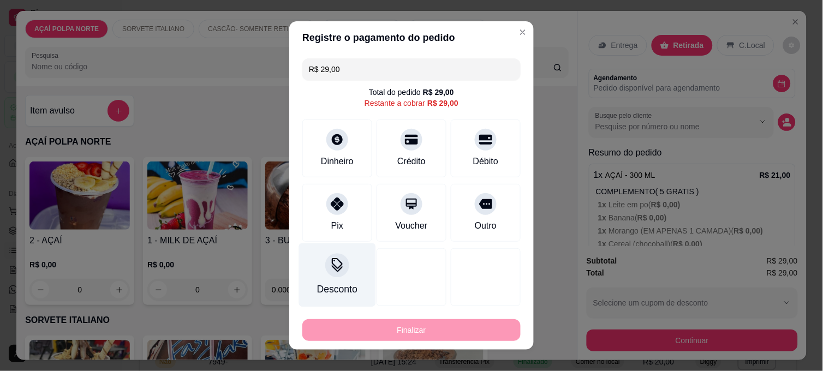
type input "R$ 0,00"
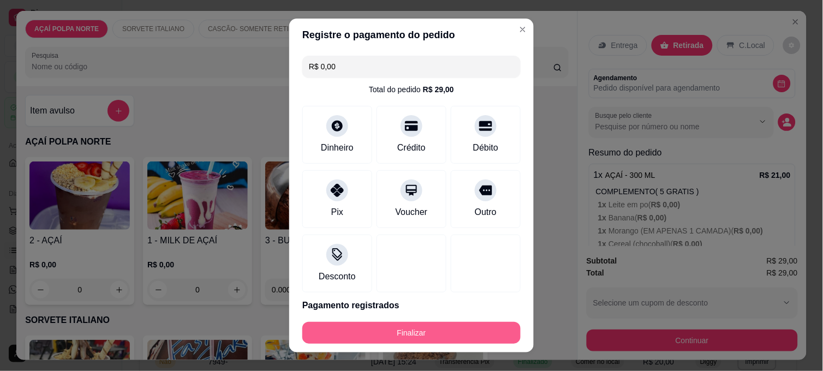
click at [376, 343] on button "Finalizar" at bounding box center [411, 333] width 218 height 22
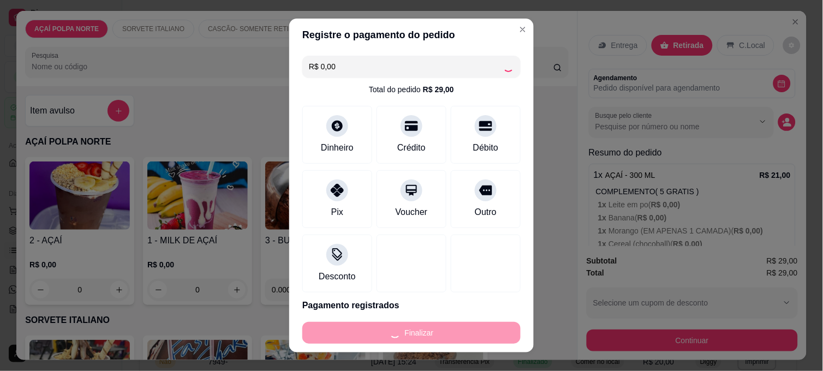
type input "0"
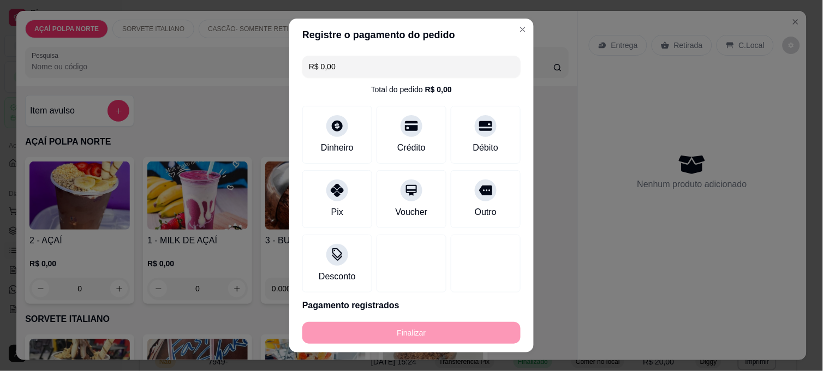
type input "-R$ 29,00"
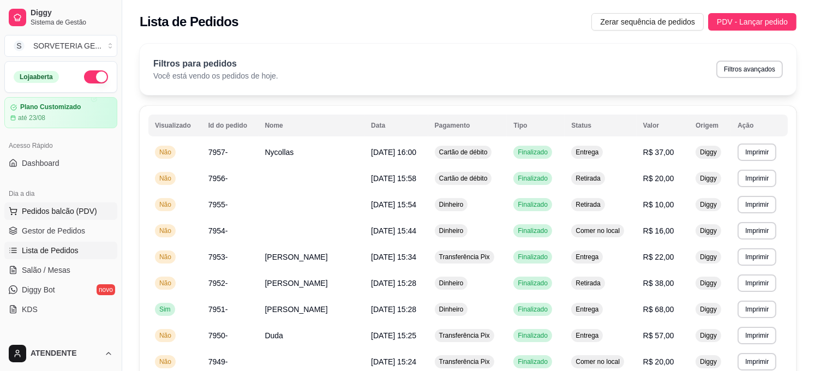
click at [83, 203] on button "Pedidos balcão (PDV)" at bounding box center [60, 211] width 113 height 17
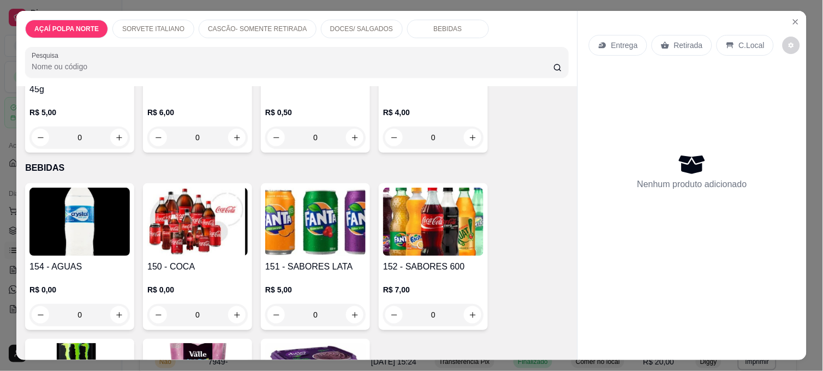
scroll to position [728, 0]
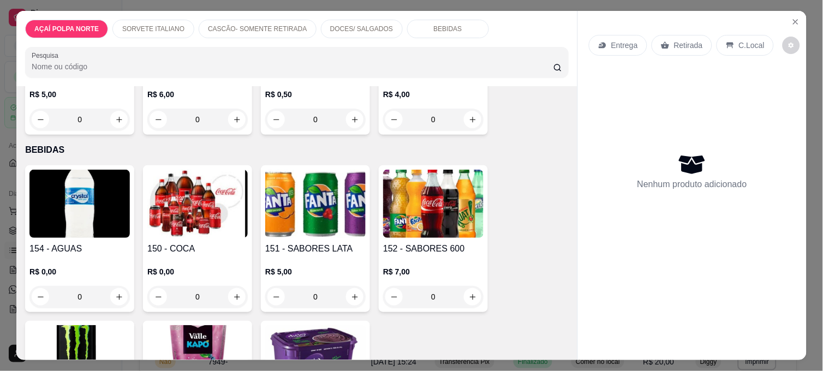
click at [91, 231] on img at bounding box center [79, 204] width 100 height 68
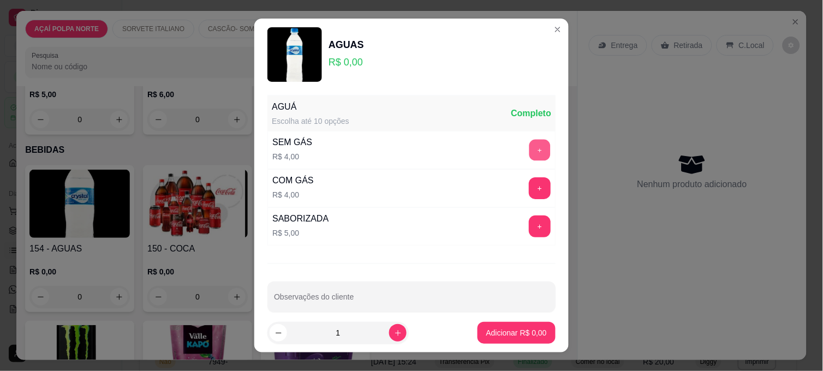
click at [529, 144] on button "+" at bounding box center [539, 150] width 21 height 21
click at [503, 335] on p "Adicionar R$ 4,00" at bounding box center [516, 333] width 61 height 11
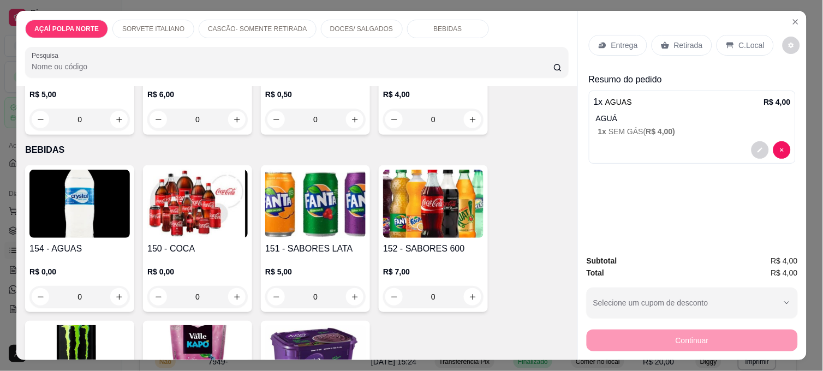
click at [678, 44] on p "Retirada" at bounding box center [688, 45] width 29 height 11
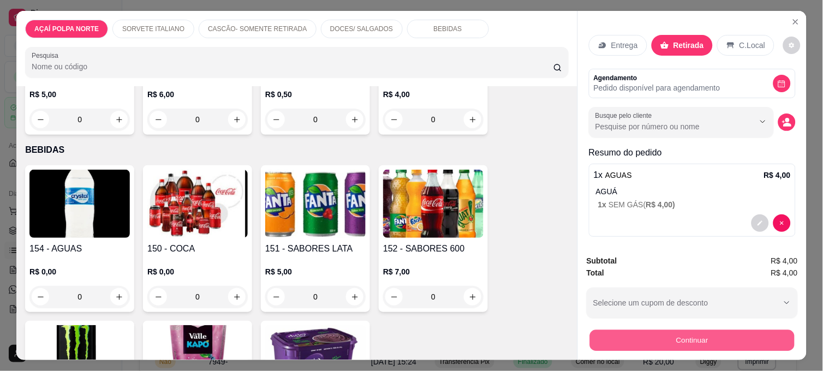
click at [712, 344] on button "Continuar" at bounding box center [692, 340] width 205 height 21
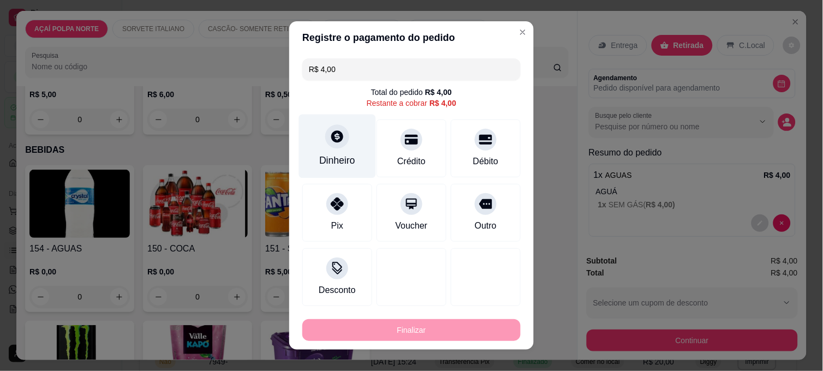
click at [347, 148] on div "Dinheiro" at bounding box center [337, 147] width 77 height 64
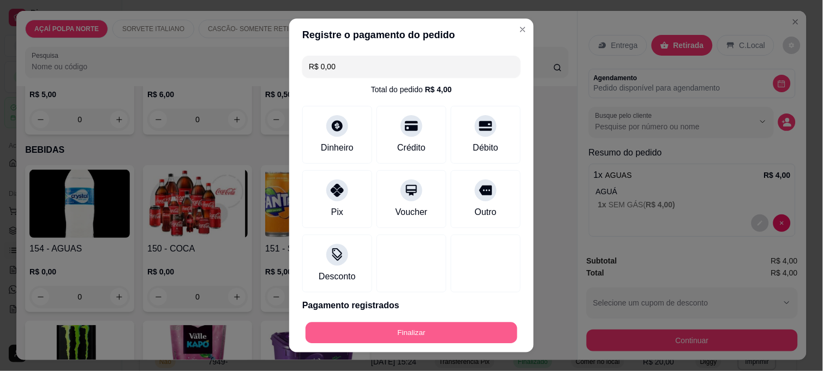
click at [439, 336] on button "Finalizar" at bounding box center [412, 333] width 212 height 21
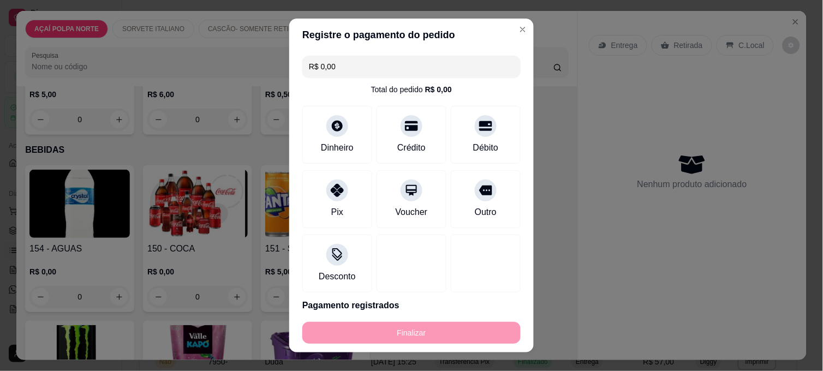
type input "-R$ 4,00"
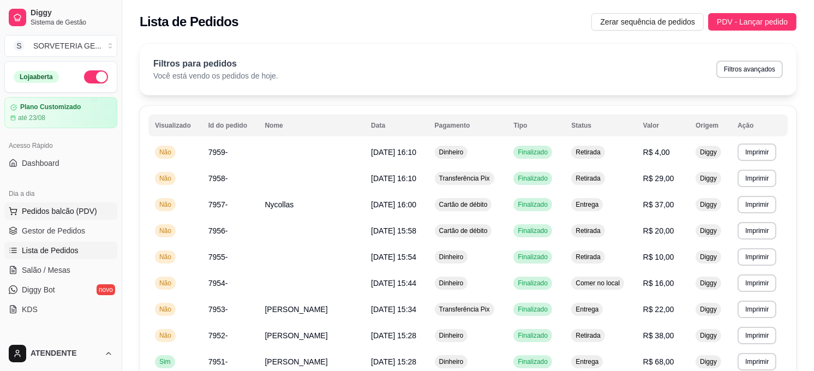
click at [89, 211] on span "Pedidos balcão (PDV)" at bounding box center [59, 211] width 75 height 11
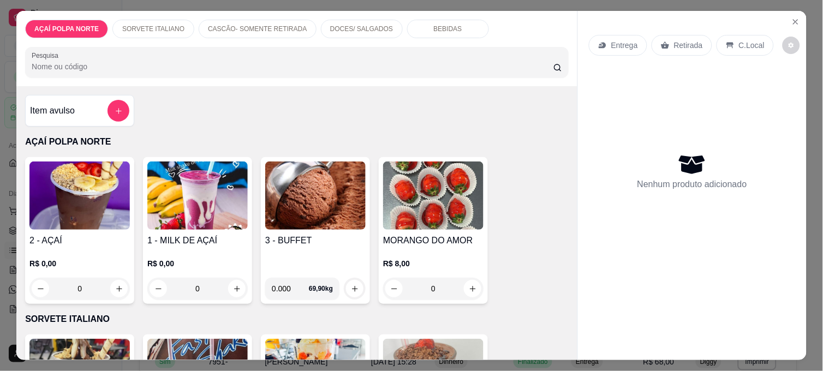
click at [107, 238] on h4 "2 - AÇAÍ" at bounding box center [79, 240] width 100 height 13
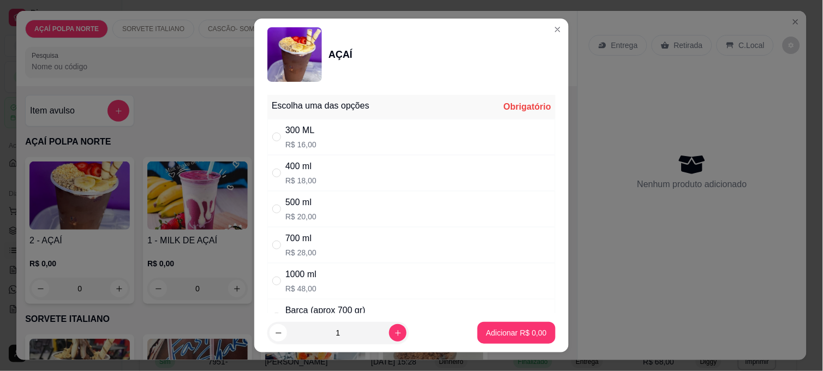
click at [308, 176] on p "R$ 18,00" at bounding box center [300, 180] width 31 height 11
radio input "true"
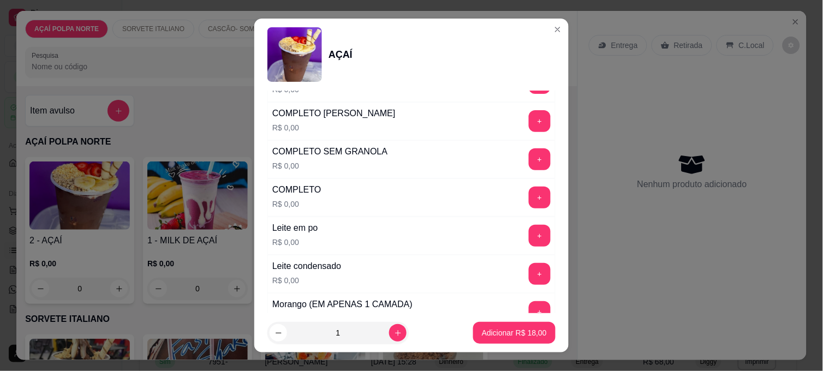
scroll to position [364, 0]
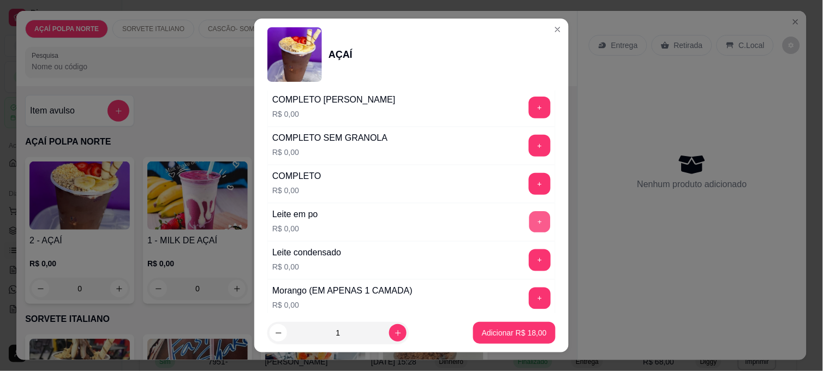
click at [529, 215] on button "+" at bounding box center [539, 222] width 21 height 21
click at [529, 291] on button "+" at bounding box center [539, 298] width 21 height 21
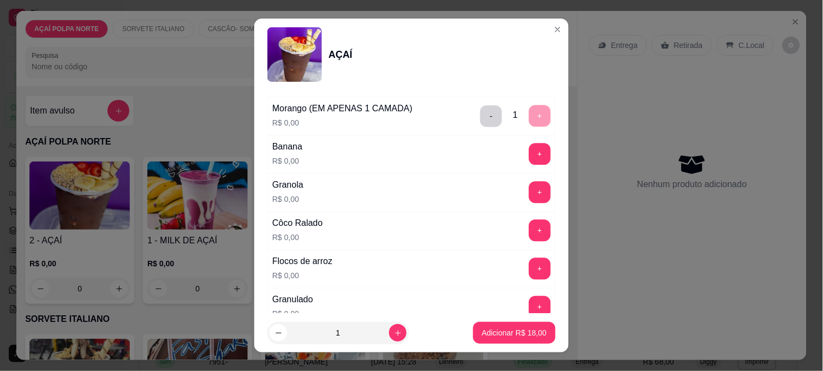
scroll to position [606, 0]
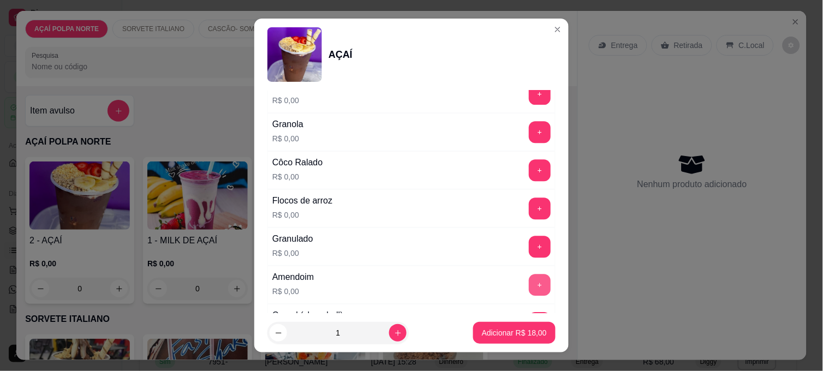
click at [529, 282] on button "+" at bounding box center [540, 285] width 22 height 22
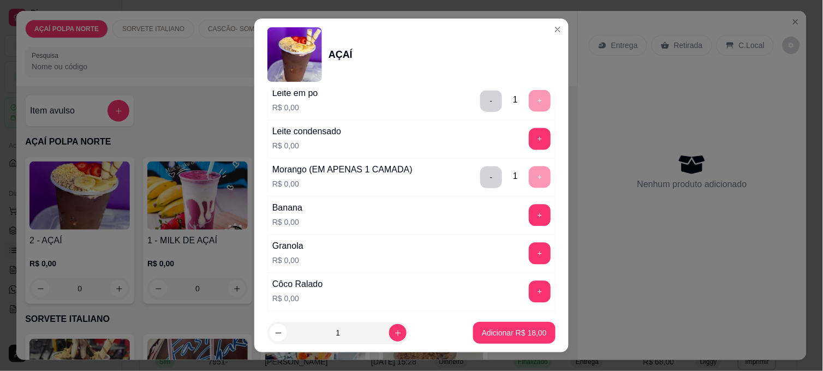
scroll to position [424, 0]
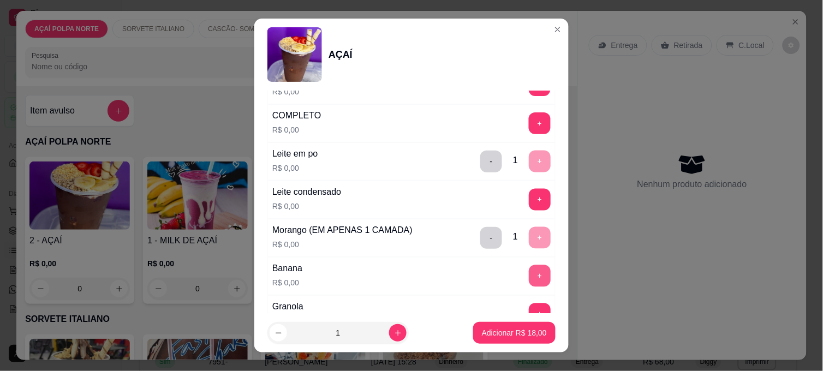
click at [529, 277] on button "+" at bounding box center [540, 276] width 22 height 22
click at [517, 326] on button "Adicionar R$ 18,00" at bounding box center [514, 333] width 82 height 22
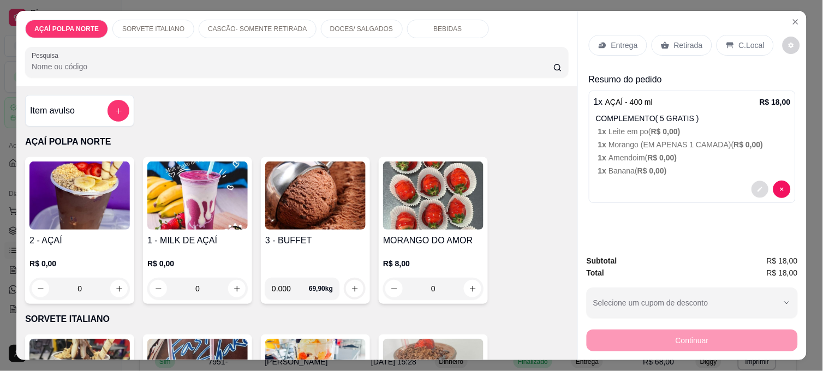
click at [752, 187] on button "decrease-product-quantity" at bounding box center [760, 189] width 17 height 17
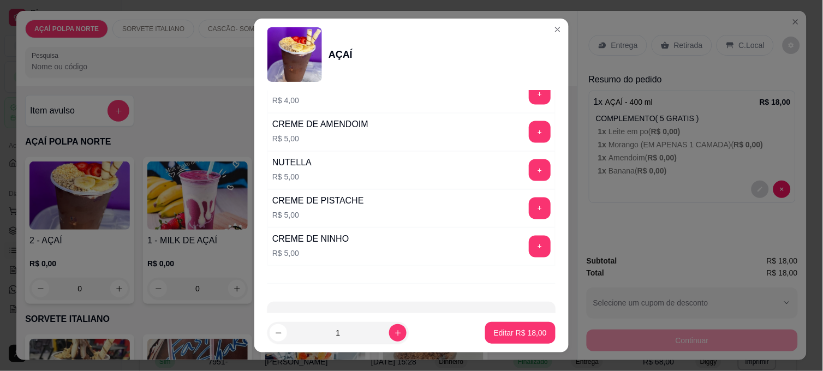
scroll to position [1332, 0]
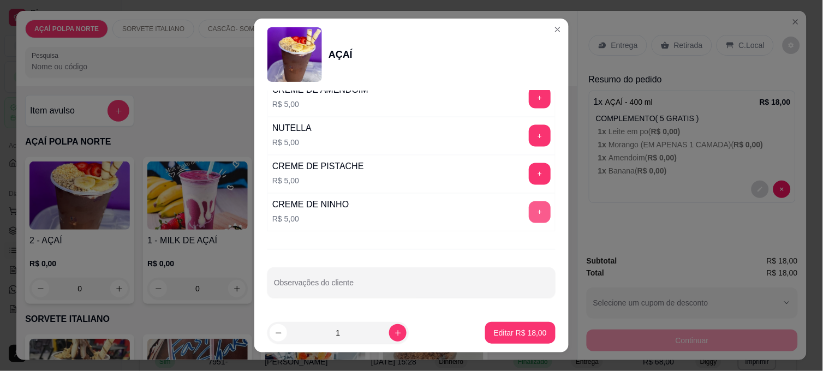
click at [529, 216] on button "+" at bounding box center [540, 212] width 22 height 22
click at [524, 329] on p "Editar R$ 23,00" at bounding box center [520, 333] width 53 height 11
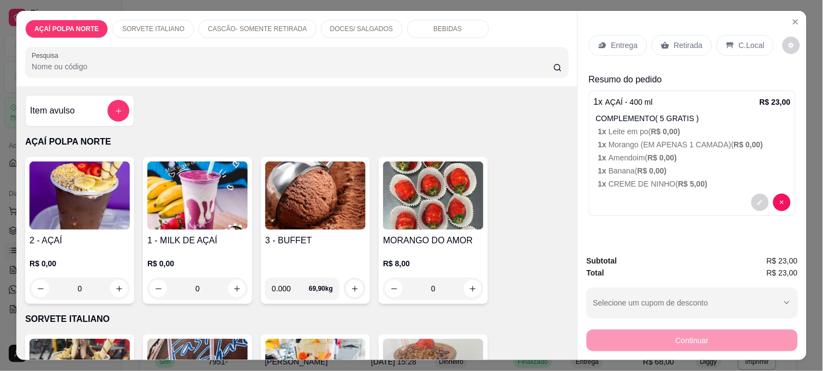
click at [66, 217] on img at bounding box center [79, 196] width 100 height 68
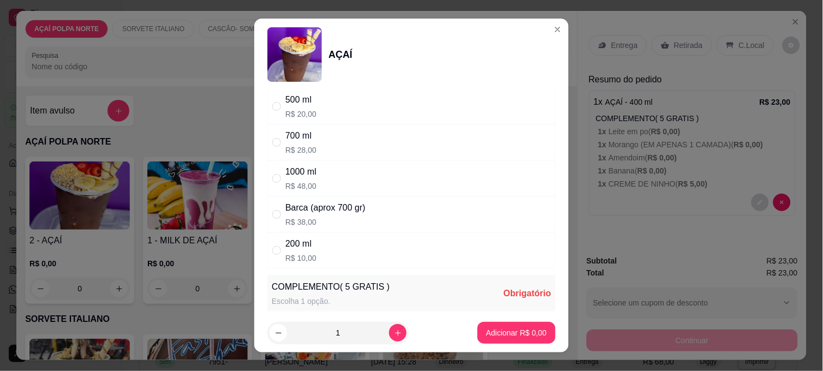
scroll to position [121, 0]
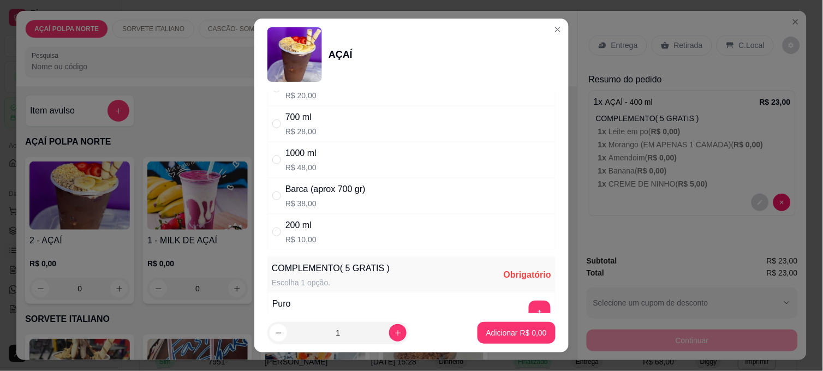
click at [335, 233] on div "200 ml R$ 10,00" at bounding box center [411, 232] width 288 height 36
radio input "true"
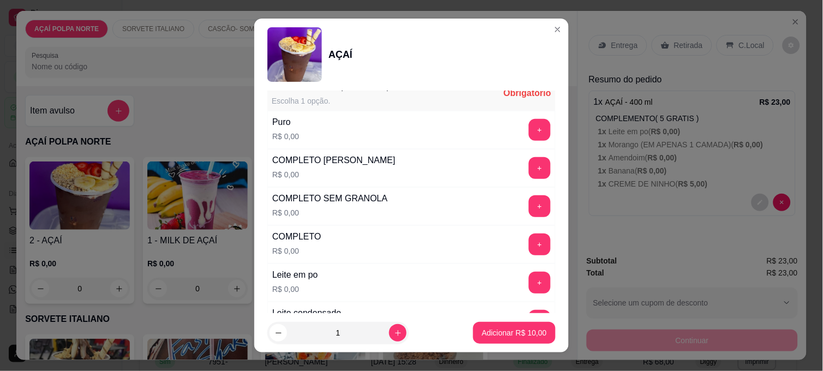
scroll to position [364, 0]
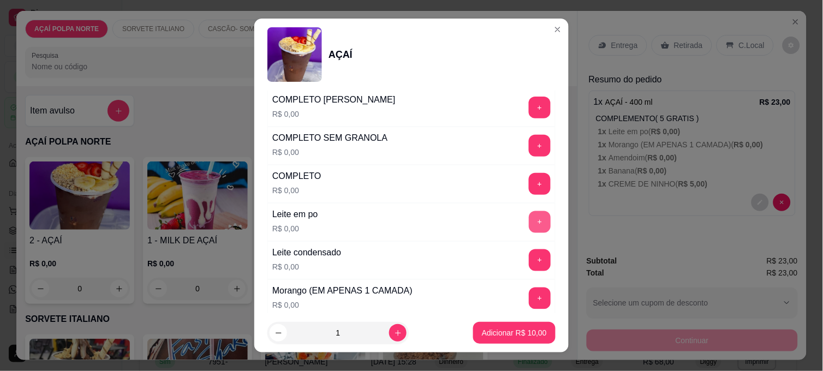
click at [529, 218] on button "+" at bounding box center [540, 222] width 22 height 22
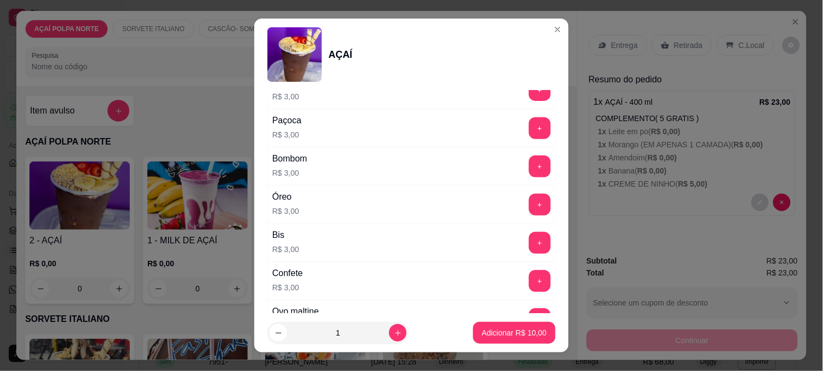
scroll to position [1092, 0]
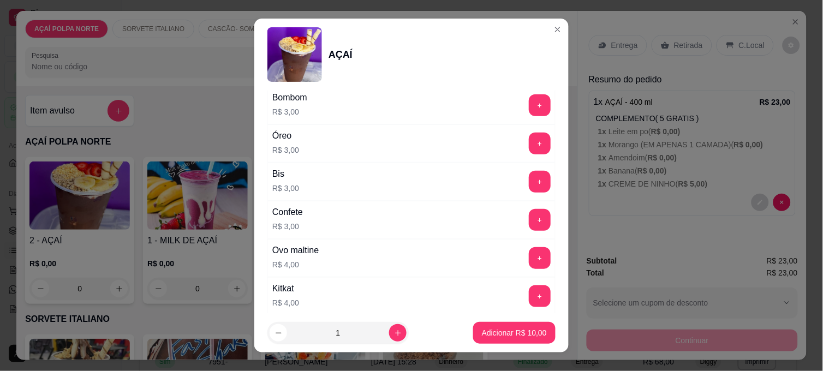
click at [525, 216] on div "+" at bounding box center [540, 220] width 31 height 22
click at [529, 221] on button "+" at bounding box center [539, 220] width 21 height 21
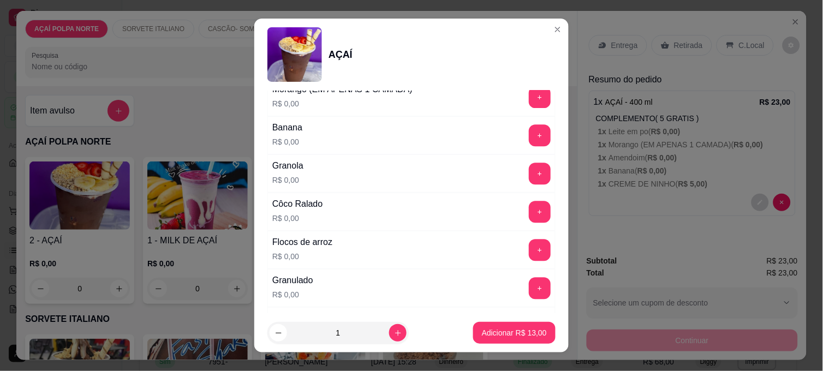
scroll to position [546, 0]
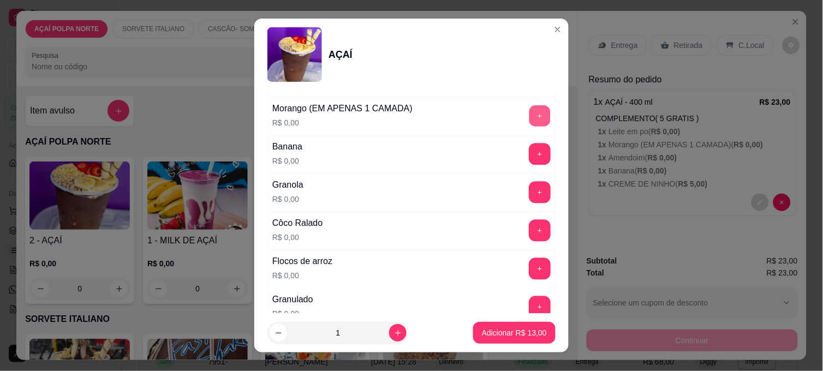
click at [529, 123] on button "+" at bounding box center [539, 116] width 21 height 21
click at [537, 334] on button "Adicionar R$ 13,00" at bounding box center [514, 333] width 82 height 22
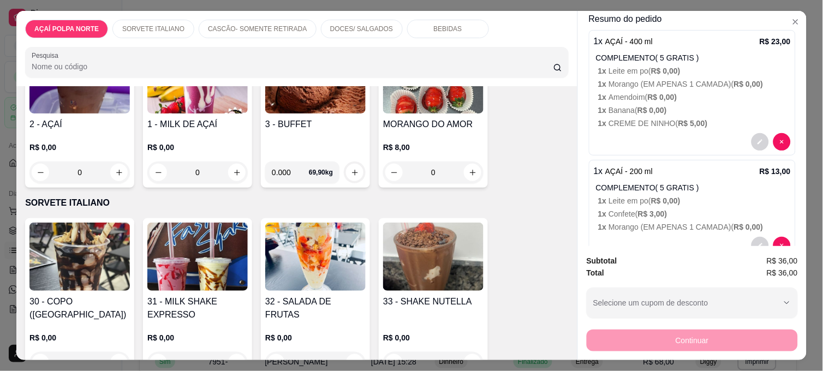
scroll to position [121, 0]
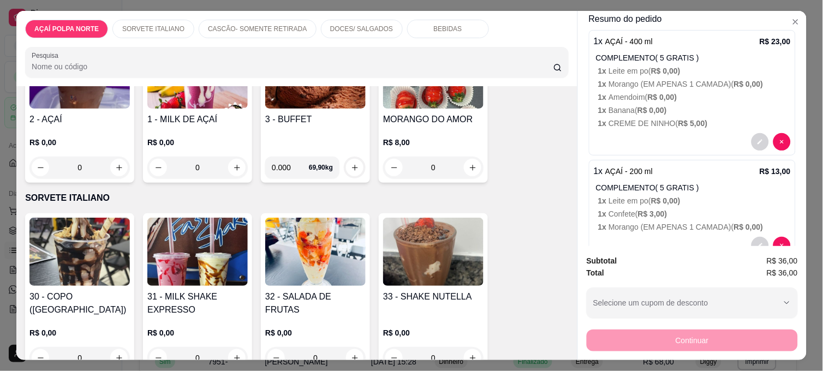
click at [302, 271] on img at bounding box center [315, 252] width 100 height 68
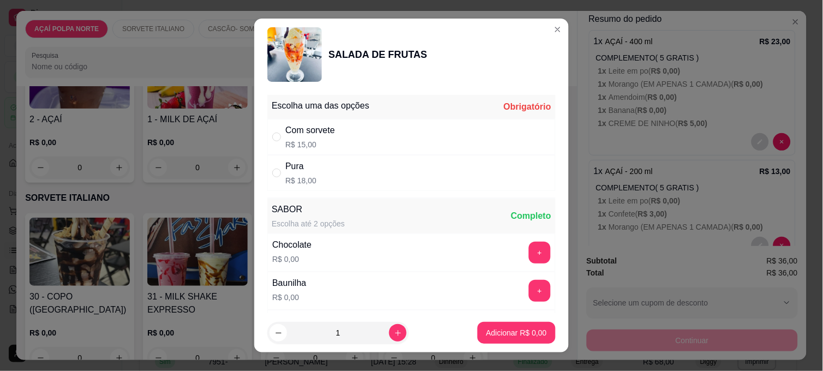
click at [364, 144] on div "Com sorvete R$ 15,00" at bounding box center [411, 137] width 288 height 36
radio input "true"
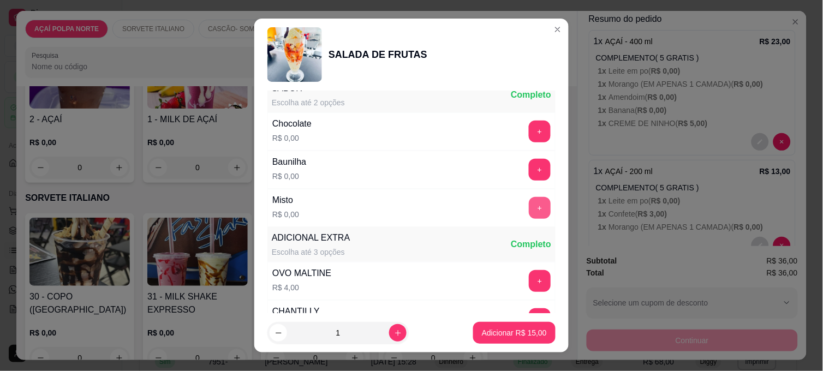
click at [529, 210] on button "+" at bounding box center [540, 208] width 22 height 22
click at [501, 333] on p "Adicionar R$ 15,00" at bounding box center [514, 333] width 63 height 10
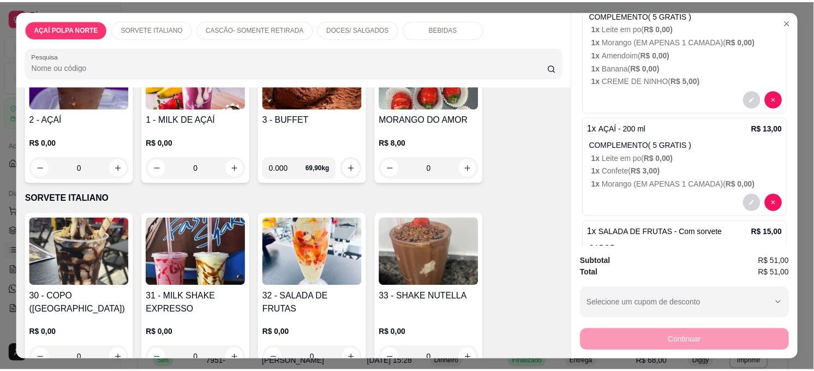
scroll to position [0, 0]
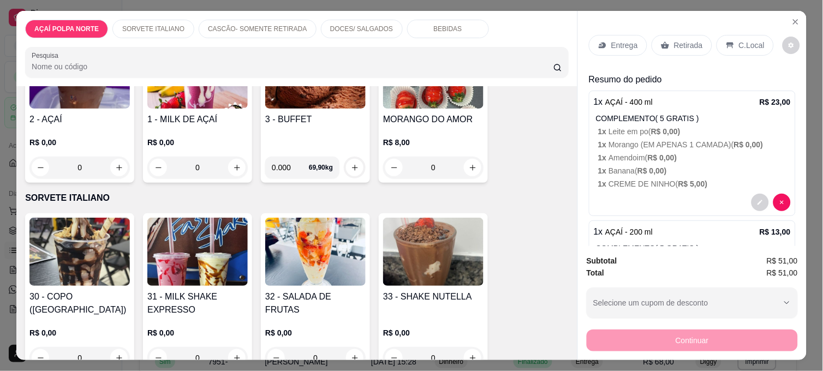
click at [749, 40] on p "C.Local" at bounding box center [752, 45] width 26 height 11
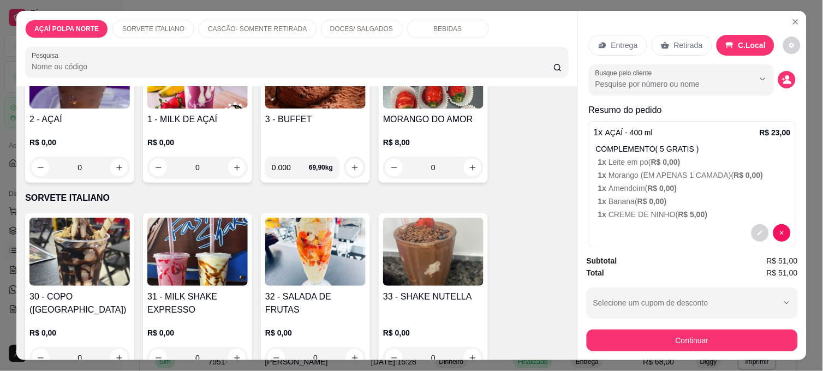
click at [665, 347] on div "Subtotal R$ 51,00 Total R$ 51,00 Selecione um cupom de desconto Selecione um cu…" at bounding box center [692, 303] width 229 height 114
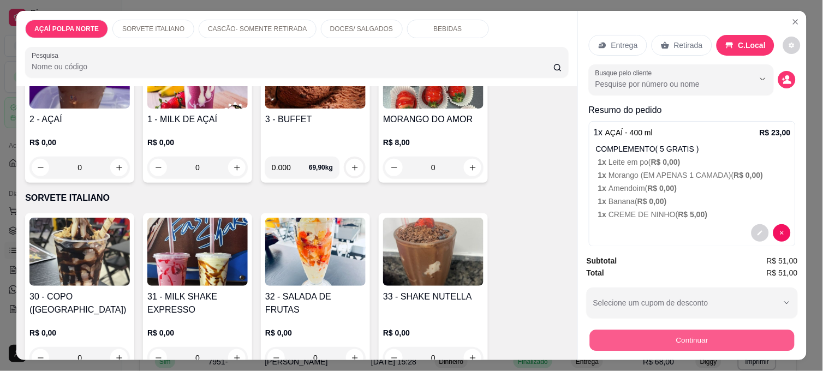
click at [666, 340] on button "Continuar" at bounding box center [692, 340] width 205 height 21
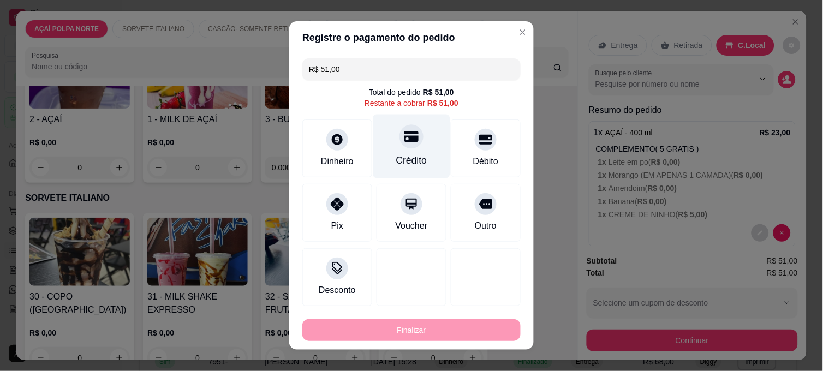
click at [396, 154] on div "Crédito" at bounding box center [411, 160] width 31 height 14
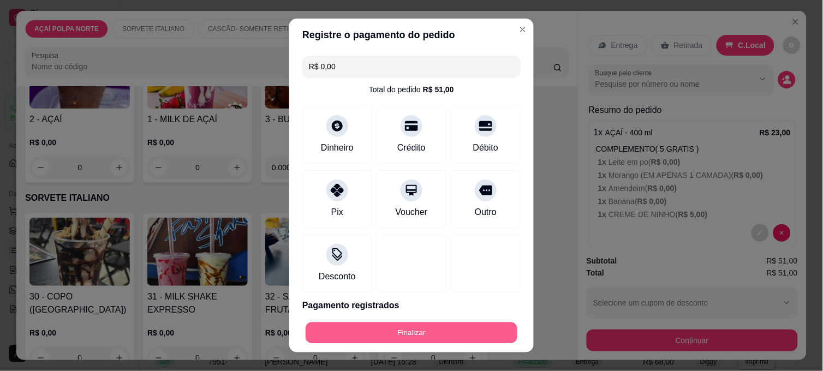
click at [395, 332] on button "Finalizar" at bounding box center [412, 333] width 212 height 21
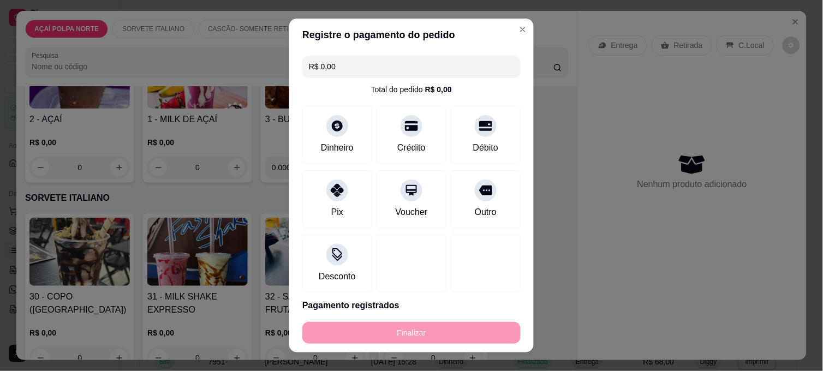
type input "-R$ 51,00"
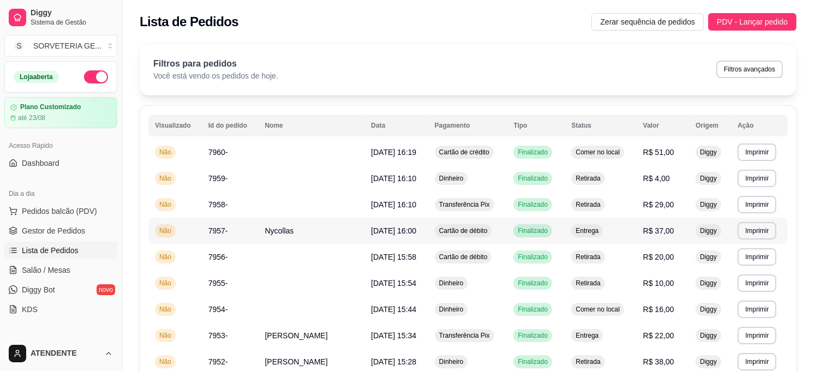
click at [338, 228] on td "Nycollas" at bounding box center [312, 231] width 106 height 26
click at [759, 230] on button "Imprimir" at bounding box center [757, 230] width 39 height 17
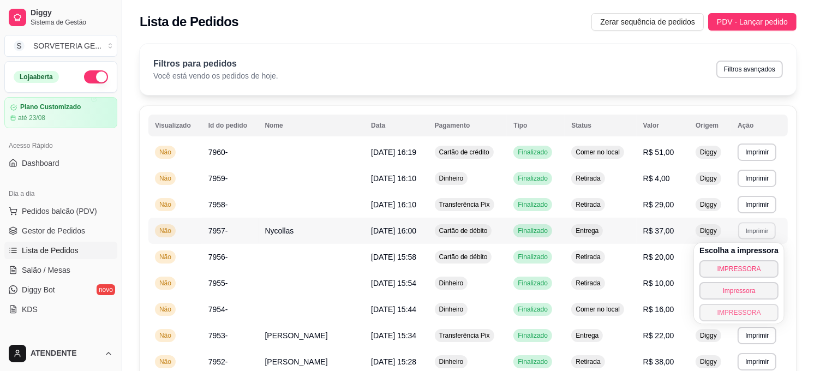
click at [761, 312] on button "IMPRESSORA" at bounding box center [739, 312] width 79 height 17
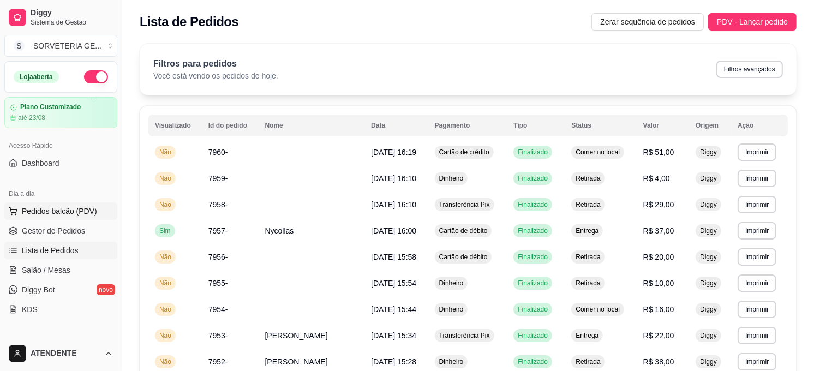
click at [42, 206] on span "Pedidos balcão (PDV)" at bounding box center [59, 211] width 75 height 11
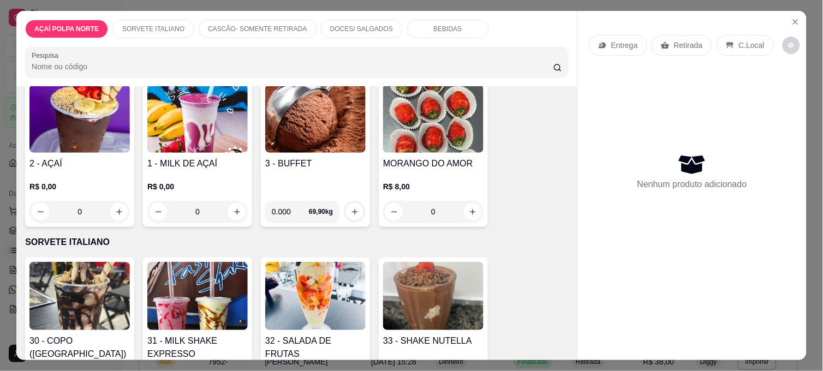
scroll to position [182, 0]
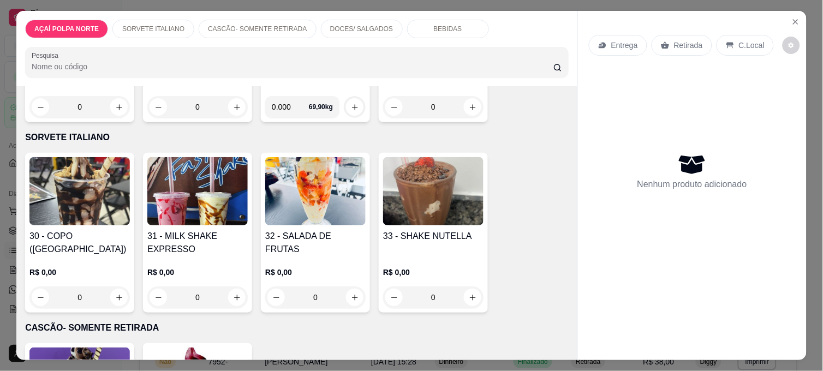
click at [84, 198] on img at bounding box center [79, 191] width 100 height 68
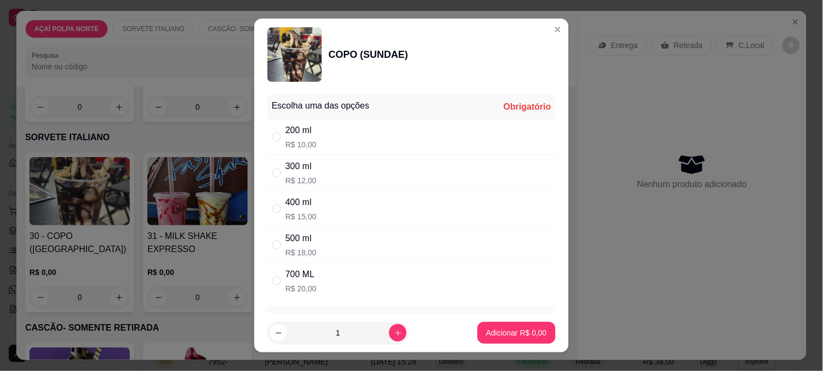
click at [293, 170] on div "300 ml" at bounding box center [300, 166] width 31 height 13
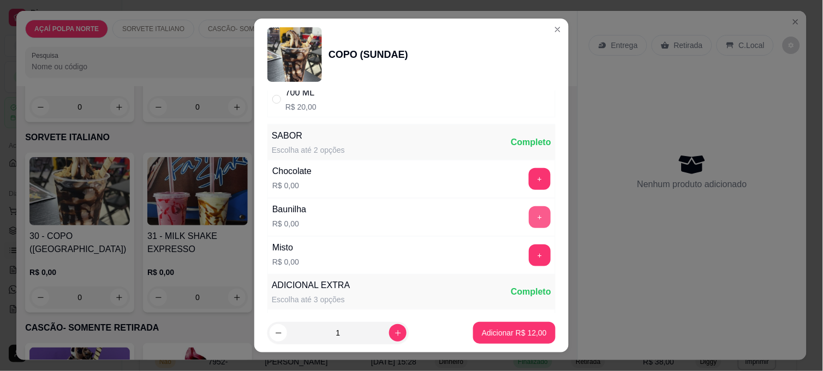
click at [529, 219] on button "+" at bounding box center [540, 217] width 22 height 22
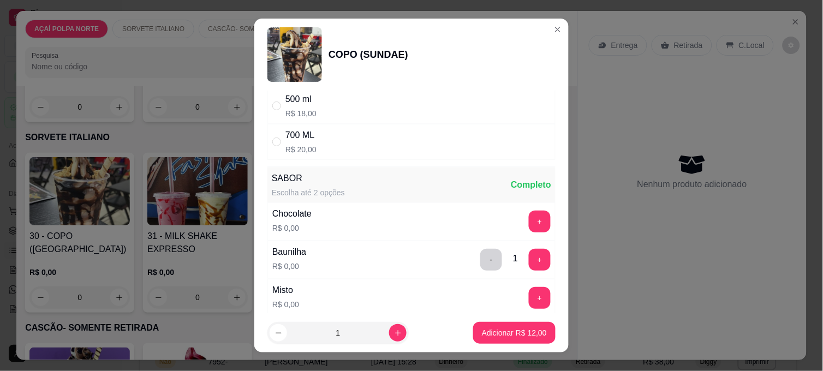
scroll to position [0, 0]
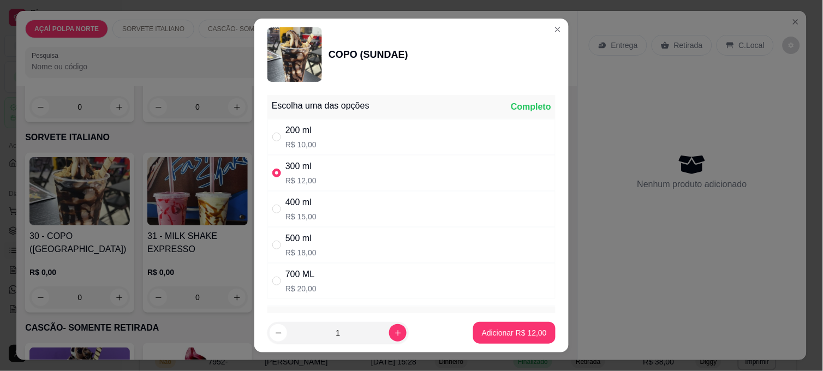
click at [297, 216] on p "R$ 15,00" at bounding box center [300, 216] width 31 height 11
radio input "false"
radio input "true"
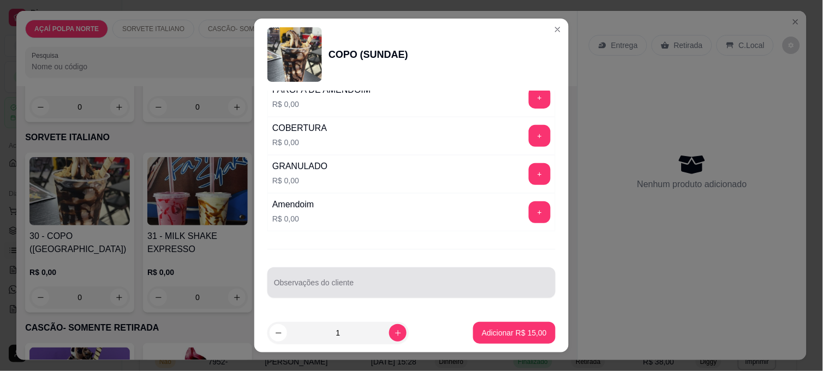
scroll to position [602, 0]
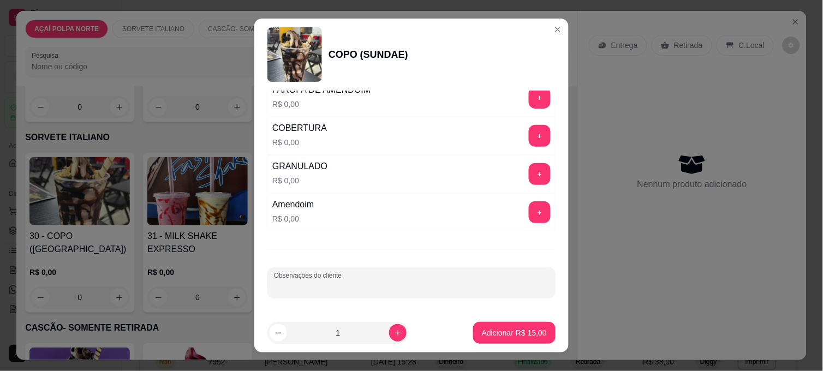
click at [372, 290] on input "Observações do cliente" at bounding box center [411, 287] width 275 height 11
type input "cobertura de chocolate"
click at [503, 337] on p "Adicionar R$ 15,00" at bounding box center [514, 333] width 65 height 11
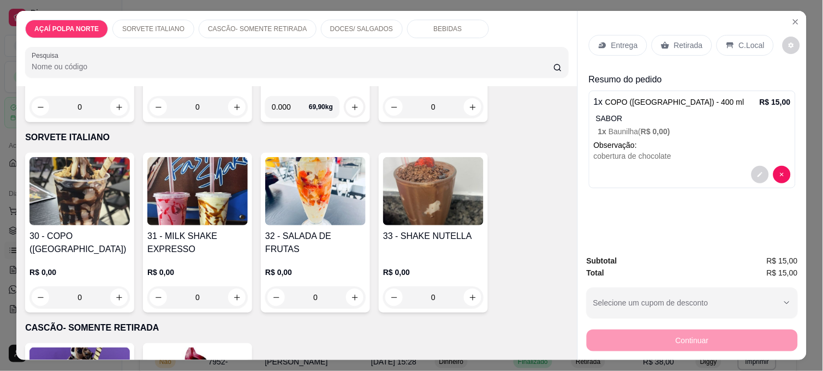
click at [728, 42] on icon at bounding box center [730, 45] width 9 height 9
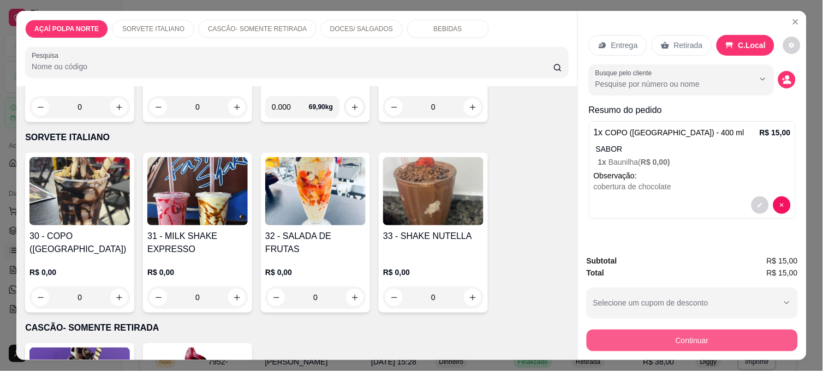
click at [699, 335] on button "Continuar" at bounding box center [692, 341] width 211 height 22
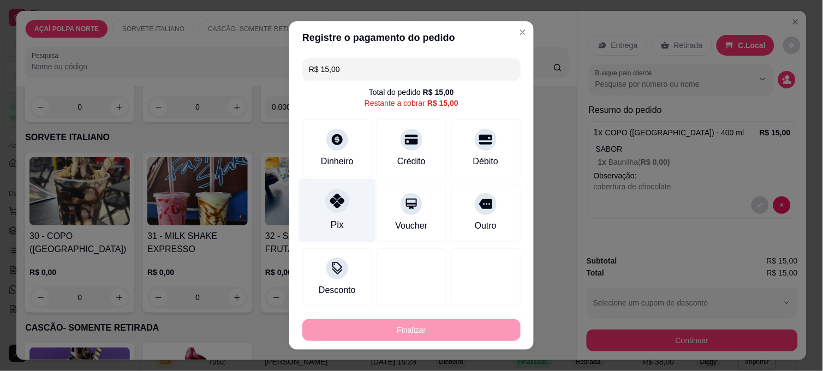
click at [329, 209] on div at bounding box center [337, 201] width 24 height 24
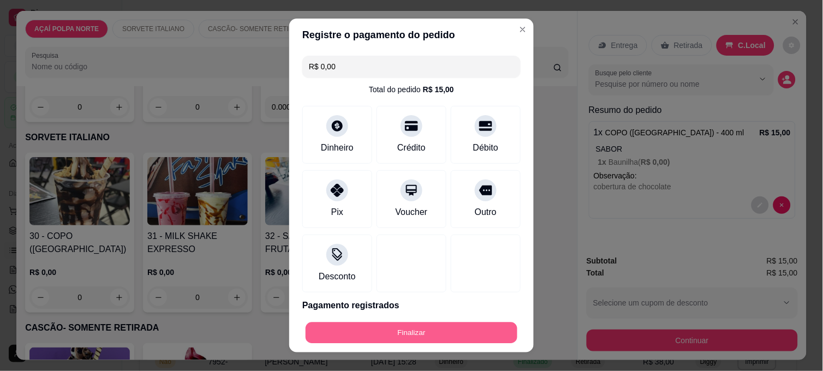
click at [435, 336] on button "Finalizar" at bounding box center [412, 333] width 212 height 21
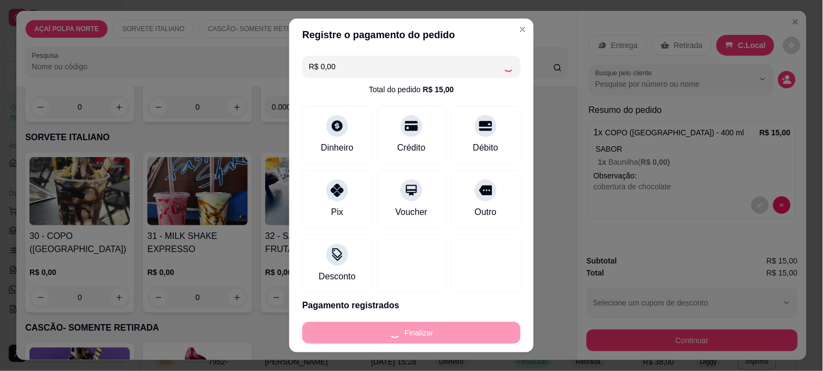
type input "-R$ 15,00"
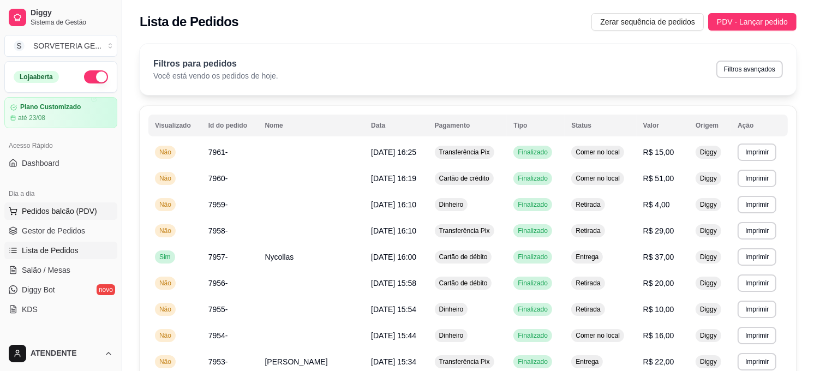
click at [43, 213] on span "Pedidos balcão (PDV)" at bounding box center [59, 211] width 75 height 11
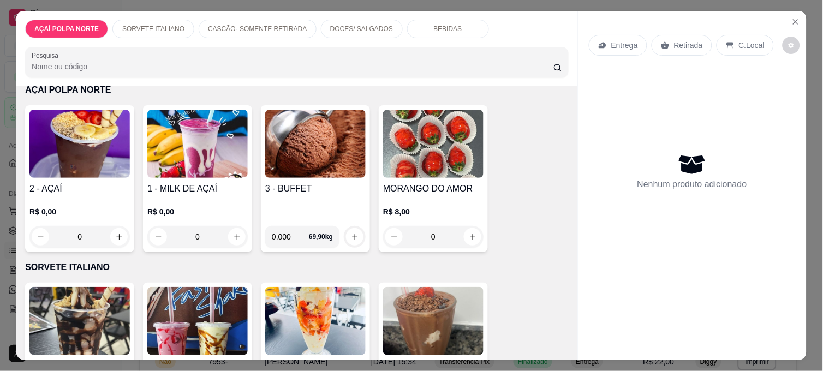
scroll to position [121, 0]
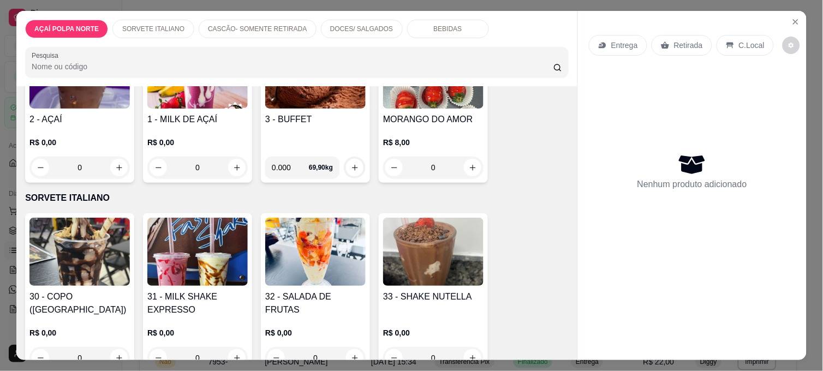
click at [199, 279] on img at bounding box center [197, 252] width 100 height 68
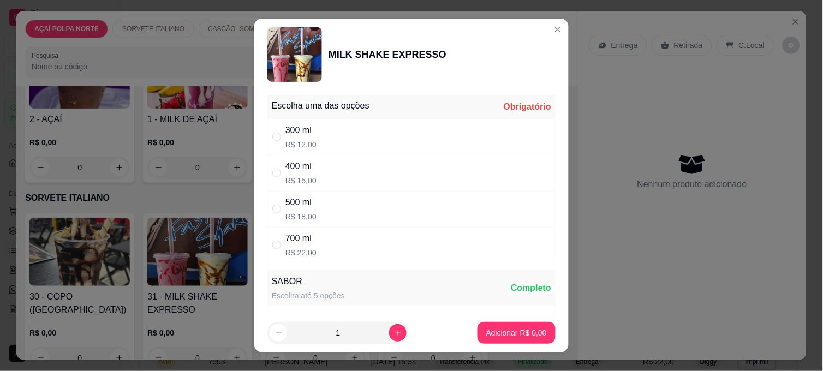
click at [290, 190] on div "400 ml R$ 15,00" at bounding box center [411, 173] width 288 height 36
radio input "true"
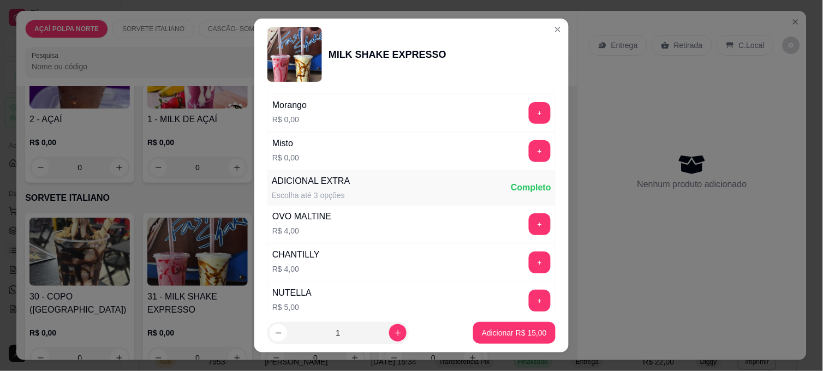
scroll to position [182, 0]
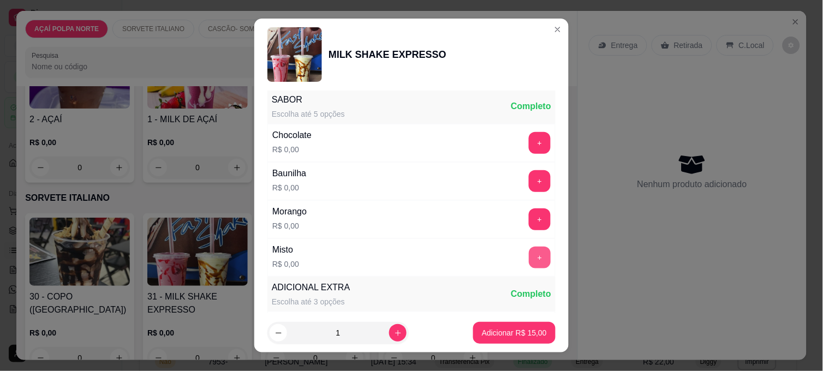
click at [529, 258] on button "+" at bounding box center [540, 258] width 22 height 22
click at [500, 337] on p "Adicionar R$ 15,00" at bounding box center [514, 333] width 65 height 11
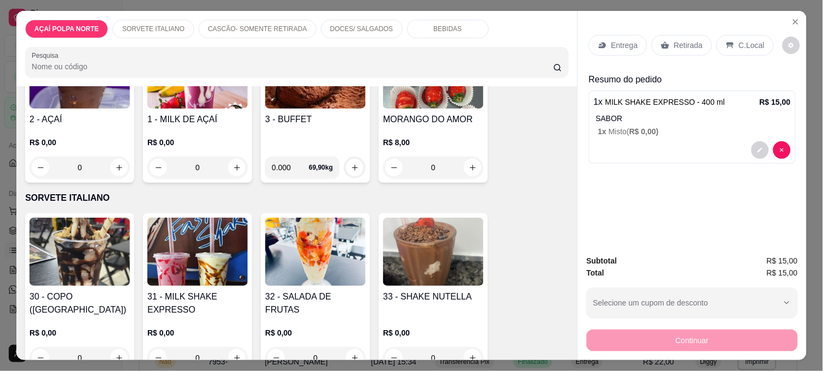
click at [743, 42] on p "C.Local" at bounding box center [752, 45] width 26 height 11
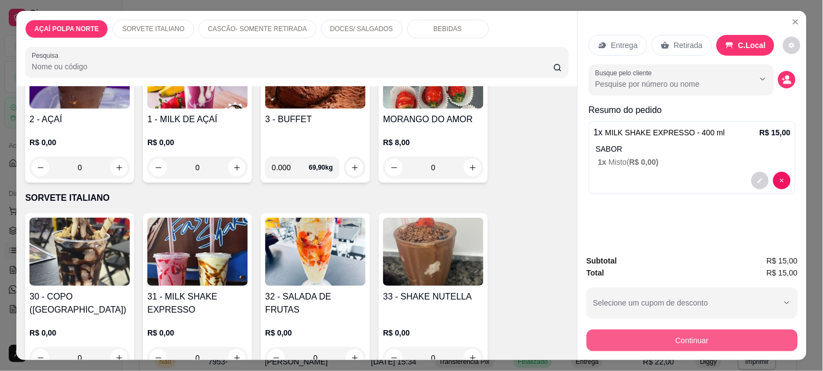
click at [658, 331] on button "Continuar" at bounding box center [692, 341] width 211 height 22
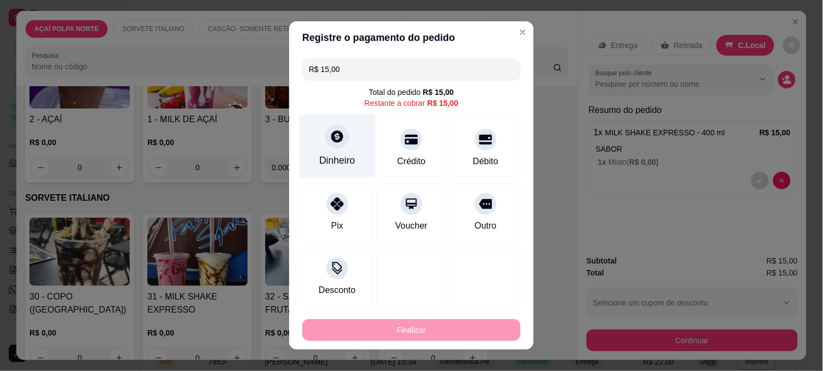
click at [340, 159] on div "Dinheiro" at bounding box center [337, 160] width 36 height 14
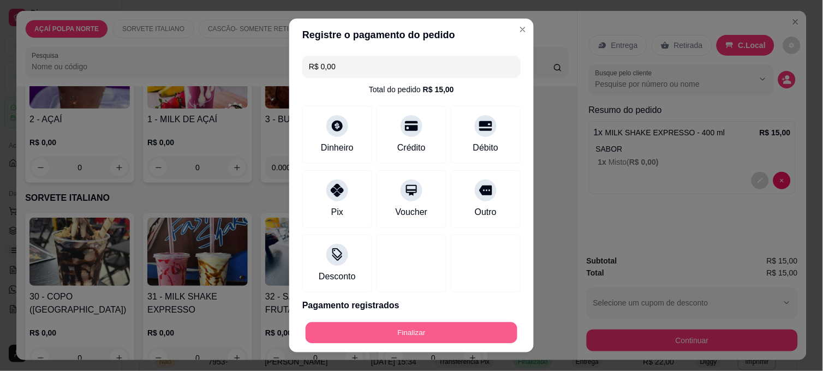
click at [451, 336] on button "Finalizar" at bounding box center [412, 333] width 212 height 21
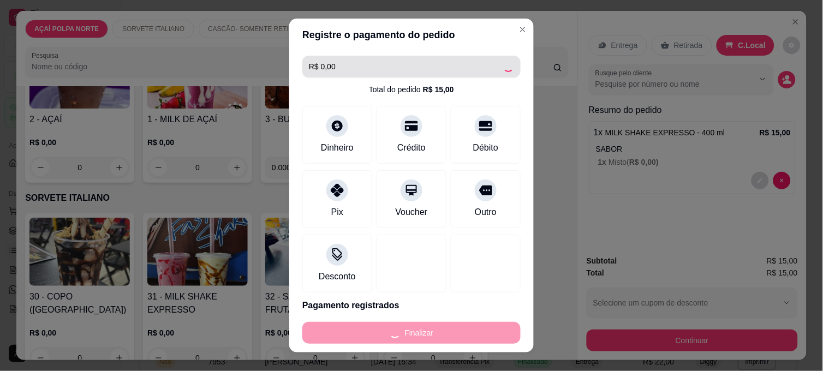
type input "-R$ 15,00"
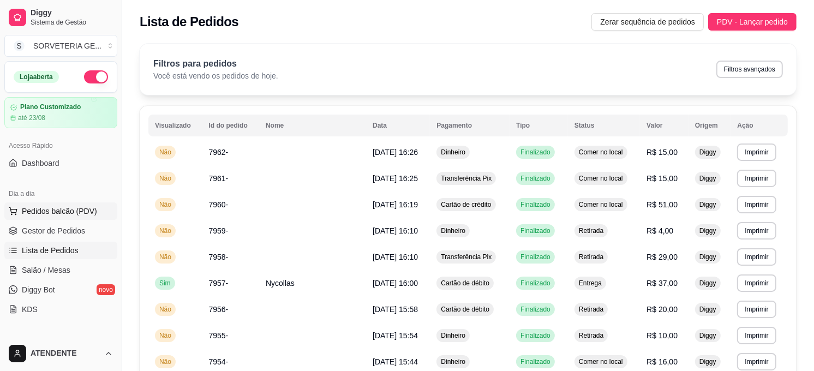
click at [40, 211] on span "Pedidos balcão (PDV)" at bounding box center [59, 211] width 75 height 11
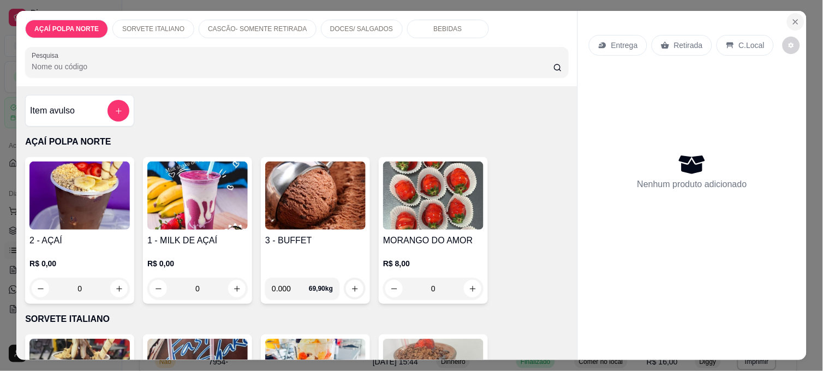
click at [783, 19] on section "AÇAÍ POLPA NORTE SORVETE ITALIANO CASCÃO- SOMENTE RETIRADA DOCES/ SALGADOS BEBI…" at bounding box center [411, 185] width 790 height 349
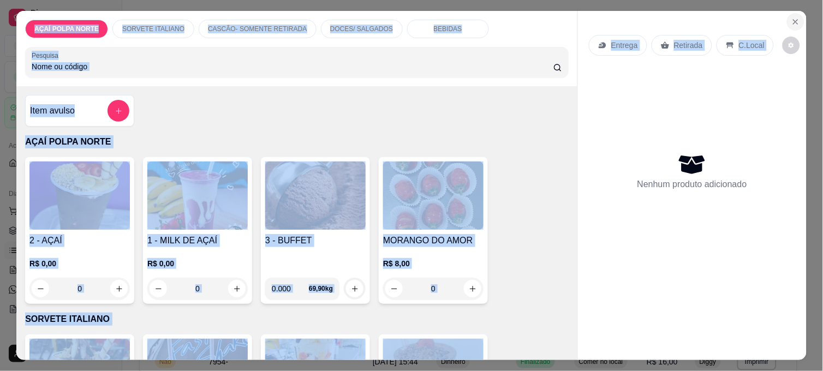
click at [794, 20] on icon "Close" at bounding box center [796, 22] width 4 height 4
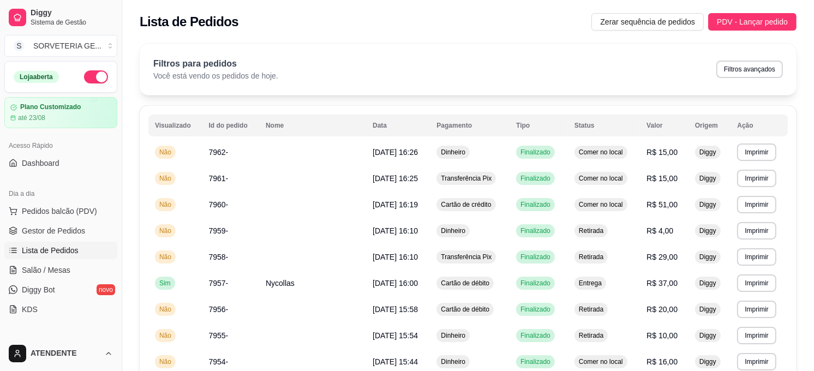
click at [50, 253] on span "Lista de Pedidos" at bounding box center [50, 250] width 57 height 11
click at [213, 178] on span "7961-" at bounding box center [219, 178] width 20 height 9
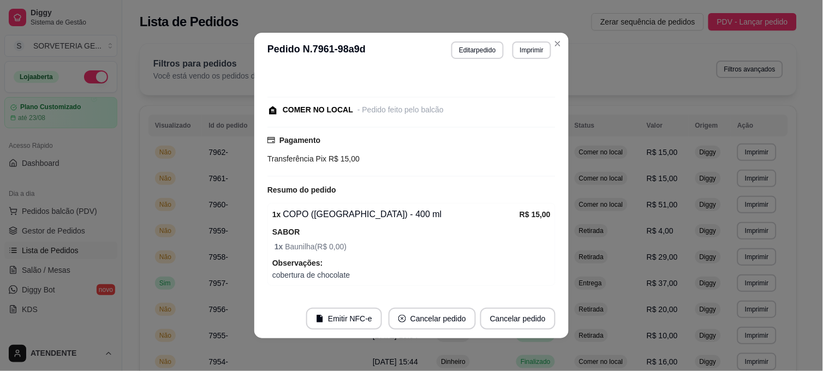
scroll to position [74, 0]
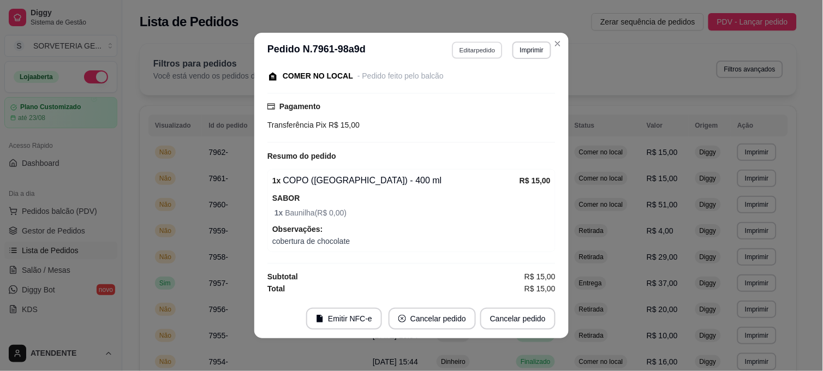
click at [468, 48] on button "Editar pedido" at bounding box center [477, 49] width 51 height 17
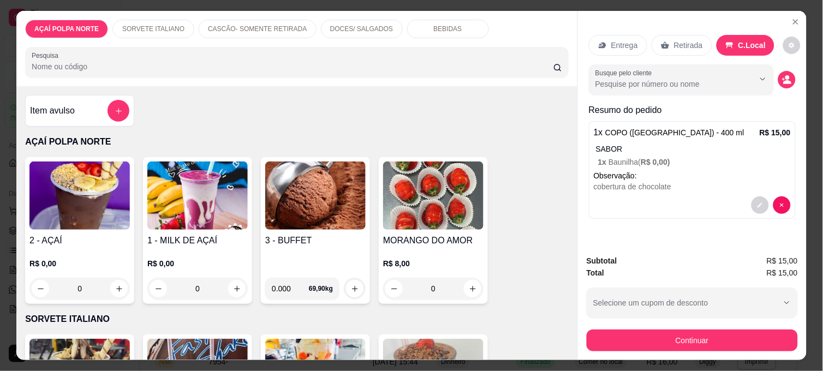
click at [312, 210] on img at bounding box center [315, 196] width 100 height 68
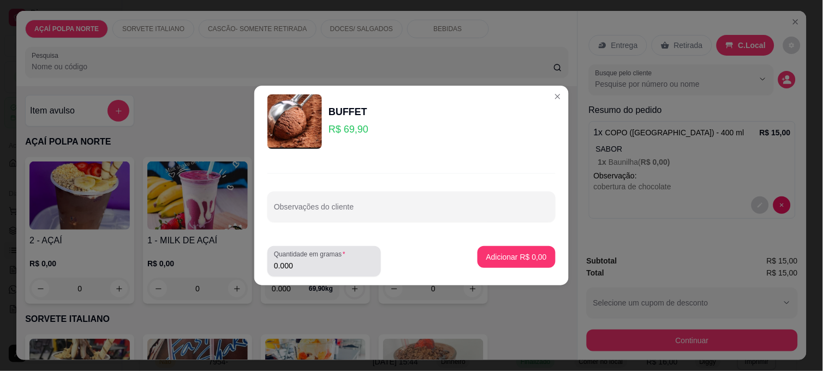
click at [336, 271] on div "0.000" at bounding box center [324, 262] width 100 height 22
type input "0.155"
click at [516, 264] on button "Adicionar R$ 10,83" at bounding box center [514, 257] width 82 height 22
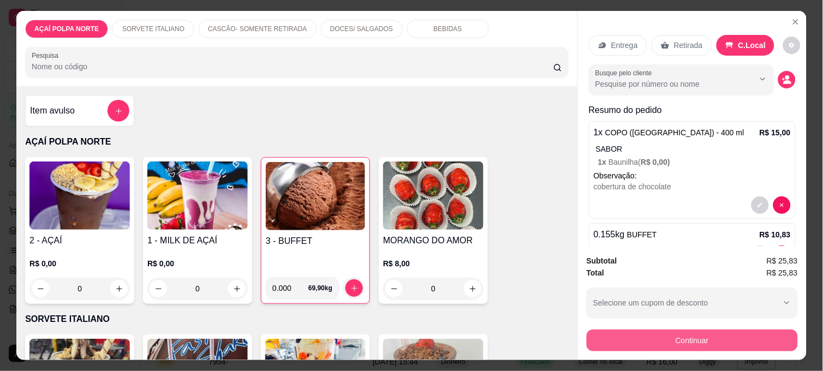
click at [734, 330] on button "Continuar" at bounding box center [692, 341] width 211 height 22
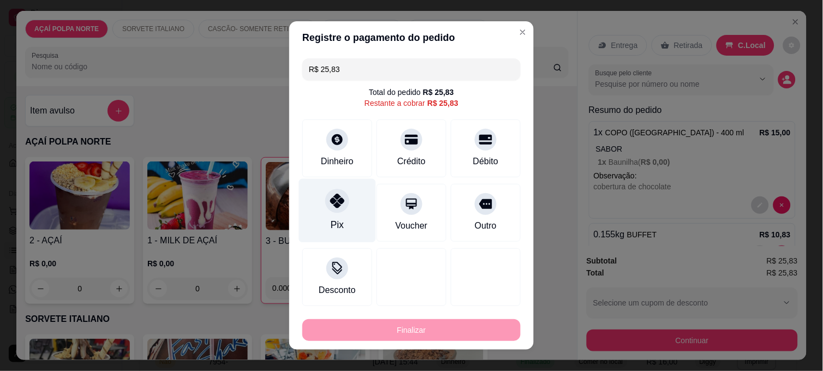
click at [336, 203] on icon at bounding box center [337, 201] width 14 height 14
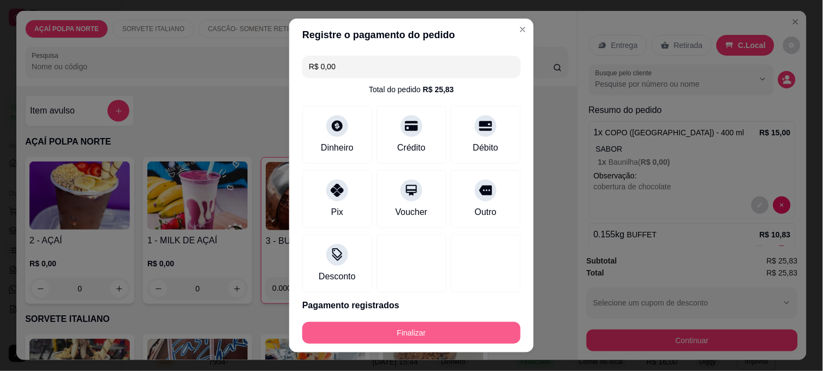
click at [455, 337] on button "Finalizar" at bounding box center [411, 333] width 218 height 22
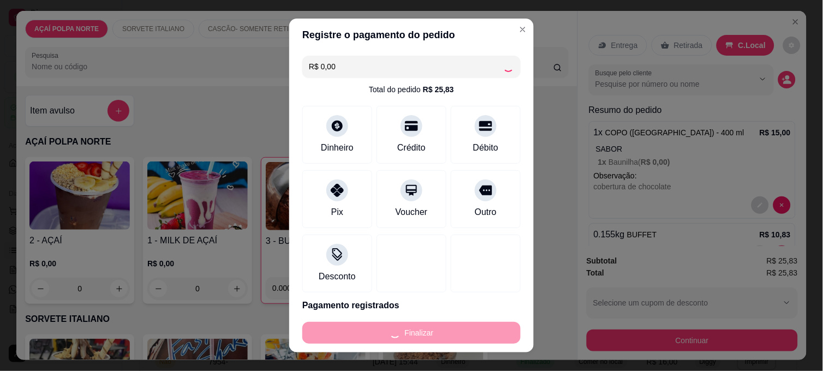
type input "-R$ 25,83"
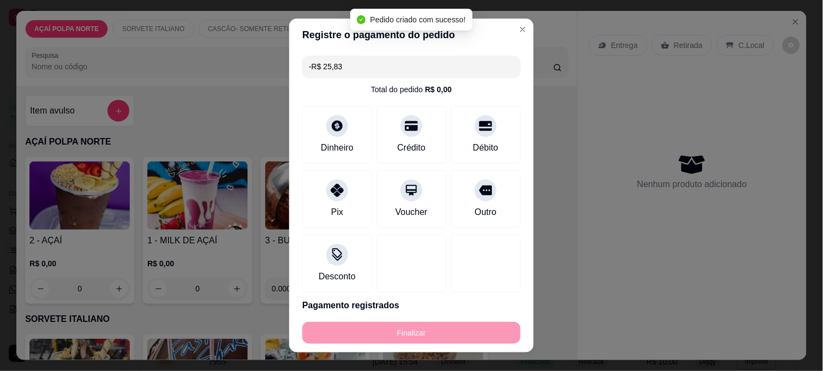
scroll to position [86, 0]
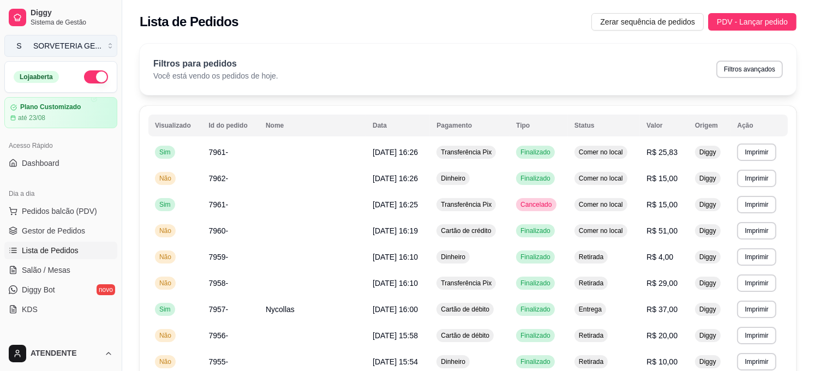
click at [56, 41] on div "SORVETERIA GE ..." at bounding box center [67, 45] width 68 height 11
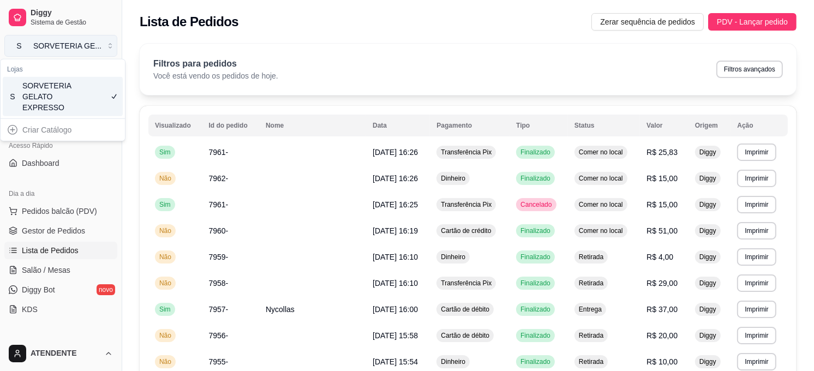
click at [56, 41] on div "SORVETERIA GE ..." at bounding box center [67, 45] width 68 height 11
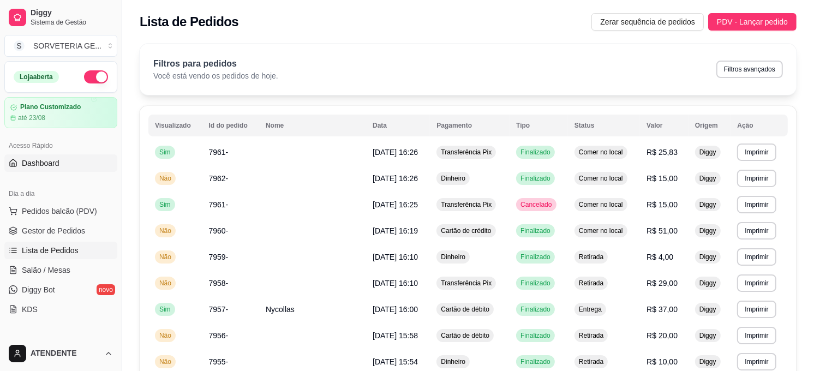
click at [39, 160] on span "Dashboard" at bounding box center [41, 163] width 38 height 11
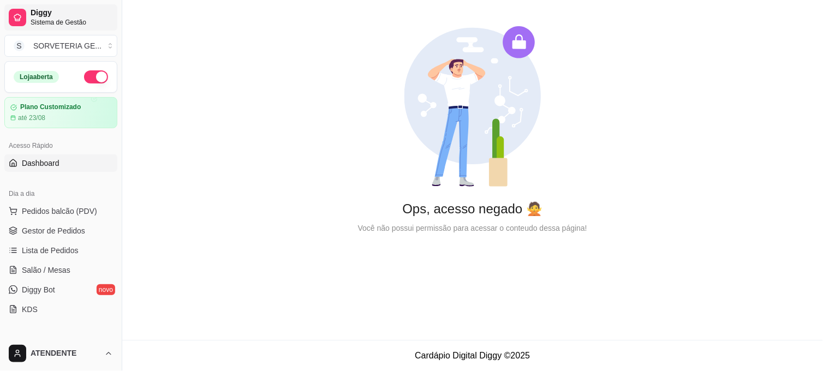
click at [61, 9] on span "Diggy" at bounding box center [72, 13] width 82 height 10
click at [66, 161] on link "Dashboard" at bounding box center [60, 162] width 113 height 17
click at [46, 250] on span "Lista de Pedidos" at bounding box center [50, 250] width 57 height 11
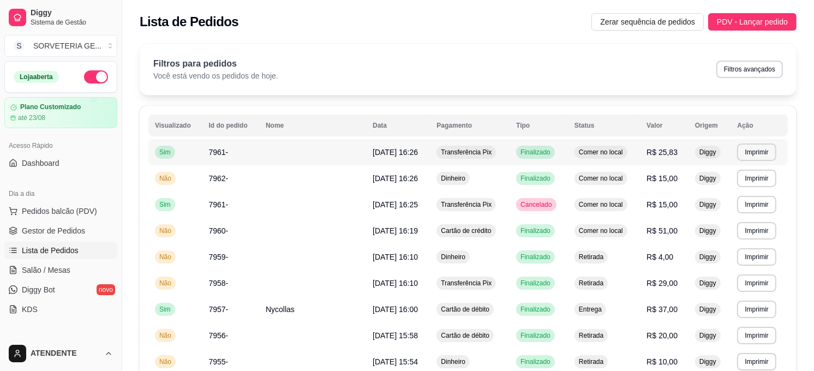
click at [213, 151] on span "7961-" at bounding box center [219, 152] width 20 height 9
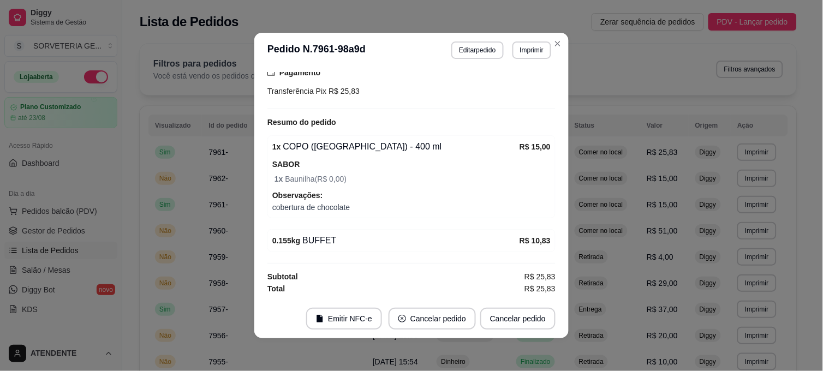
scroll to position [2, 0]
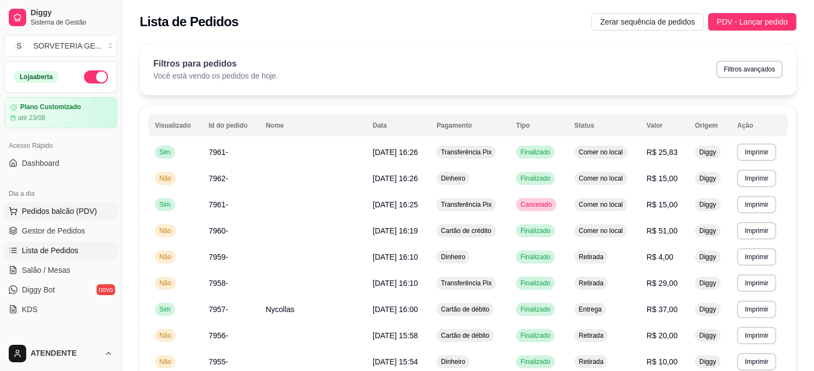
click at [46, 206] on span "Pedidos balcão (PDV)" at bounding box center [59, 211] width 75 height 11
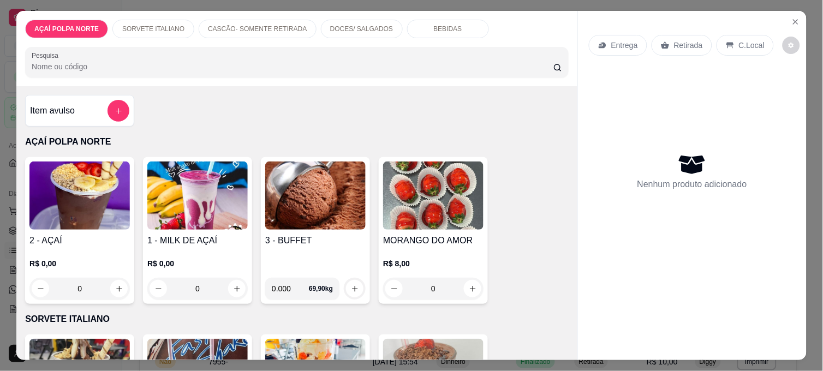
click at [90, 199] on img at bounding box center [79, 196] width 100 height 68
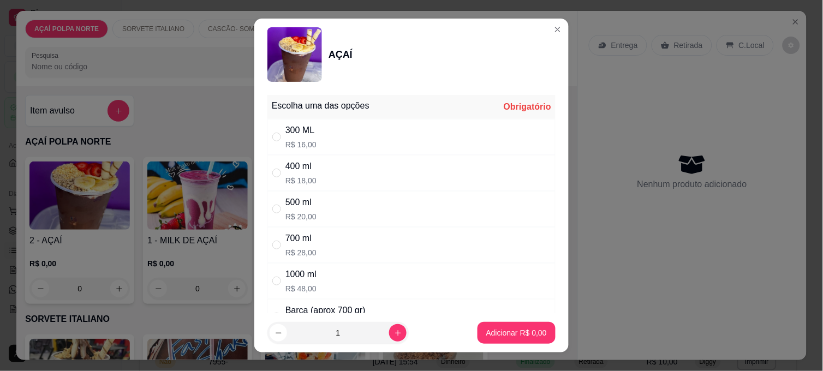
click at [297, 204] on div "500 ml" at bounding box center [300, 202] width 31 height 13
radio input "true"
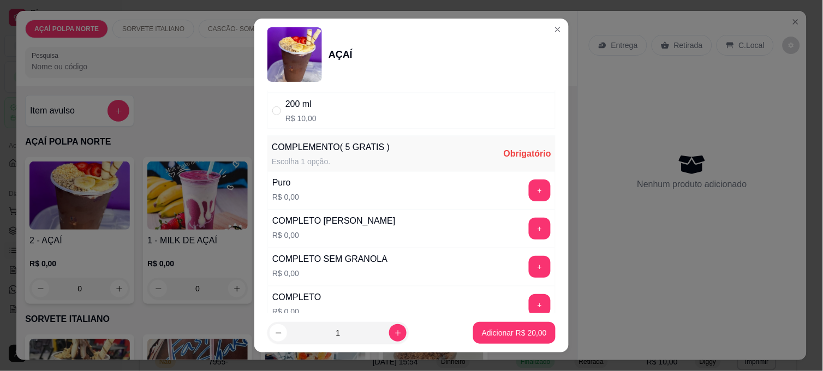
scroll to position [303, 0]
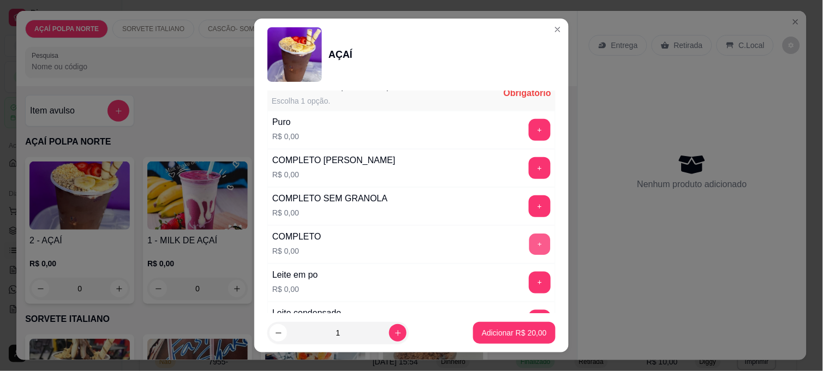
click at [529, 241] on button "+" at bounding box center [539, 244] width 21 height 21
click at [529, 209] on button "+" at bounding box center [540, 206] width 22 height 22
click at [480, 240] on button "-" at bounding box center [491, 245] width 22 height 22
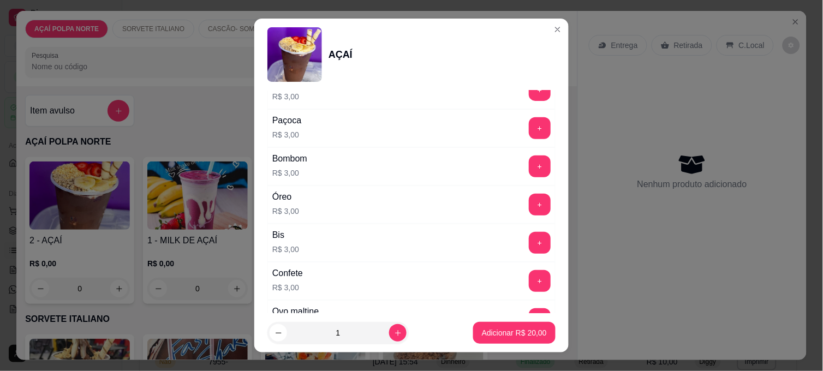
scroll to position [1332, 0]
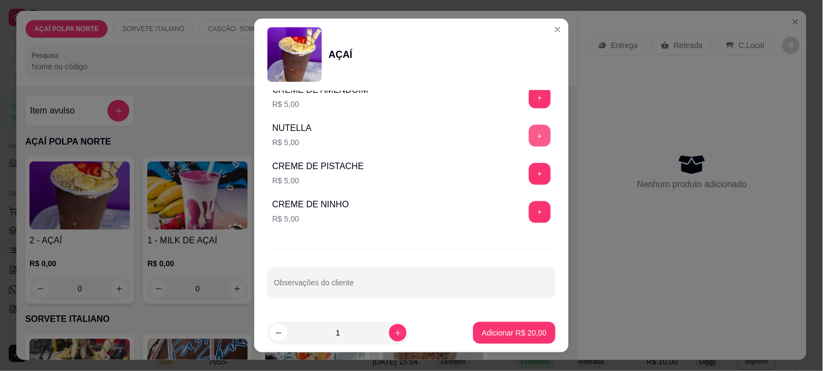
click at [529, 134] on button "+" at bounding box center [540, 136] width 22 height 22
click at [519, 329] on p "Adicionar R$ 25,00" at bounding box center [514, 333] width 63 height 10
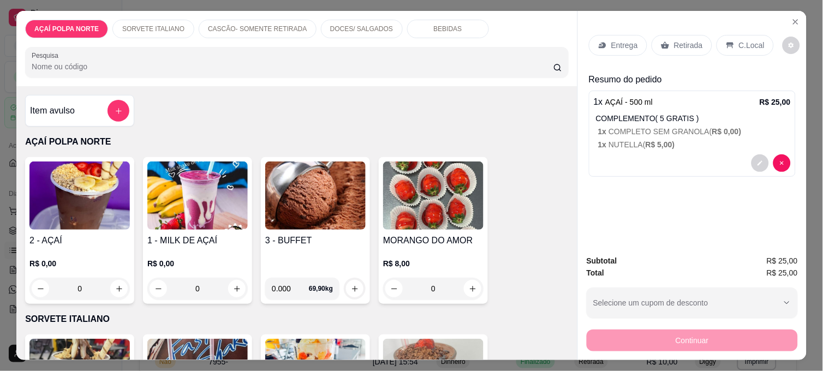
click at [739, 40] on p "C.Local" at bounding box center [752, 45] width 26 height 11
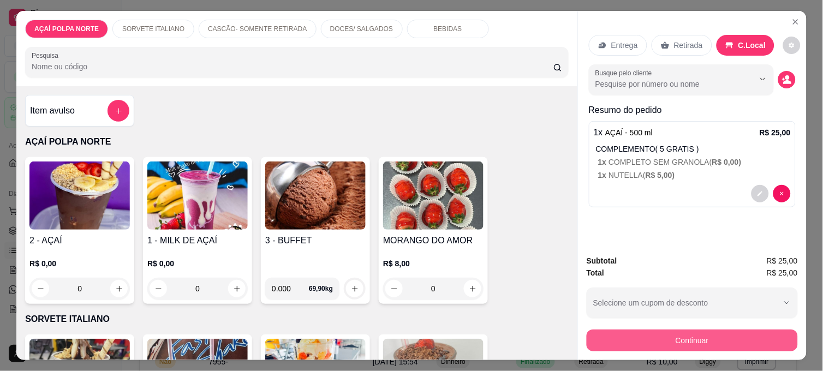
click at [677, 337] on button "Continuar" at bounding box center [692, 341] width 211 height 22
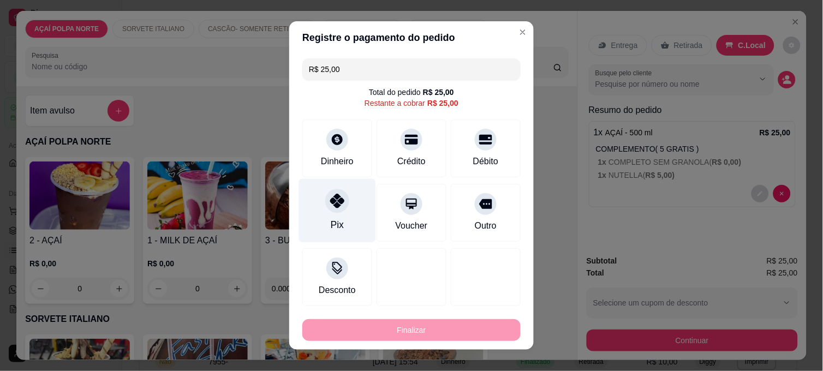
click at [343, 215] on div "Pix" at bounding box center [337, 211] width 77 height 64
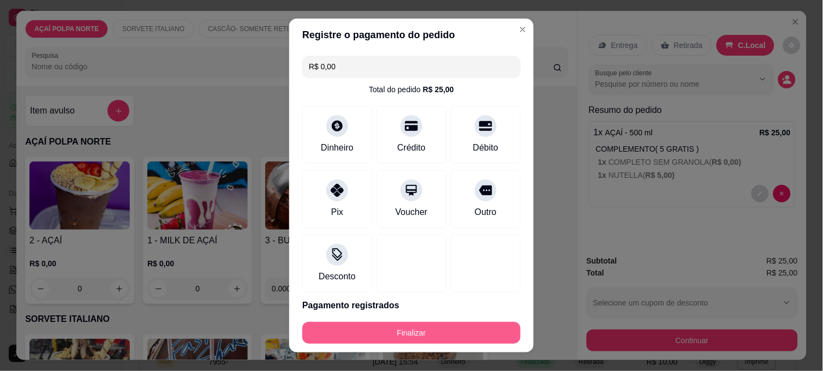
click at [398, 328] on button "Finalizar" at bounding box center [411, 333] width 218 height 22
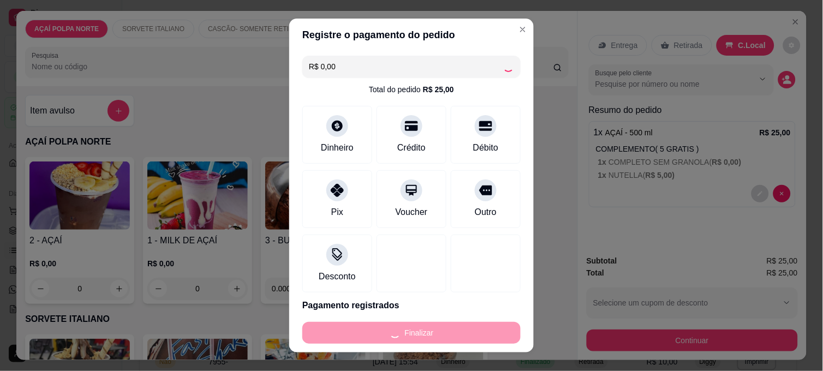
type input "-R$ 25,00"
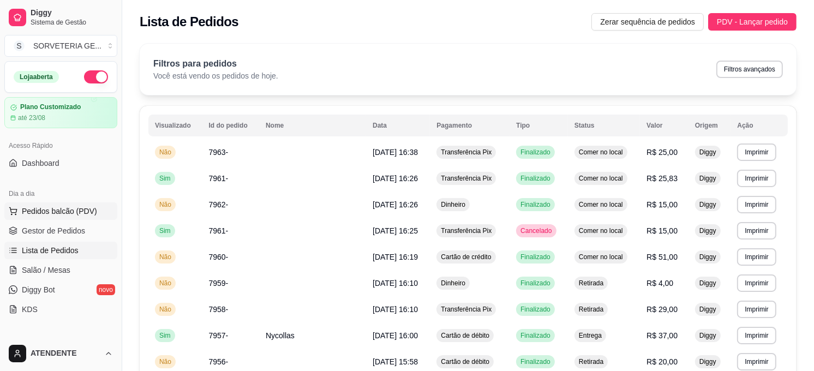
click at [53, 209] on span "Pedidos balcão (PDV)" at bounding box center [59, 211] width 75 height 11
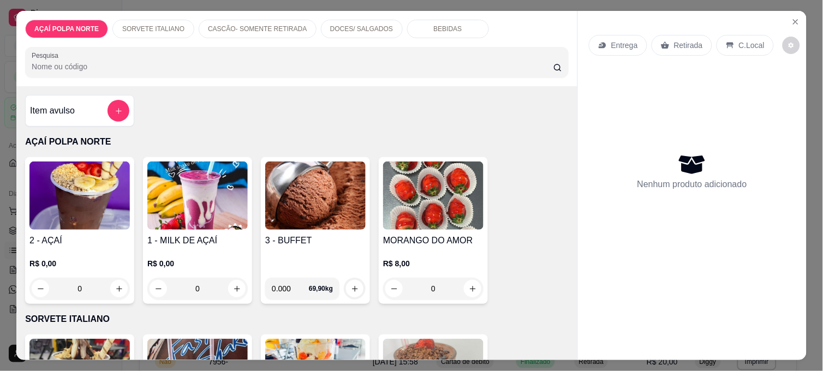
click at [328, 187] on img at bounding box center [315, 196] width 100 height 68
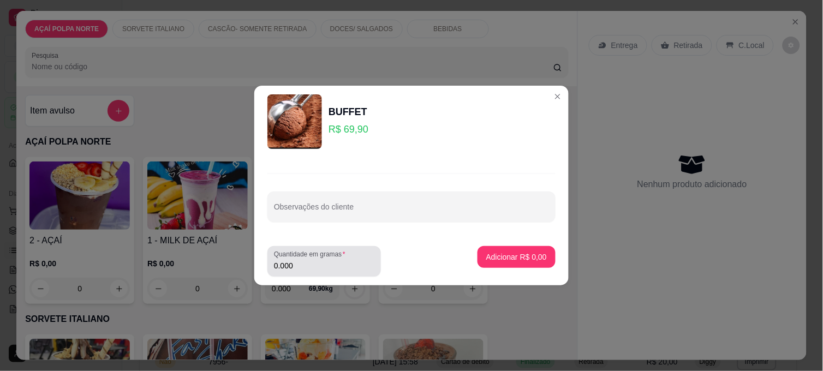
click at [352, 272] on div "0.000" at bounding box center [324, 262] width 100 height 22
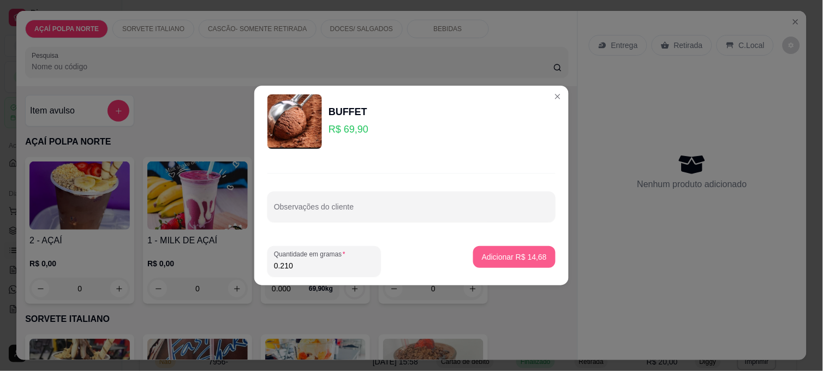
type input "0.210"
click at [510, 252] on p "Adicionar R$ 14,68" at bounding box center [514, 257] width 63 height 10
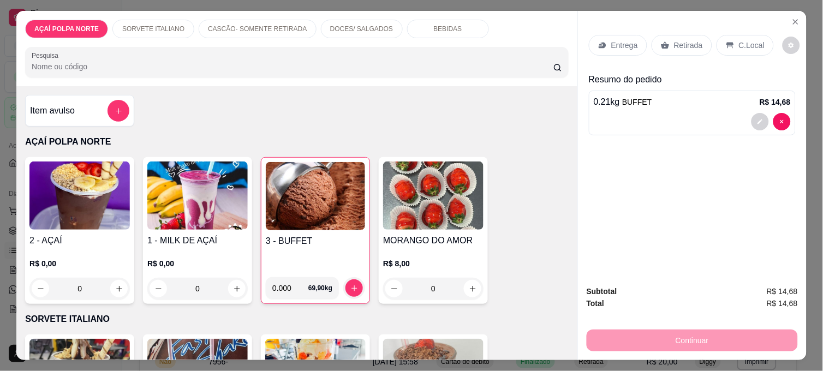
click at [80, 208] on img at bounding box center [79, 196] width 100 height 68
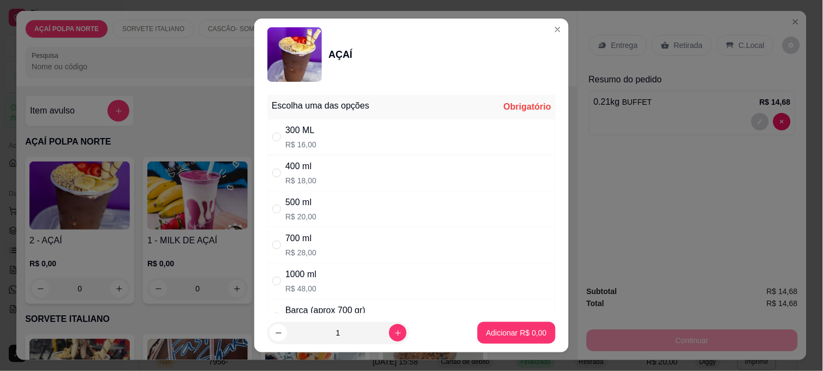
click at [291, 182] on p "R$ 18,00" at bounding box center [300, 180] width 31 height 11
radio input "true"
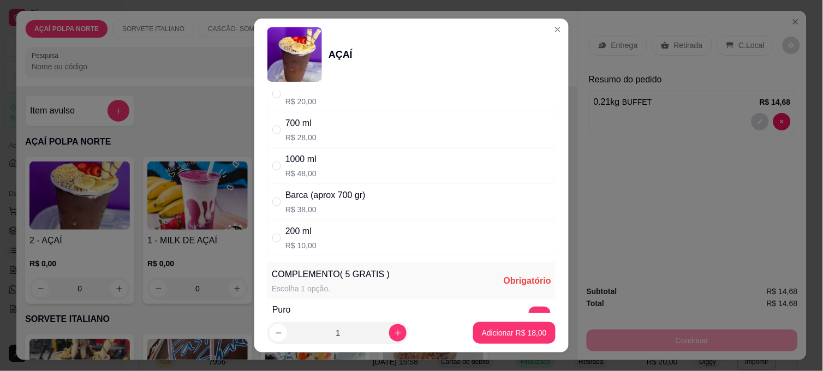
scroll to position [242, 0]
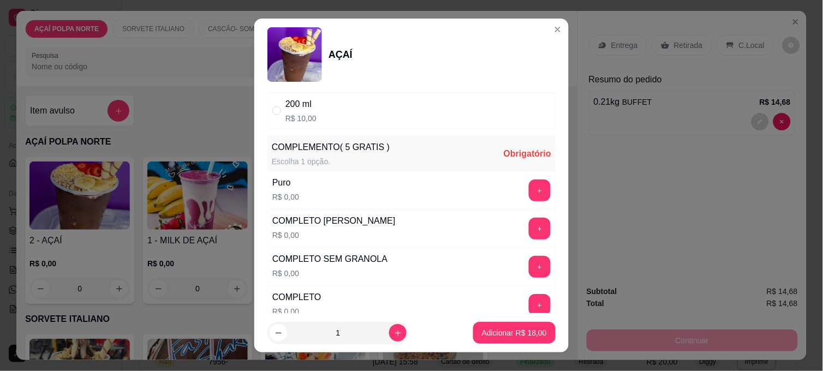
click at [525, 257] on div "+" at bounding box center [540, 267] width 31 height 22
click at [529, 271] on button "+" at bounding box center [540, 267] width 22 height 22
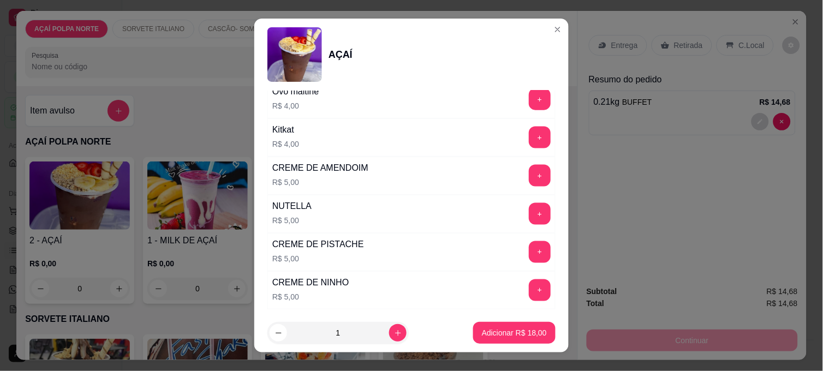
scroll to position [1332, 0]
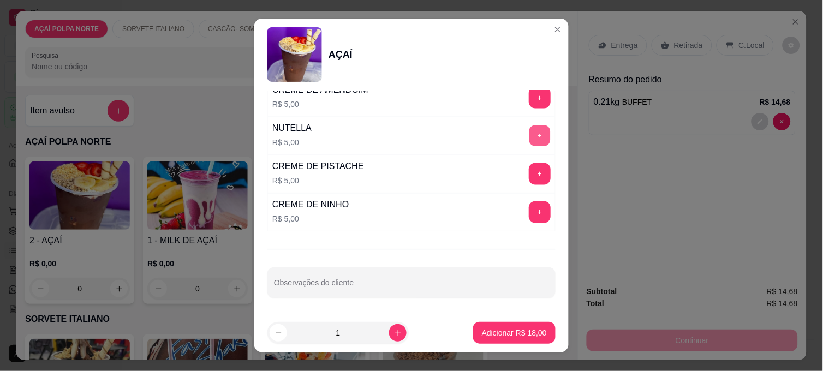
click at [529, 137] on button "+" at bounding box center [539, 136] width 21 height 21
click at [507, 334] on p "Adicionar R$ 23,00" at bounding box center [514, 333] width 65 height 11
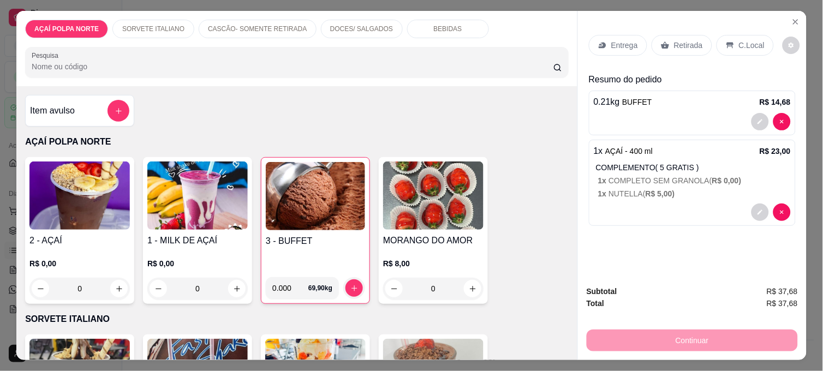
click at [745, 41] on p "C.Local" at bounding box center [752, 45] width 26 height 11
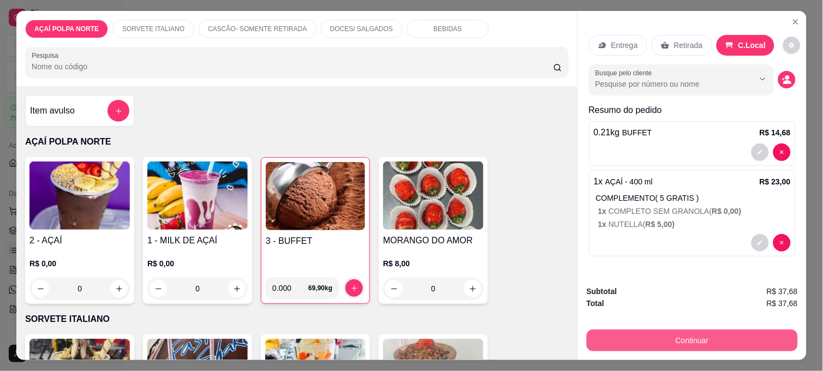
click at [701, 333] on button "Continuar" at bounding box center [692, 341] width 211 height 22
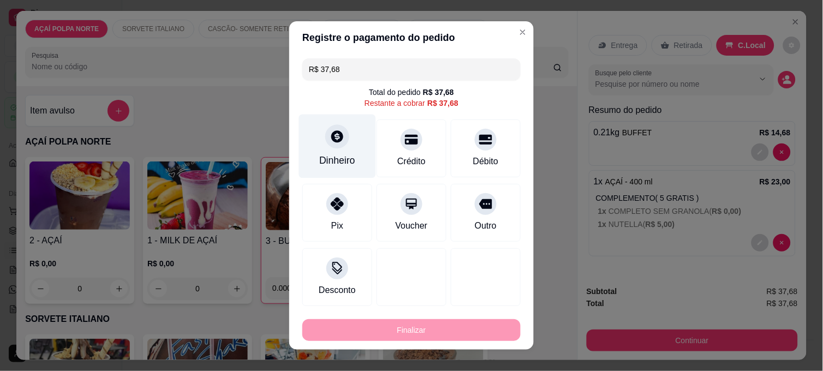
click at [348, 162] on div "Dinheiro" at bounding box center [337, 160] width 36 height 14
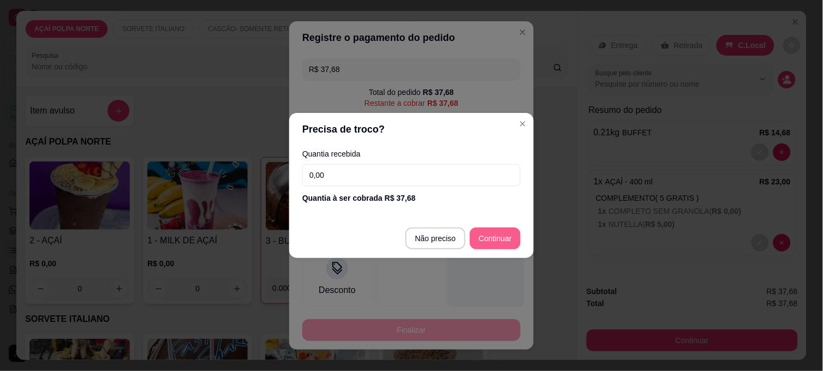
type input "R$ 0,00"
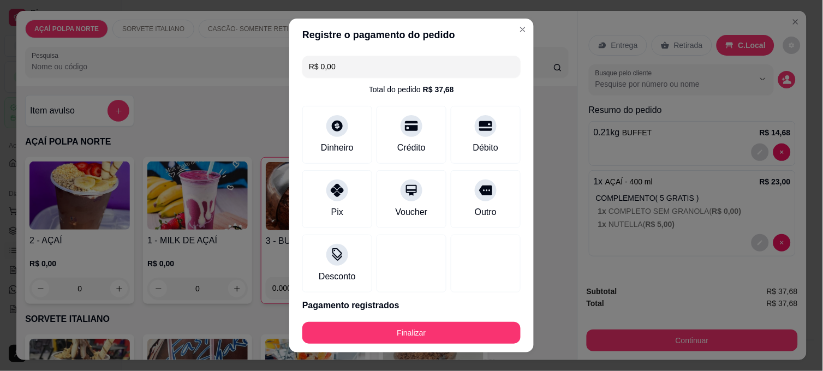
click at [448, 319] on footer "Finalizar" at bounding box center [411, 332] width 245 height 39
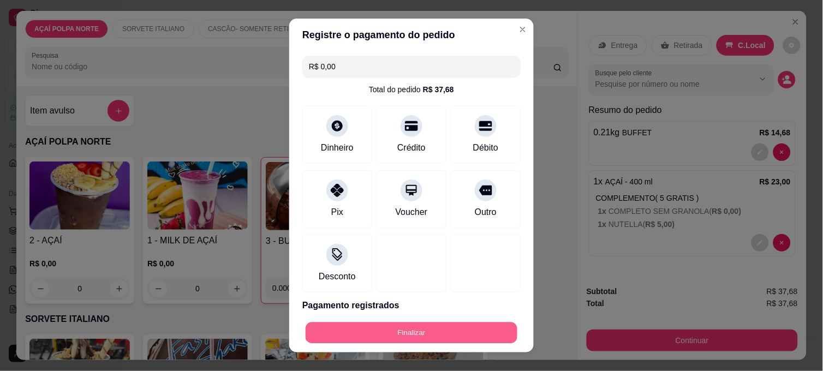
click at [446, 334] on button "Finalizar" at bounding box center [412, 333] width 212 height 21
